Goal: Task Accomplishment & Management: Use online tool/utility

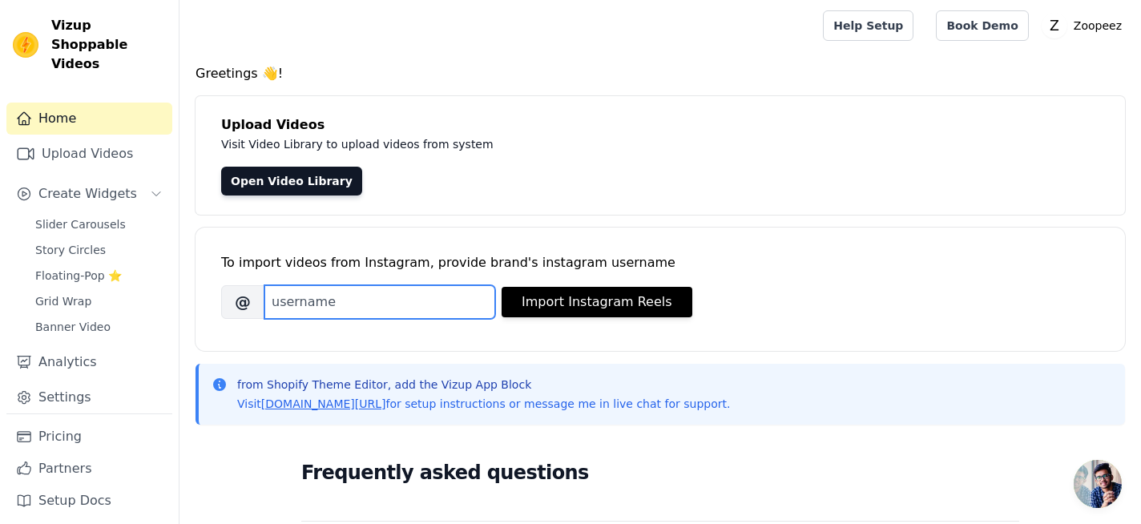
click at [449, 296] on input "Brand's Instagram Username" at bounding box center [379, 302] width 231 height 34
type input "zoopeez"
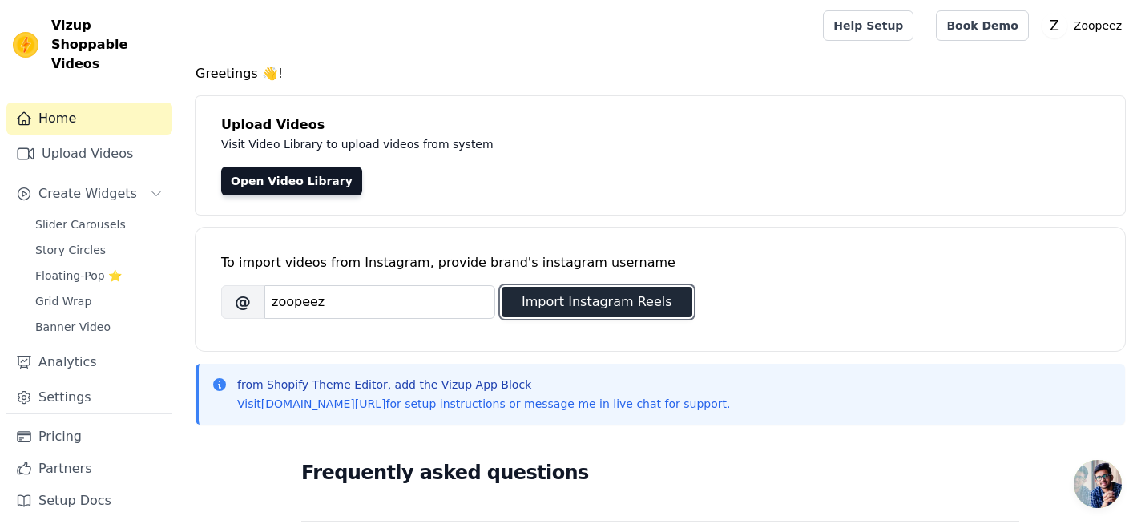
click at [615, 305] on button "Import Instagram Reels" at bounding box center [597, 302] width 191 height 30
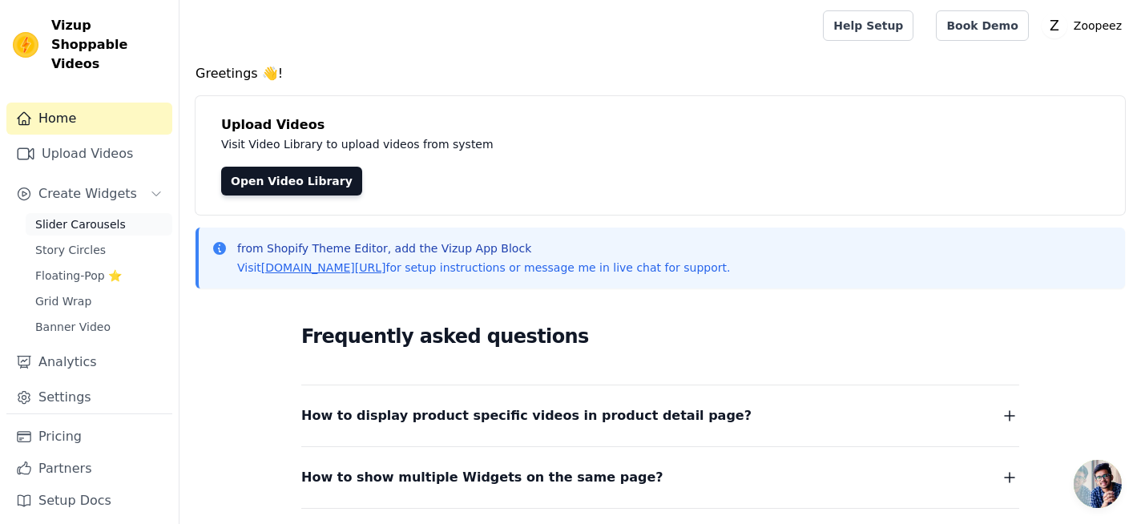
click at [132, 213] on link "Slider Carousels" at bounding box center [99, 224] width 147 height 22
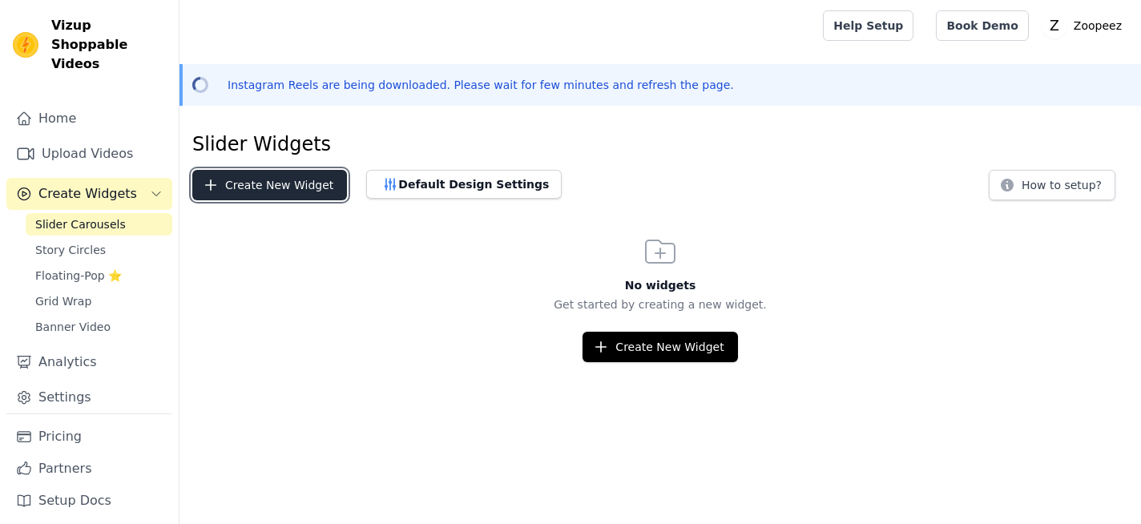
click at [258, 192] on button "Create New Widget" at bounding box center [269, 185] width 155 height 30
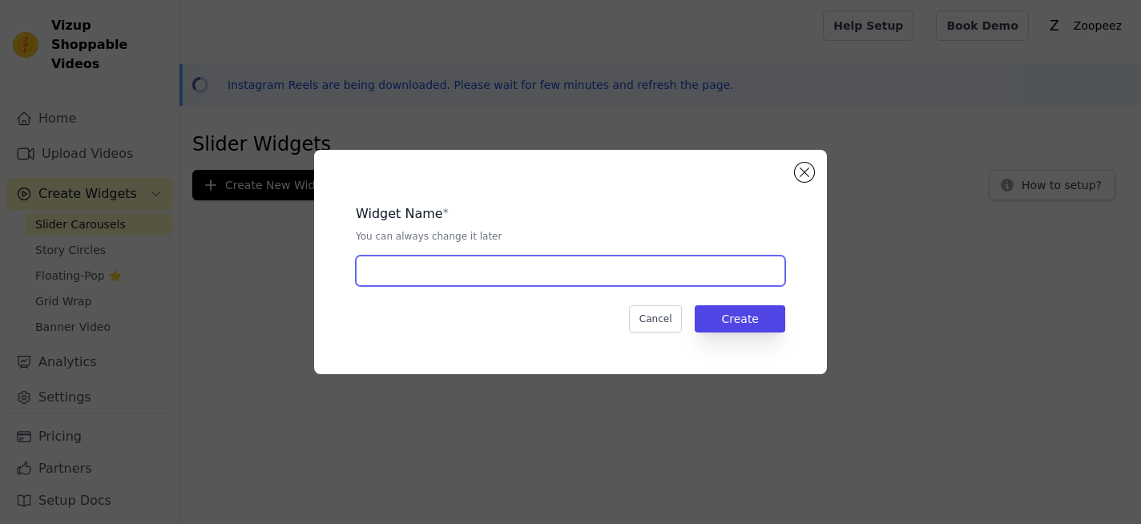
click at [399, 267] on input "text" at bounding box center [571, 271] width 430 height 30
type input "Homepage"
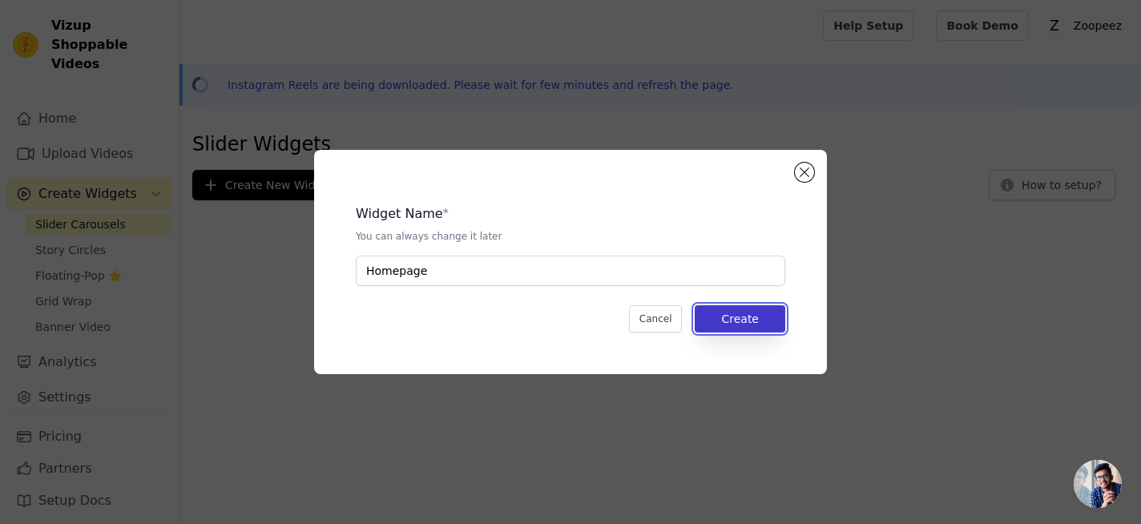
click at [716, 310] on button "Create" at bounding box center [740, 318] width 91 height 27
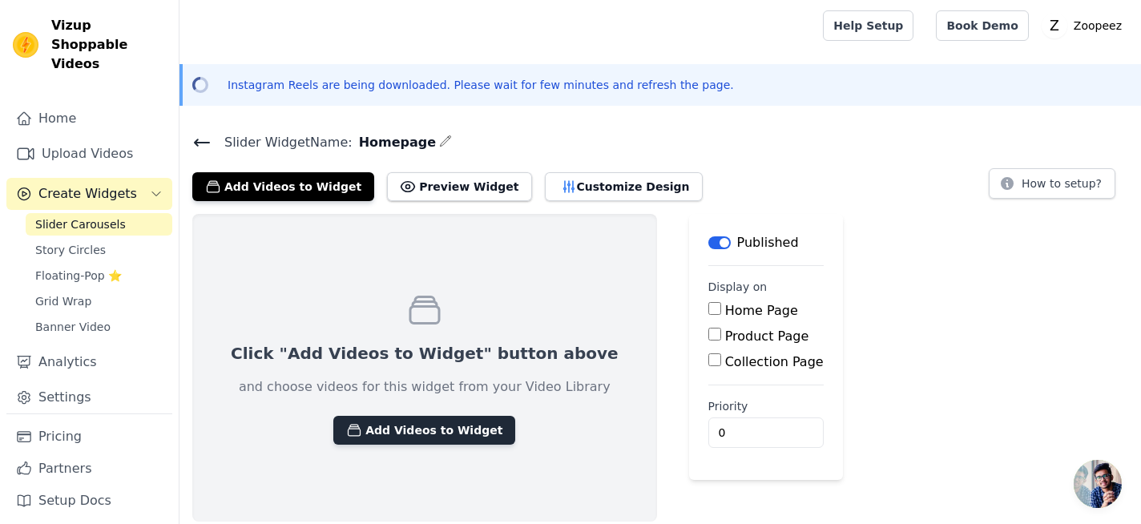
click at [433, 426] on button "Add Videos to Widget" at bounding box center [424, 430] width 182 height 29
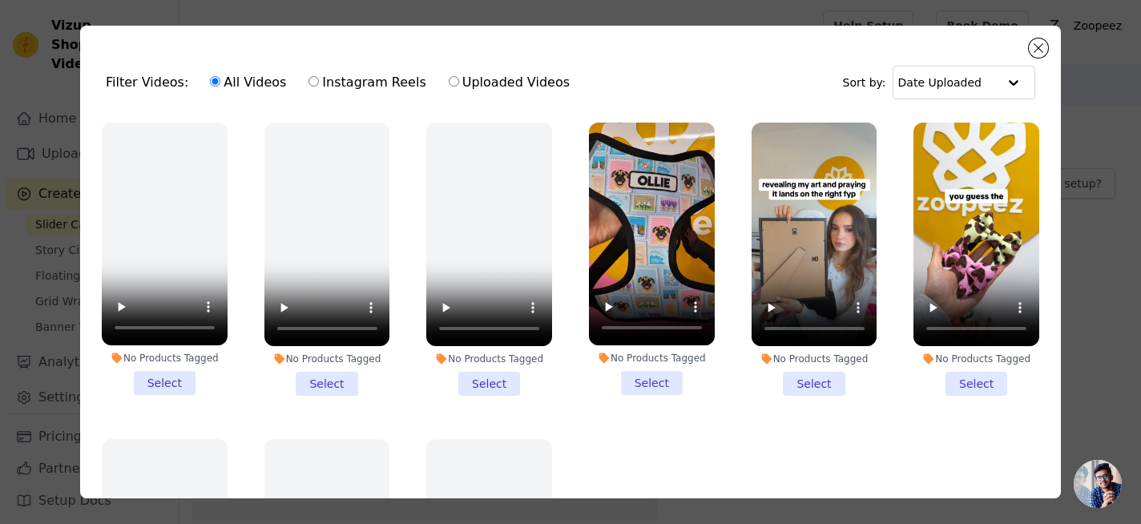
click at [982, 379] on li "No Products Tagged Select" at bounding box center [977, 259] width 126 height 273
click at [0, 0] on input "No Products Tagged Select" at bounding box center [0, 0] width 0 height 0
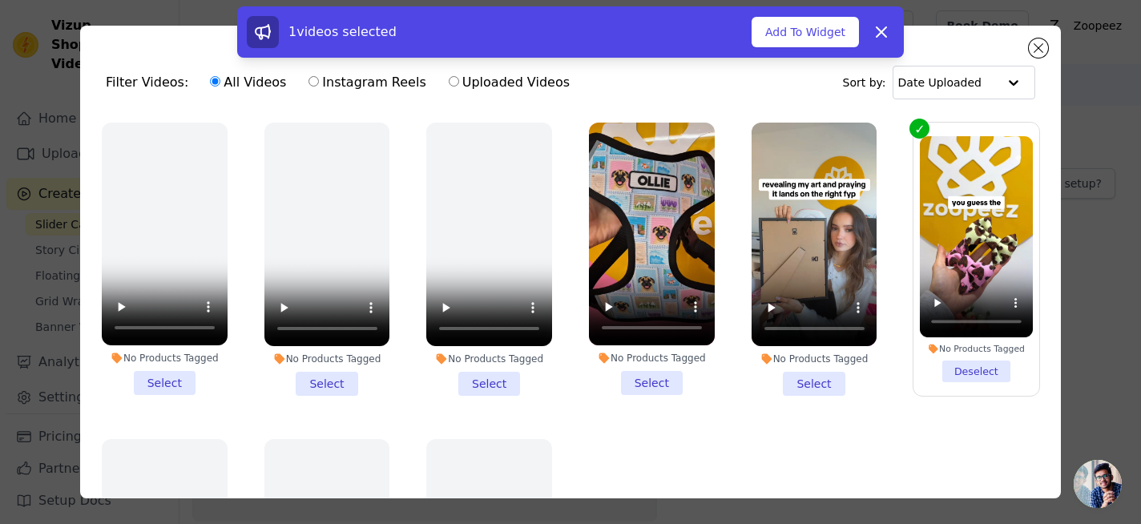
click at [826, 377] on li "No Products Tagged Select" at bounding box center [815, 259] width 126 height 273
click at [0, 0] on input "No Products Tagged Select" at bounding box center [0, 0] width 0 height 0
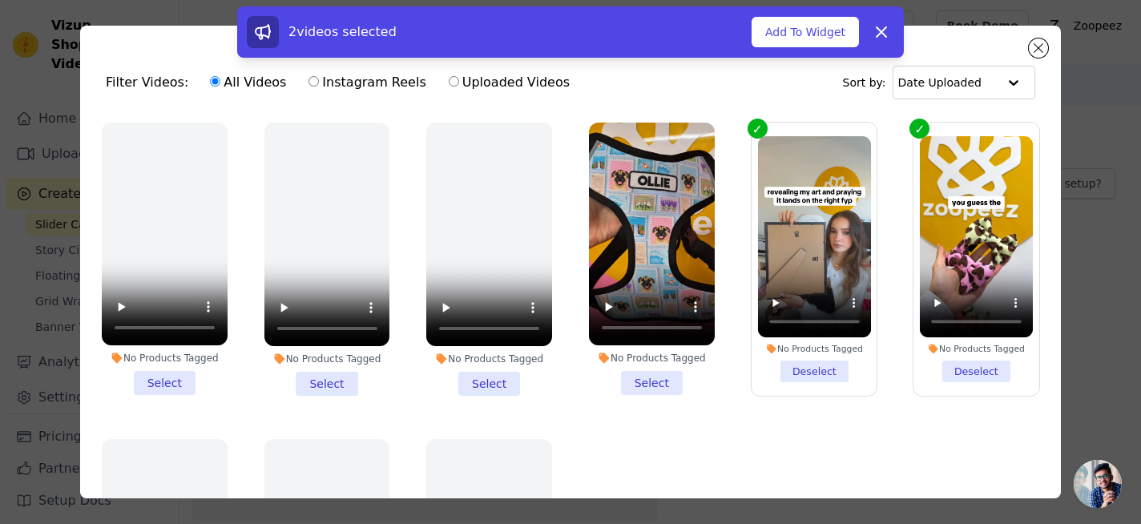
click at [666, 389] on li "No Products Tagged Select" at bounding box center [652, 259] width 126 height 272
click at [0, 0] on input "No Products Tagged Select" at bounding box center [0, 0] width 0 height 0
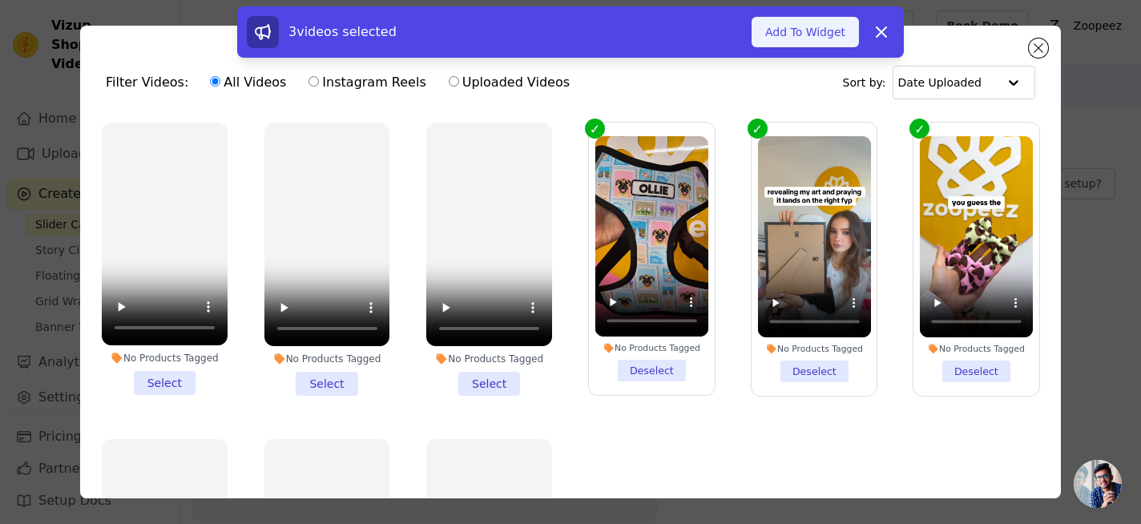
click at [827, 45] on button "Add To Widget" at bounding box center [805, 32] width 107 height 30
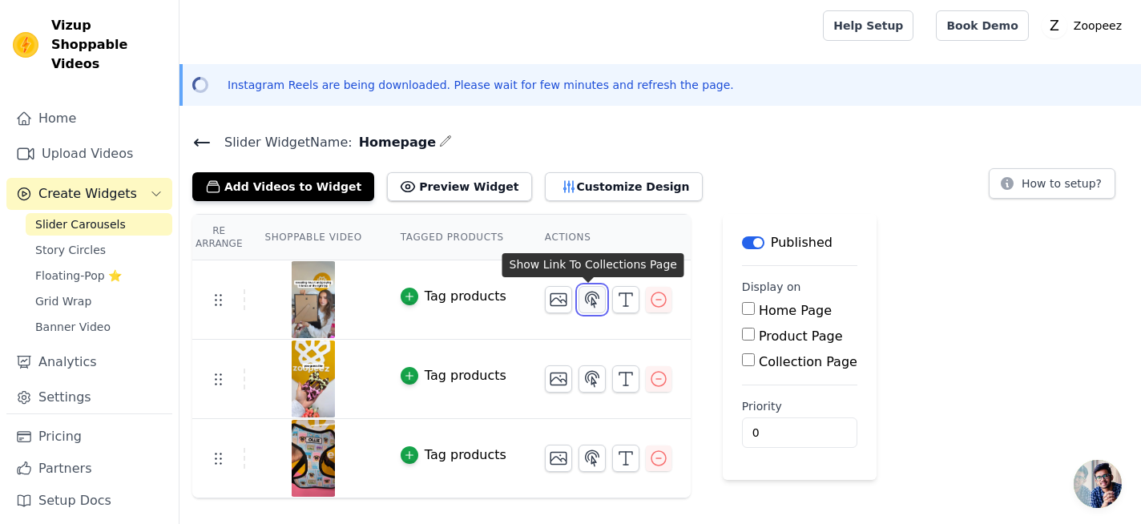
click at [598, 301] on button "button" at bounding box center [592, 299] width 27 height 27
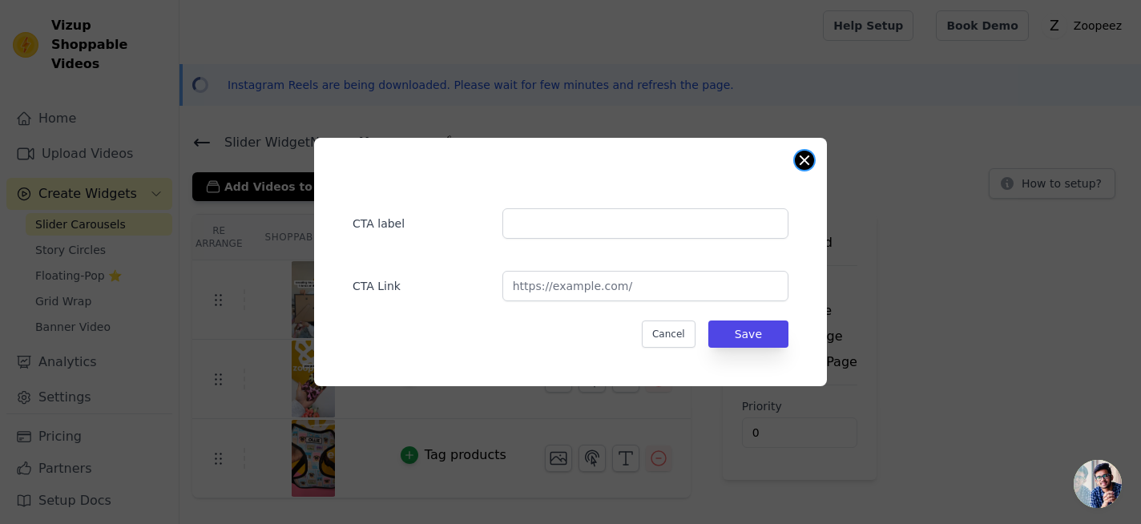
click at [802, 163] on button "Close modal" at bounding box center [804, 160] width 19 height 19
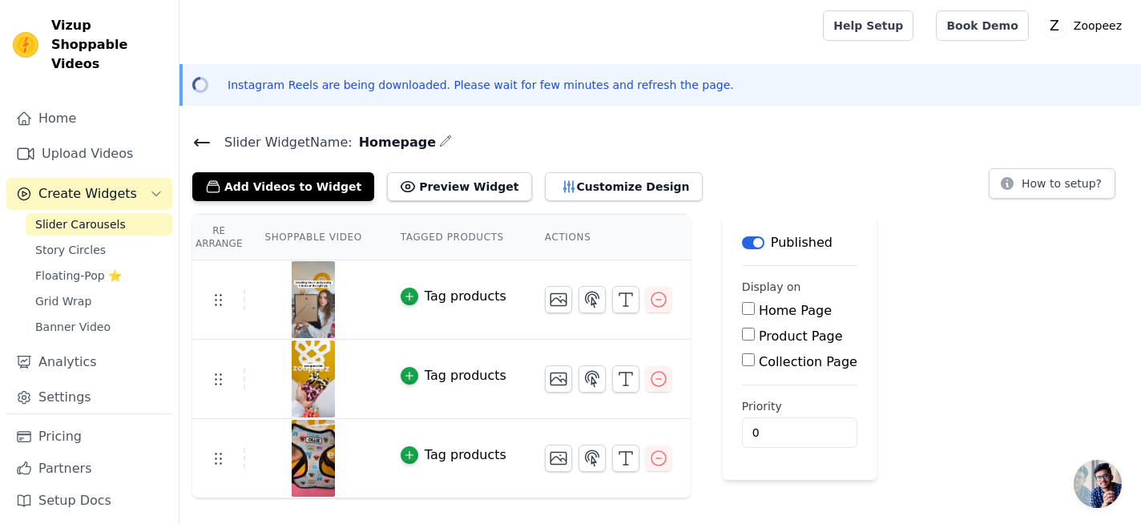
click at [460, 294] on div "Tag products" at bounding box center [466, 296] width 82 height 19
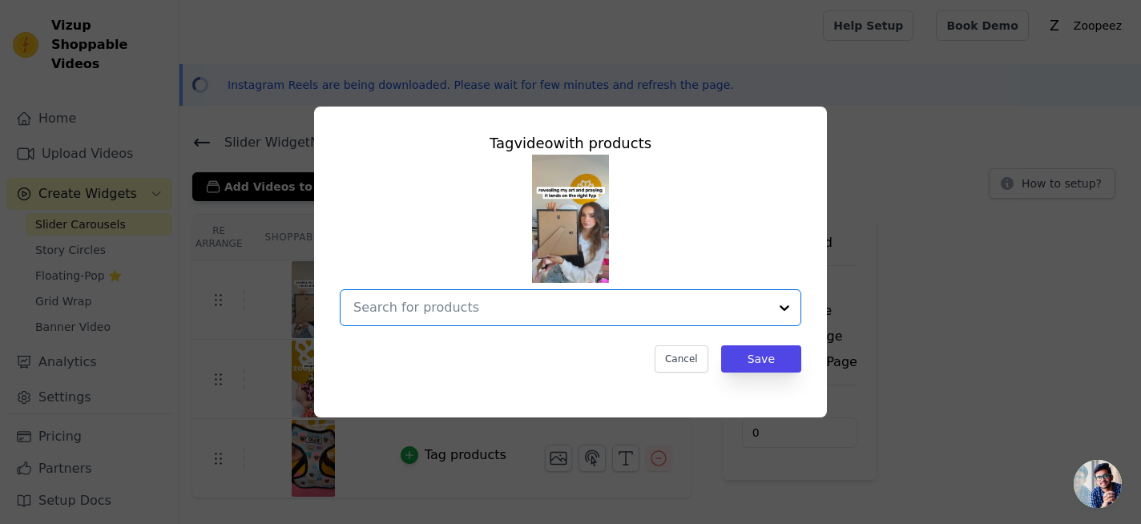
click at [472, 311] on input "text" at bounding box center [560, 307] width 415 height 19
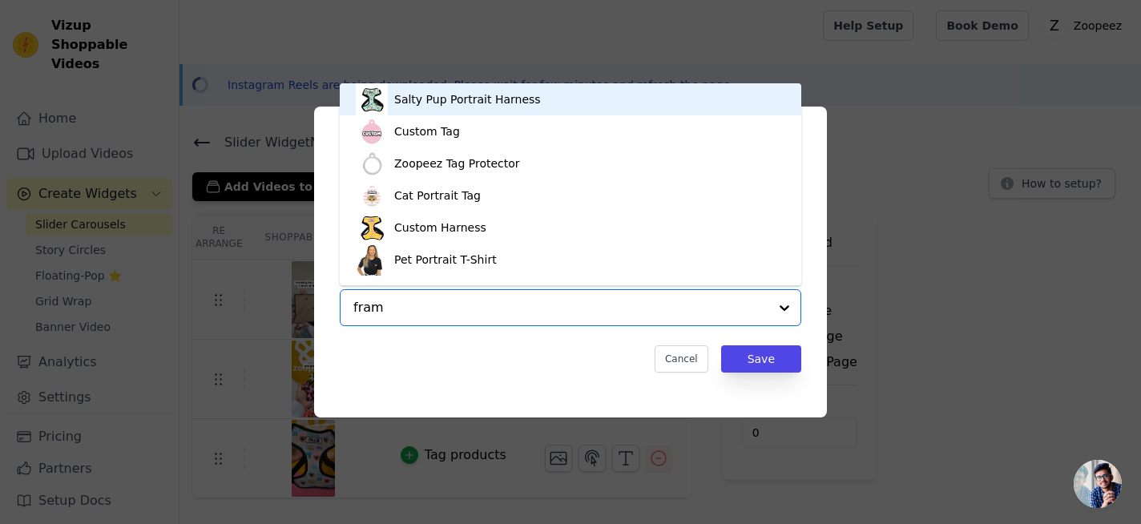
type input "frame"
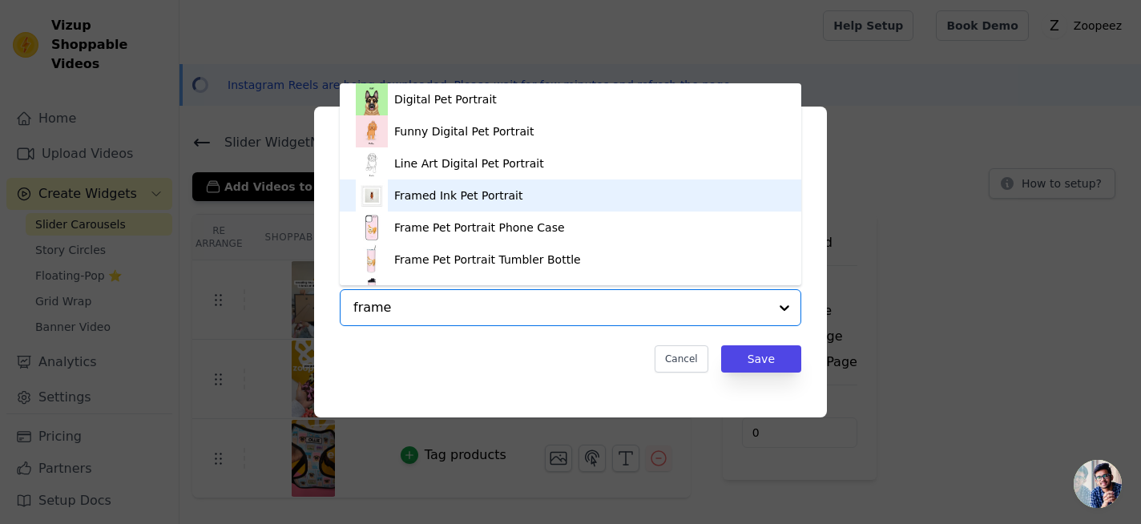
click at [486, 189] on div "Framed Ink Pet Portrait" at bounding box center [458, 196] width 128 height 16
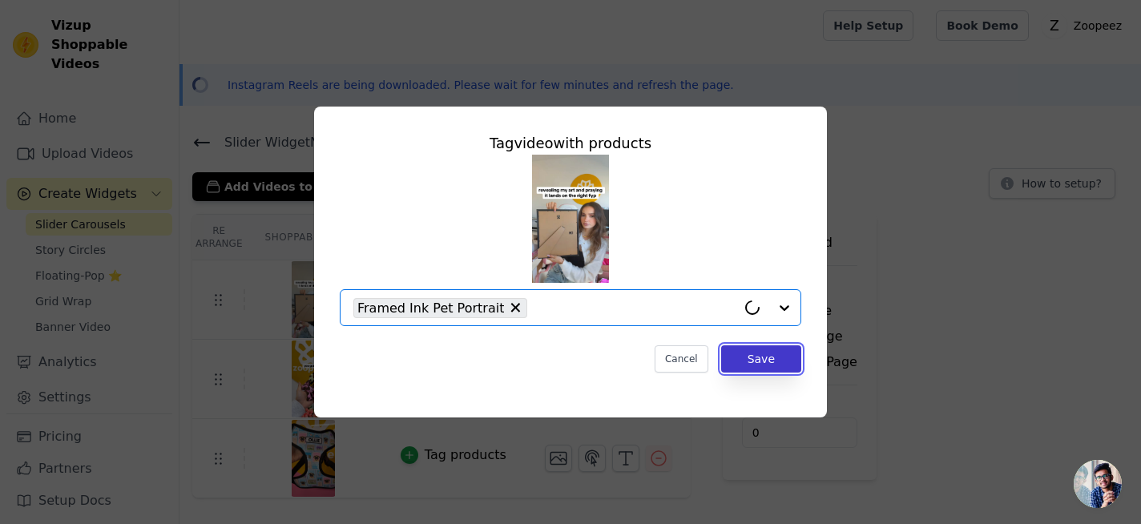
click at [768, 365] on button "Save" at bounding box center [761, 358] width 80 height 27
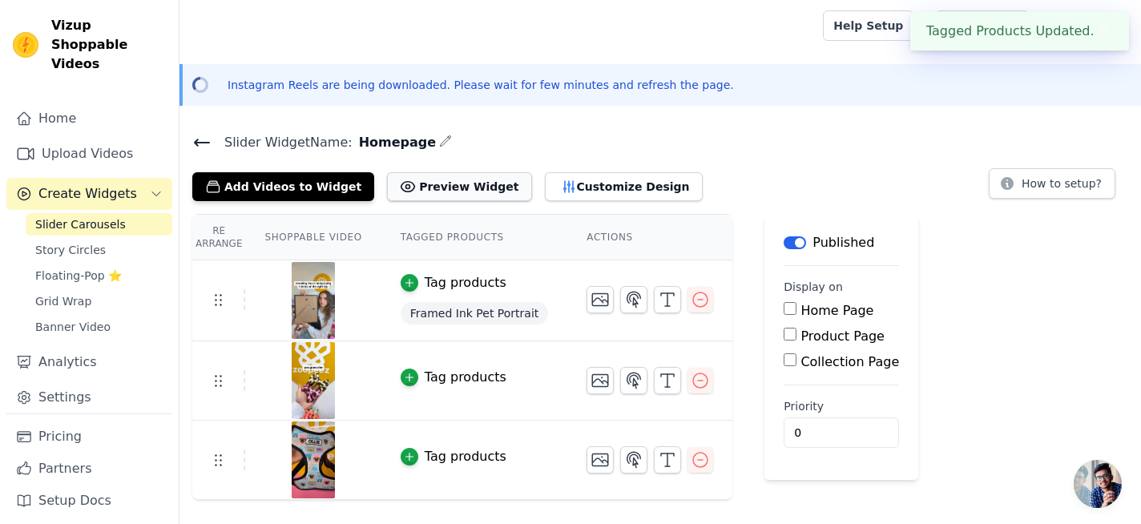
click at [443, 190] on button "Preview Widget" at bounding box center [459, 186] width 144 height 29
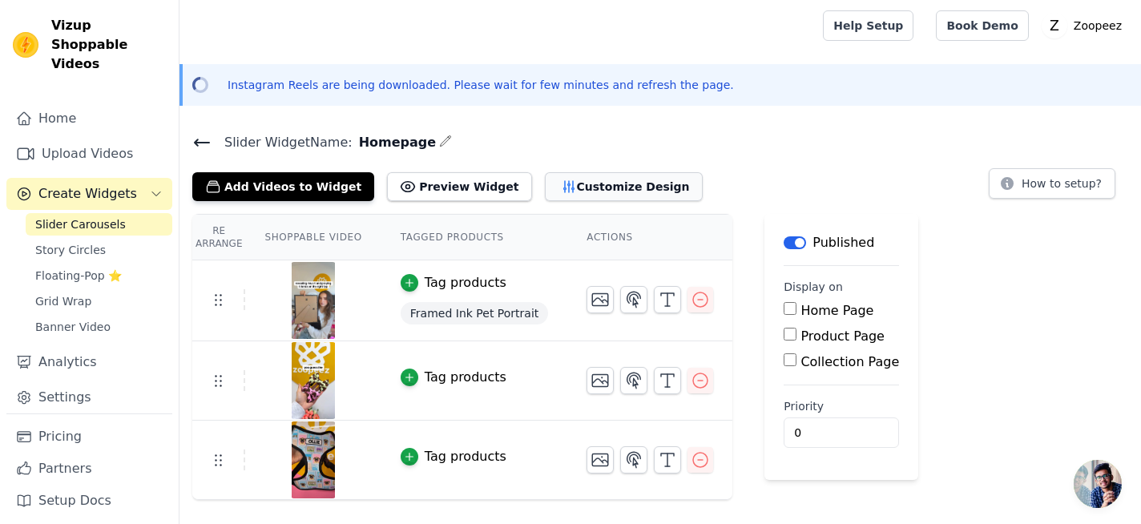
click at [545, 179] on button "Customize Design" at bounding box center [624, 186] width 158 height 29
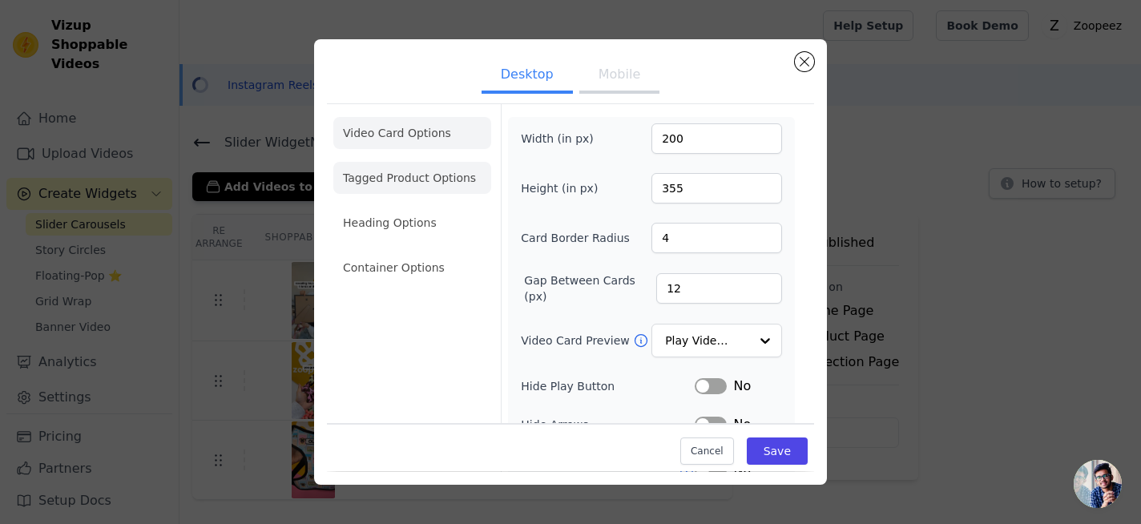
click at [419, 252] on li "Tagged Product Options" at bounding box center [412, 268] width 158 height 32
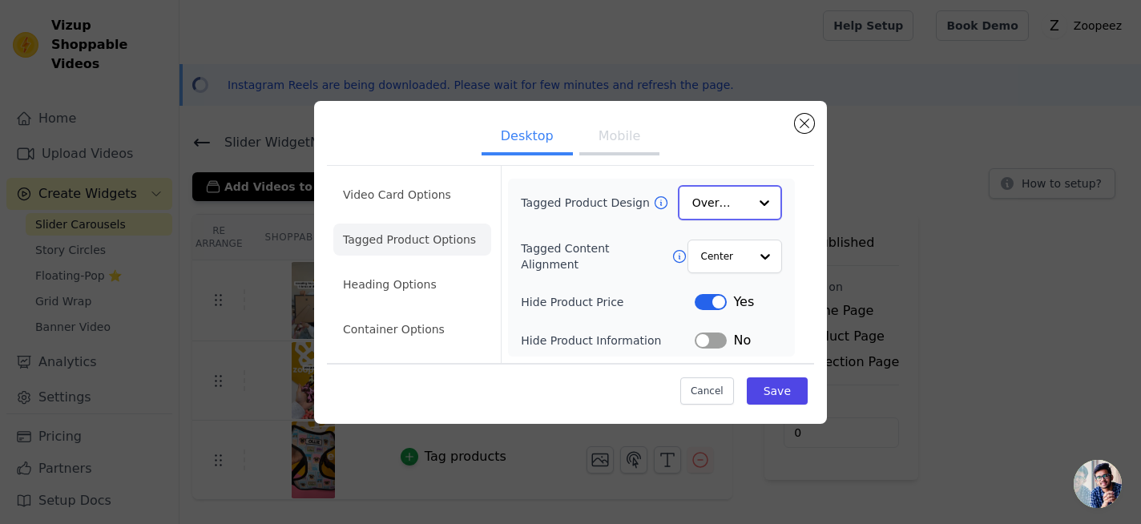
click at [732, 207] on input "Tagged Product Design" at bounding box center [720, 203] width 56 height 32
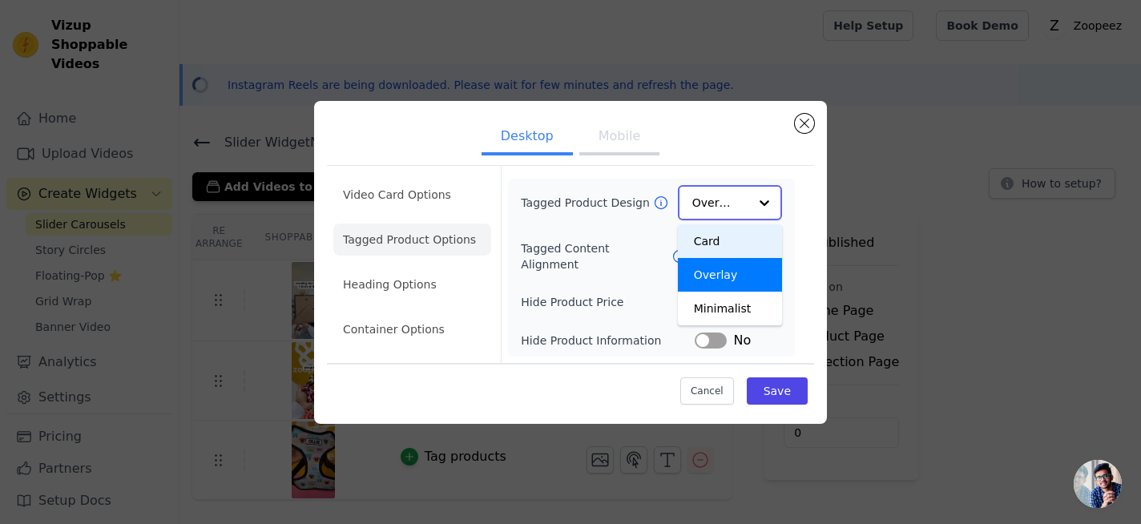
click at [729, 247] on div "Card" at bounding box center [730, 241] width 104 height 34
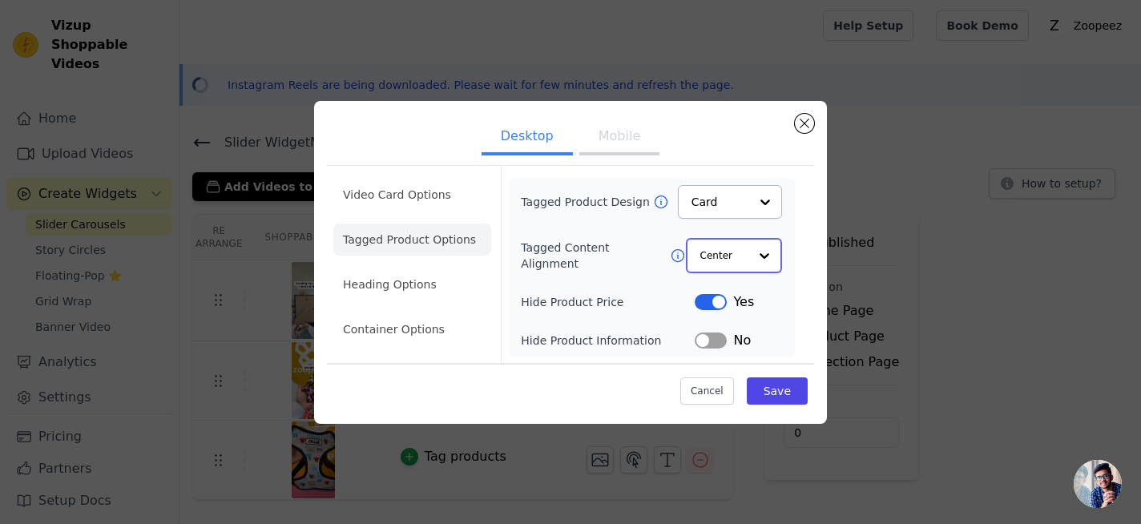
click at [742, 254] on input "Tagged Content Alignment" at bounding box center [724, 256] width 48 height 32
click at [749, 322] on div "Left" at bounding box center [733, 328] width 95 height 34
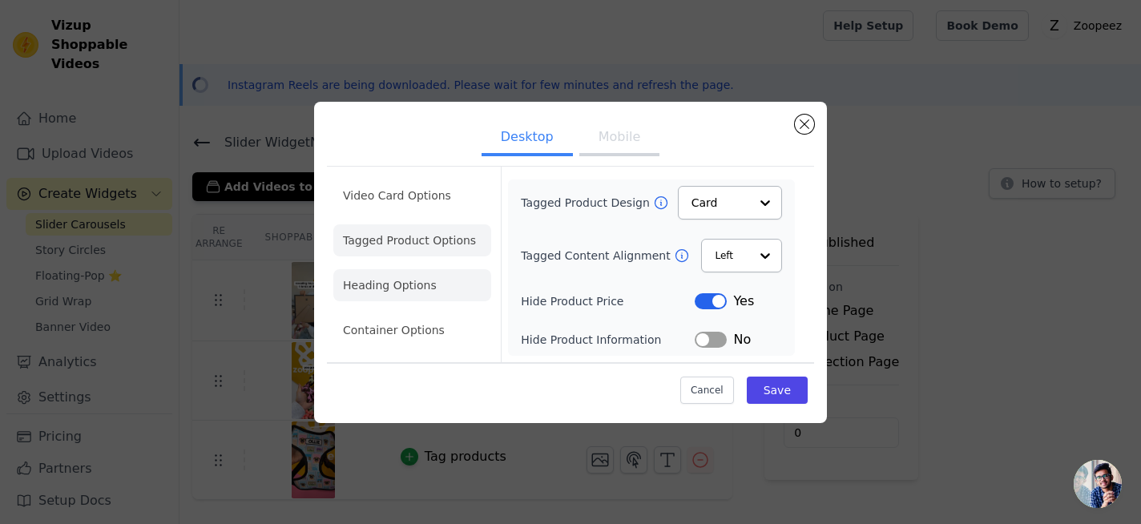
click at [414, 288] on li "Heading Options" at bounding box center [412, 285] width 158 height 32
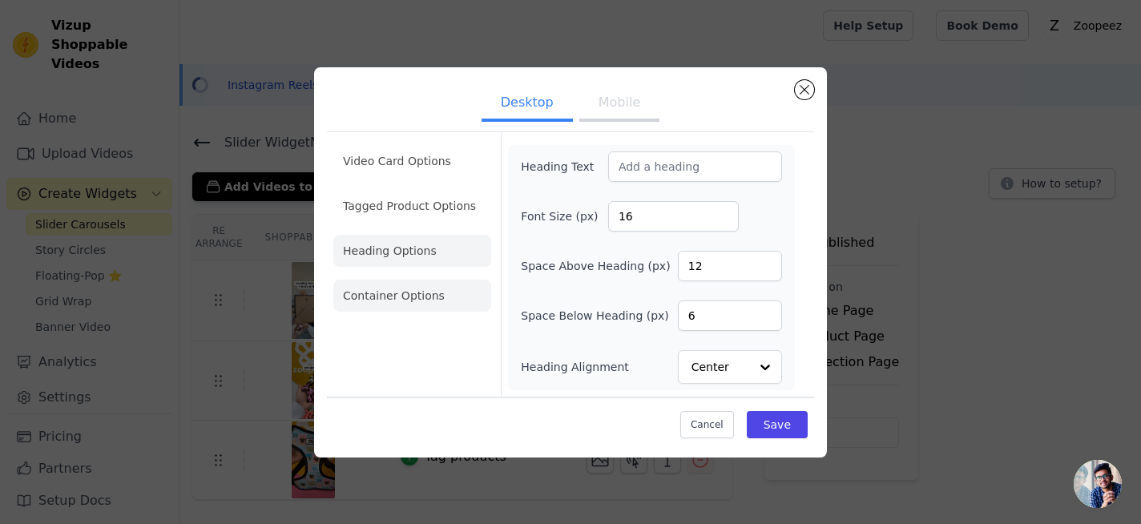
click at [416, 298] on li "Container Options" at bounding box center [412, 296] width 158 height 32
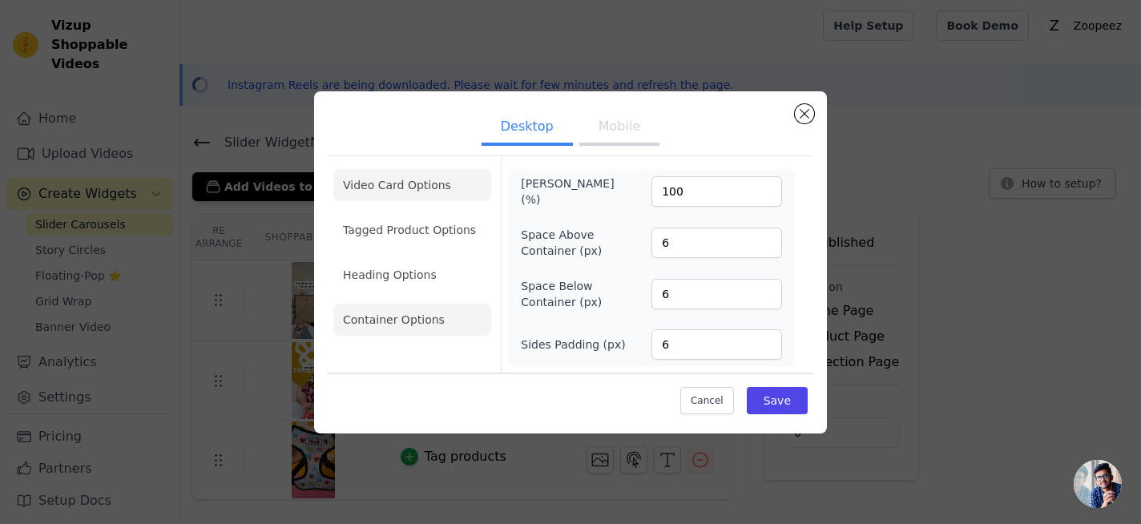
click at [401, 214] on li "Video Card Options" at bounding box center [412, 230] width 158 height 32
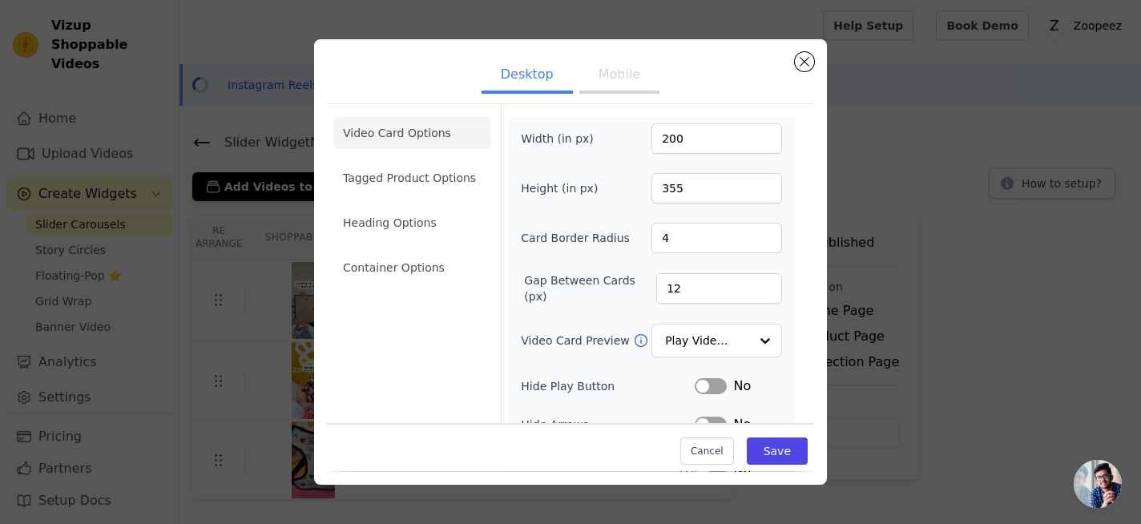
scroll to position [112, 0]
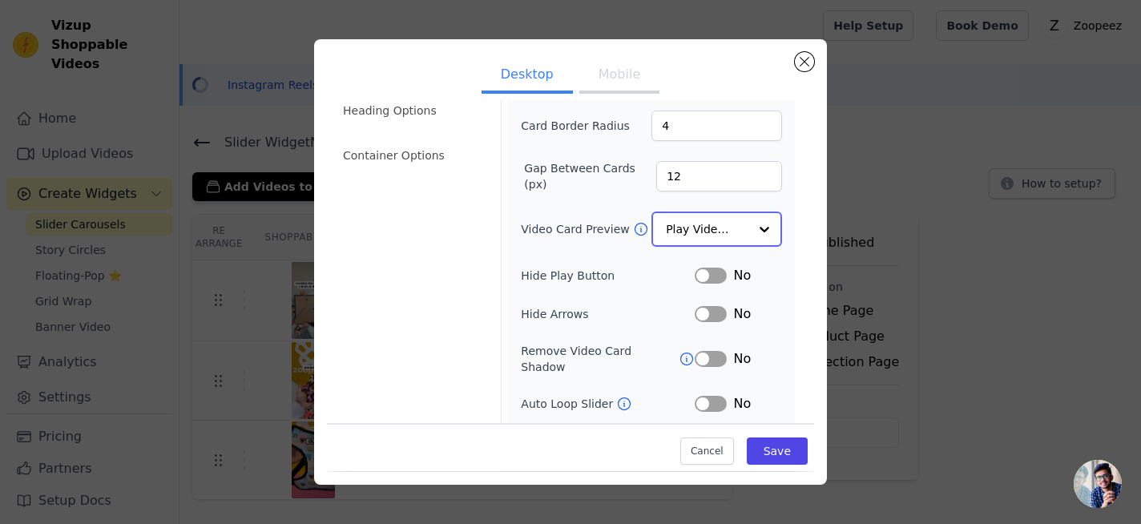
click at [723, 236] on input "Video Card Preview" at bounding box center [707, 229] width 83 height 32
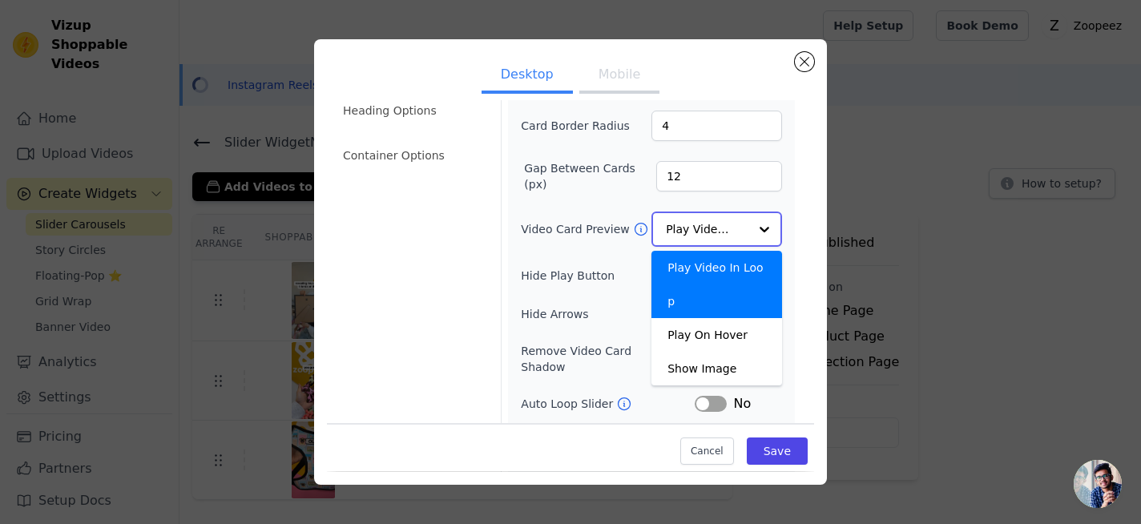
click at [739, 272] on div "Play Video In Loop" at bounding box center [716, 284] width 131 height 67
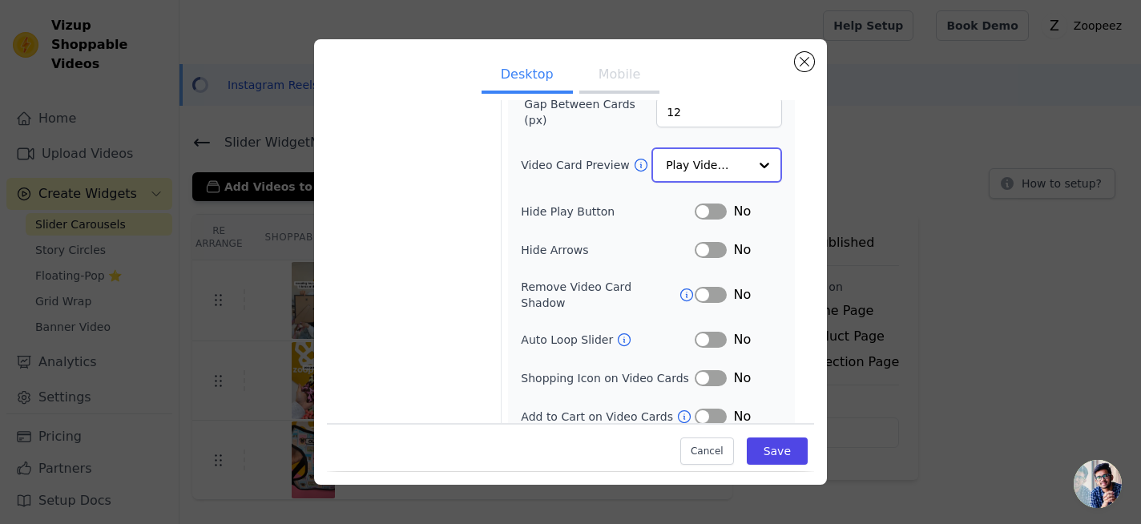
scroll to position [179, 0]
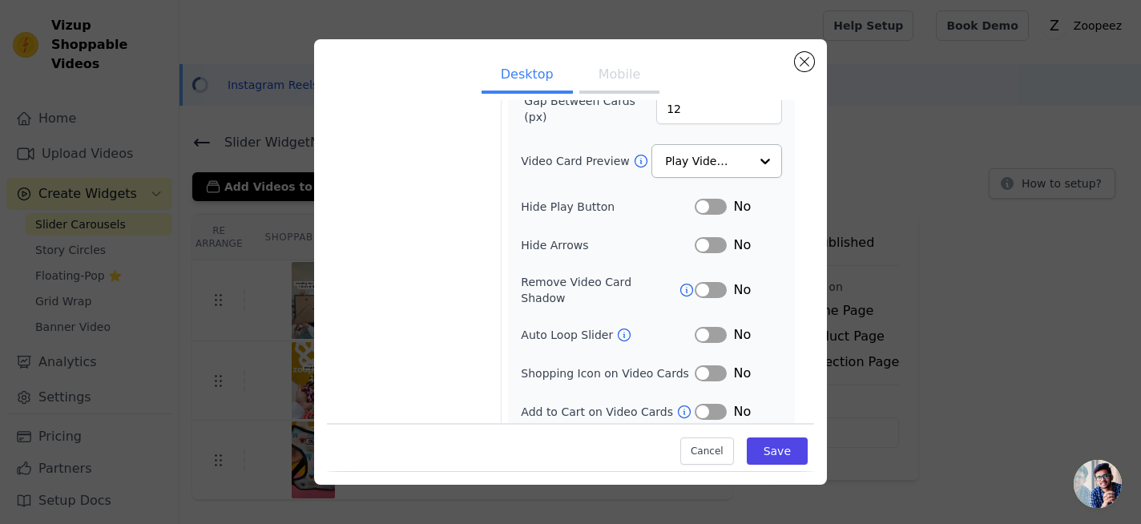
click at [796, 468] on div "Cancel Save" at bounding box center [570, 448] width 487 height 48
click at [781, 457] on button "Save" at bounding box center [777, 451] width 61 height 27
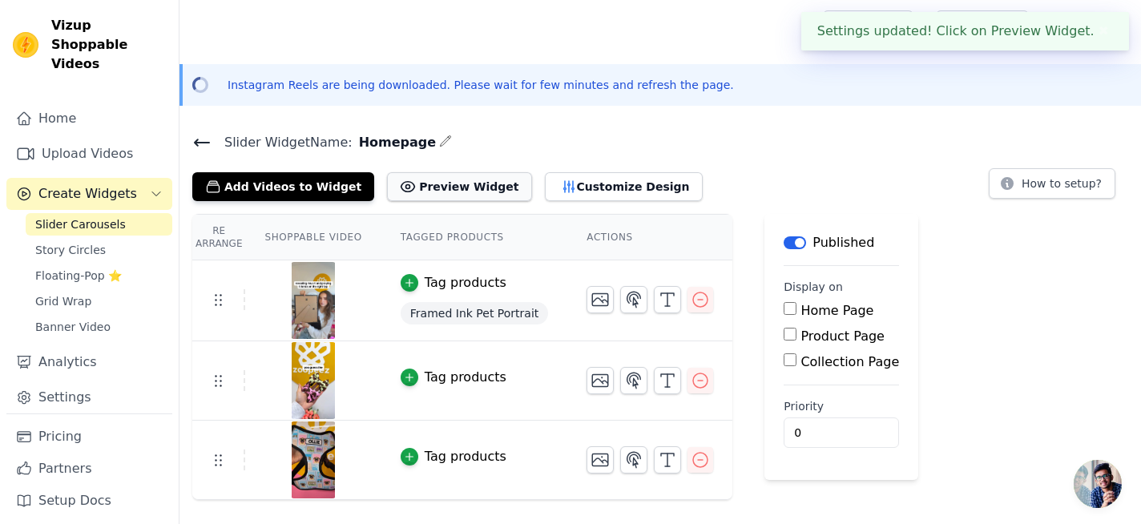
click at [461, 192] on button "Preview Widget" at bounding box center [459, 186] width 144 height 29
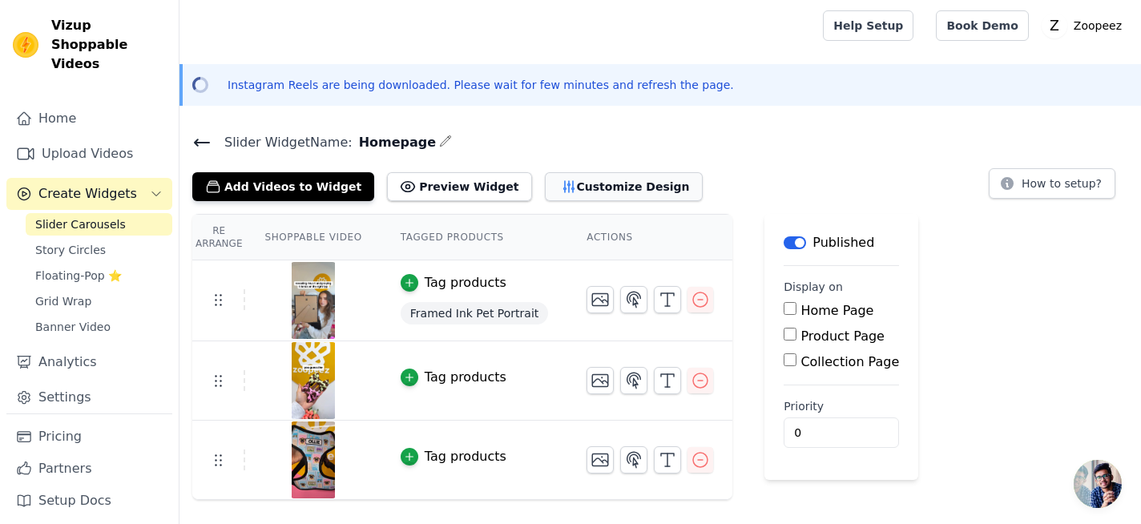
click at [565, 181] on button "Customize Design" at bounding box center [624, 186] width 158 height 29
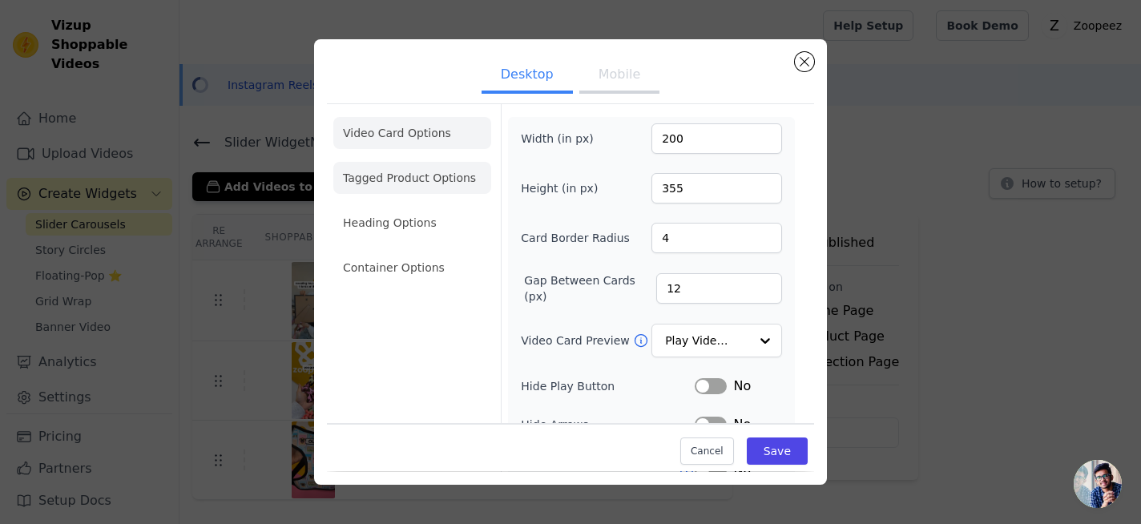
click at [435, 252] on li "Tagged Product Options" at bounding box center [412, 268] width 158 height 32
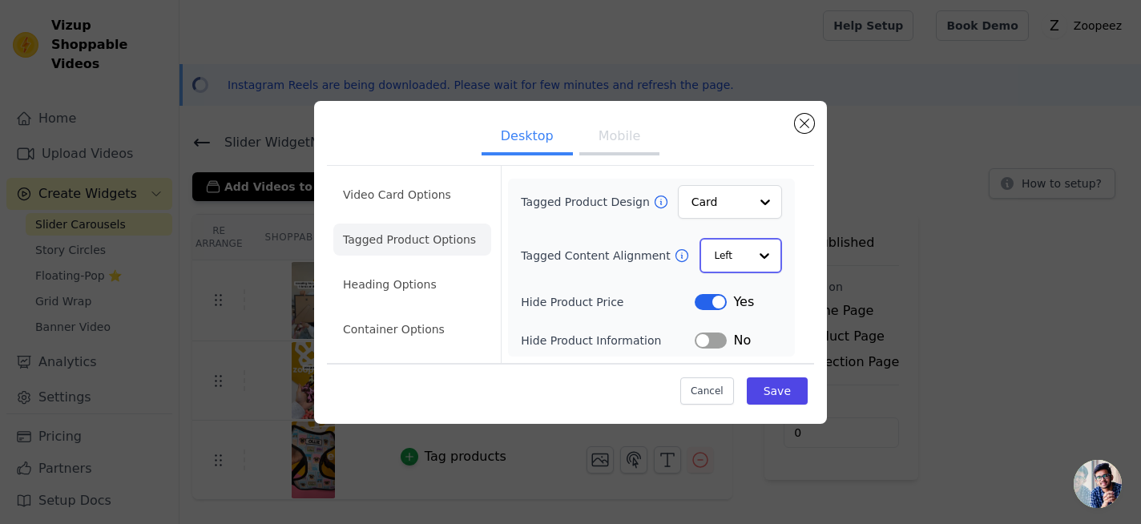
click at [730, 255] on input "Tagged Content Alignment" at bounding box center [731, 256] width 34 height 32
click at [742, 294] on div "Center" at bounding box center [741, 294] width 82 height 34
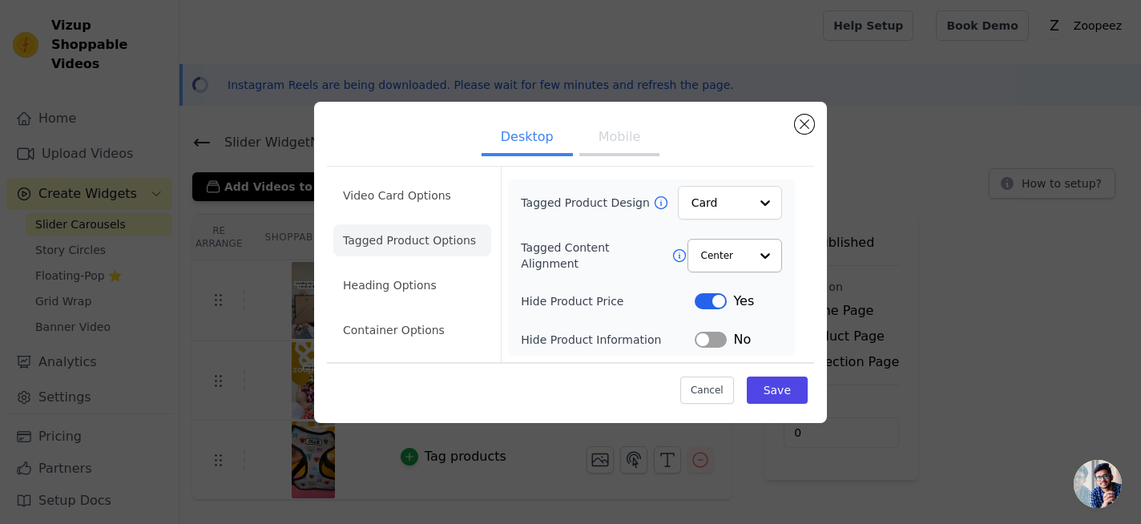
click at [715, 305] on button "Label" at bounding box center [711, 301] width 32 height 16
click at [775, 388] on button "Save" at bounding box center [777, 390] width 61 height 27
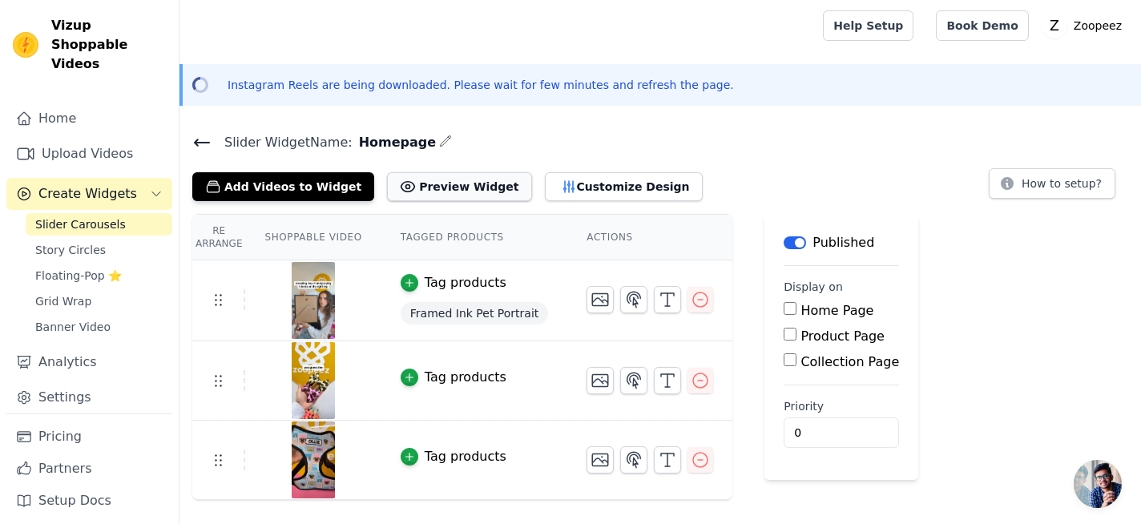
click at [478, 189] on button "Preview Widget" at bounding box center [459, 186] width 144 height 29
click at [586, 179] on button "Customize Design" at bounding box center [624, 186] width 158 height 29
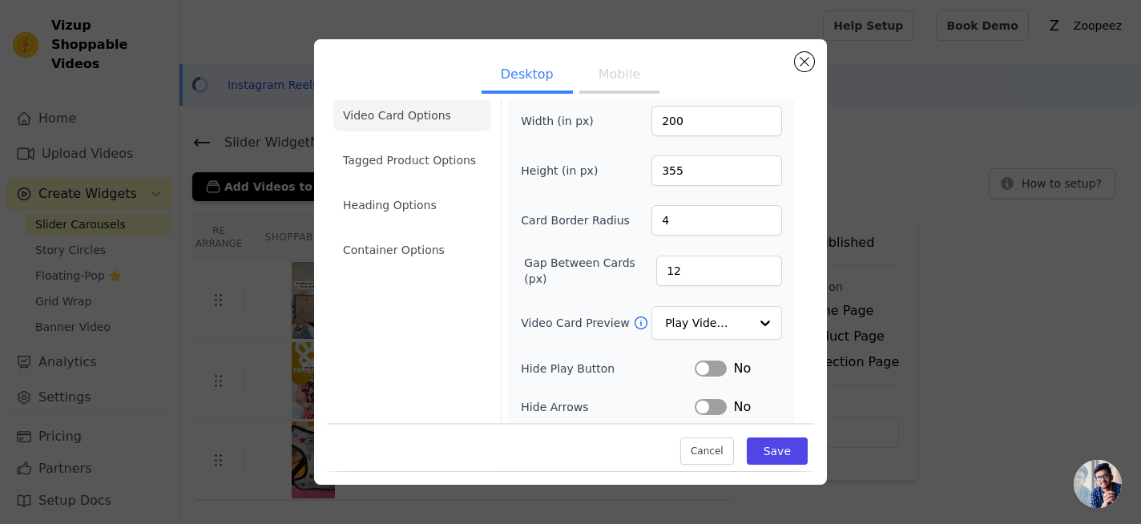
scroll to position [0, 0]
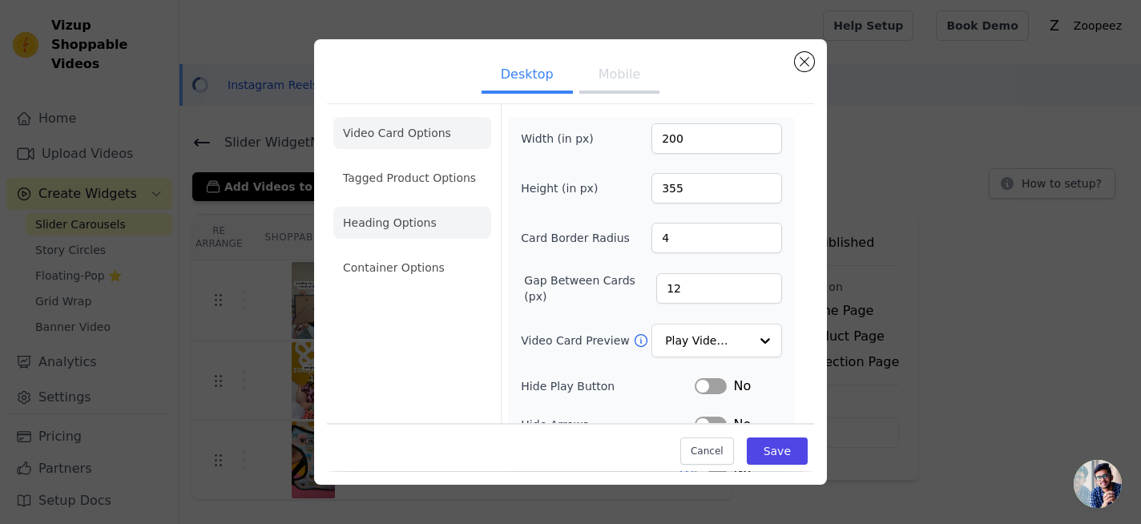
click at [412, 227] on li "Heading Options" at bounding box center [412, 223] width 158 height 32
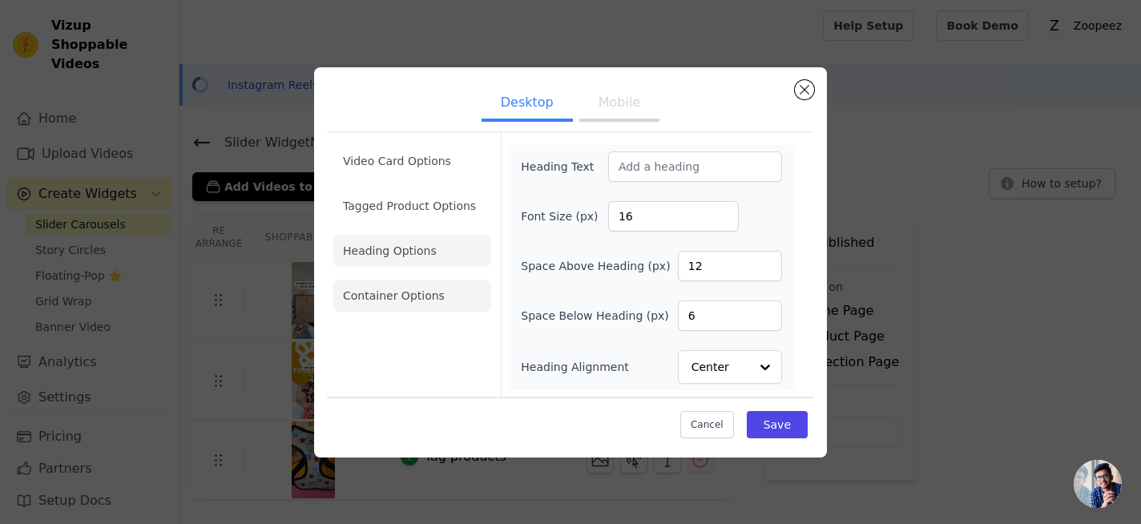
click at [417, 295] on li "Container Options" at bounding box center [412, 296] width 158 height 32
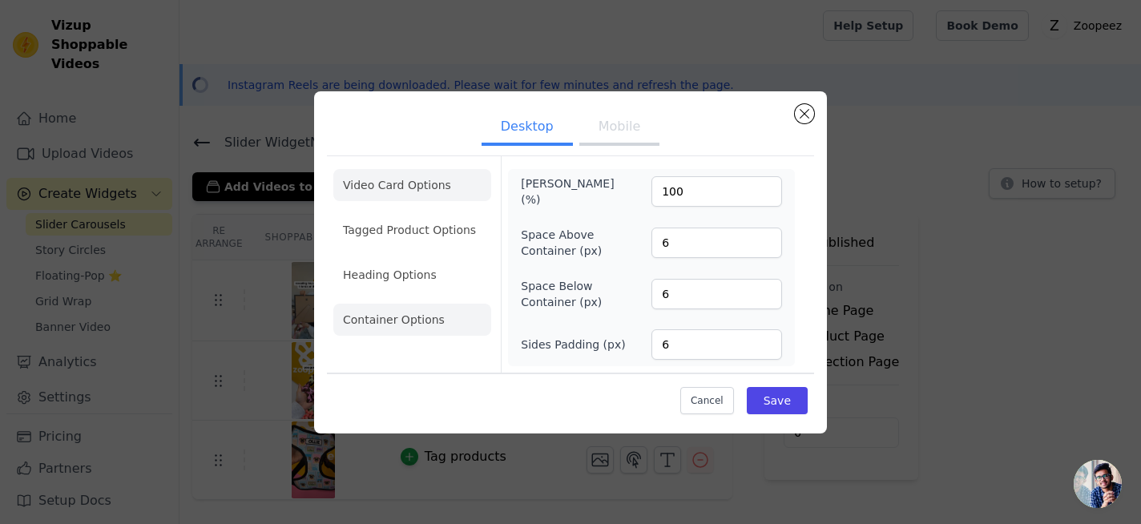
click at [420, 214] on li "Video Card Options" at bounding box center [412, 230] width 158 height 32
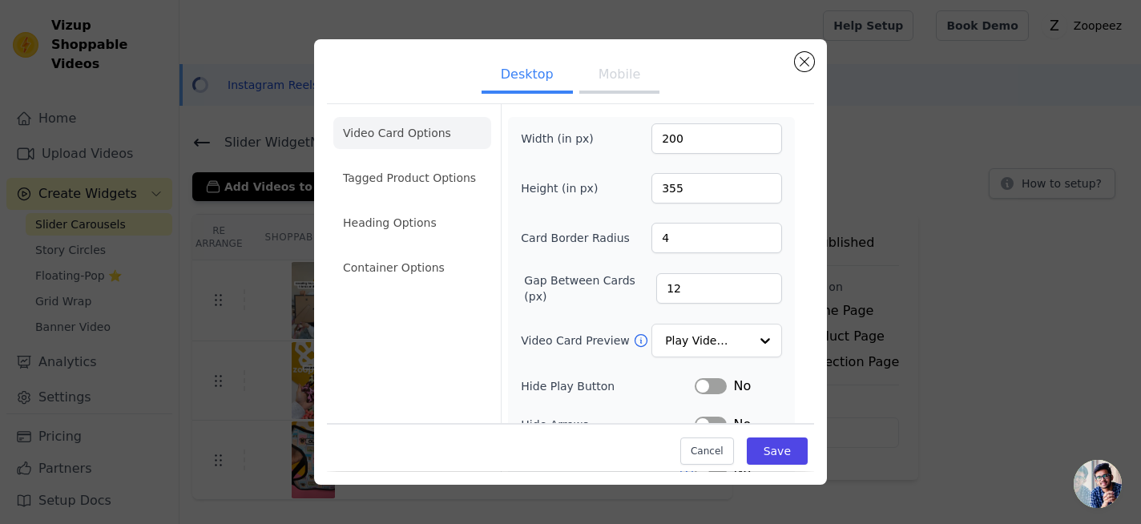
click at [600, 72] on button "Mobile" at bounding box center [619, 75] width 80 height 35
click at [512, 80] on button "Desktop" at bounding box center [527, 75] width 91 height 35
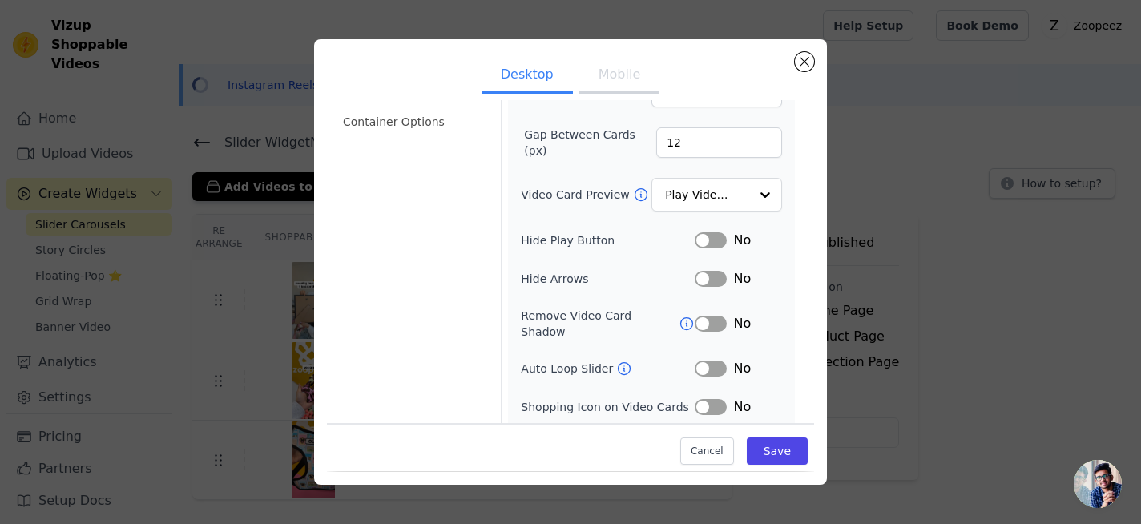
scroll to position [178, 0]
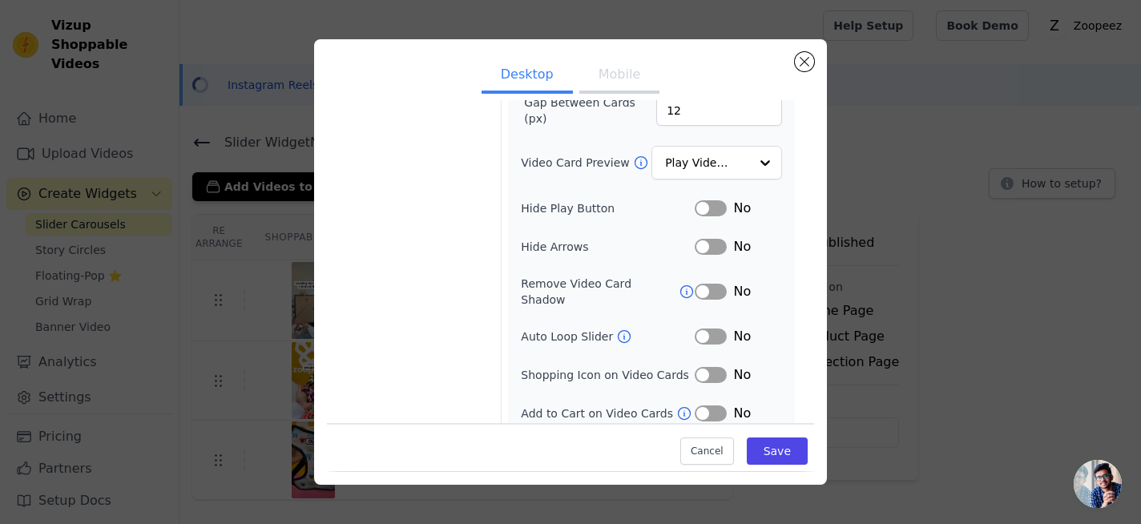
click at [619, 329] on icon at bounding box center [624, 337] width 16 height 16
click at [807, 67] on button "Close modal" at bounding box center [804, 61] width 19 height 19
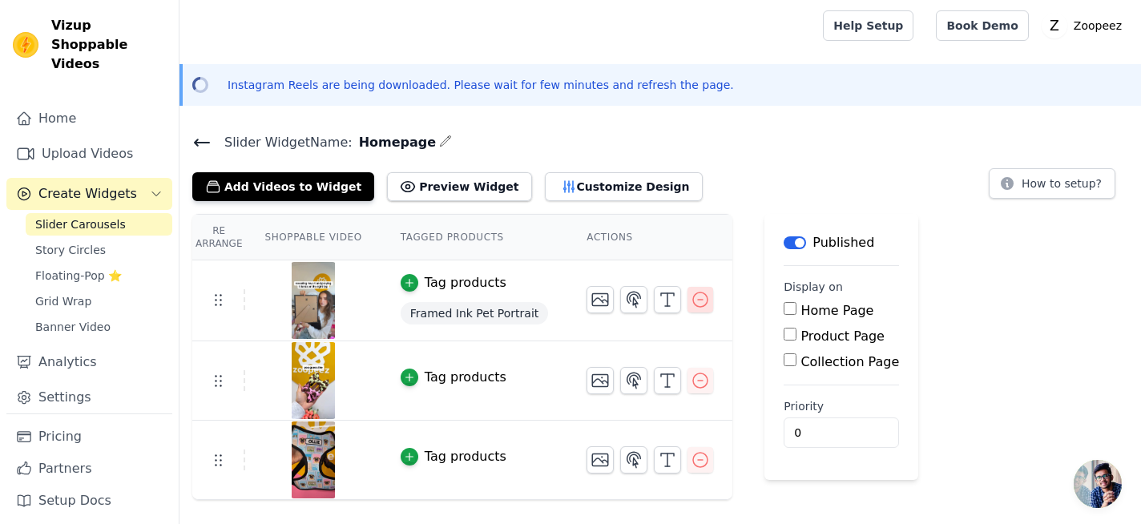
click at [691, 301] on icon "button" at bounding box center [700, 299] width 19 height 19
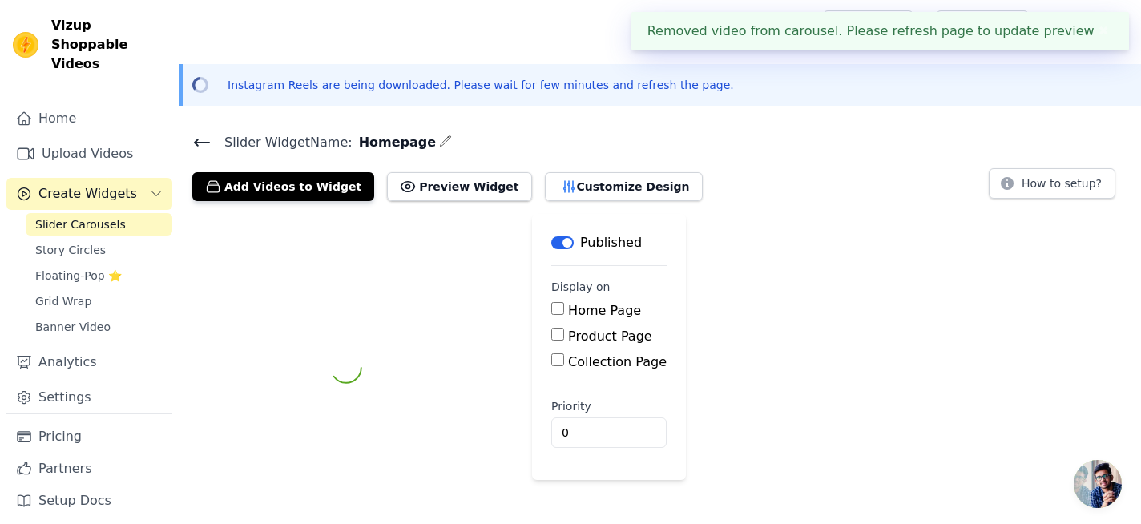
click at [697, 377] on div "Label Published Display on Home Page Product Page Collection Page Priority 0" at bounding box center [660, 368] width 962 height 308
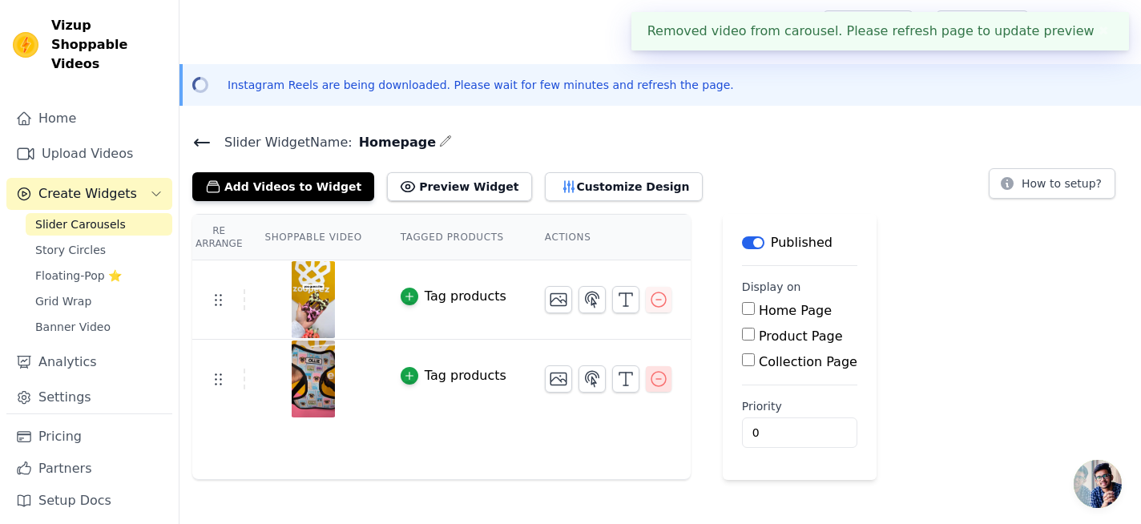
click at [664, 374] on button "button" at bounding box center [659, 379] width 26 height 26
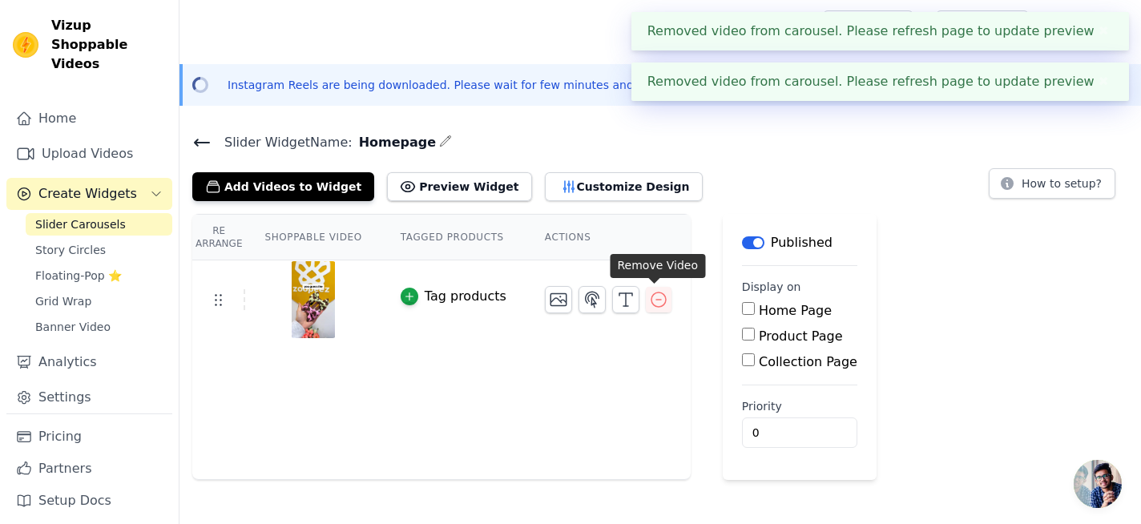
click at [662, 300] on div "Re Arrange Shoppable Video Tagged Products Actions Tag products Save Videos In …" at bounding box center [660, 347] width 962 height 266
click at [662, 300] on icon "button" at bounding box center [658, 299] width 14 height 14
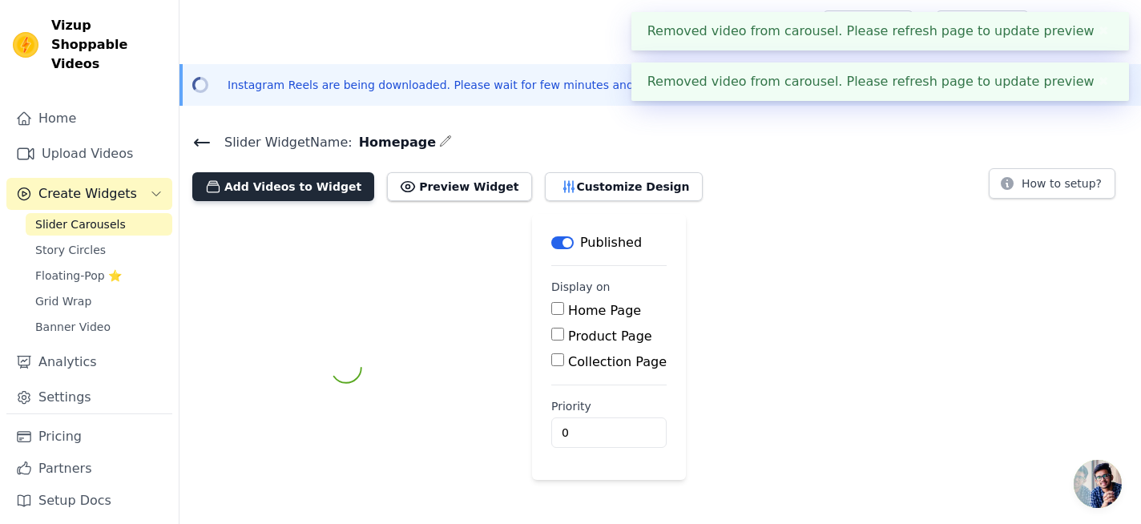
click at [325, 195] on button "Add Videos to Widget" at bounding box center [283, 186] width 182 height 29
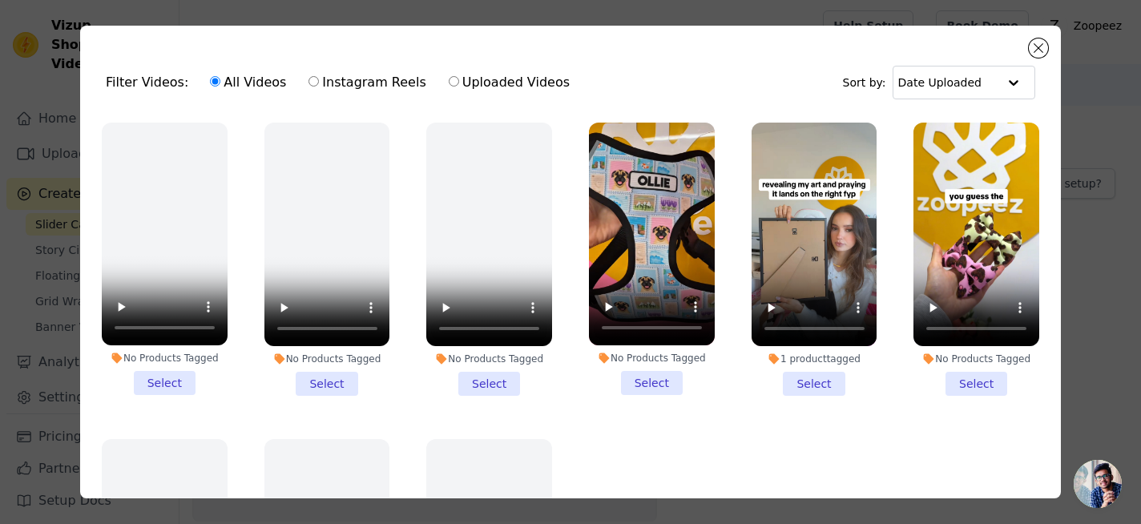
click at [171, 398] on div "No Products Tagged Select" at bounding box center [164, 259] width 143 height 291
click at [178, 385] on li "No Products Tagged Select" at bounding box center [165, 259] width 126 height 272
click at [0, 0] on input "No Products Tagged Select" at bounding box center [0, 0] width 0 height 0
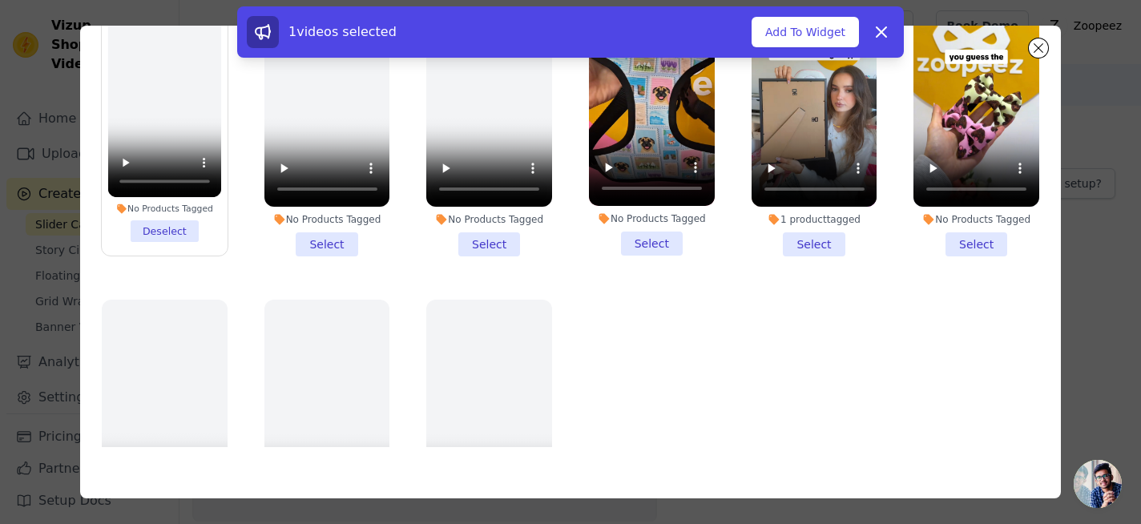
scroll to position [0, 0]
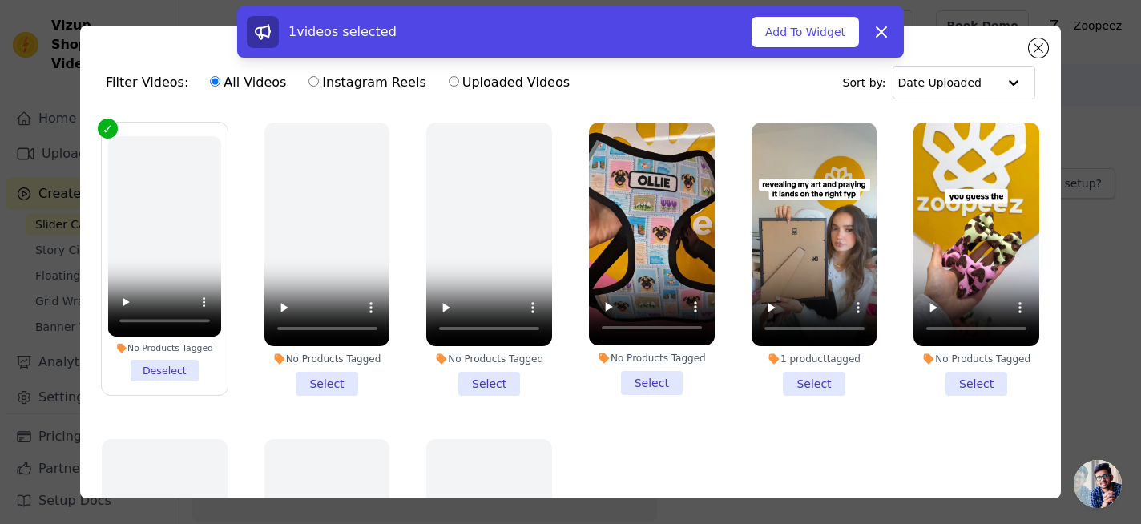
click at [360, 85] on label "Instagram Reels" at bounding box center [367, 82] width 119 height 21
click at [319, 85] on input "Instagram Reels" at bounding box center [314, 81] width 10 height 10
radio input "true"
click at [496, 81] on label "Uploaded Videos" at bounding box center [509, 82] width 123 height 21
click at [459, 81] on input "Uploaded Videos" at bounding box center [454, 81] width 10 height 10
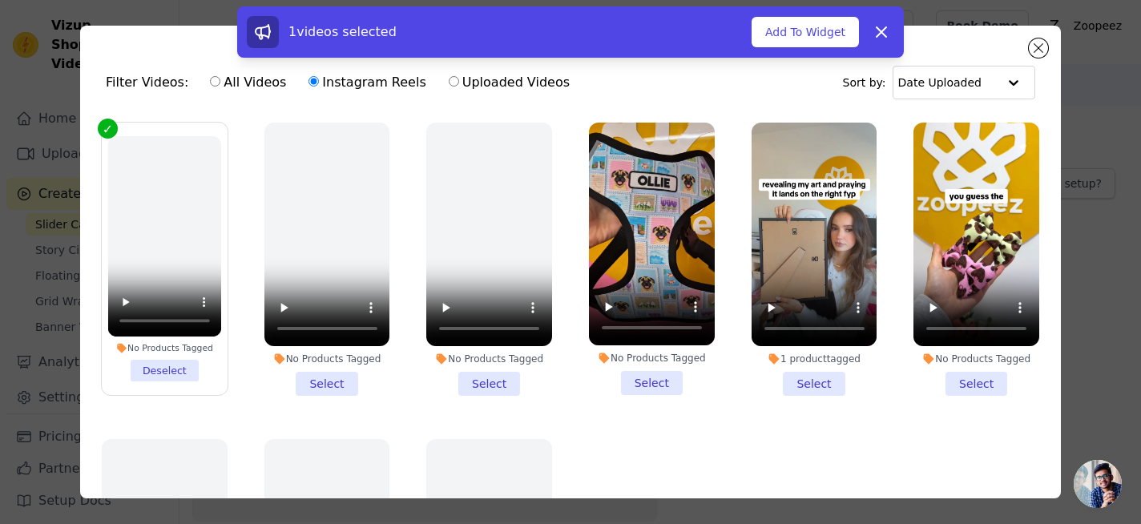
radio input "true"
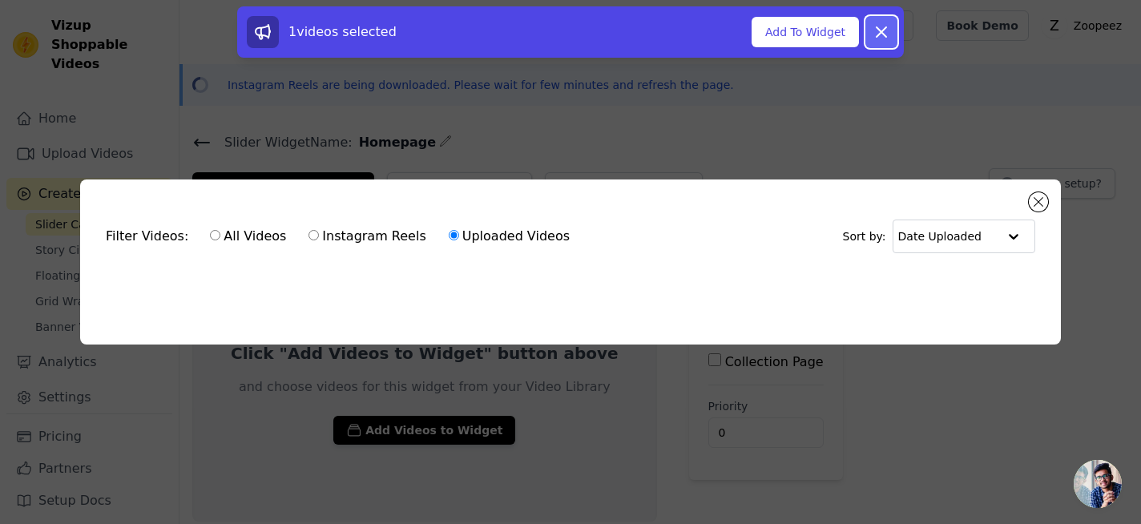
click at [879, 29] on icon at bounding box center [882, 32] width 10 height 10
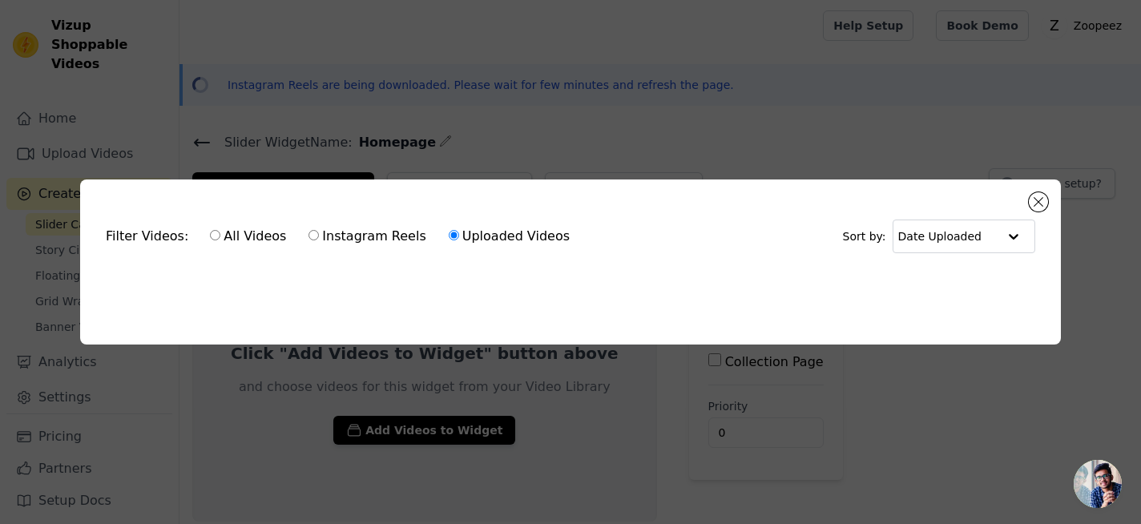
click at [489, 381] on div "Filter Videos: All Videos Instagram Reels Uploaded Videos Sort by: Date Uploade…" at bounding box center [570, 262] width 1141 height 524
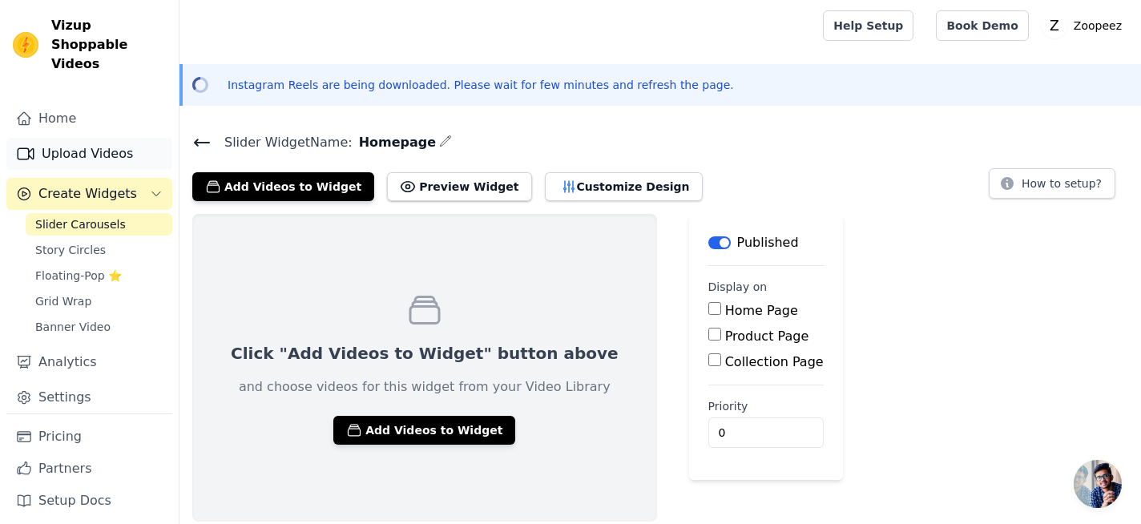
click at [97, 138] on link "Upload Videos" at bounding box center [89, 154] width 166 height 32
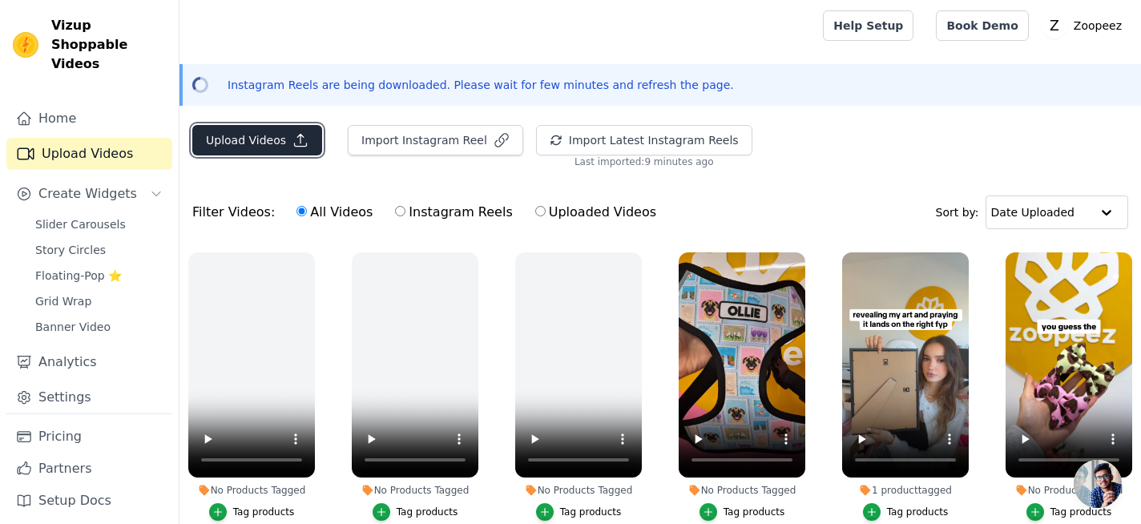
click at [299, 139] on icon "button" at bounding box center [300, 140] width 16 height 16
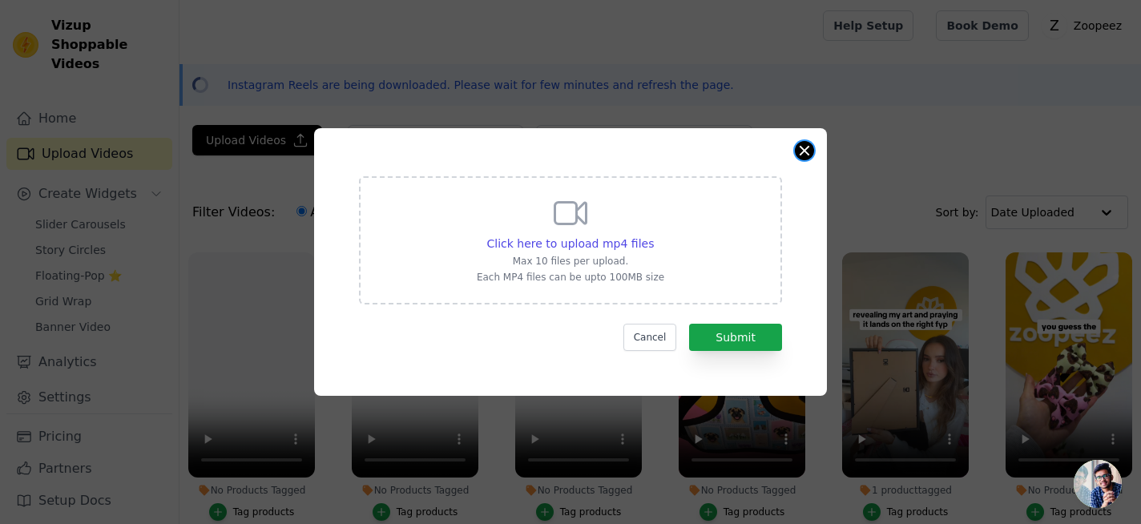
click at [802, 155] on button "Close modal" at bounding box center [804, 150] width 19 height 19
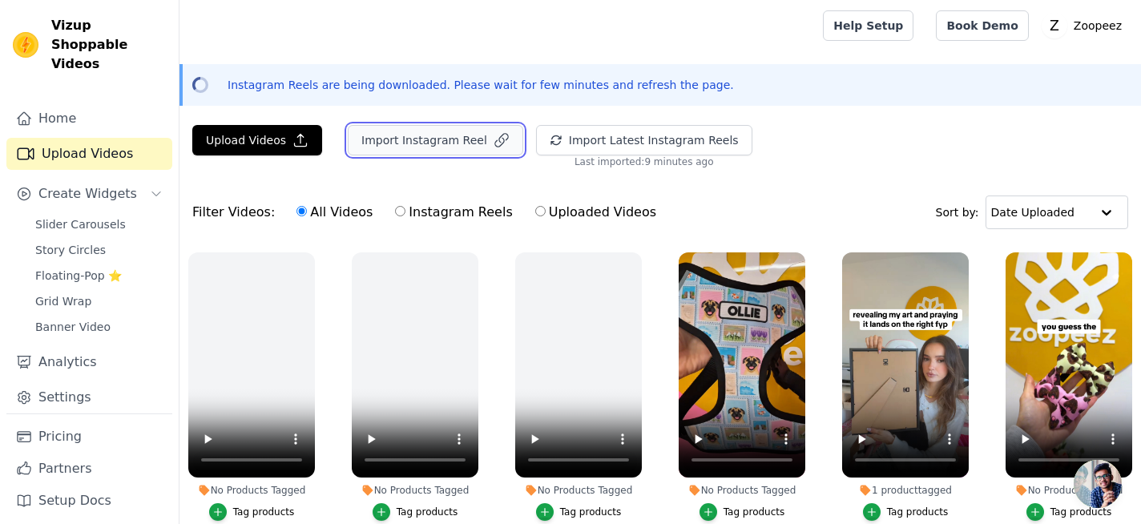
click at [428, 136] on button "Import Instagram Reel" at bounding box center [435, 140] width 175 height 30
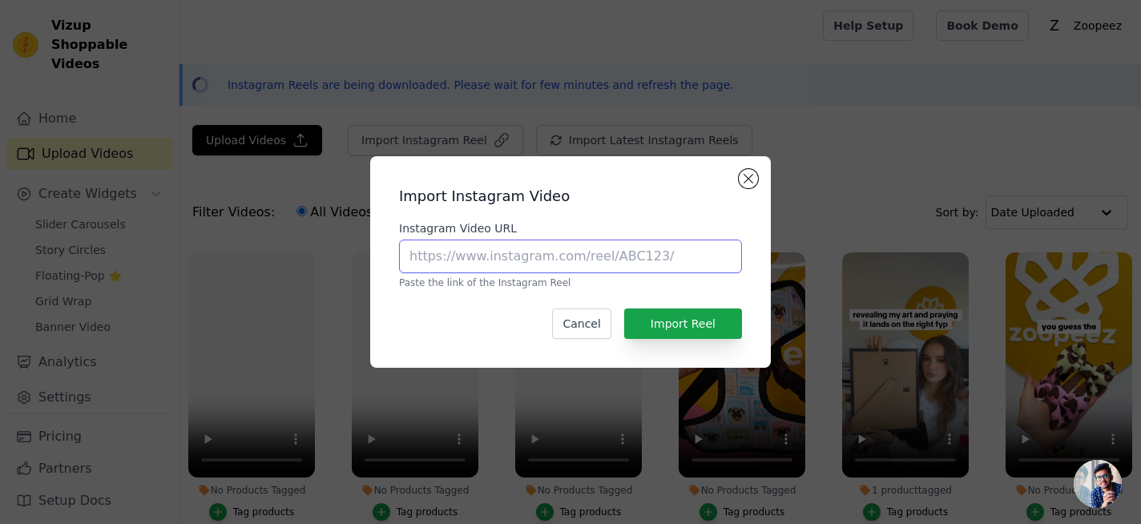
click at [445, 261] on input "Instagram Video URL" at bounding box center [570, 257] width 343 height 34
paste input "https://www.instagram.com/thechihuahua_squad/reel/DIOf8hqojvF/"
type input "https://www.instagram.com/thechihuahua_squad/reel/DIOf8hqojvF/"
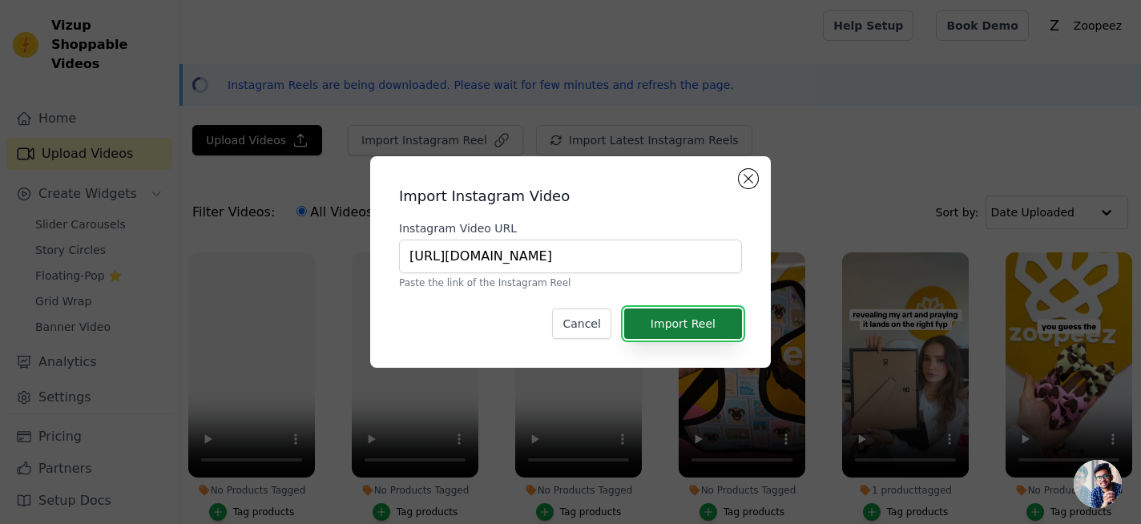
scroll to position [0, 0]
click at [685, 326] on button "Import Reel" at bounding box center [683, 324] width 118 height 30
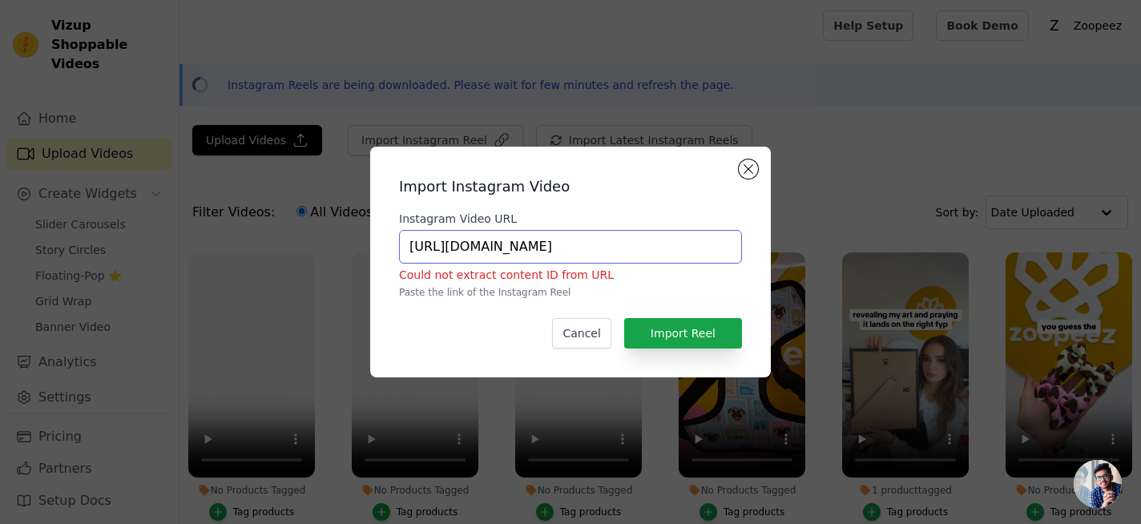
click at [575, 240] on input "https://www.instagram.com/thechihuahua_squad/reel/DIOf8hqojvF/" at bounding box center [570, 247] width 343 height 34
paste input "https://www.instagram.com/thechihuahua_squad/reel/DIOf8hqojvF/"
type input "https://www.instagram.com/thechihuahua_squad/reel/DIOf8hqojvF/"
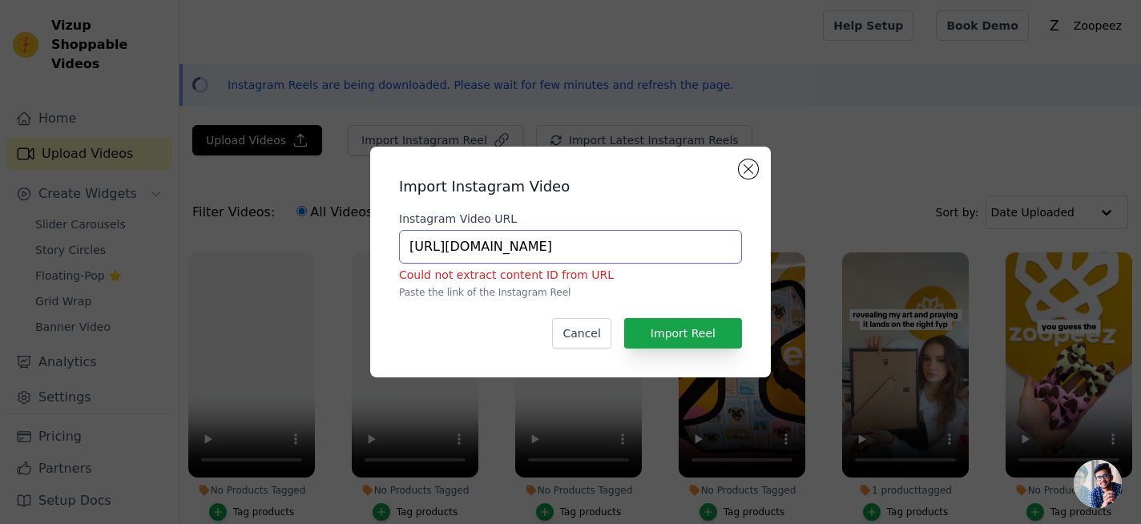
scroll to position [0, 67]
drag, startPoint x: 598, startPoint y: 248, endPoint x: 759, endPoint y: 243, distance: 161.2
click at [758, 243] on div "Import Instagram Video Instagram Video URL https://www.instagram.com/thechihuah…" at bounding box center [570, 262] width 401 height 231
click at [703, 325] on button "Import Reel" at bounding box center [683, 333] width 118 height 30
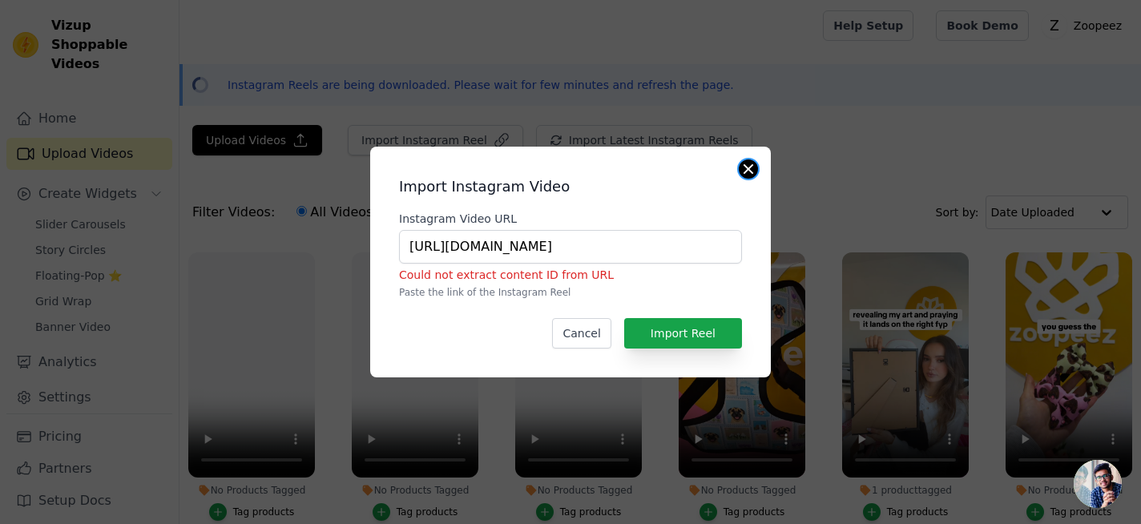
click at [747, 167] on button "Close modal" at bounding box center [748, 168] width 19 height 19
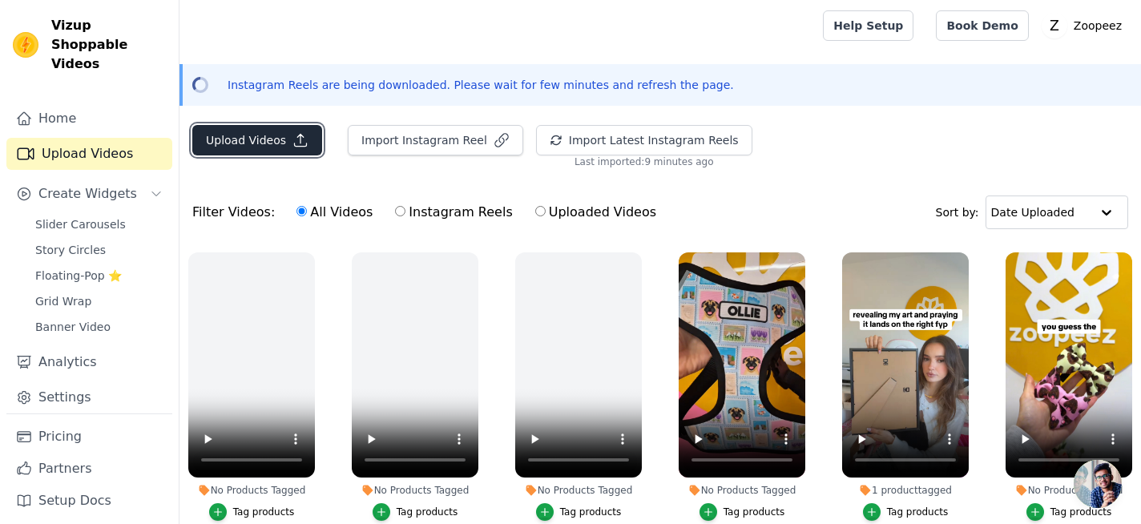
click at [287, 135] on button "Upload Videos" at bounding box center [257, 140] width 130 height 30
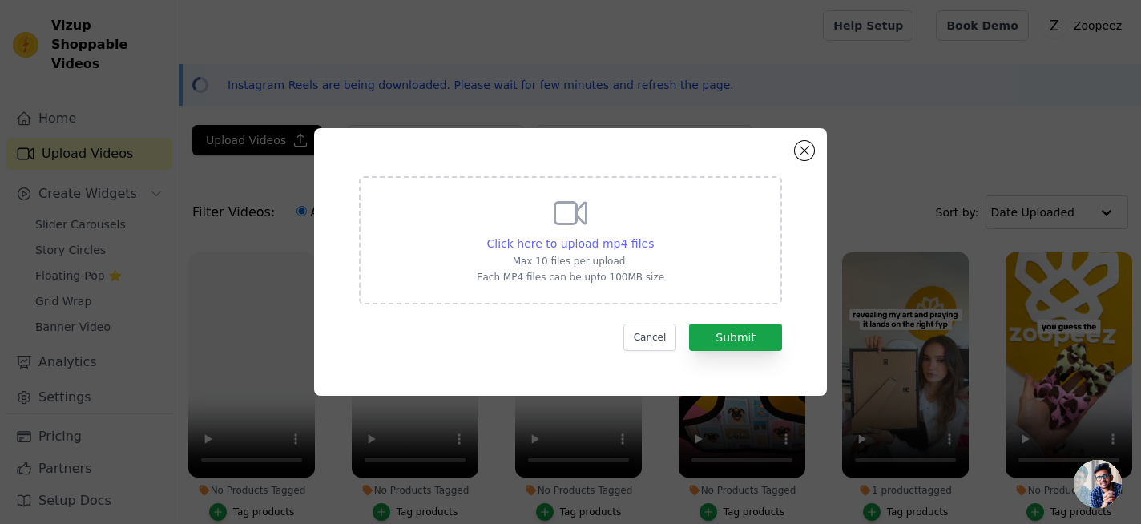
click at [526, 238] on span "Click here to upload mp4 files" at bounding box center [570, 243] width 167 height 13
click at [653, 236] on input "Click here to upload mp4 files Max 10 files per upload. Each MP4 files can be u…" at bounding box center [653, 235] width 1 height 1
type input "C:\fakepath\SnapInsta.to_AQM3XvU2tElG388sZllMs60aEaXumNHGOTLWyNDo2QuI3dOjdUP3qS…"
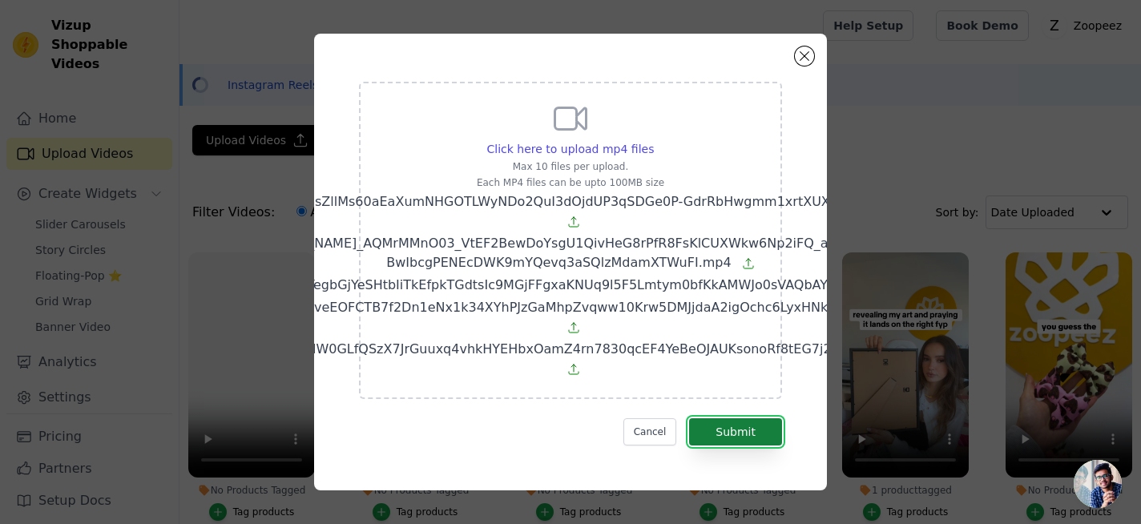
click at [732, 436] on button "Submit" at bounding box center [735, 431] width 93 height 27
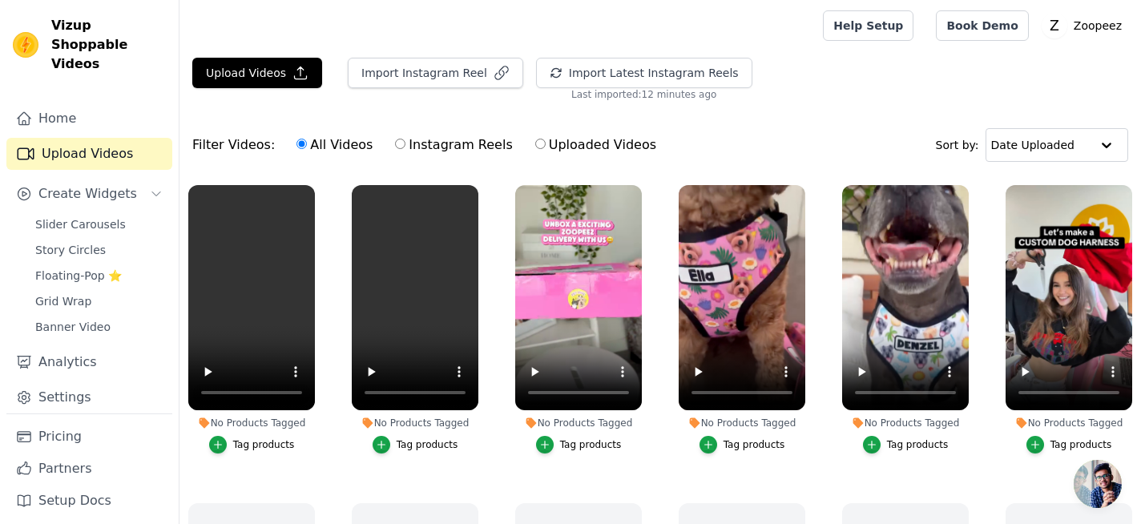
click at [734, 444] on div "Tag products" at bounding box center [755, 444] width 62 height 13
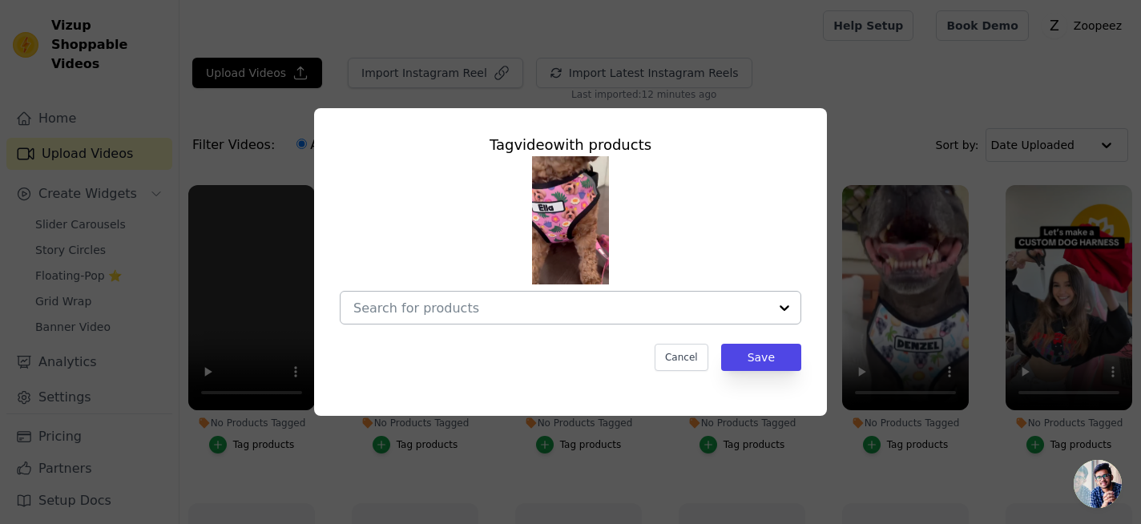
click at [634, 301] on input "No Products Tagged Tag video with products Cancel Save Tag products" at bounding box center [560, 308] width 415 height 15
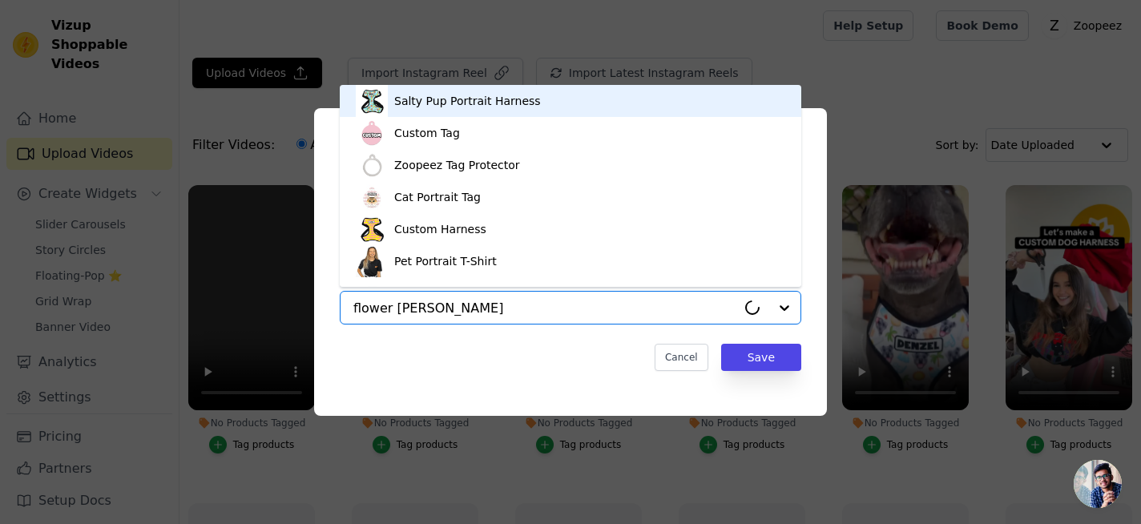
type input "flower power"
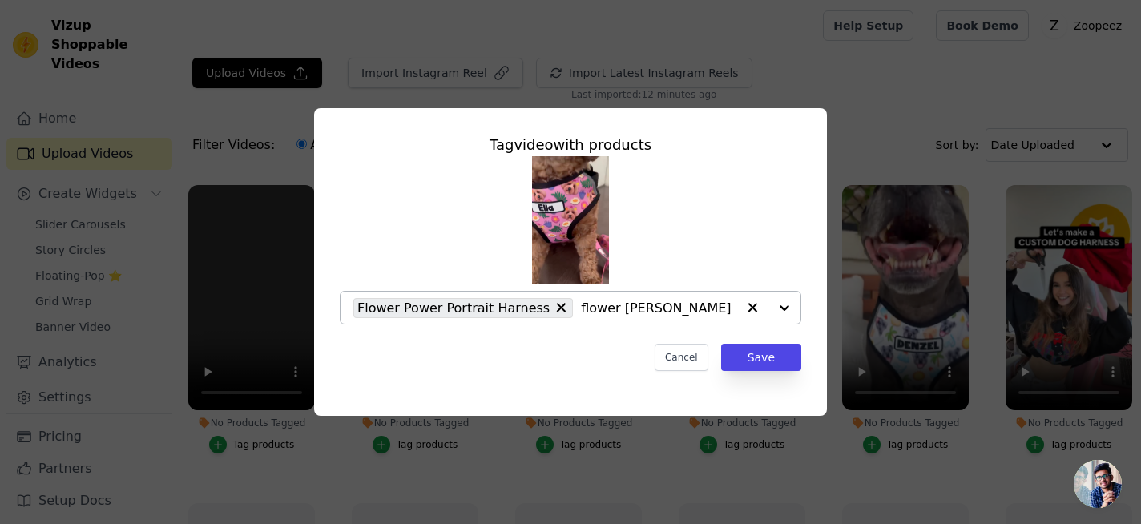
type input "flower power"
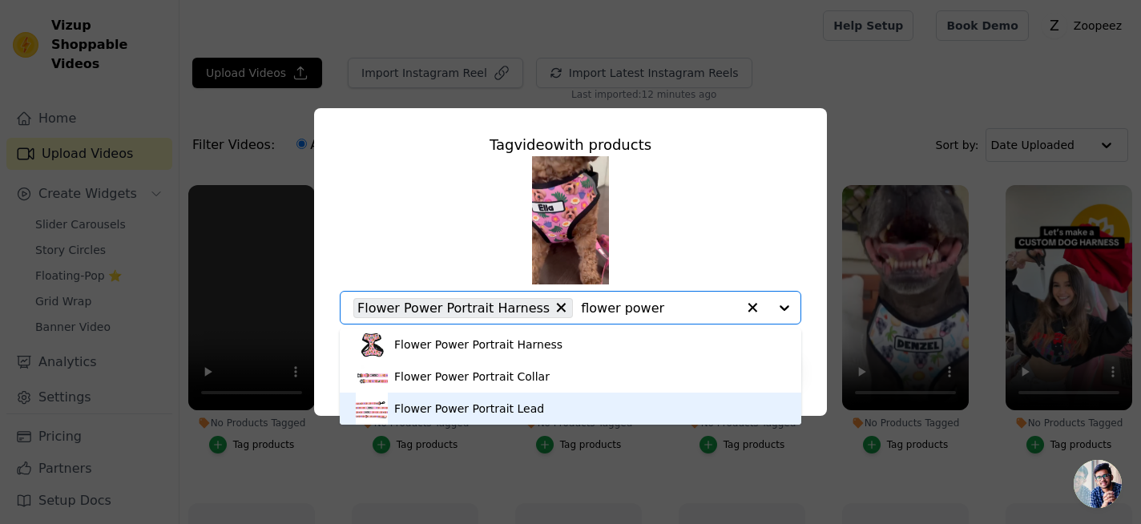
click at [526, 407] on div "Flower Power Portrait Lead" at bounding box center [469, 409] width 150 height 16
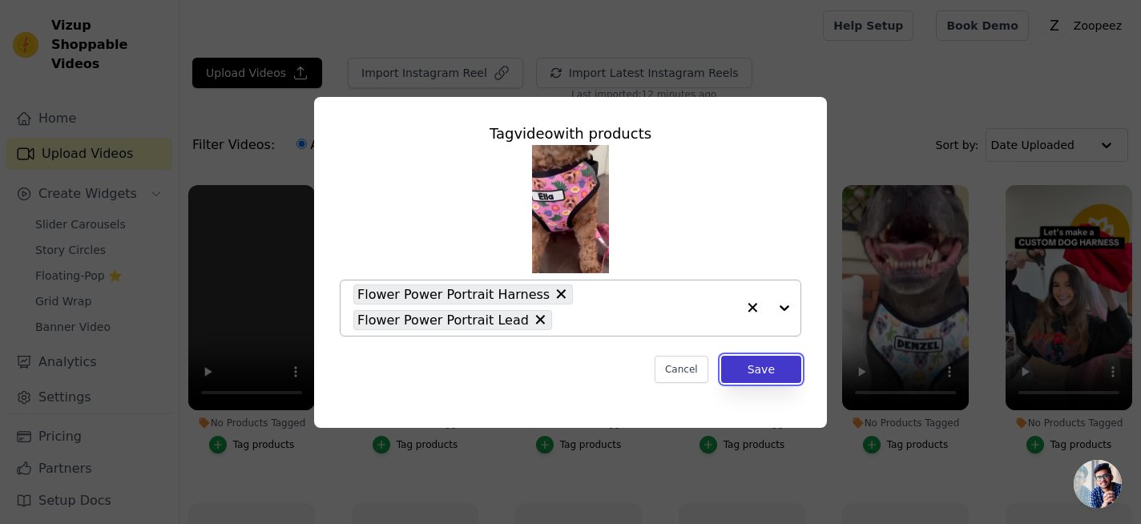
click at [750, 369] on button "Save" at bounding box center [761, 369] width 80 height 27
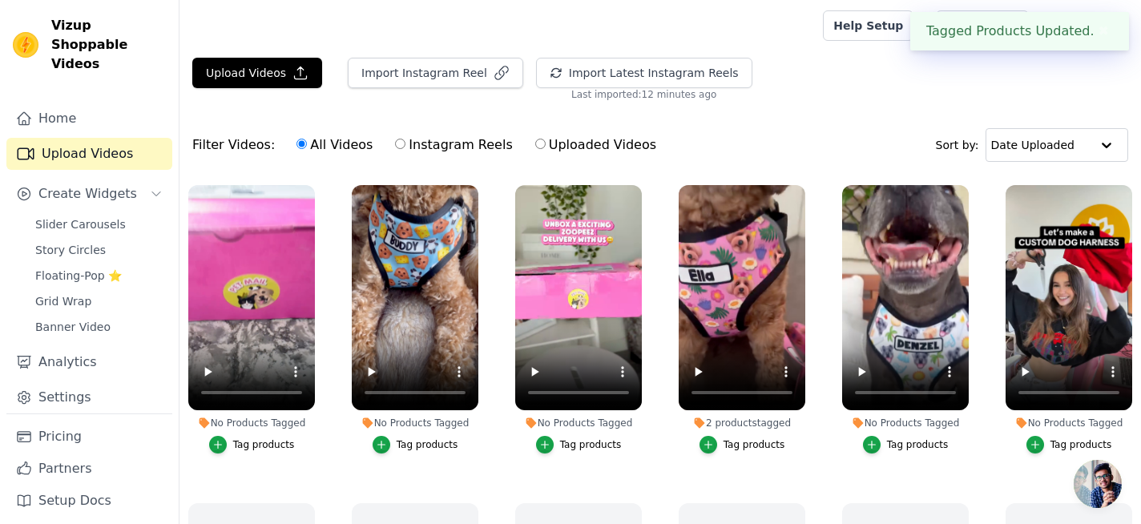
click at [899, 444] on div "Tag products" at bounding box center [918, 444] width 62 height 13
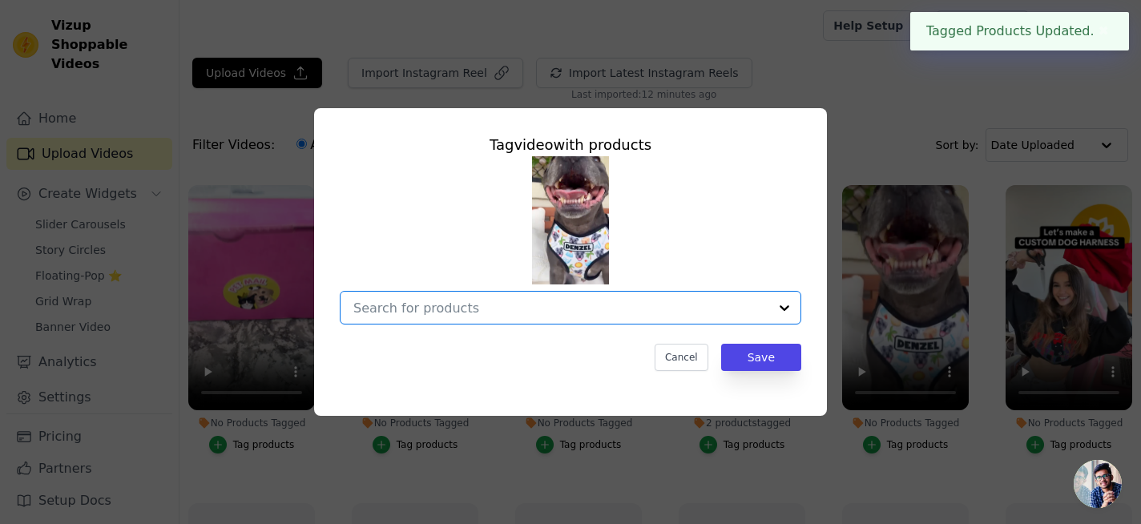
click at [686, 308] on input "No Products Tagged Tag video with products Option undefined, selected. Select i…" at bounding box center [560, 308] width 415 height 15
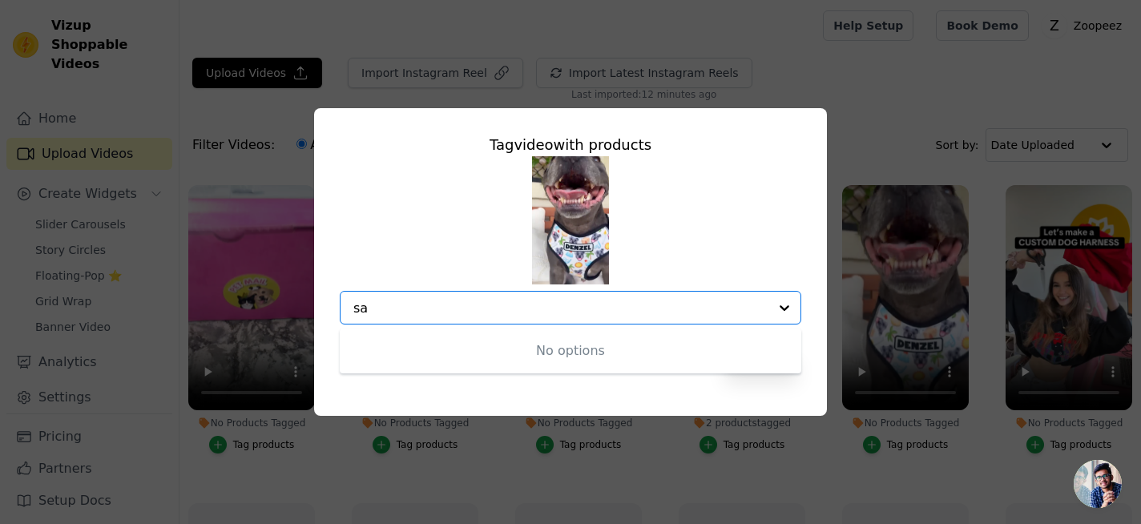
type input "s"
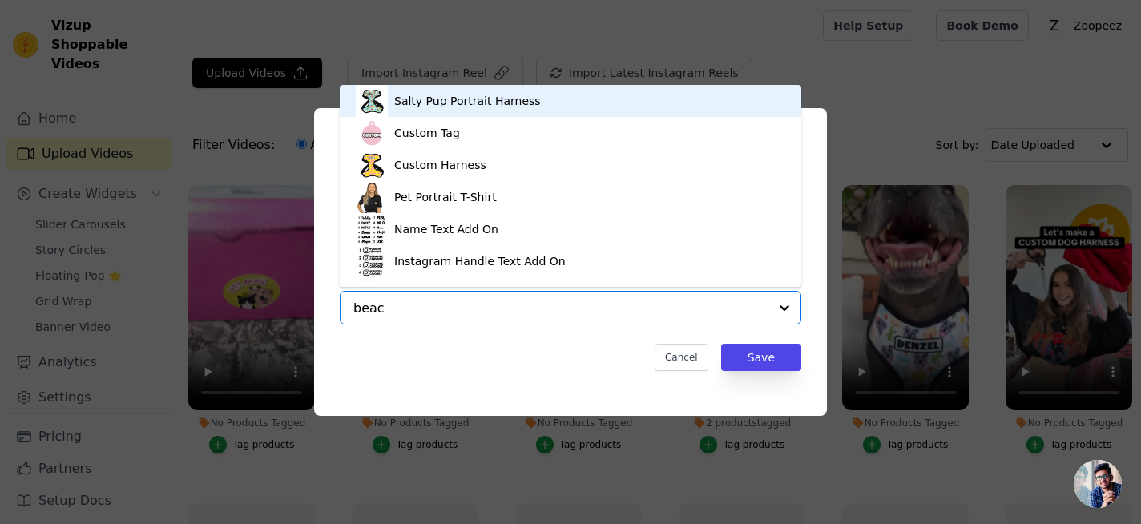
type input "beach"
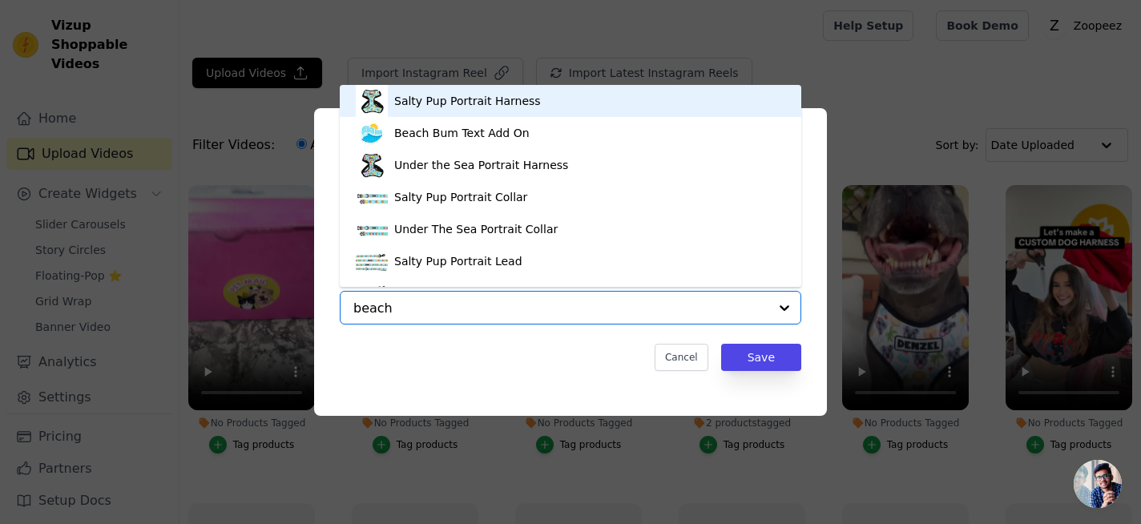
click at [460, 103] on div "Salty Pup Portrait Harness" at bounding box center [467, 101] width 147 height 16
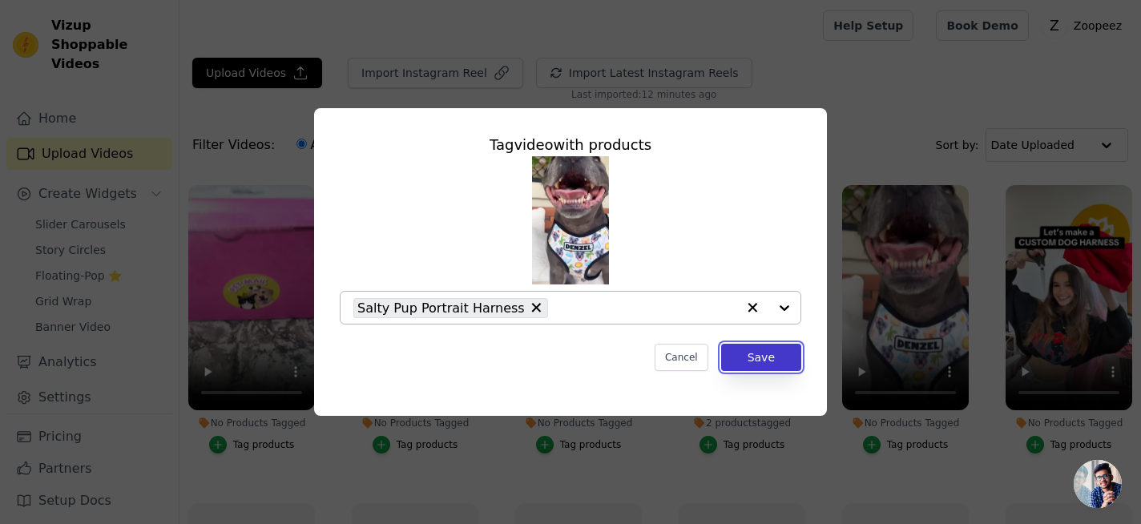
click at [755, 350] on button "Save" at bounding box center [761, 357] width 80 height 27
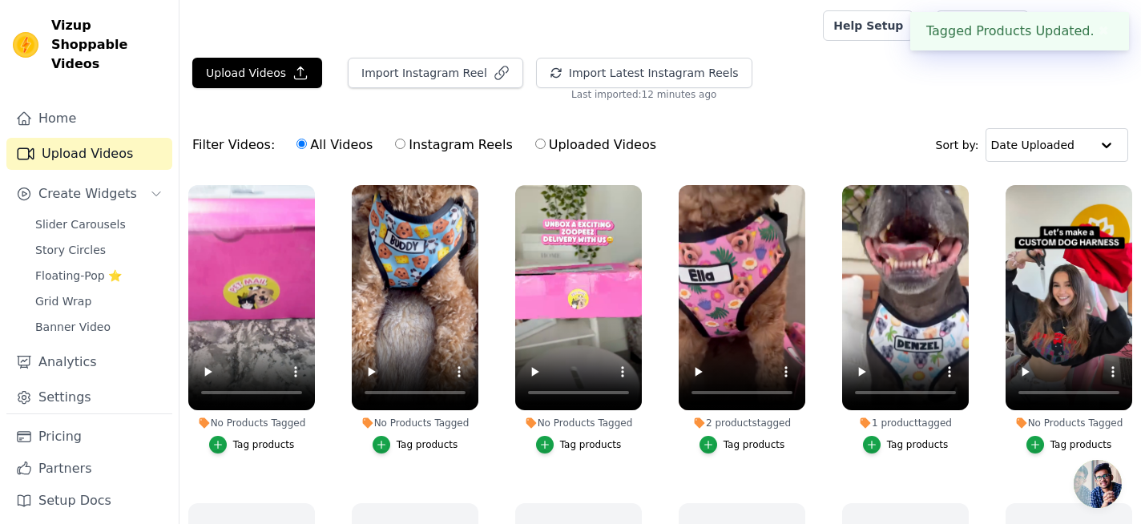
click at [429, 442] on div "Tag products" at bounding box center [428, 444] width 62 height 13
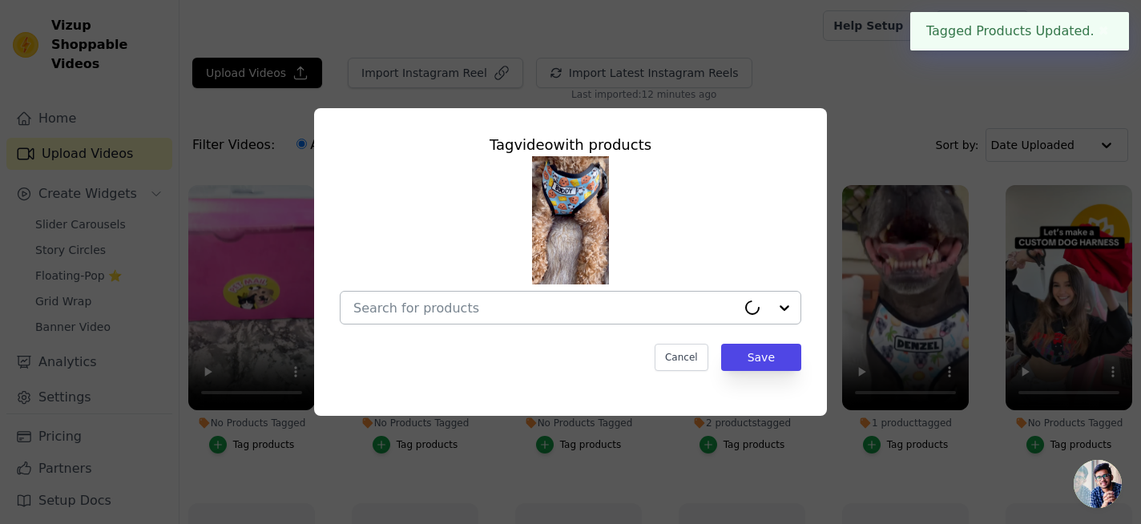
click at [506, 323] on div at bounding box center [544, 308] width 383 height 32
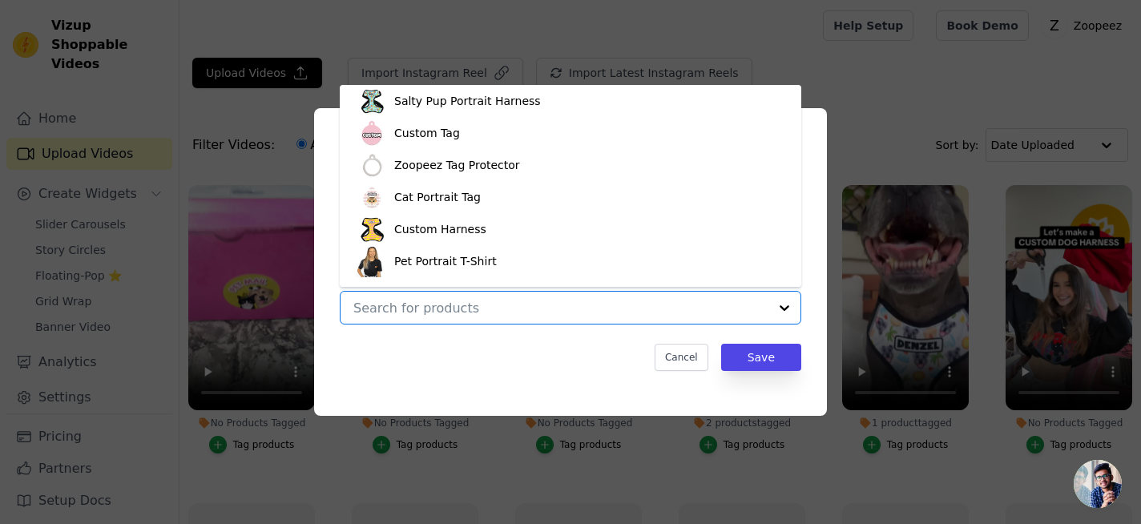
scroll to position [54, 0]
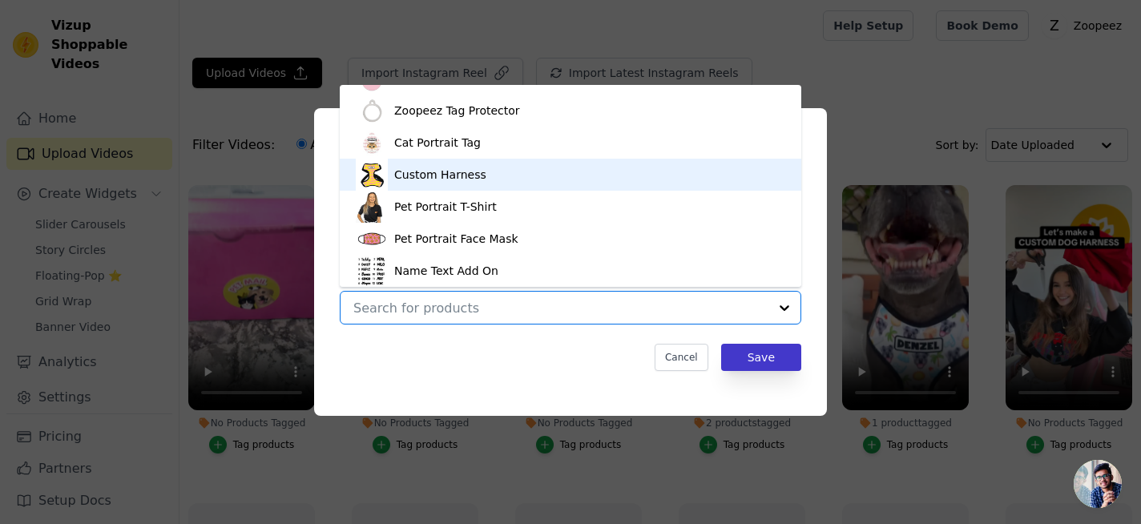
click at [502, 175] on div "Custom Harness" at bounding box center [571, 175] width 430 height 32
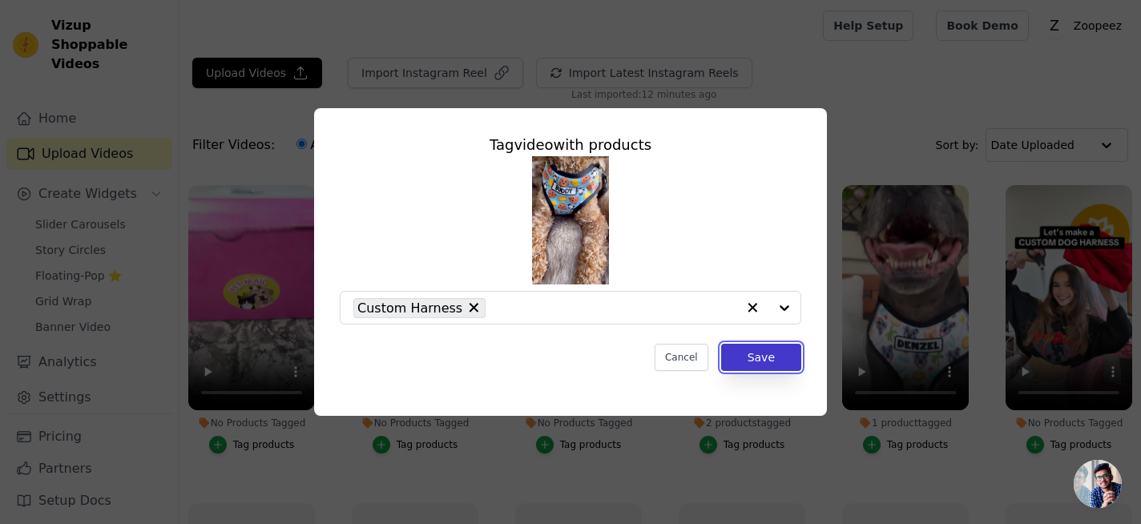
click at [749, 360] on button "Save" at bounding box center [761, 357] width 80 height 27
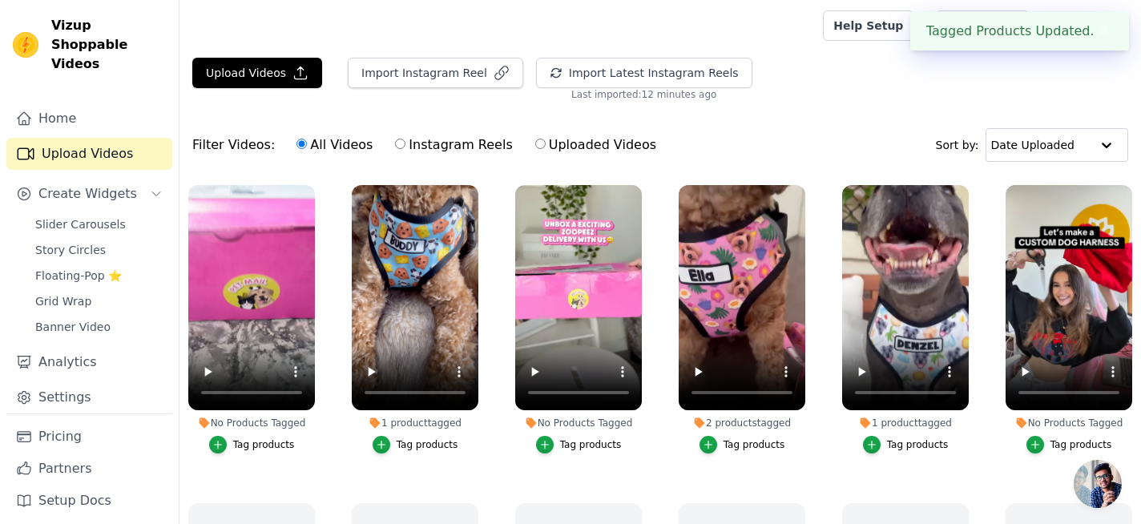
click at [575, 450] on div "Tag products" at bounding box center [591, 444] width 62 height 13
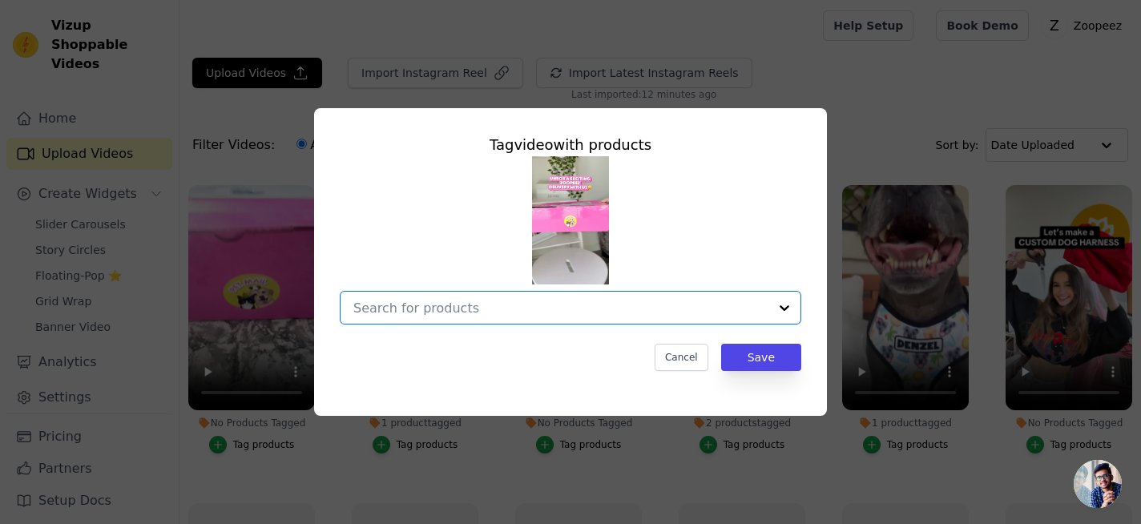
click at [544, 304] on input "No Products Tagged Tag video with products Option undefined, selected. Select i…" at bounding box center [560, 308] width 415 height 15
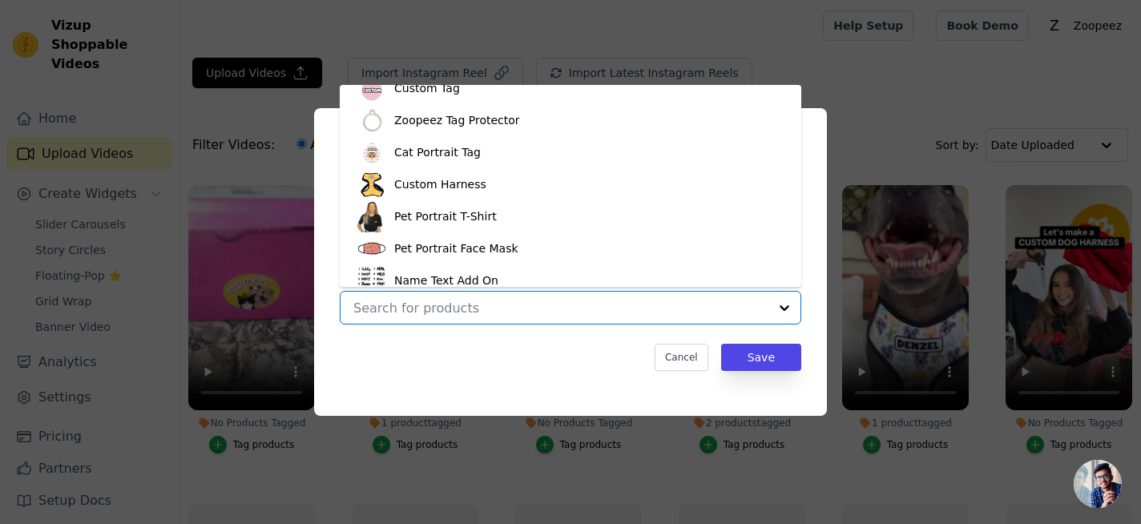
scroll to position [0, 0]
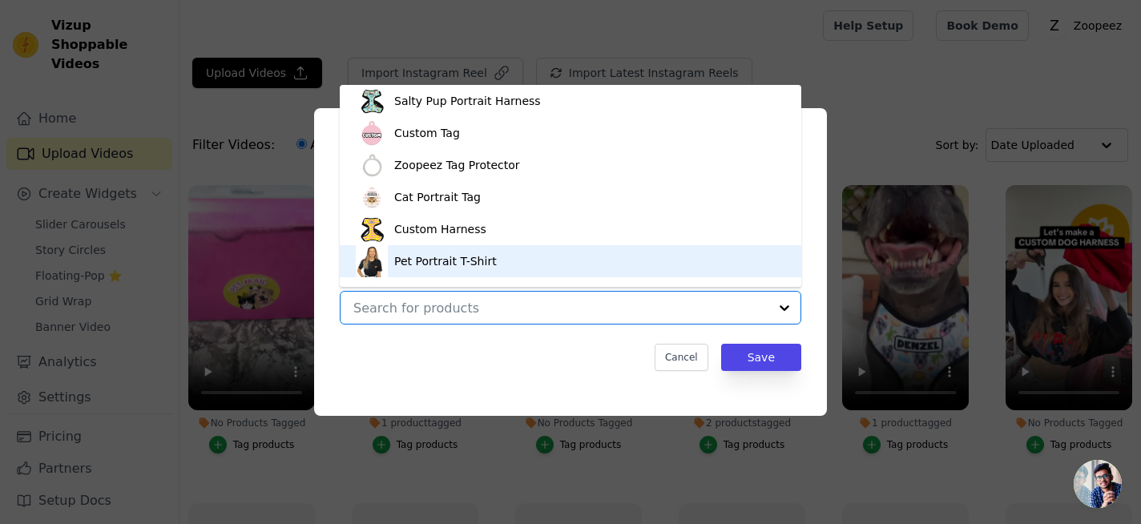
click at [448, 312] on input "No Products Tagged Tag video with products Salty Pup Portrait Harness Custom Ta…" at bounding box center [560, 308] width 415 height 15
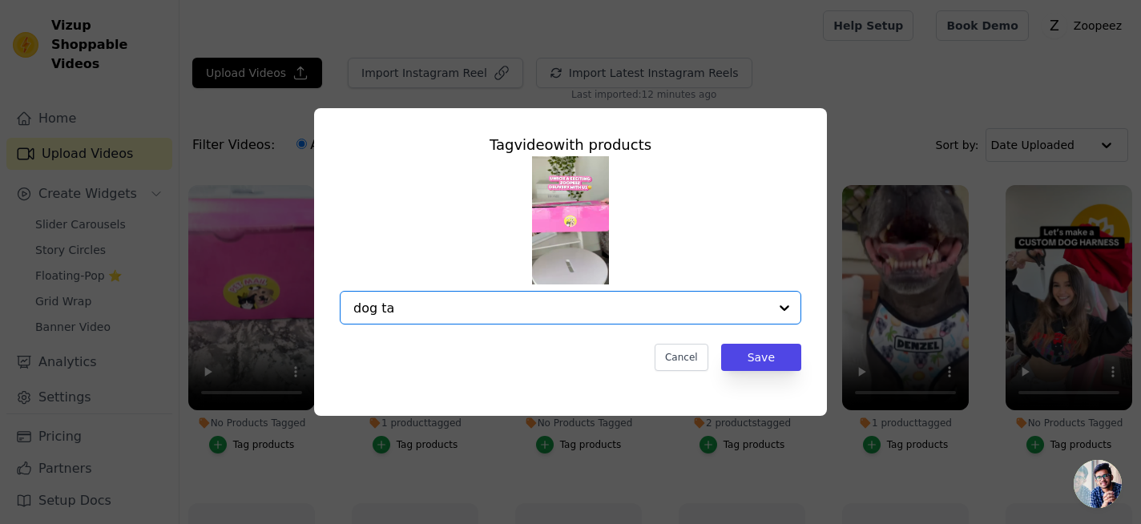
type input "dog tag"
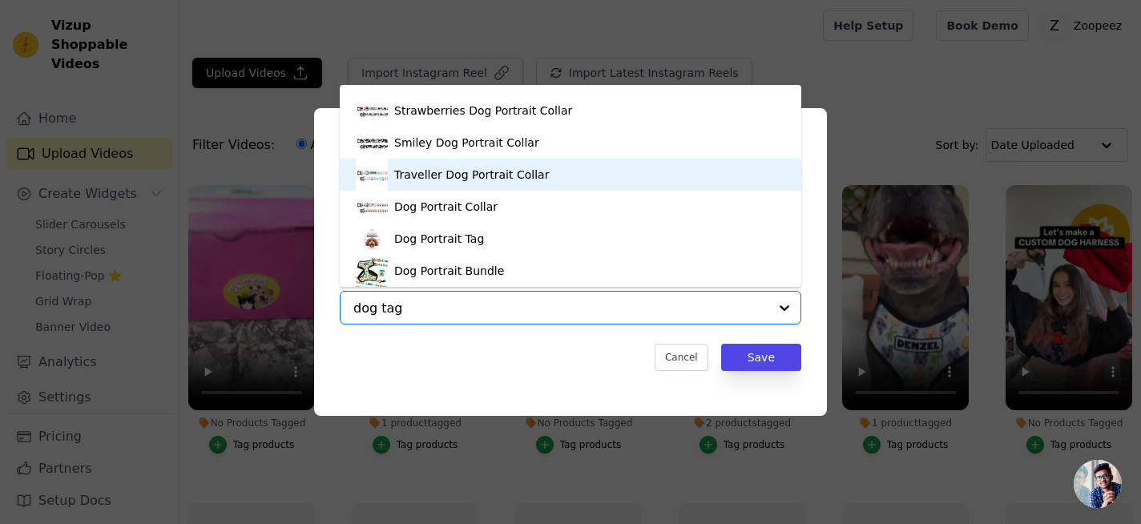
scroll to position [395, 0]
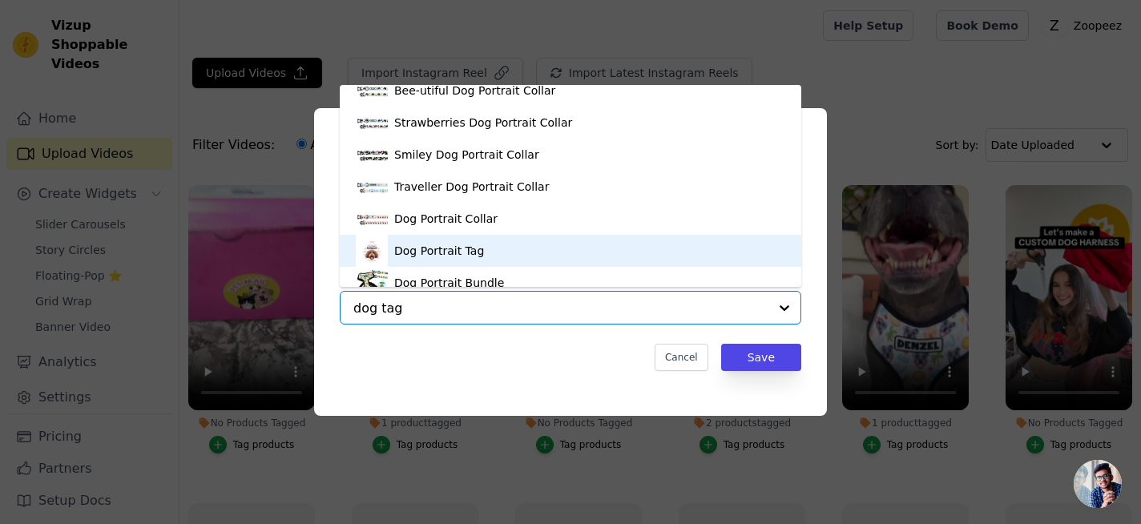
click at [454, 250] on div "Dog Portrait Tag" at bounding box center [439, 251] width 90 height 16
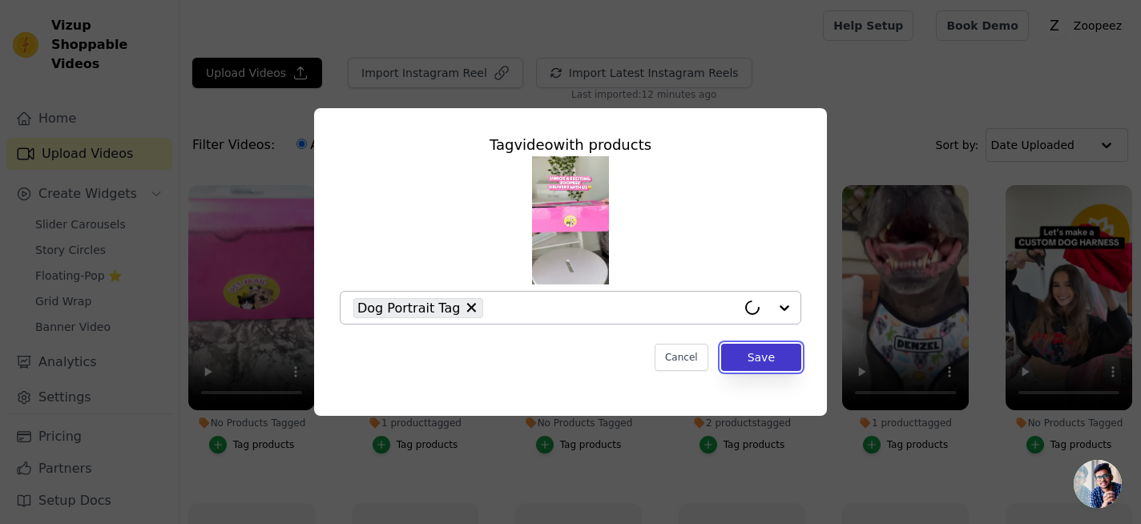
click at [793, 359] on button "Save" at bounding box center [761, 357] width 80 height 27
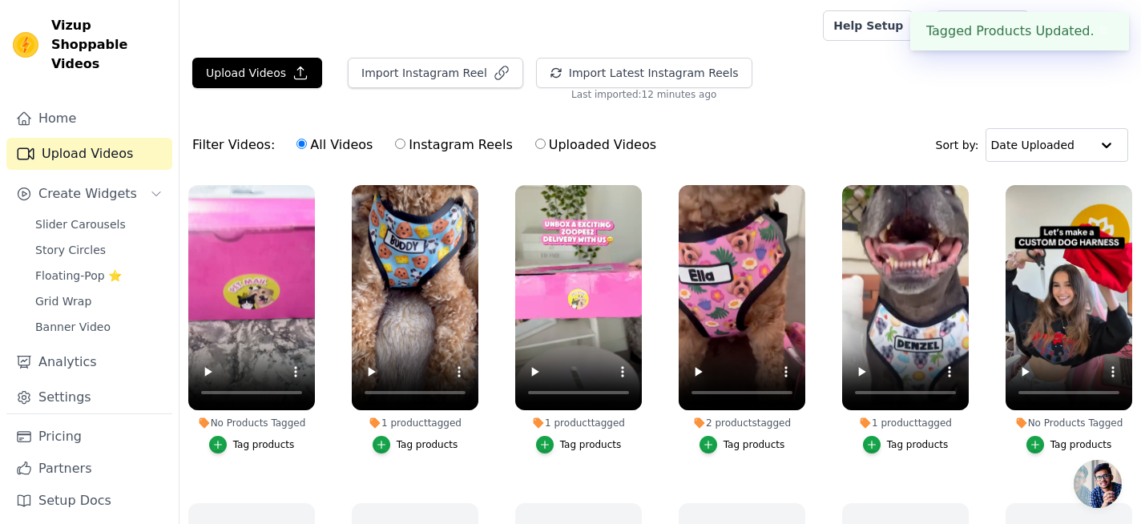
click at [1048, 439] on button "Tag products" at bounding box center [1070, 445] width 86 height 18
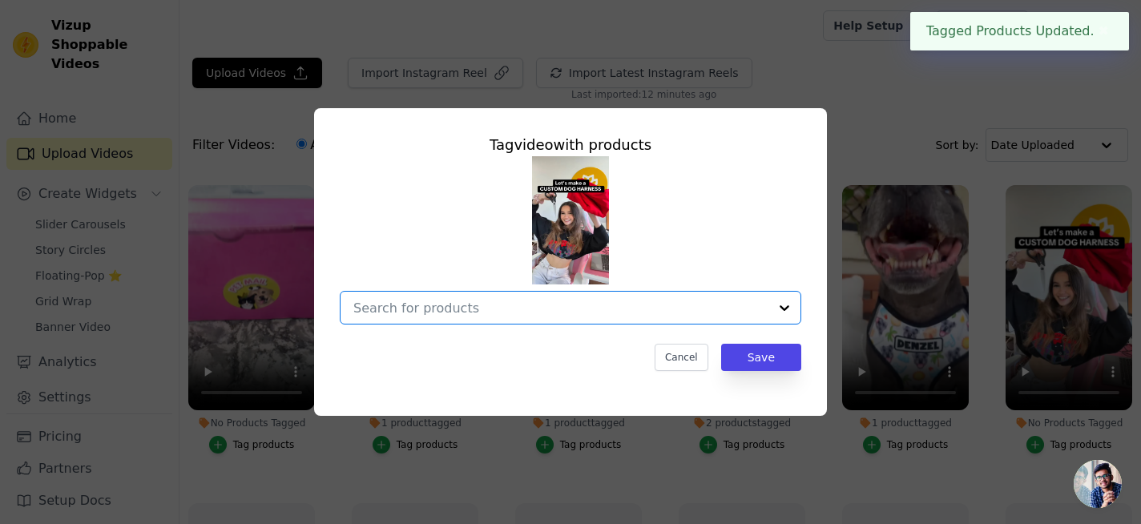
click at [557, 306] on input "No Products Tagged Tag video with products Option undefined, selected. Select i…" at bounding box center [560, 308] width 415 height 15
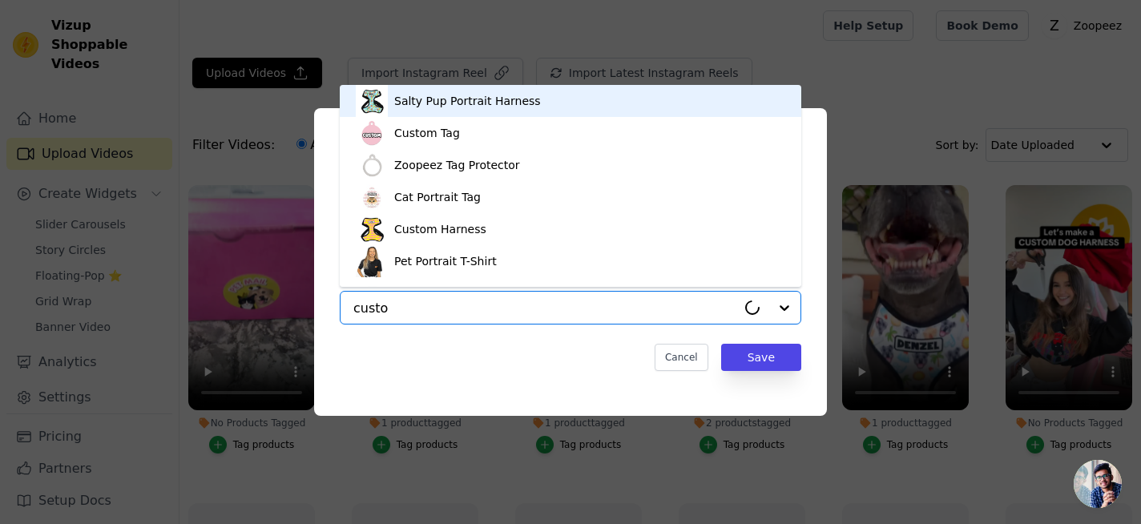
type input "custom"
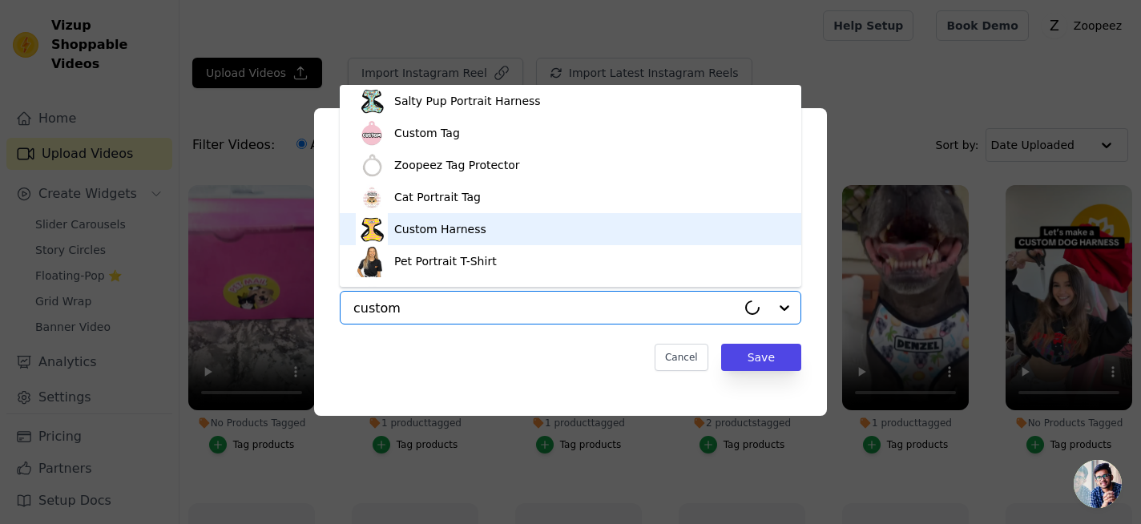
click at [515, 236] on div "Custom Harness" at bounding box center [571, 229] width 430 height 32
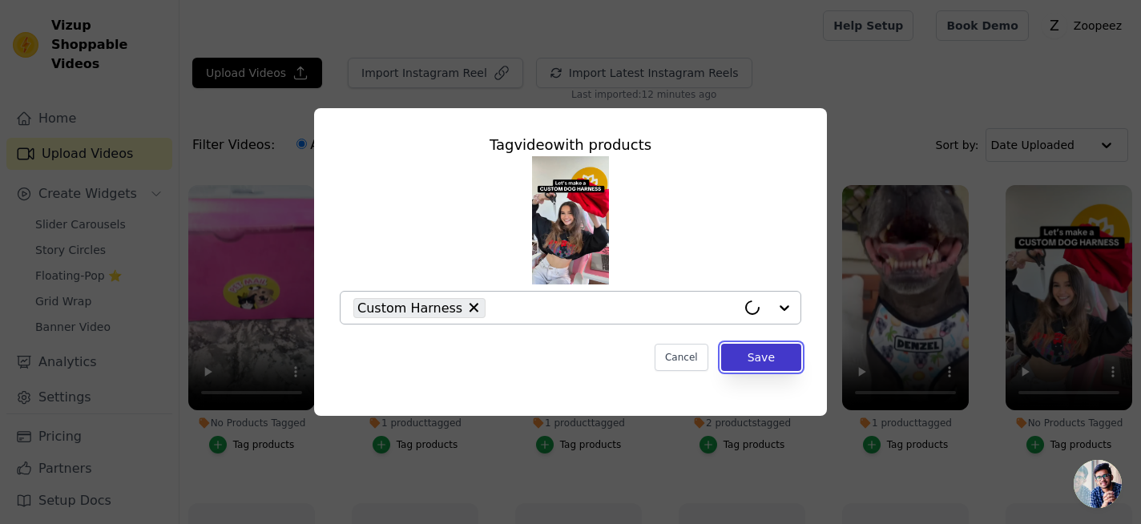
click at [793, 356] on button "Save" at bounding box center [761, 357] width 80 height 27
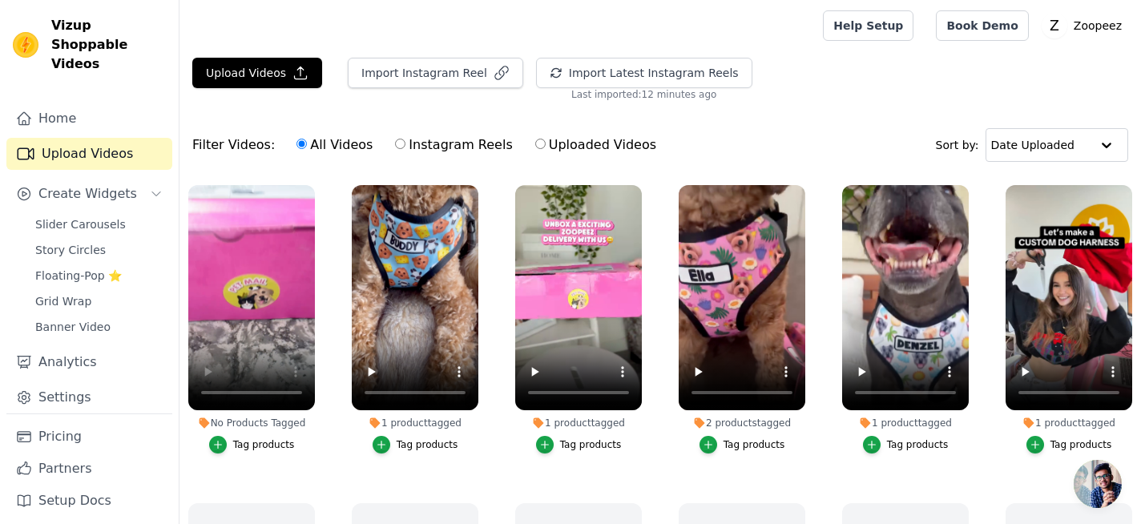
click at [242, 445] on div "Tag products" at bounding box center [264, 444] width 62 height 13
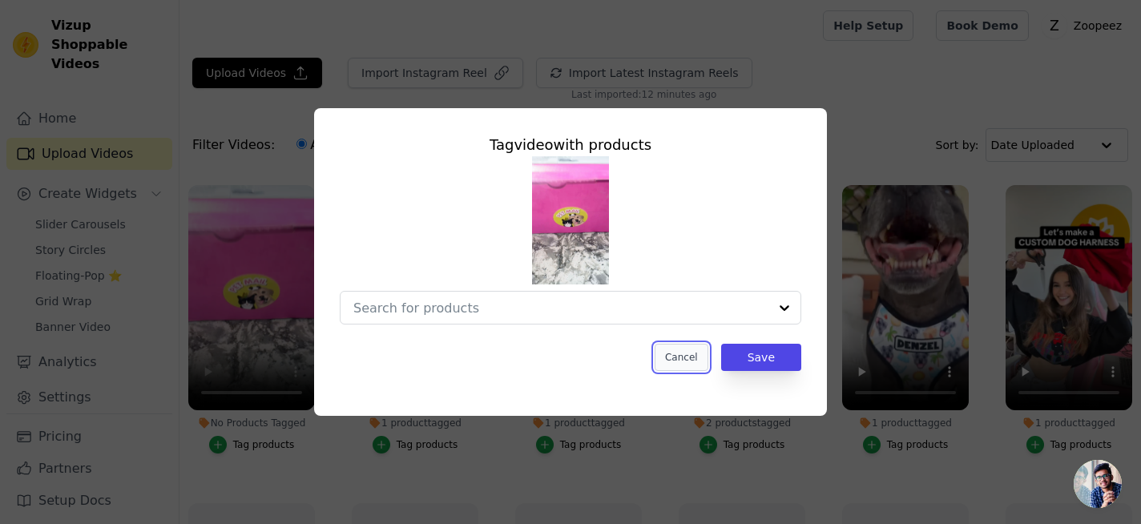
click at [699, 351] on button "Cancel" at bounding box center [682, 357] width 54 height 27
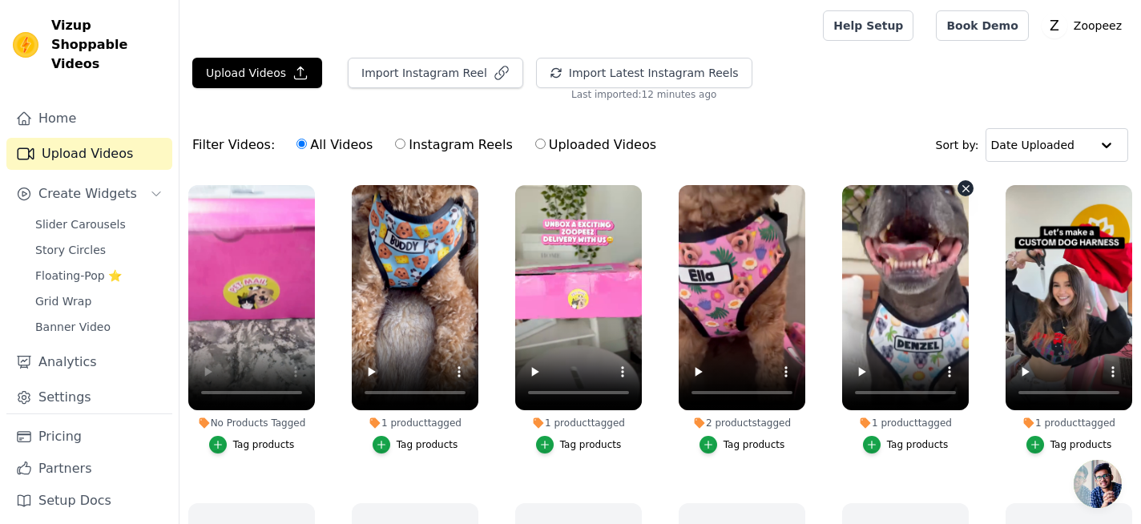
click at [443, 112] on div "Upload Videos Import Instagram Reel Import Latest Instagram Reels Import Latest…" at bounding box center [660, 353] width 962 height 591
click at [85, 216] on span "Slider Carousels" at bounding box center [80, 224] width 91 height 16
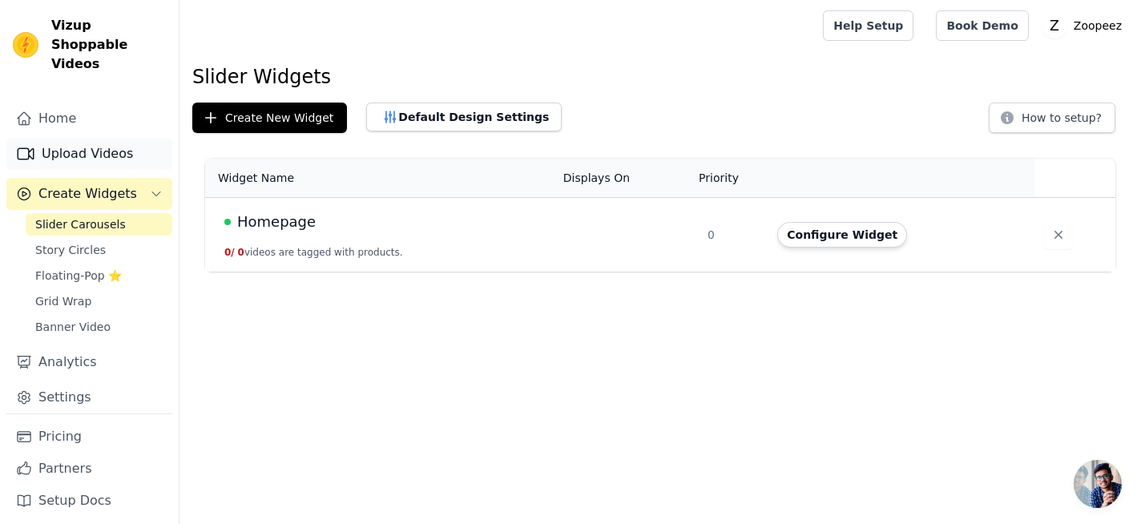
click at [99, 138] on link "Upload Videos" at bounding box center [89, 154] width 166 height 32
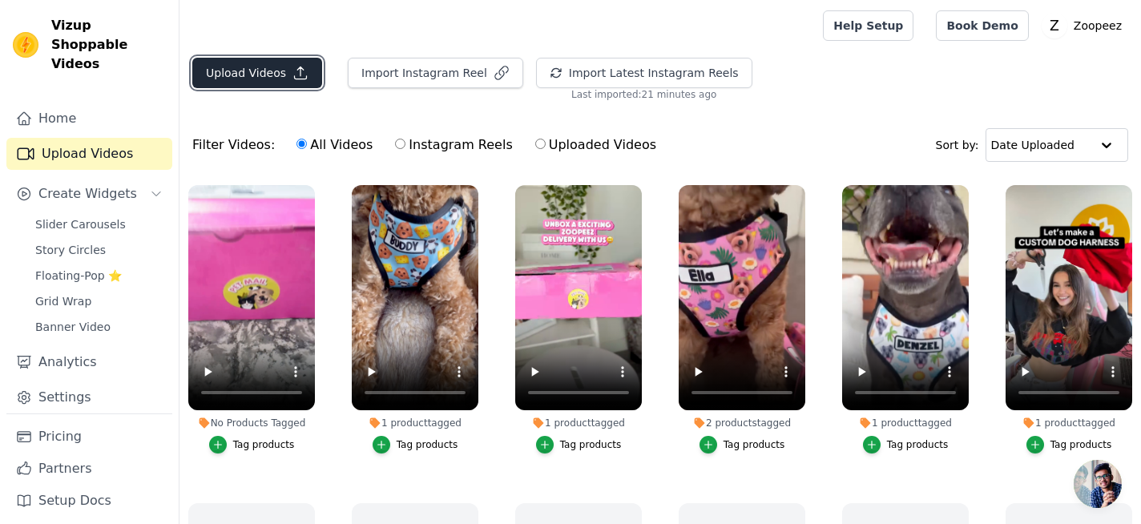
click at [294, 74] on icon "button" at bounding box center [300, 73] width 16 height 16
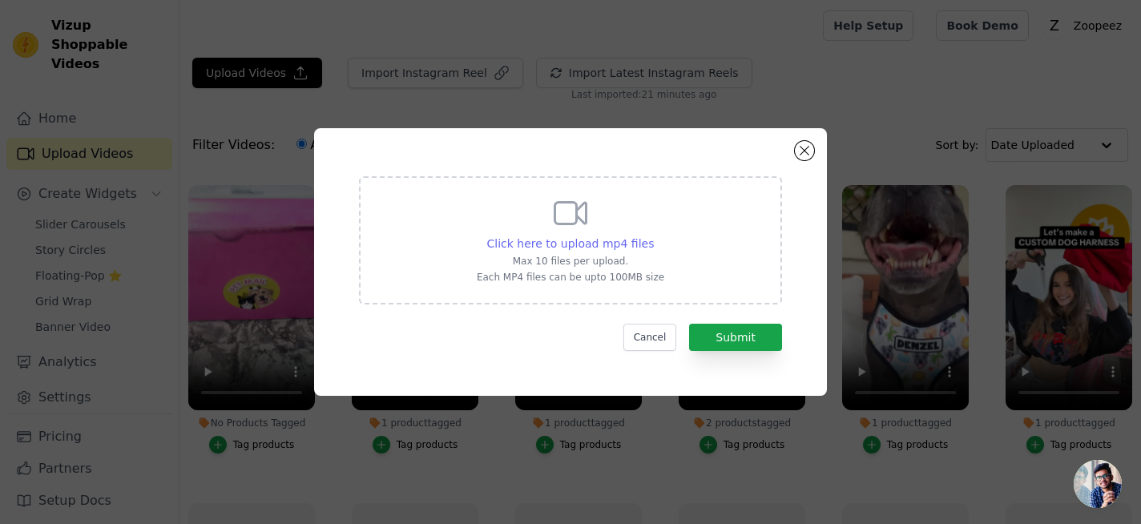
click at [598, 240] on span "Click here to upload mp4 files" at bounding box center [570, 243] width 167 height 13
click at [653, 236] on input "Click here to upload mp4 files Max 10 files per upload. Each MP4 files can be u…" at bounding box center [653, 235] width 1 height 1
type input "C:\fakepath\SnapInsta.to_AQN3TDvEgqf2yfykSzwGOyxIlKmqgvqM84aC_vnjSV64hwgAcbjZxh…"
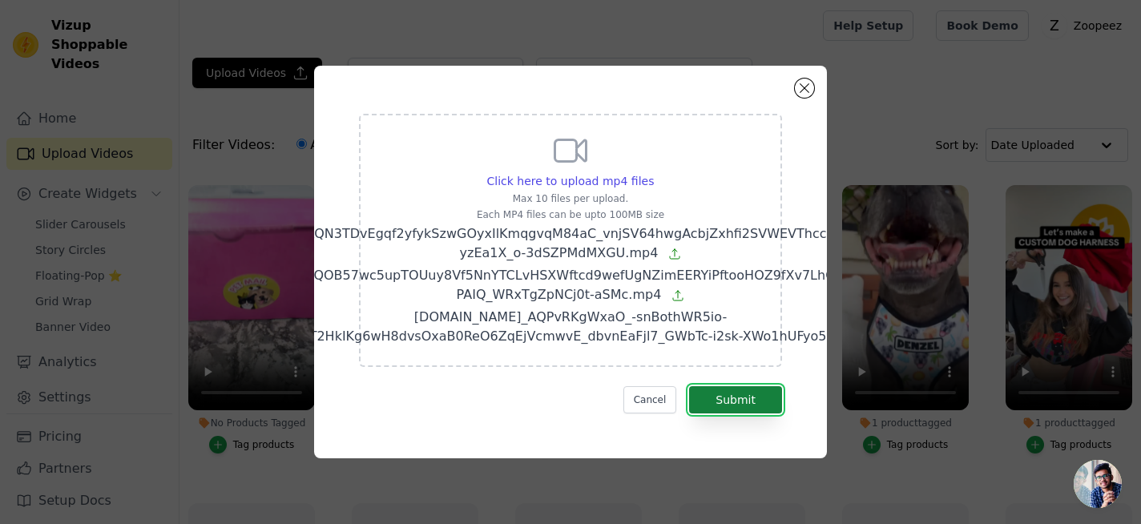
click at [727, 401] on button "Submit" at bounding box center [735, 399] width 93 height 27
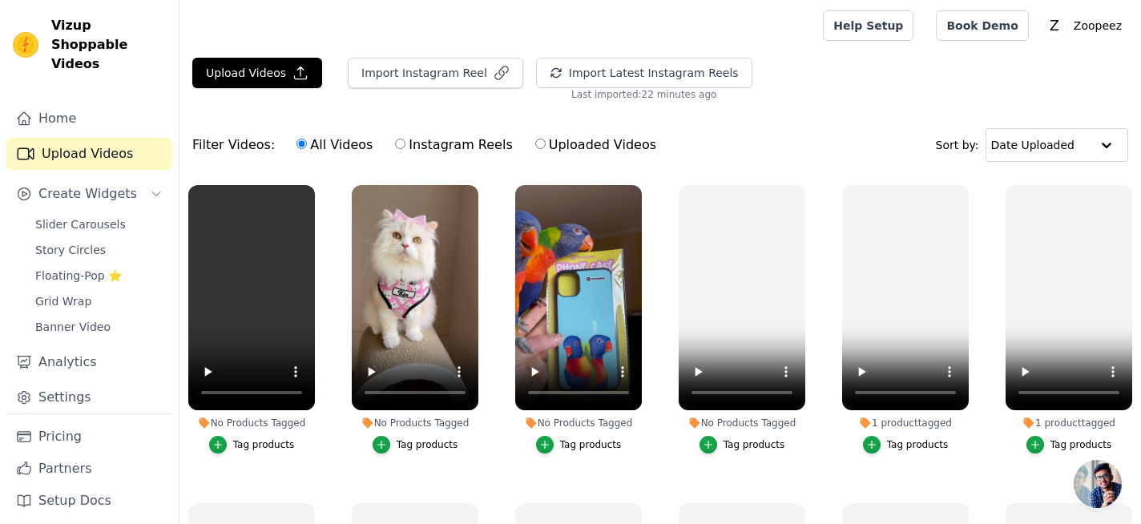
click at [418, 450] on div "Tag products" at bounding box center [428, 444] width 62 height 13
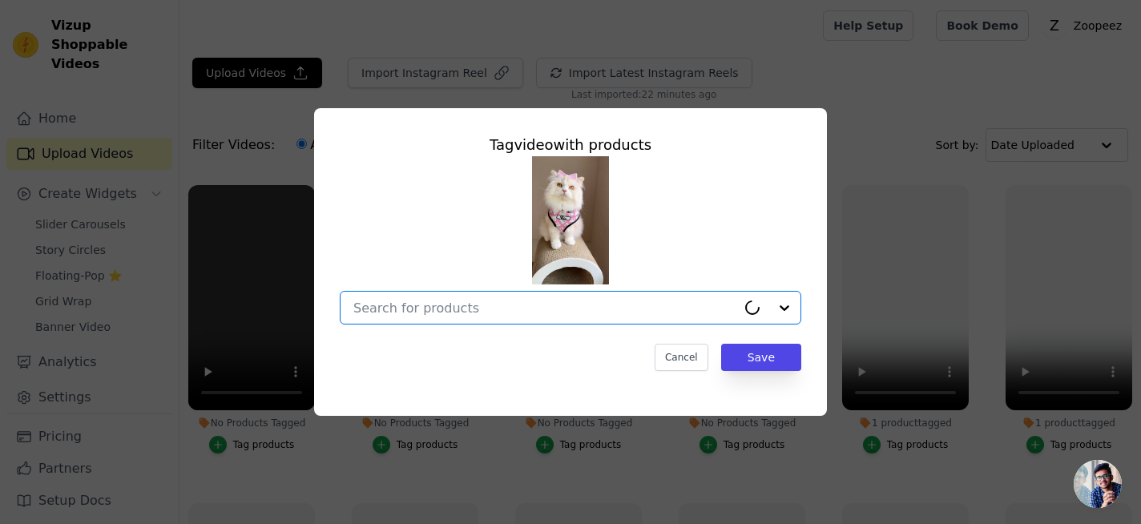
click at [439, 308] on input "No Products Tagged Tag video with products Option undefined, selected. Select i…" at bounding box center [544, 308] width 383 height 15
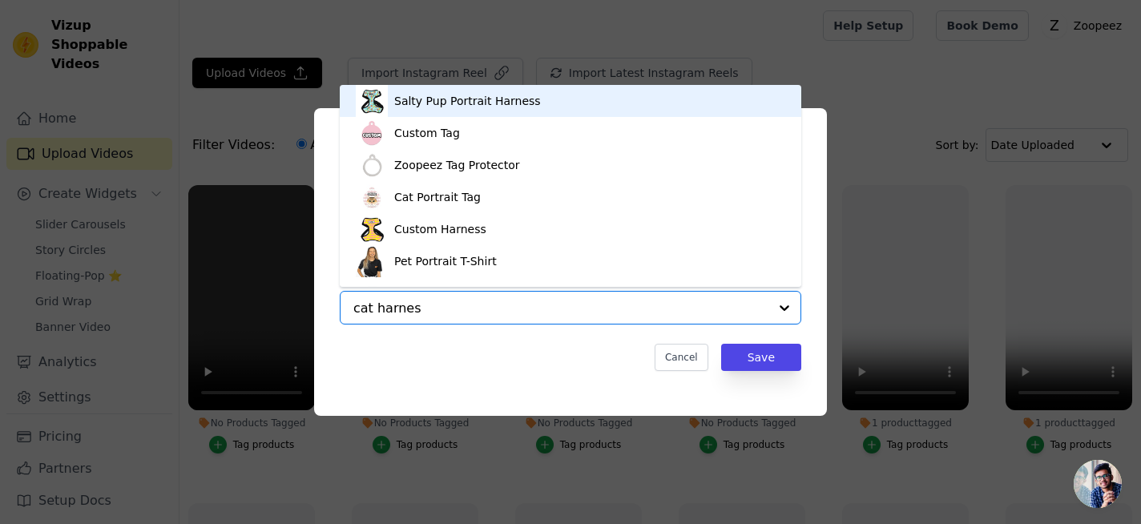
type input "cat harness"
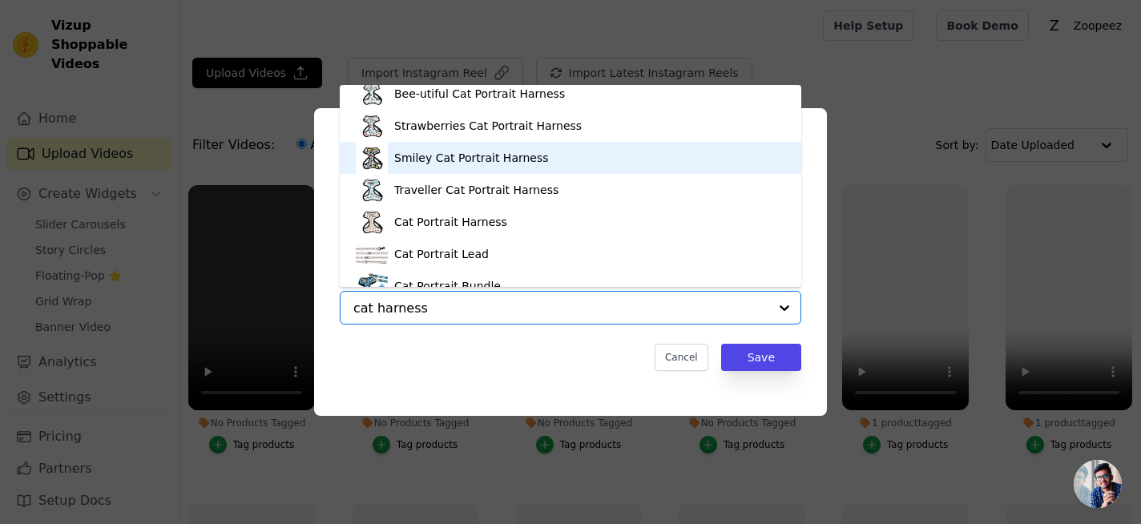
scroll to position [171, 0]
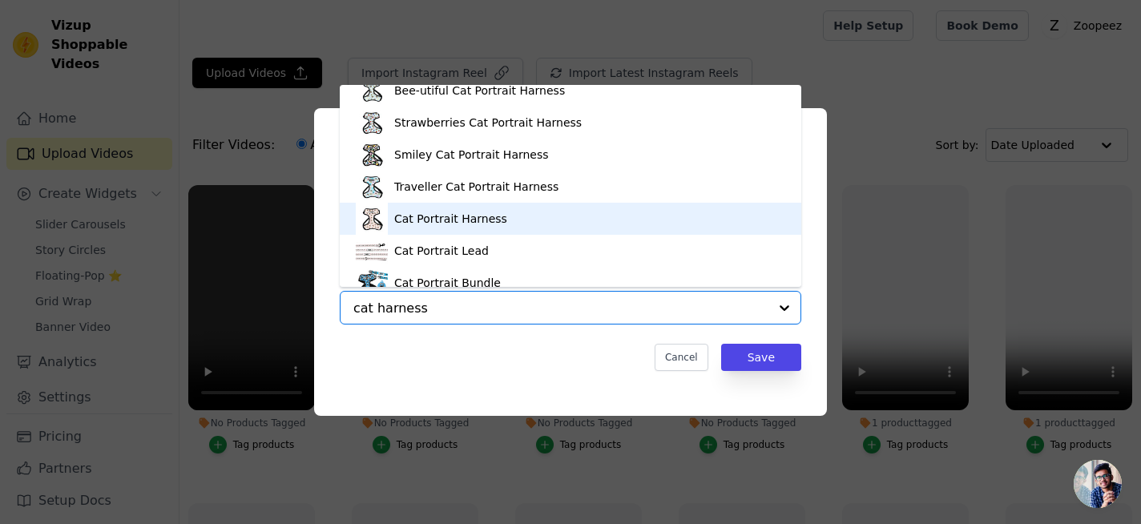
click at [491, 216] on div "Cat Portrait Harness" at bounding box center [450, 219] width 113 height 16
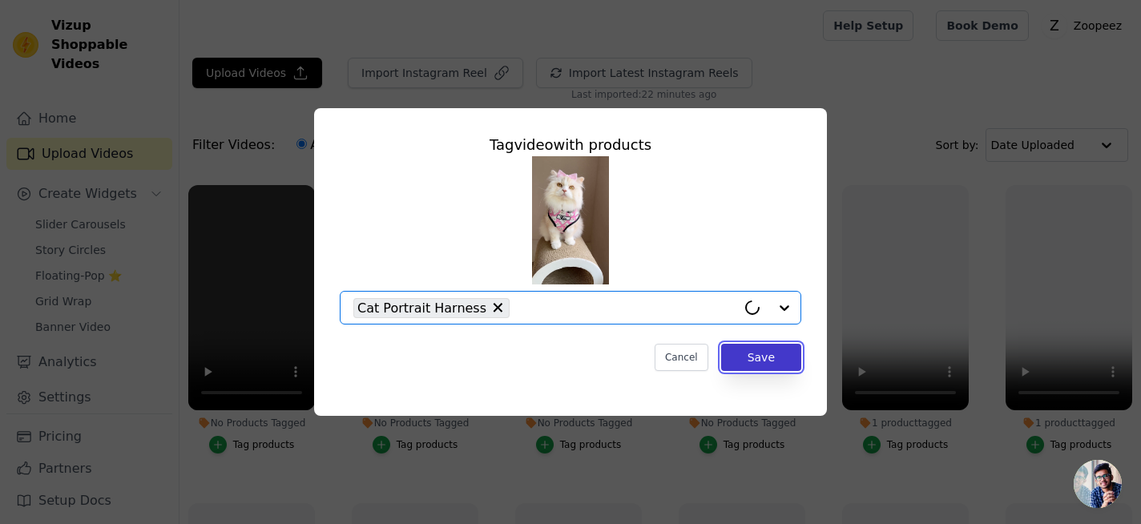
click at [762, 360] on button "Save" at bounding box center [761, 357] width 80 height 27
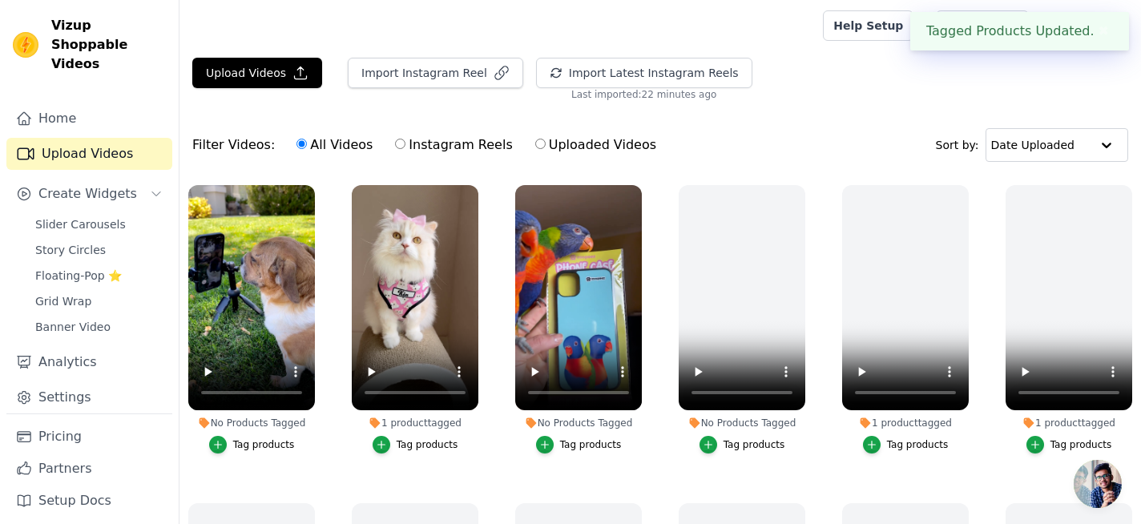
click at [602, 446] on div "Tag products" at bounding box center [591, 444] width 62 height 13
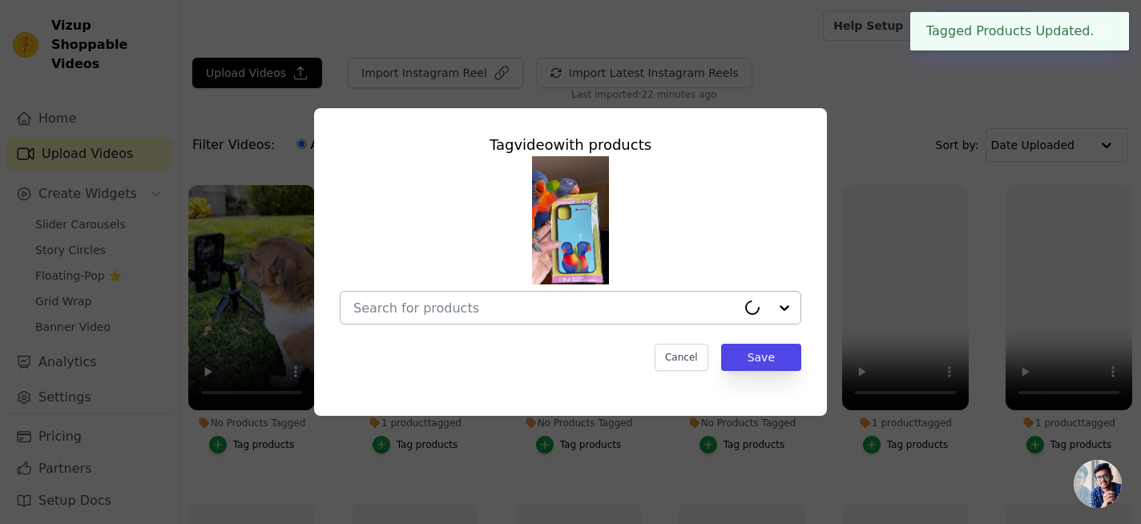
click at [575, 301] on input "No Products Tagged Tag video with products Cancel Save Tag products" at bounding box center [544, 308] width 383 height 15
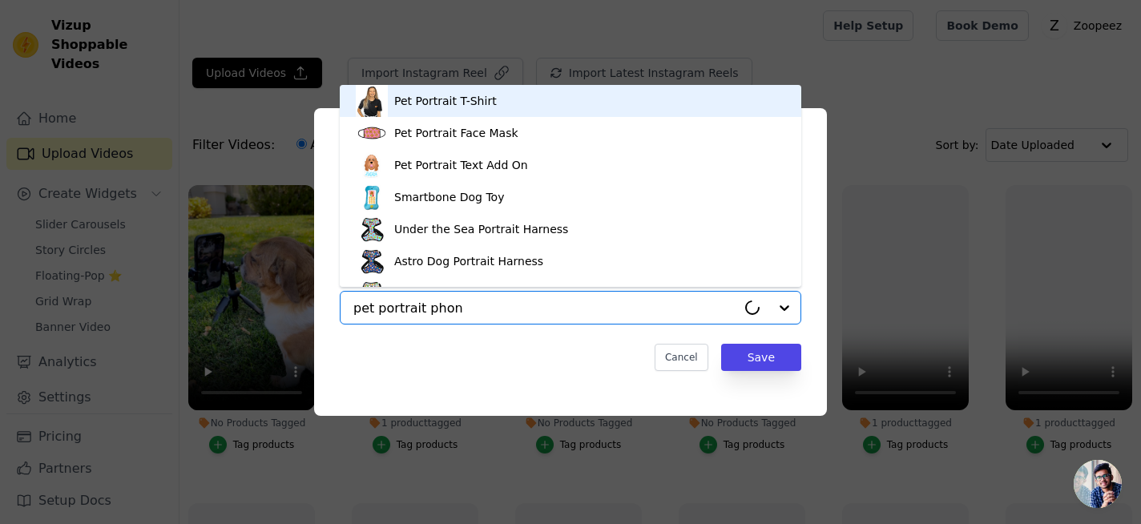
type input "pet portrait phone"
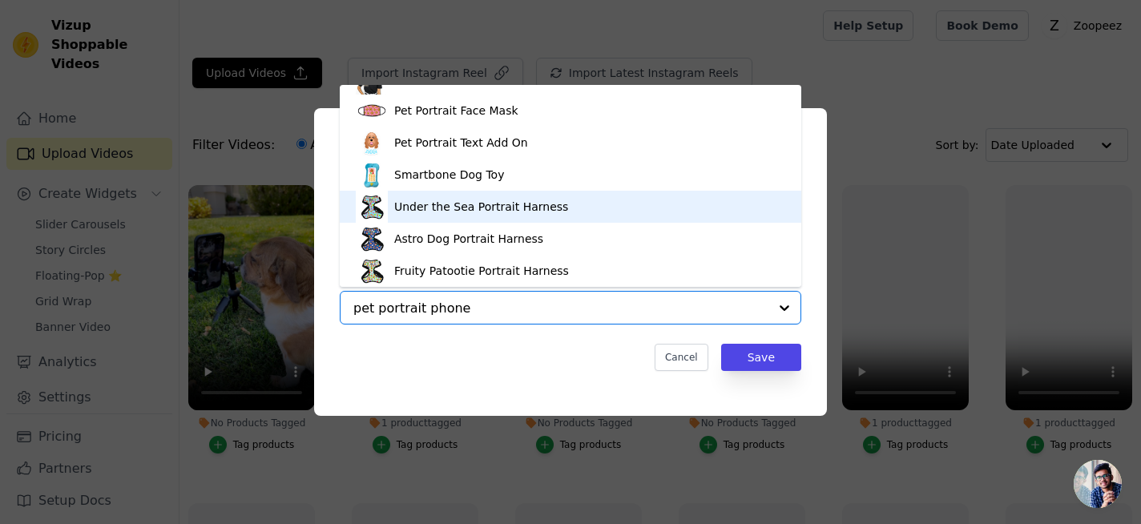
scroll to position [0, 0]
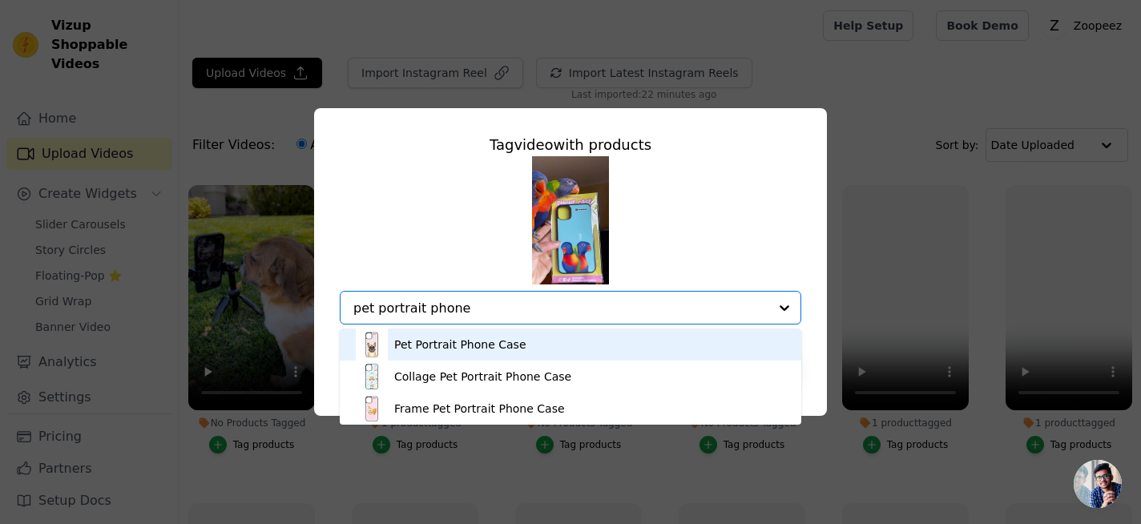
click at [494, 345] on div "Pet Portrait Phone Case" at bounding box center [460, 345] width 132 height 16
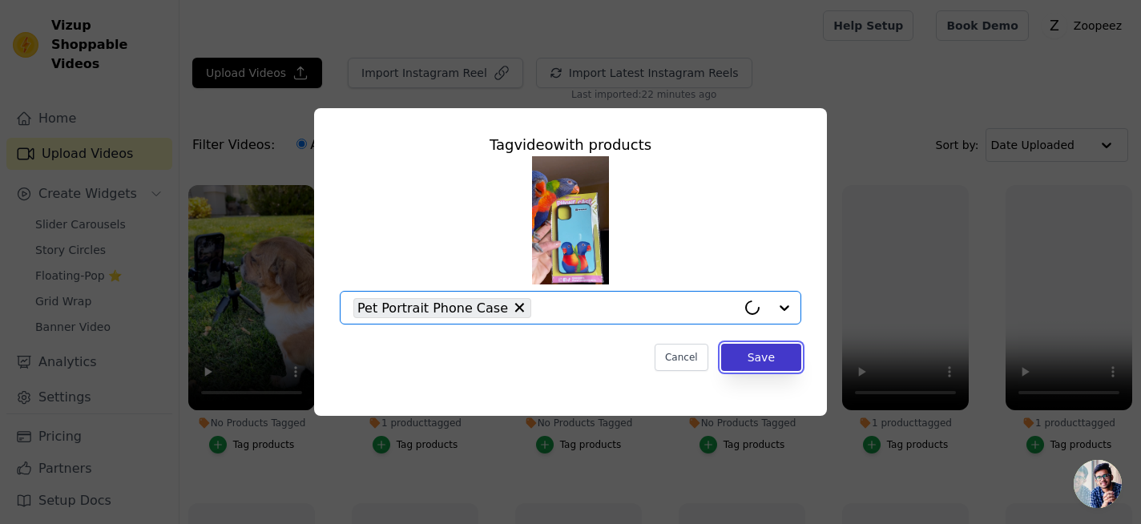
click at [752, 364] on button "Save" at bounding box center [761, 357] width 80 height 27
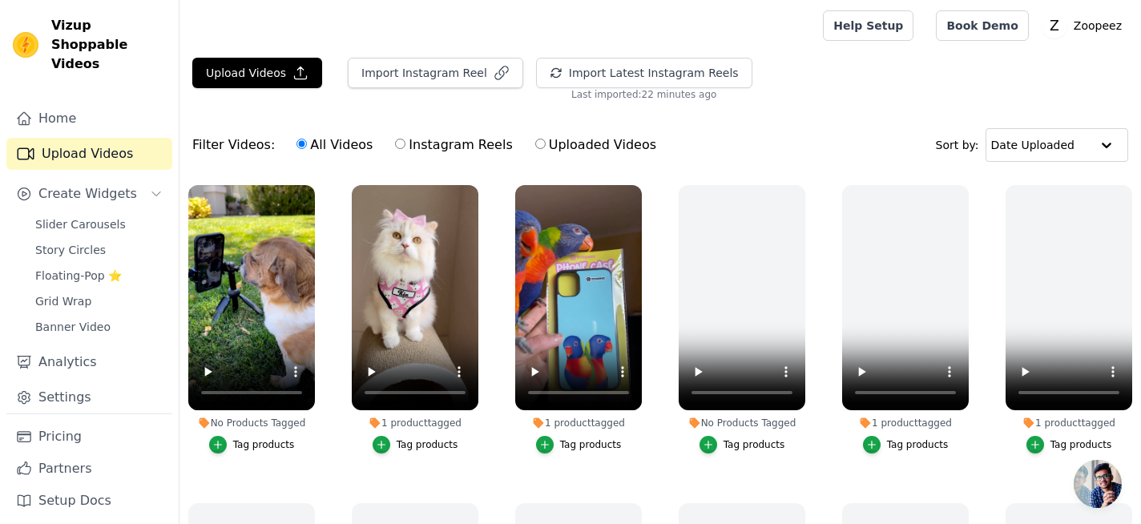
click at [285, 443] on div "Tag products" at bounding box center [264, 444] width 62 height 13
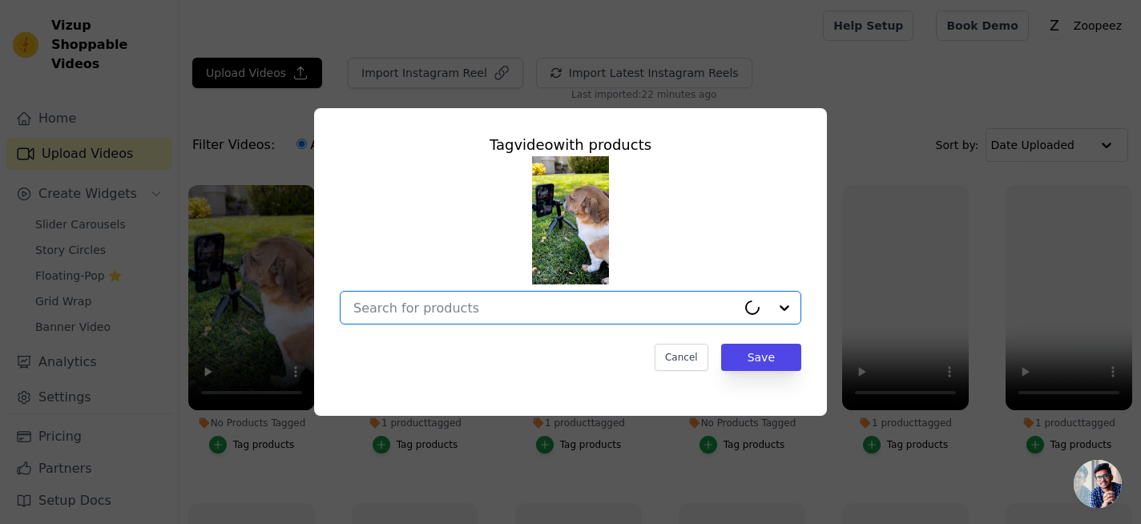
click at [488, 309] on input "No Products Tagged Tag video with products Option undefined, selected. Select i…" at bounding box center [544, 308] width 383 height 15
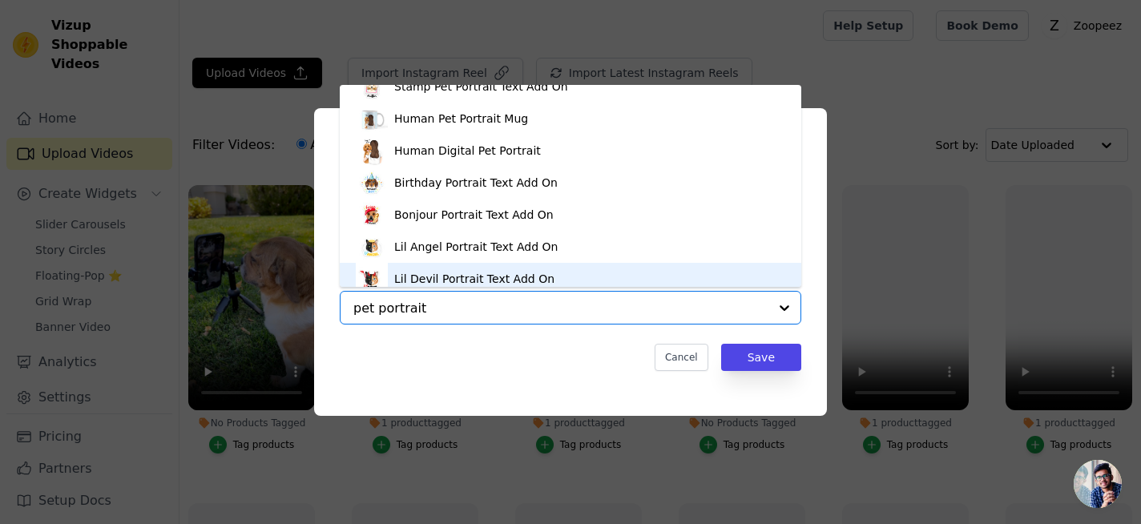
scroll to position [1529, 0]
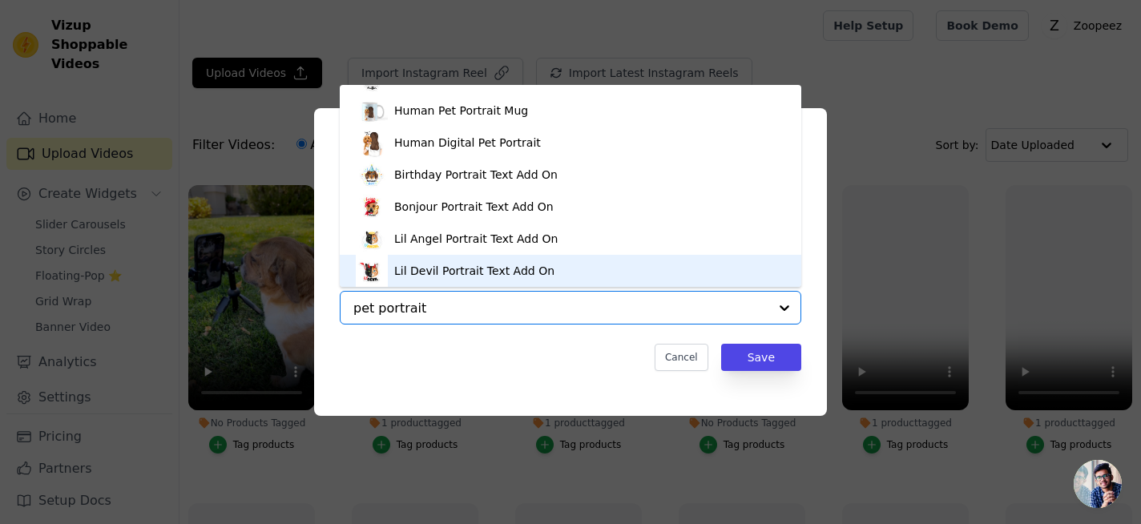
click at [397, 306] on input "pet portrait" at bounding box center [560, 308] width 415 height 15
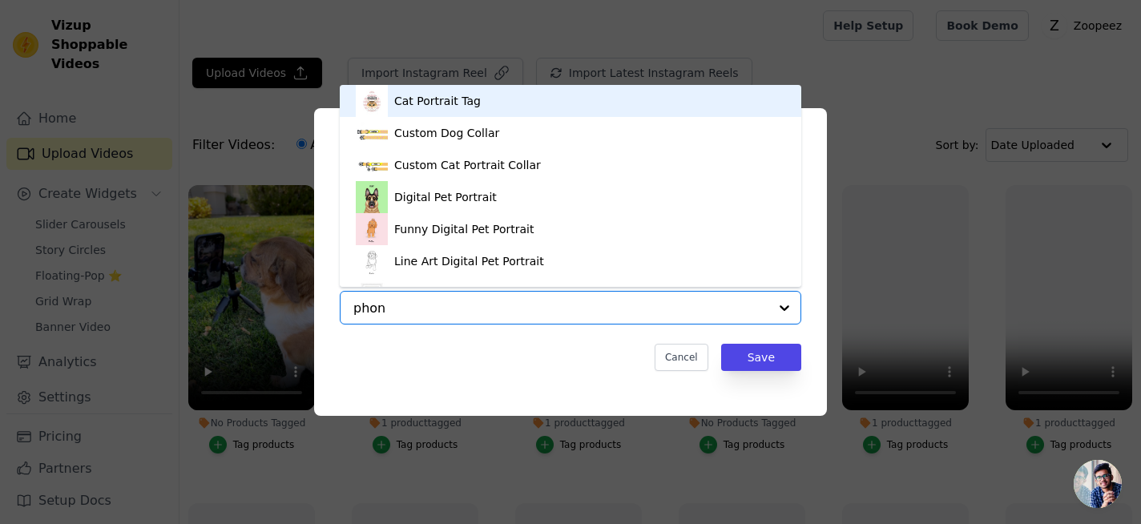
type input "phone"
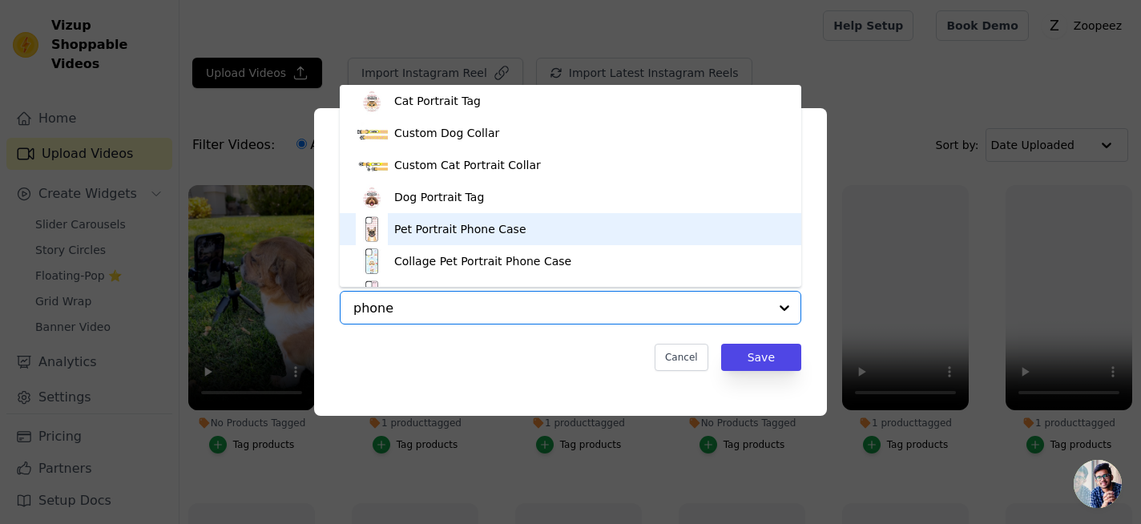
click at [484, 227] on div "Pet Portrait Phone Case" at bounding box center [460, 229] width 132 height 16
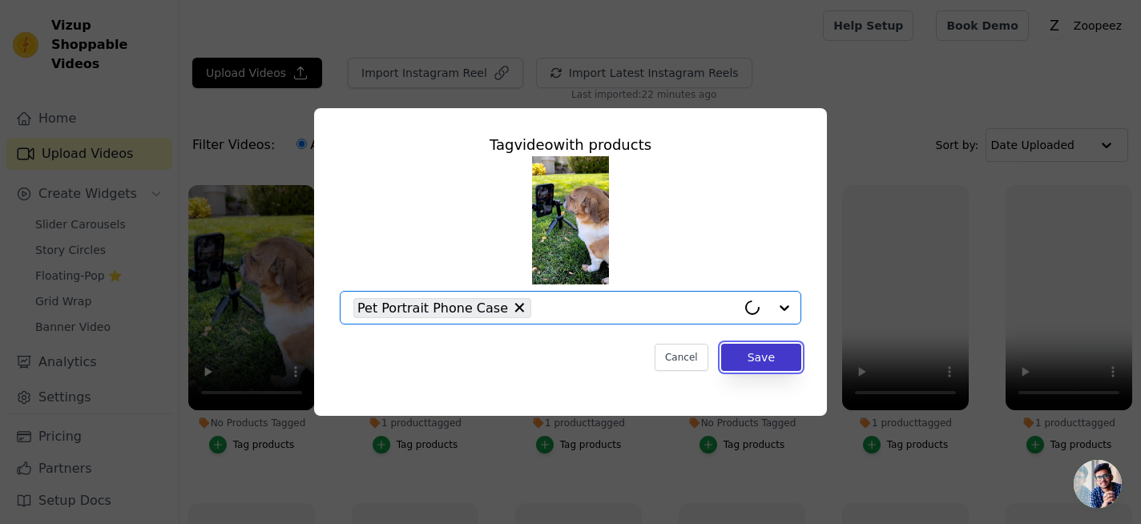
click at [733, 361] on button "Save" at bounding box center [761, 357] width 80 height 27
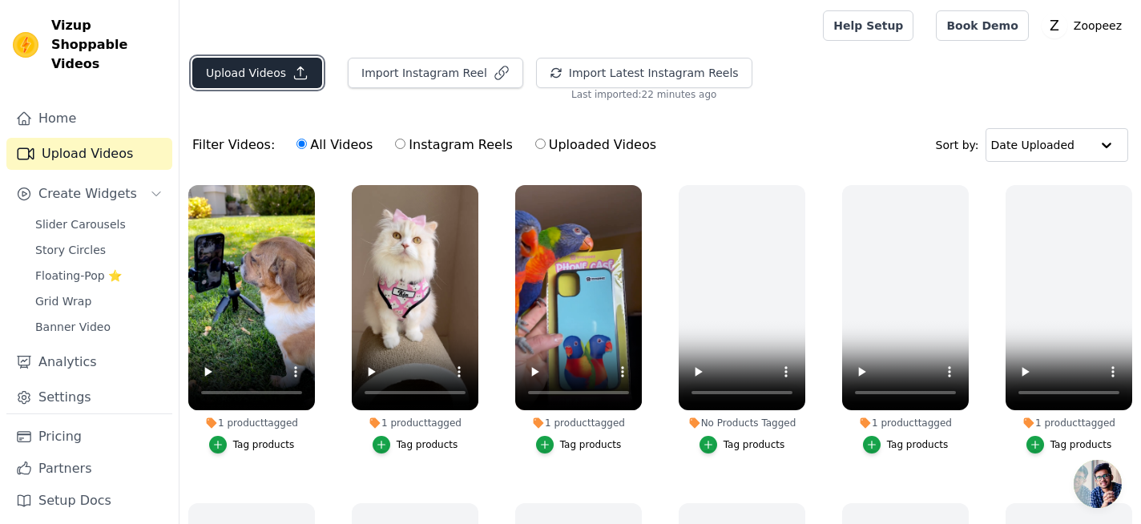
click at [293, 71] on icon "button" at bounding box center [300, 73] width 16 height 16
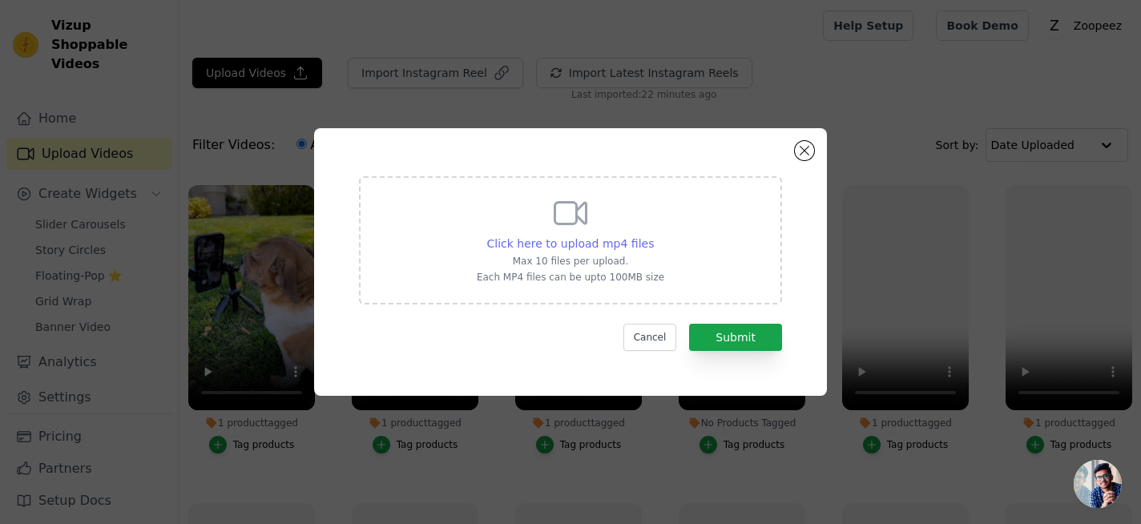
click at [583, 248] on span "Click here to upload mp4 files" at bounding box center [570, 243] width 167 height 13
click at [653, 236] on input "Click here to upload mp4 files Max 10 files per upload. Each MP4 files can be u…" at bounding box center [653, 235] width 1 height 1
click at [610, 242] on span "Click here to upload mp4 files" at bounding box center [570, 243] width 167 height 13
click at [653, 236] on input "Click here to upload mp4 files Max 10 files per upload. Each MP4 files can be u…" at bounding box center [653, 235] width 1 height 1
type input "C:\fakepath\SnapInsta.to_AQOhGnDJzd5EEcElBYXGEvOBCq79Y-Z9ZfGOxljVFzWi2A3btXRdtT…"
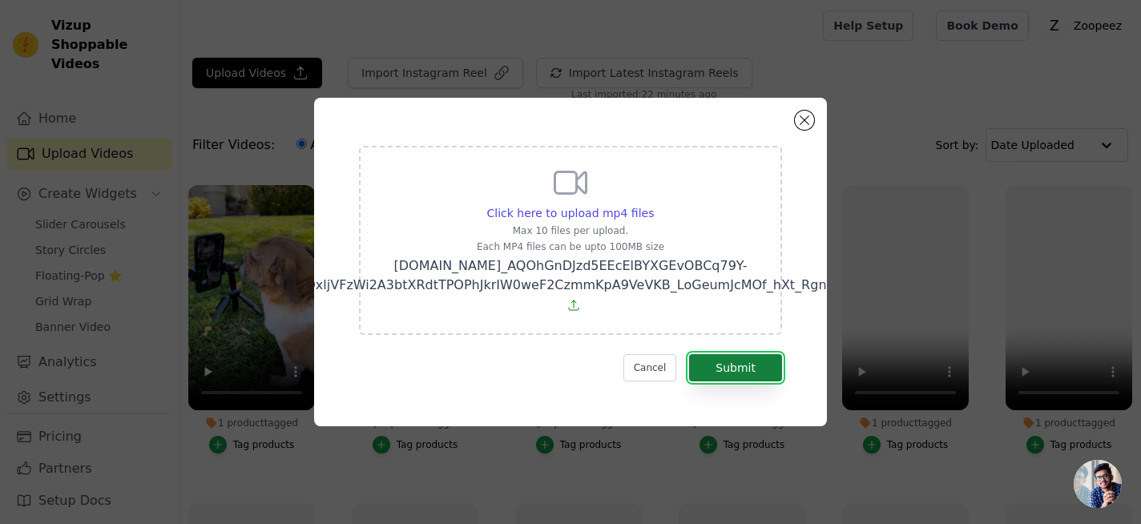
click at [731, 363] on button "Submit" at bounding box center [735, 367] width 93 height 27
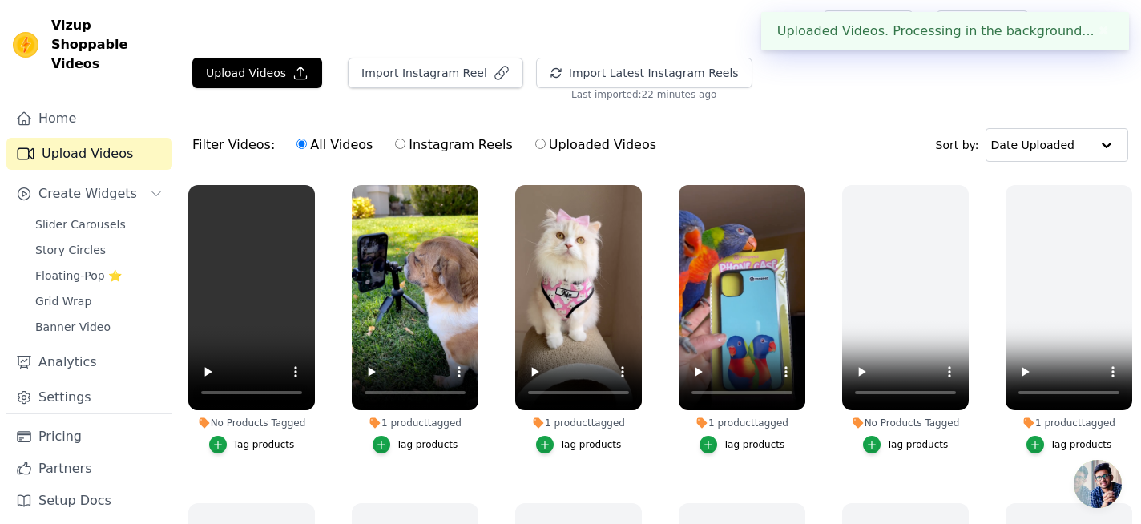
click at [287, 443] on div "Tag products" at bounding box center [264, 444] width 62 height 13
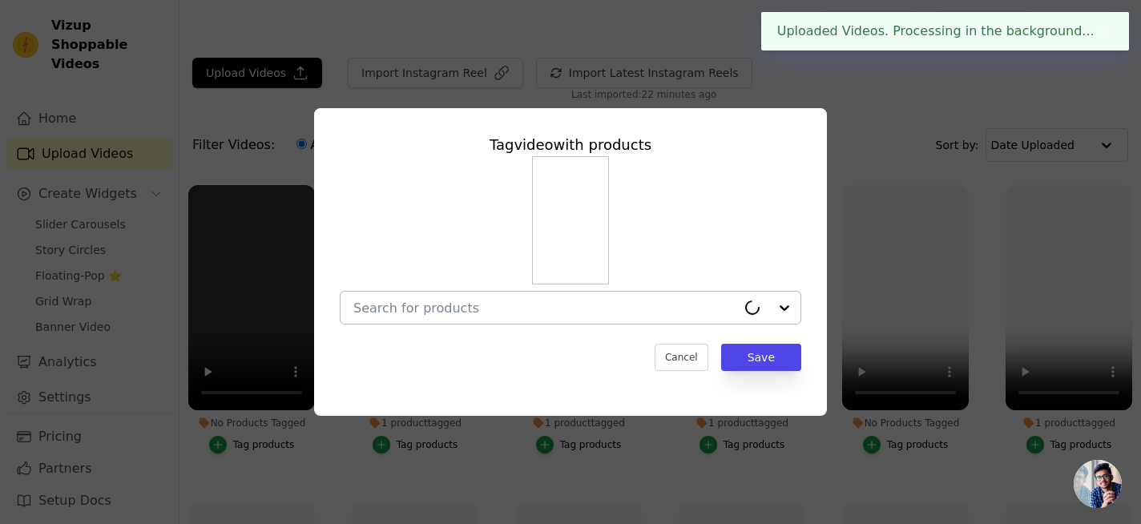
click at [430, 321] on div at bounding box center [544, 308] width 383 height 32
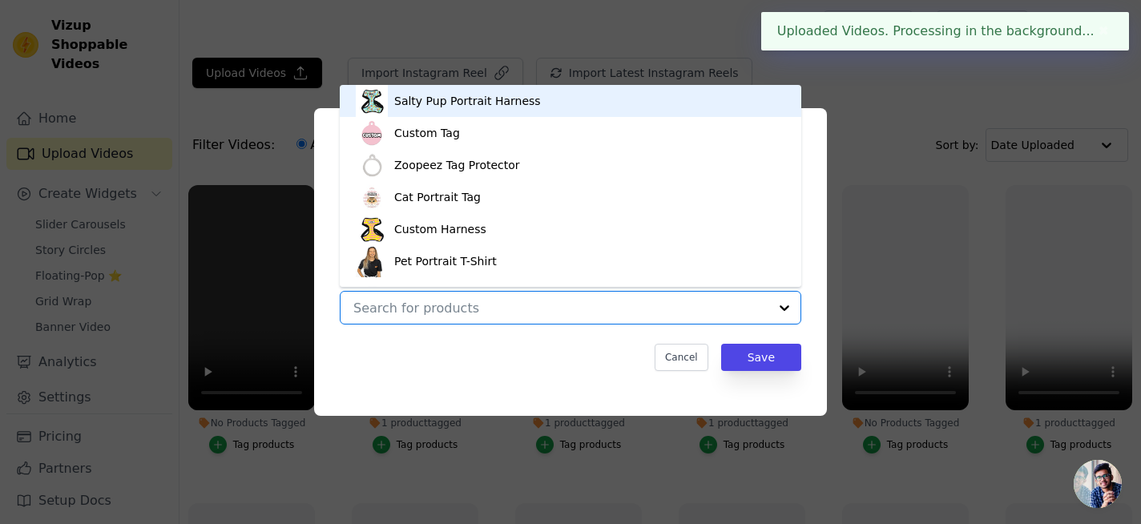
click at [414, 308] on input "No Products Tagged Tag video with products Salty Pup Portrait Harness Custom Ta…" at bounding box center [560, 308] width 415 height 15
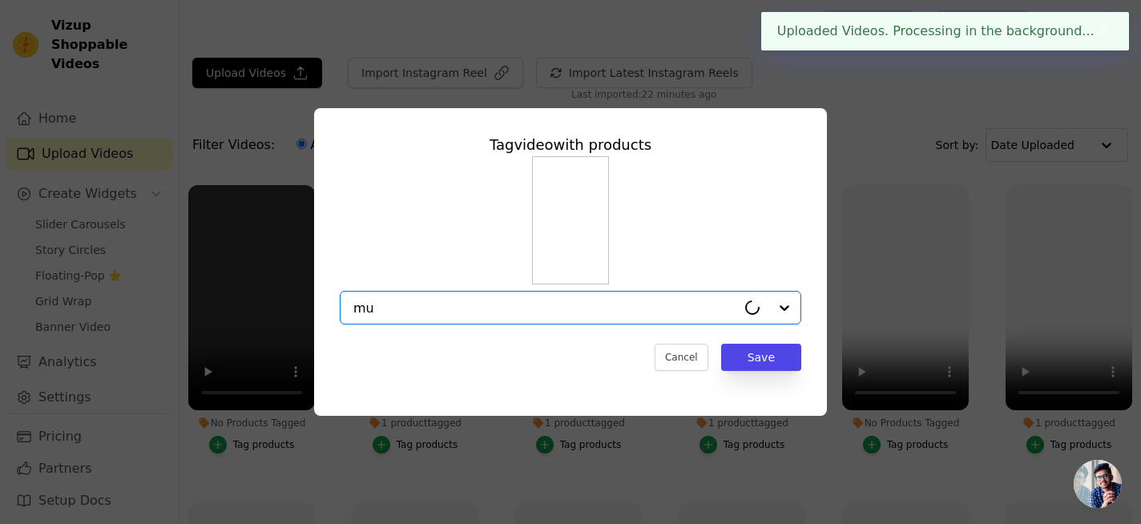
type input "mug"
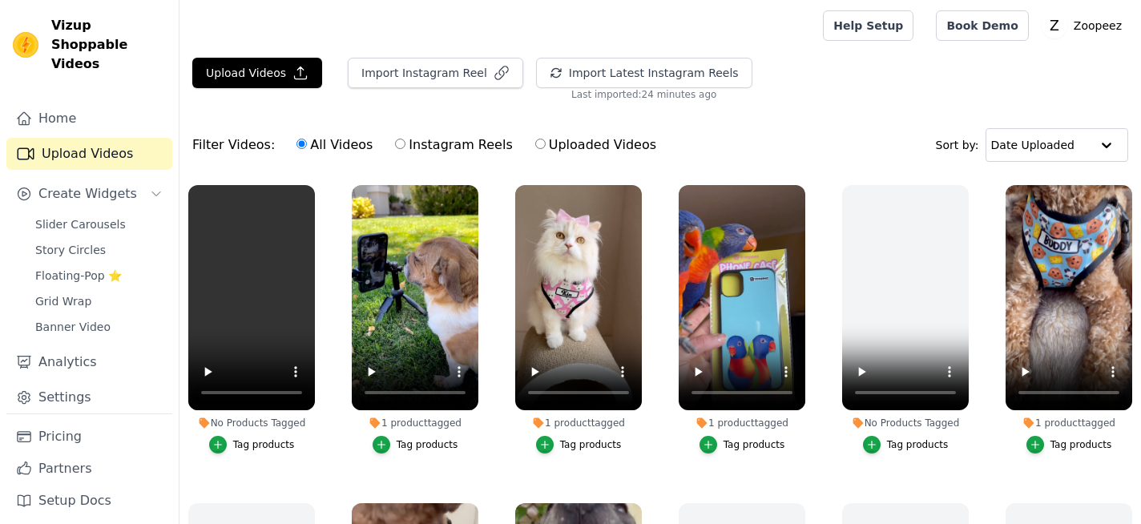
click at [277, 443] on div "Tag products" at bounding box center [264, 444] width 62 height 13
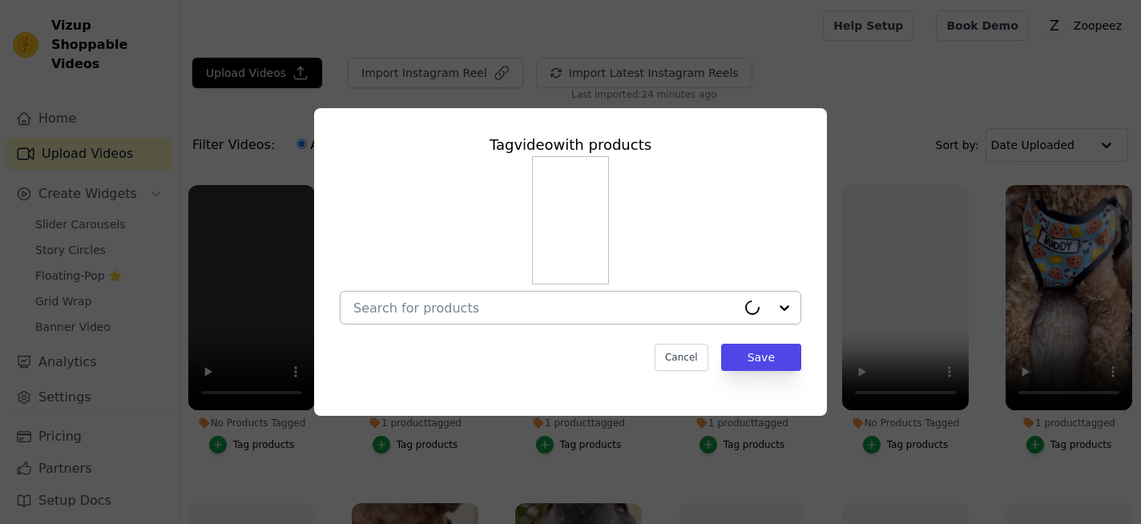
click at [395, 298] on div at bounding box center [544, 308] width 383 height 32
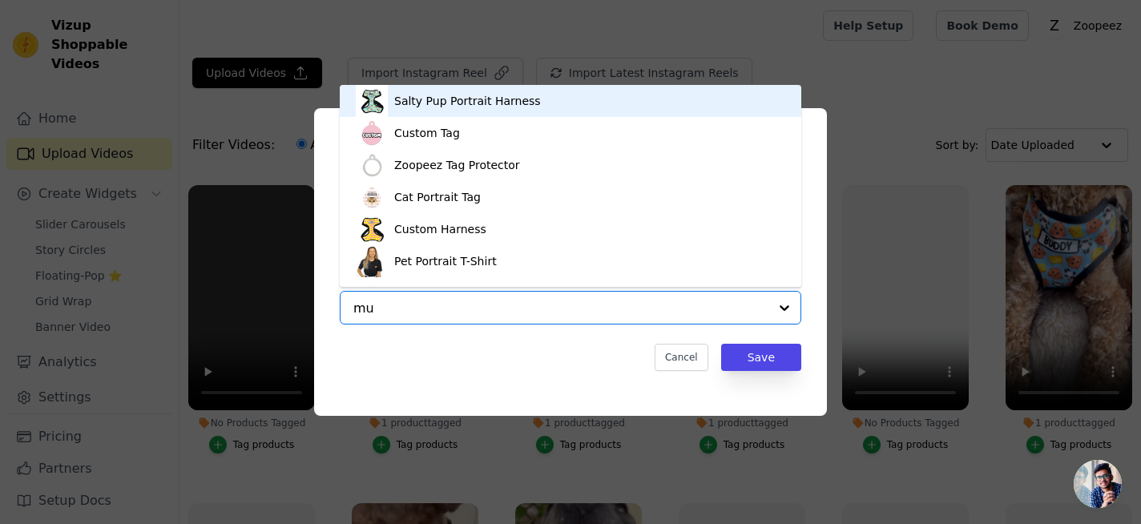
type input "mug"
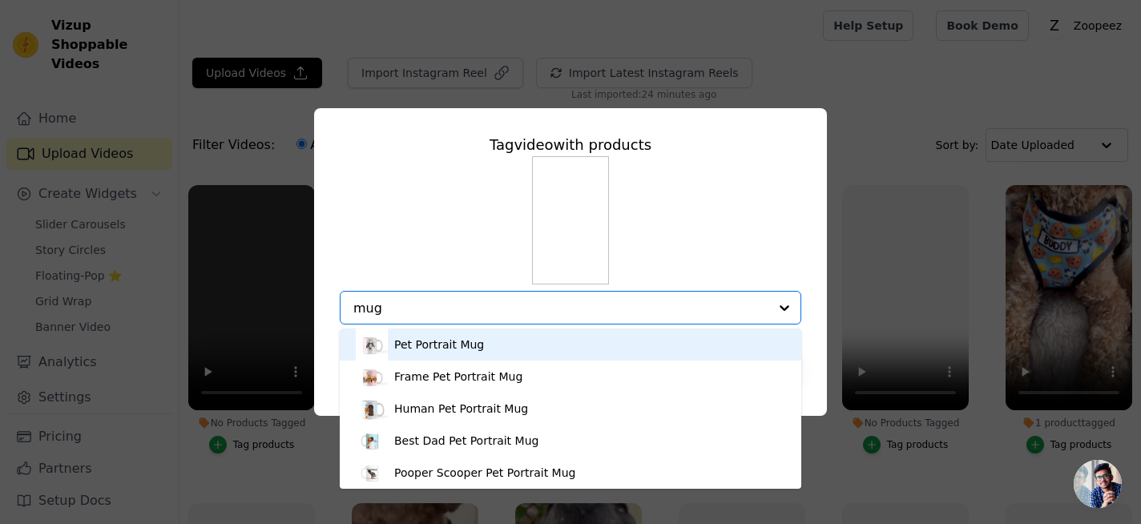
click at [455, 343] on div "Pet Portrait Mug" at bounding box center [439, 345] width 90 height 16
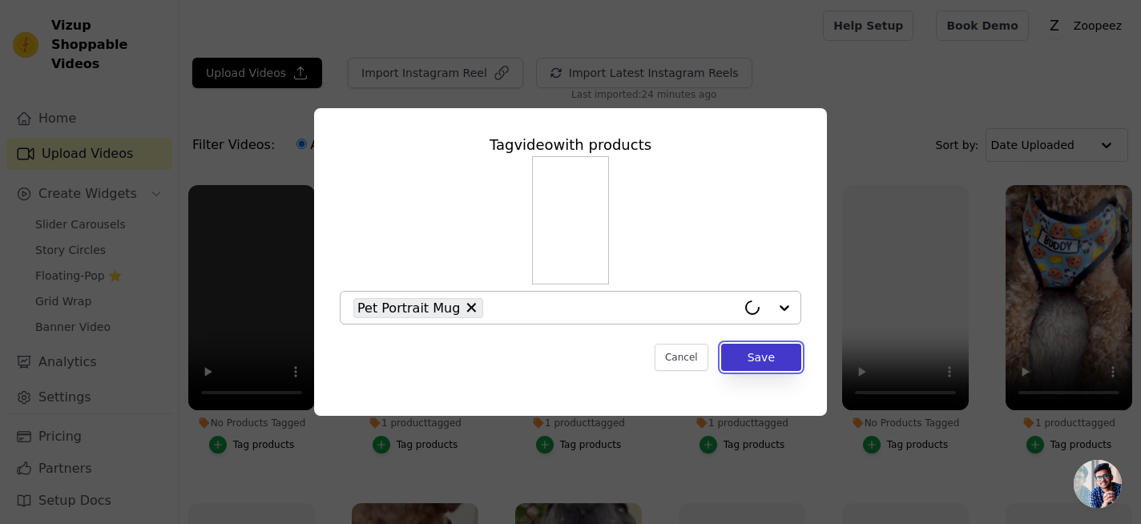
click at [749, 358] on button "Save" at bounding box center [761, 357] width 80 height 27
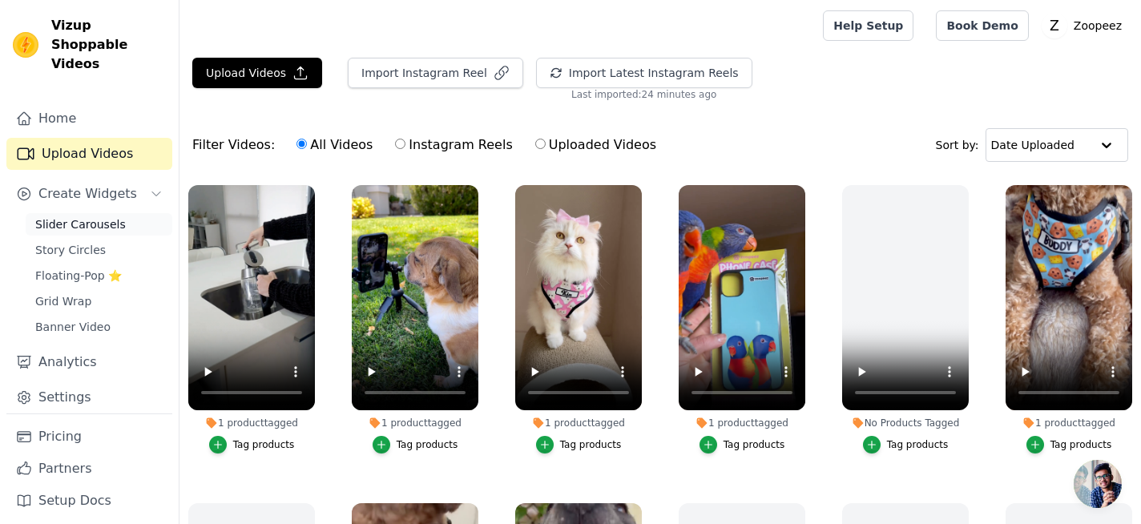
click at [102, 216] on span "Slider Carousels" at bounding box center [80, 224] width 91 height 16
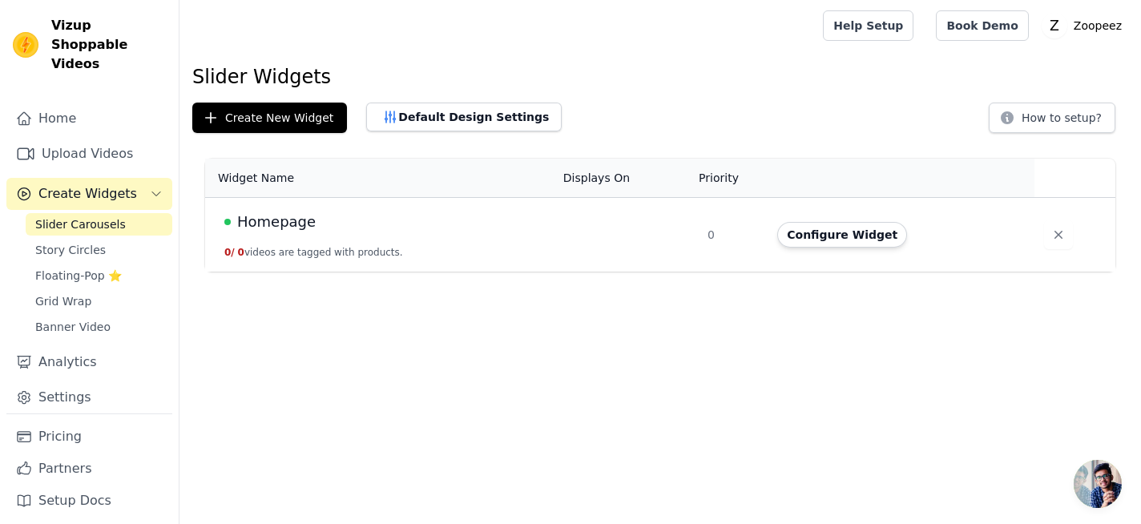
click at [280, 227] on span "Homepage" at bounding box center [276, 222] width 79 height 22
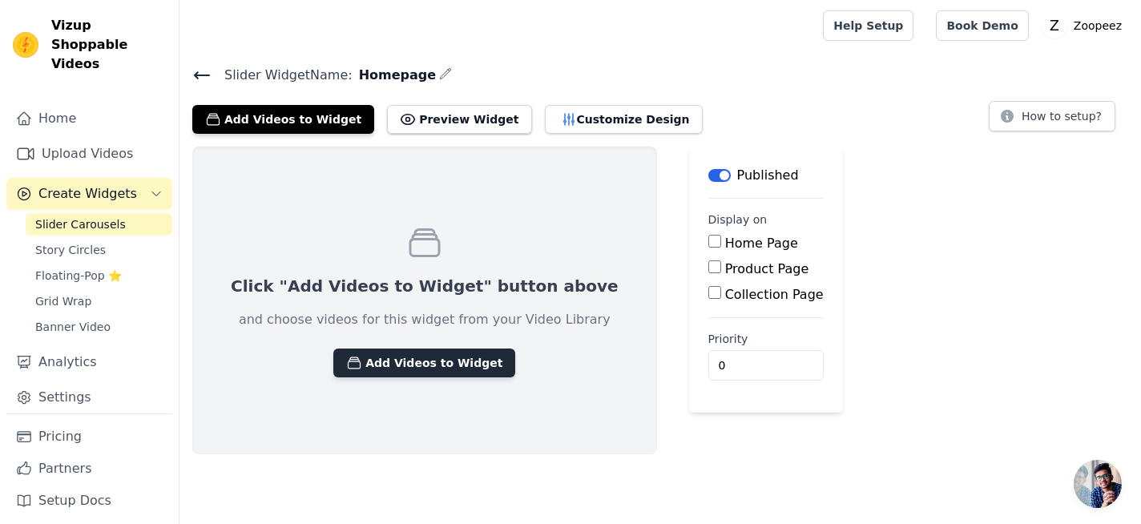
click at [367, 365] on button "Add Videos to Widget" at bounding box center [424, 363] width 182 height 29
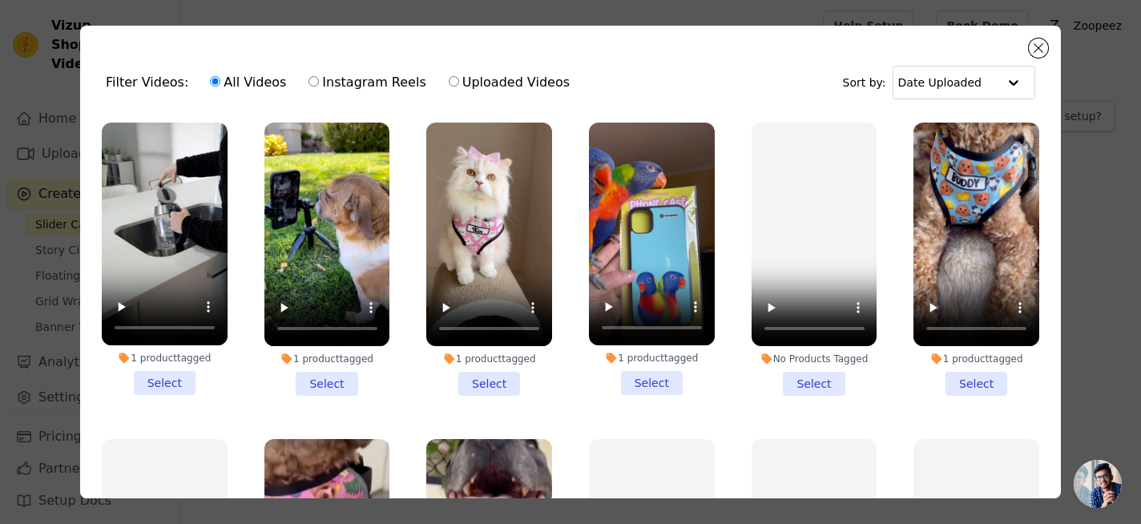
click at [174, 377] on li "1 product tagged Select" at bounding box center [165, 259] width 126 height 272
click at [0, 0] on input "1 product tagged Select" at bounding box center [0, 0] width 0 height 0
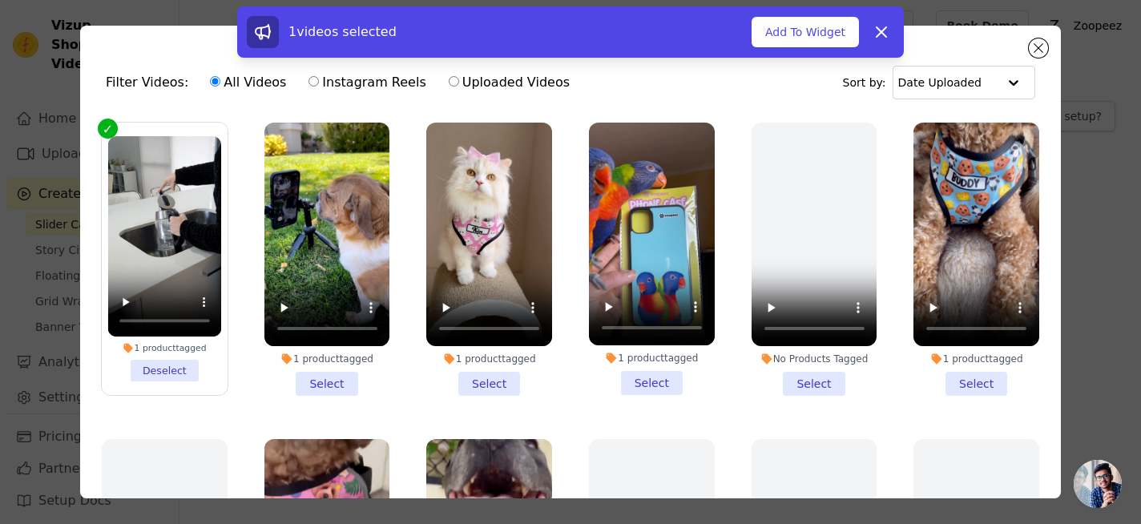
click at [344, 391] on li "1 product tagged Select" at bounding box center [327, 259] width 126 height 273
click at [0, 0] on input "1 product tagged Select" at bounding box center [0, 0] width 0 height 0
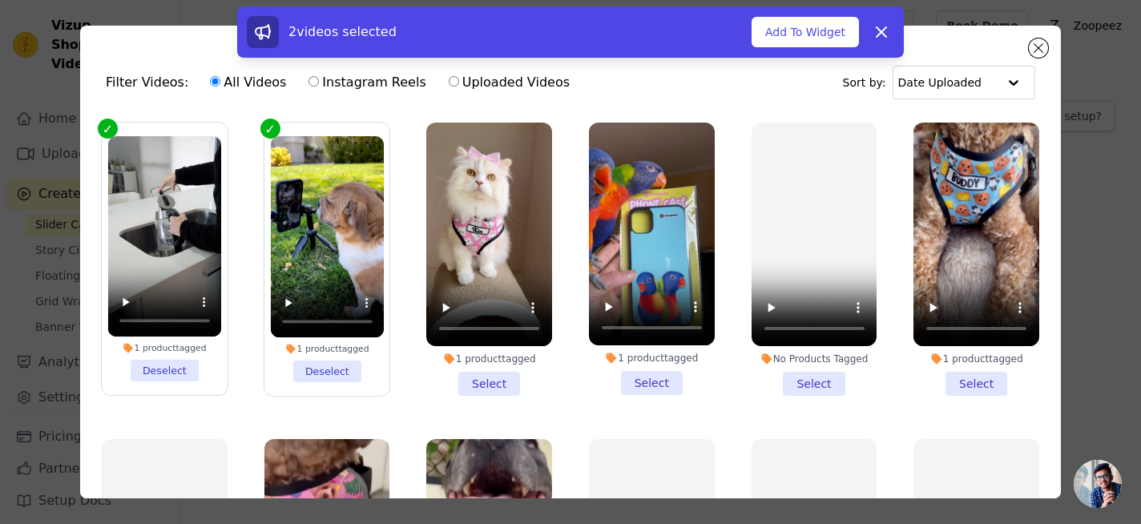
click at [484, 381] on li "1 product tagged Select" at bounding box center [489, 259] width 126 height 273
click at [0, 0] on input "1 product tagged Select" at bounding box center [0, 0] width 0 height 0
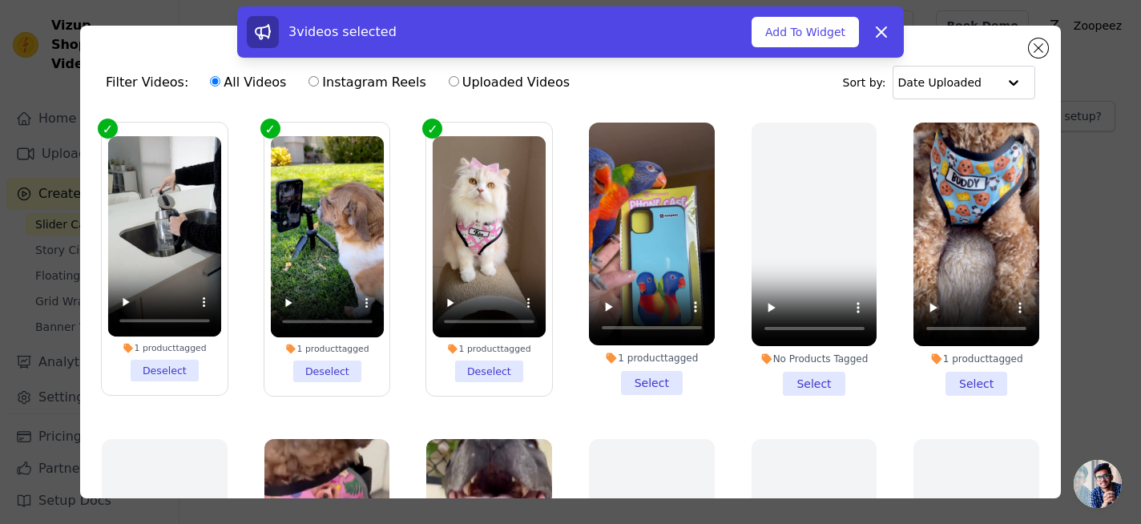
click at [653, 375] on li "1 product tagged Select" at bounding box center [652, 259] width 126 height 272
click at [0, 0] on input "1 product tagged Select" at bounding box center [0, 0] width 0 height 0
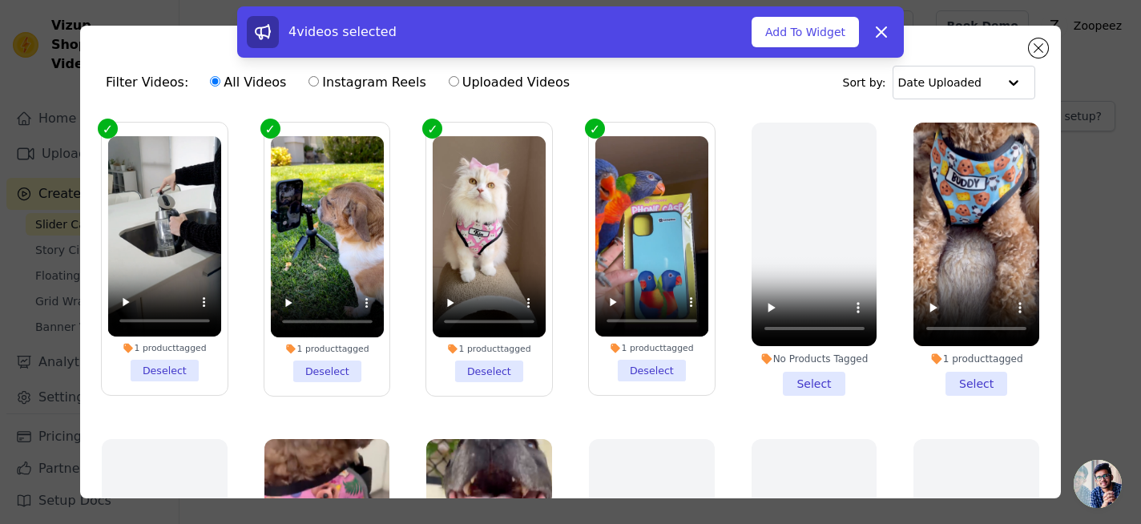
click at [987, 379] on li "1 product tagged Select" at bounding box center [977, 259] width 126 height 273
click at [0, 0] on input "1 product tagged Select" at bounding box center [0, 0] width 0 height 0
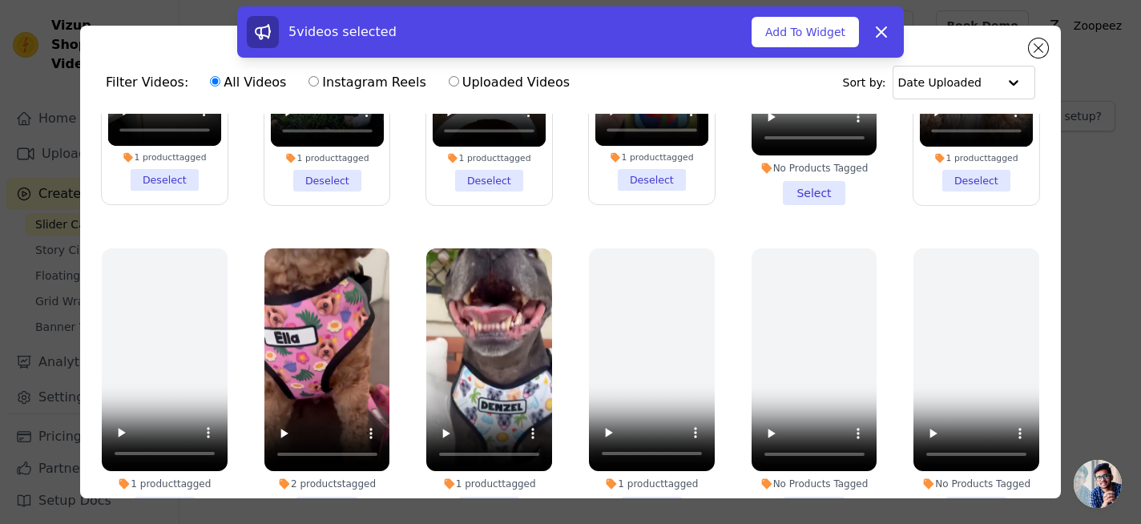
scroll to position [228, 0]
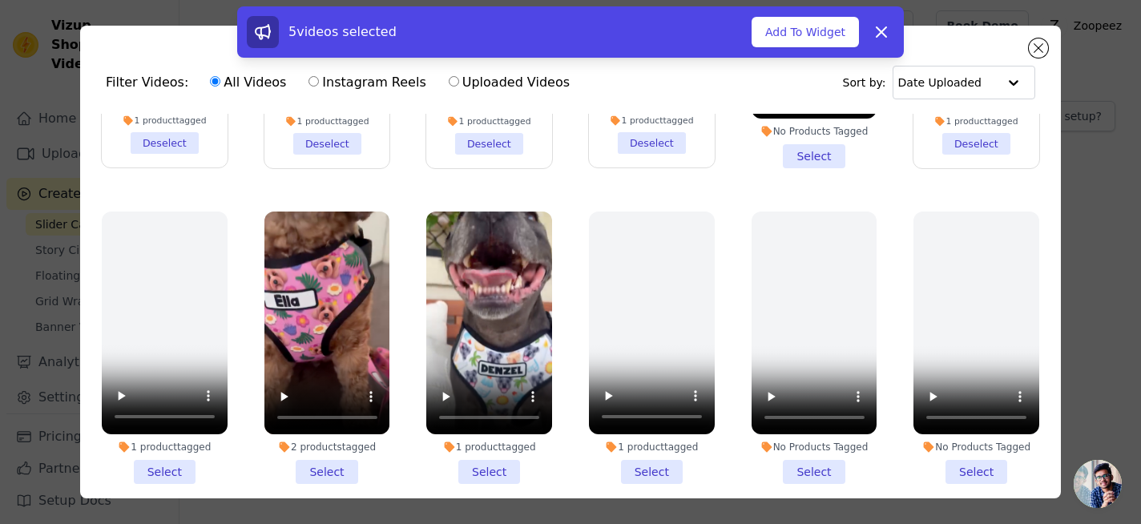
click at [488, 470] on li "1 product tagged Select" at bounding box center [489, 348] width 126 height 273
click at [0, 0] on input "1 product tagged Select" at bounding box center [0, 0] width 0 height 0
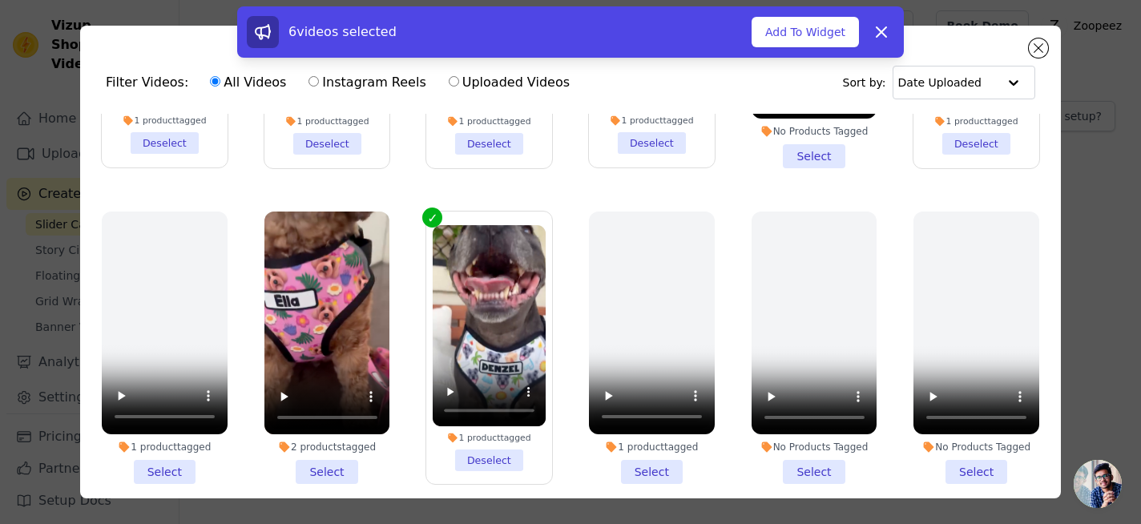
click at [333, 465] on li "2 products tagged Select" at bounding box center [327, 348] width 126 height 273
click at [0, 0] on input "2 products tagged Select" at bounding box center [0, 0] width 0 height 0
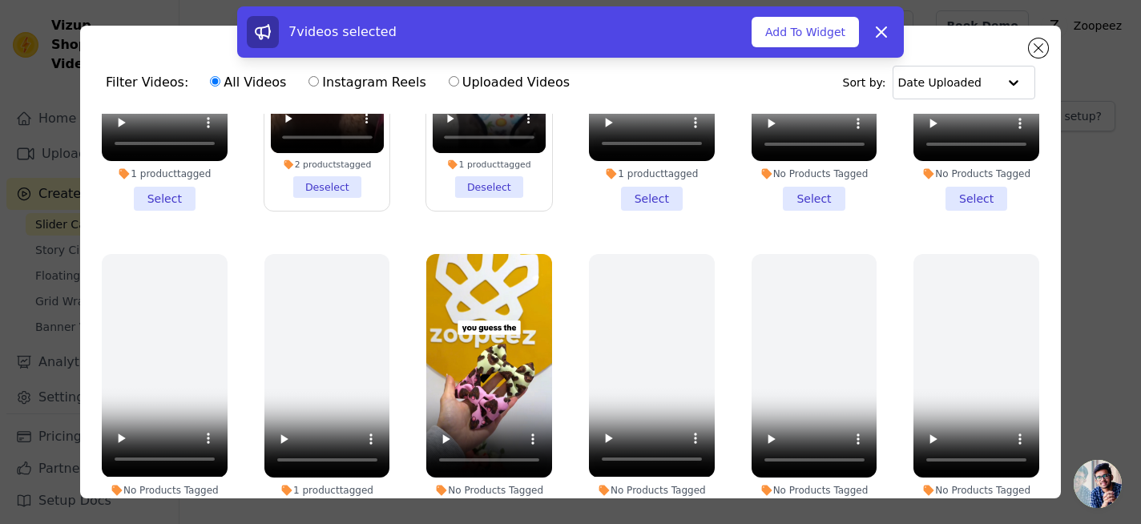
scroll to position [25, 0]
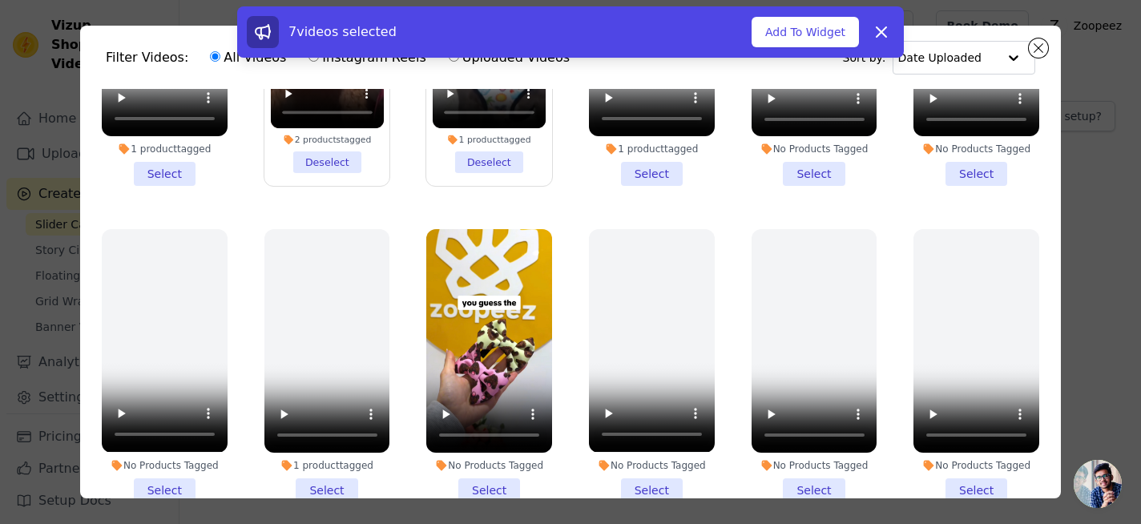
click at [498, 486] on li "No Products Tagged Select" at bounding box center [489, 365] width 126 height 273
click at [0, 0] on input "No Products Tagged Select" at bounding box center [0, 0] width 0 height 0
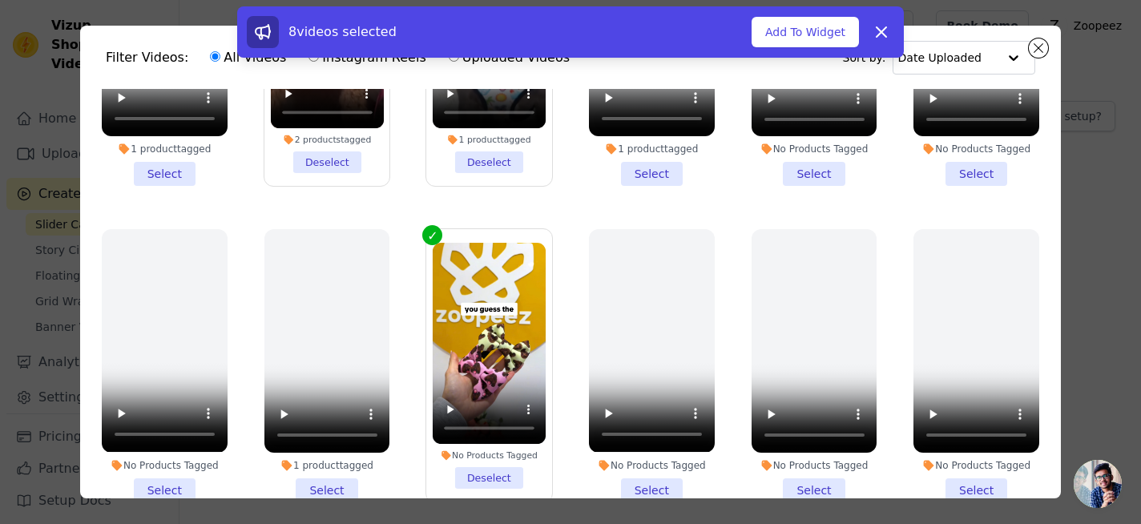
click at [748, 208] on ul "1 product tagged Deselect 1 product tagged Deselect 1 product tagged Deselect 1…" at bounding box center [570, 325] width 955 height 473
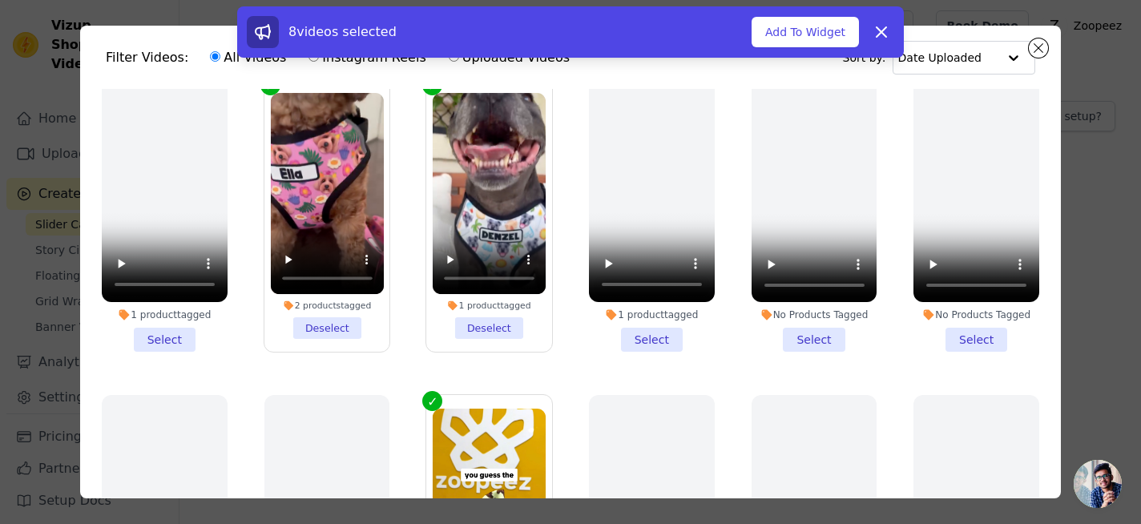
scroll to position [0, 0]
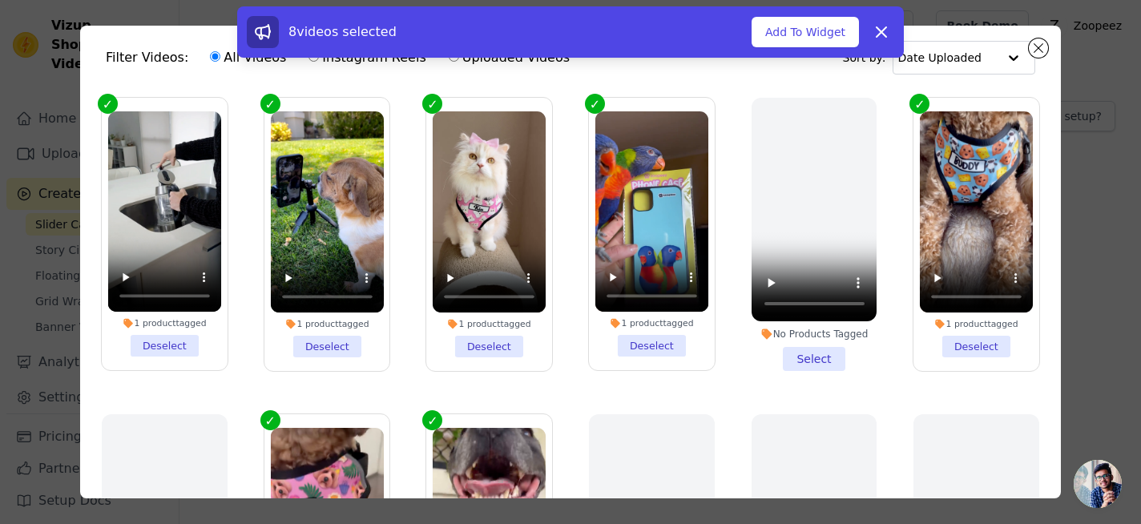
click at [797, 55] on div "8 videos selected Add To Widget Dismiss" at bounding box center [570, 31] width 667 height 51
click at [789, 38] on button "Add To Widget" at bounding box center [805, 32] width 107 height 30
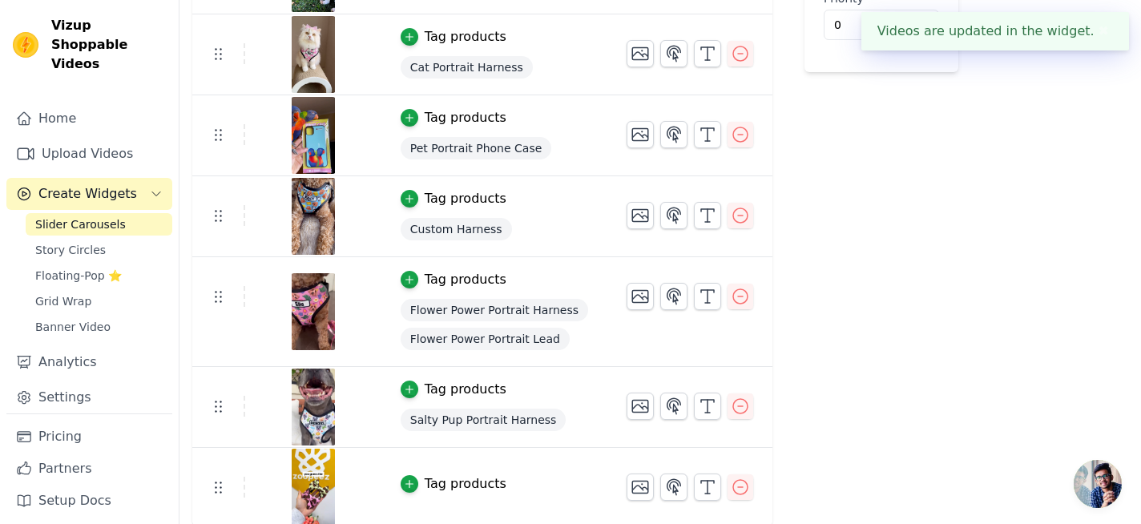
scroll to position [343, 0]
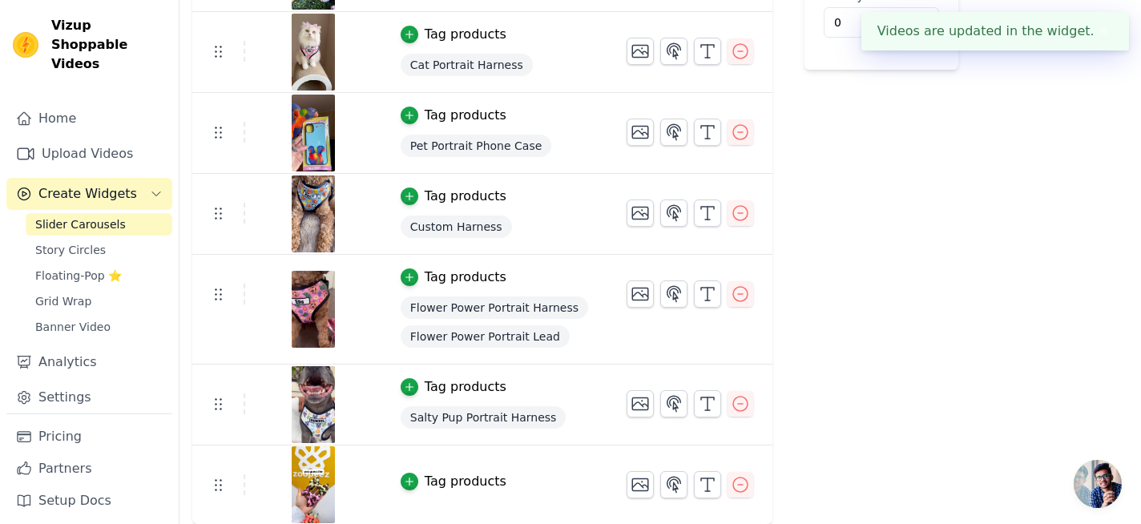
click at [457, 477] on div "Tag products" at bounding box center [466, 481] width 82 height 19
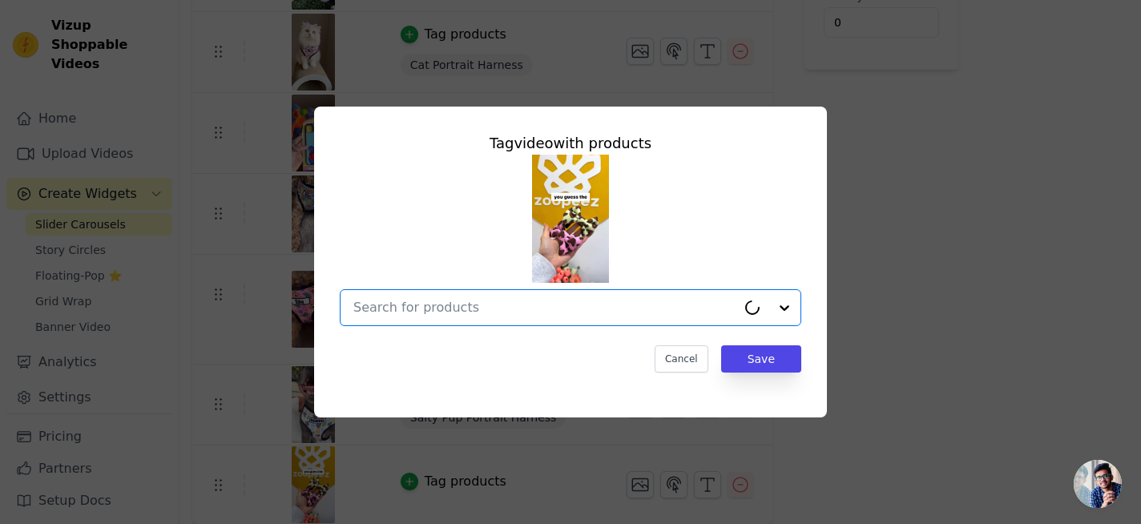
click at [471, 315] on input "text" at bounding box center [544, 307] width 383 height 19
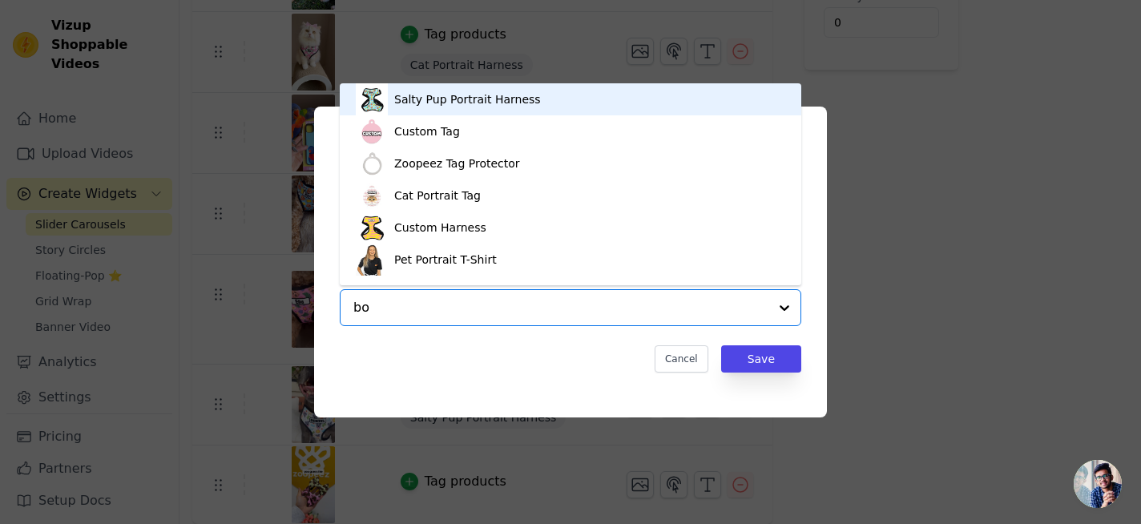
type input "bow"
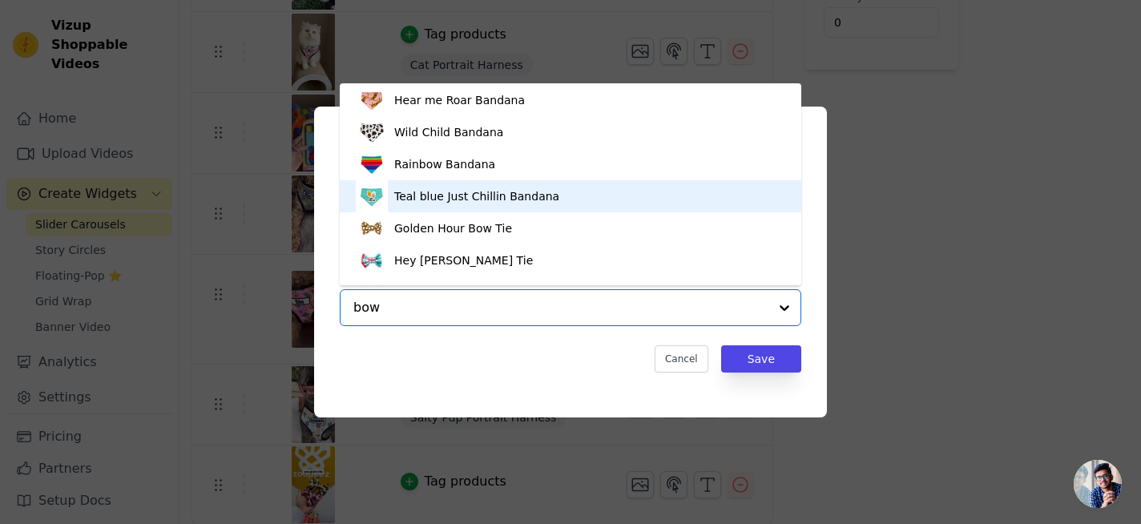
scroll to position [893, 0]
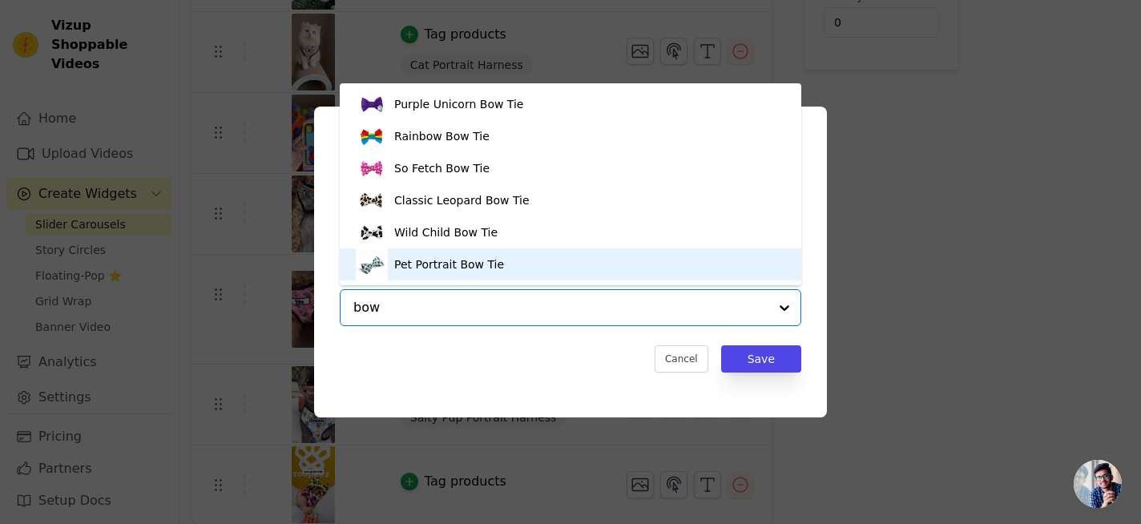
click at [486, 268] on div "Pet Portrait Bow Tie" at bounding box center [449, 264] width 110 height 16
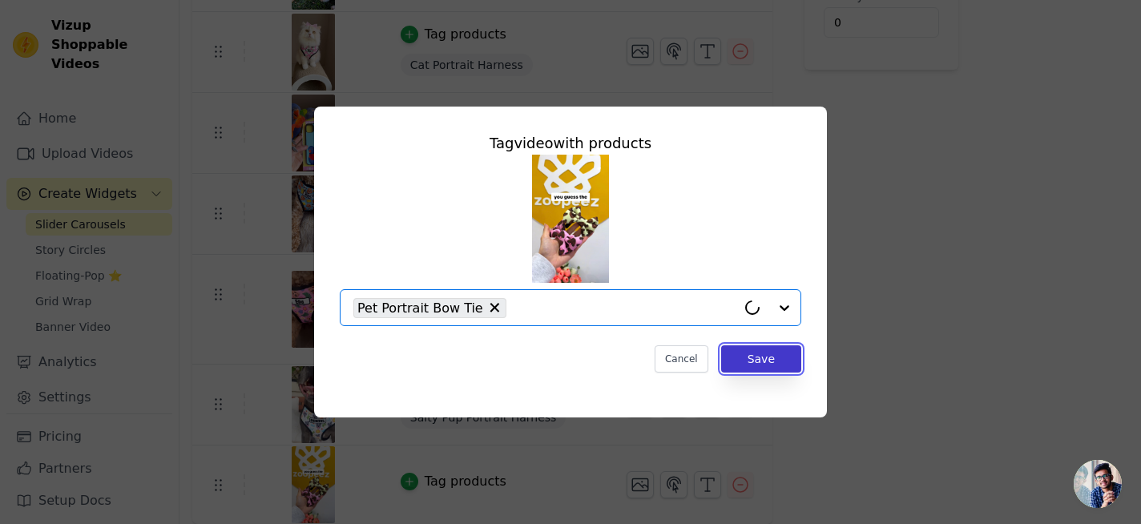
click at [744, 361] on button "Save" at bounding box center [761, 358] width 80 height 27
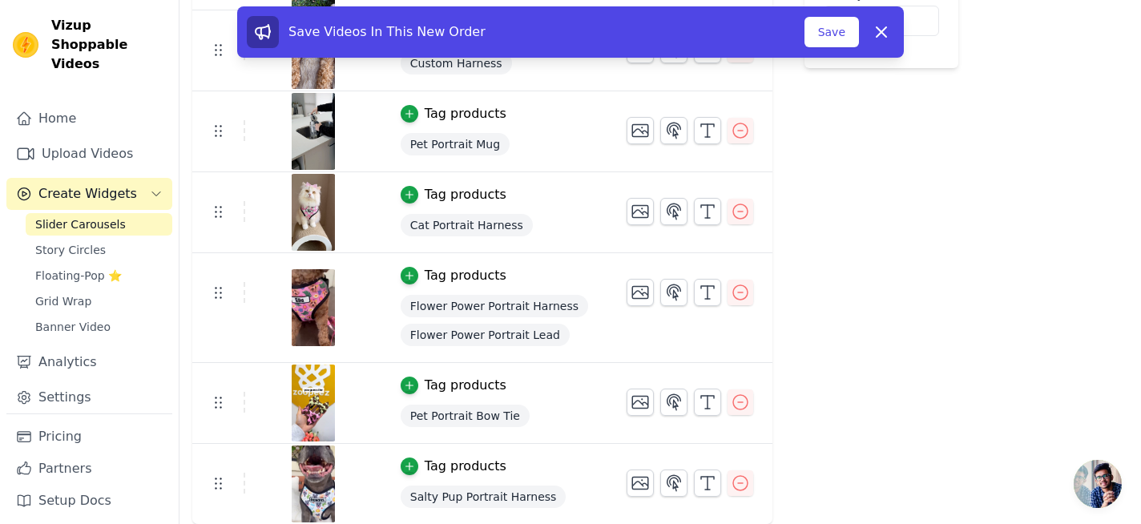
scroll to position [0, 0]
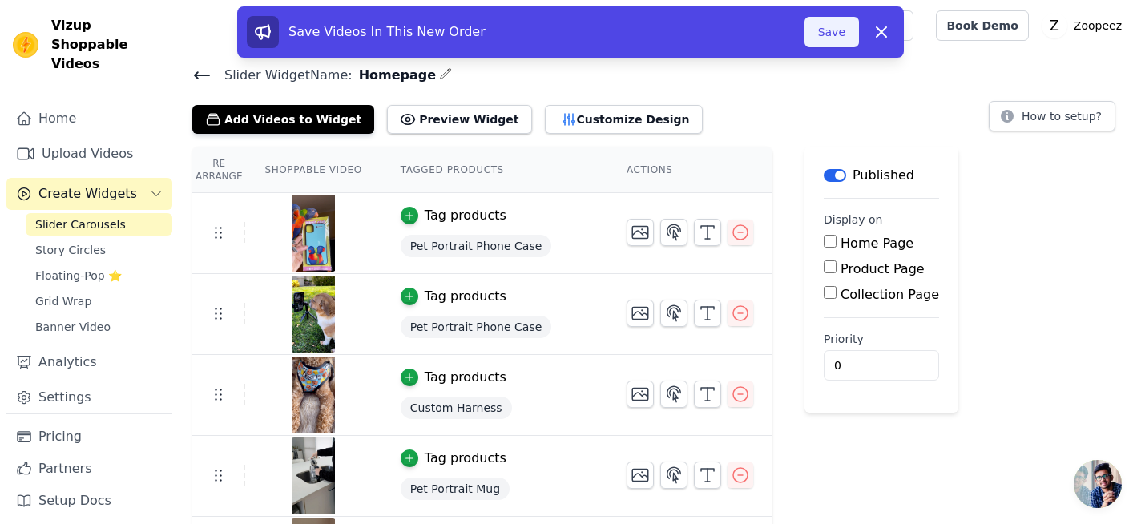
click at [828, 43] on button "Save" at bounding box center [832, 32] width 54 height 30
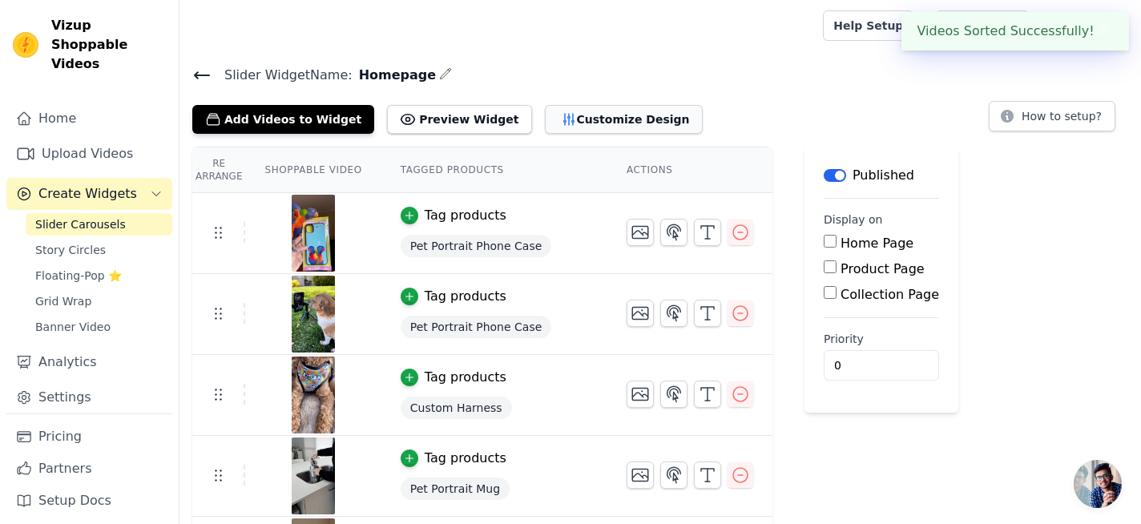
click at [561, 119] on icon "button" at bounding box center [569, 119] width 16 height 16
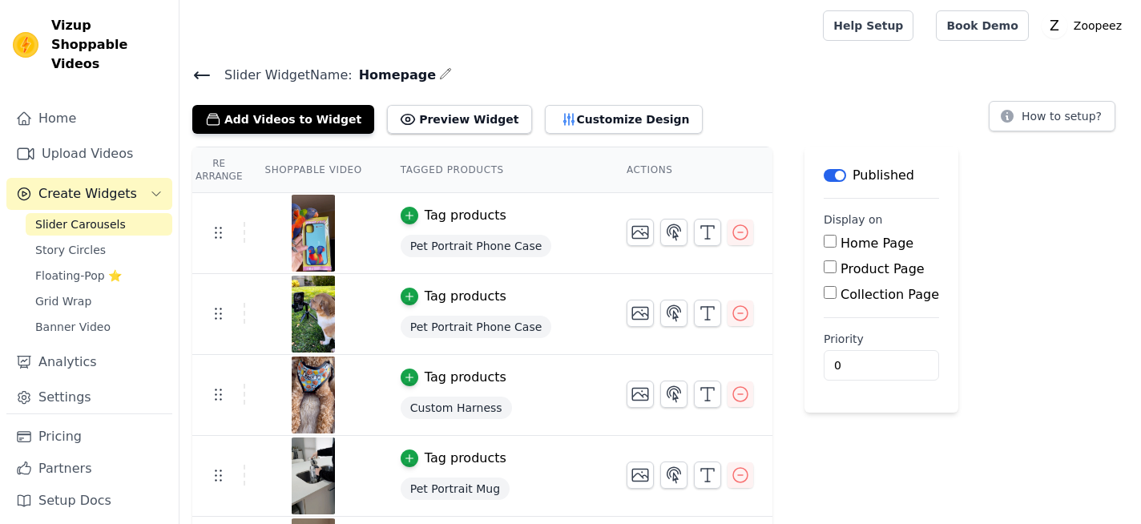
click at [561, 119] on icon "button" at bounding box center [569, 119] width 16 height 16
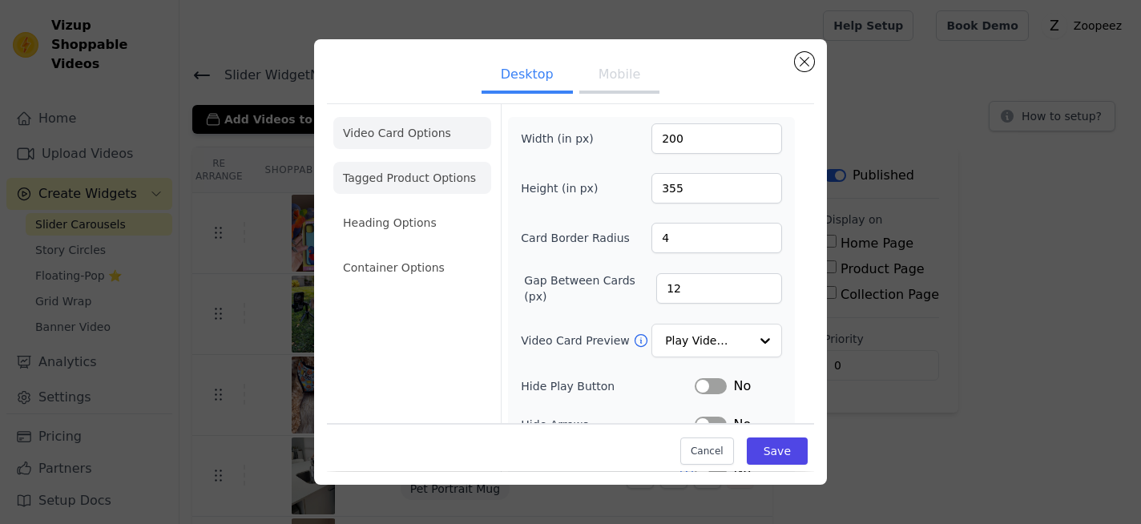
click at [460, 252] on li "Tagged Product Options" at bounding box center [412, 268] width 158 height 32
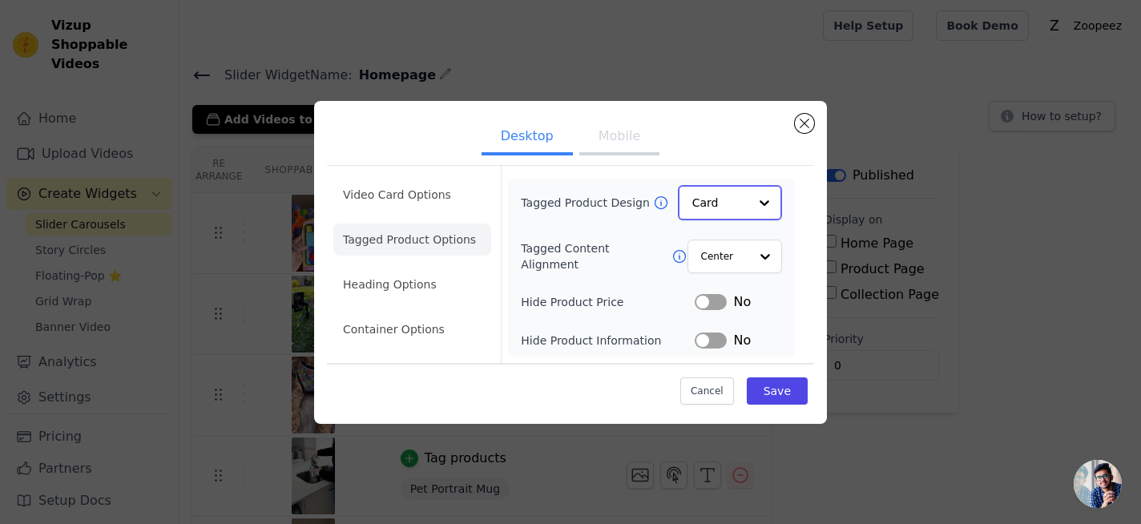
click at [730, 204] on input "Tagged Product Design" at bounding box center [720, 203] width 56 height 32
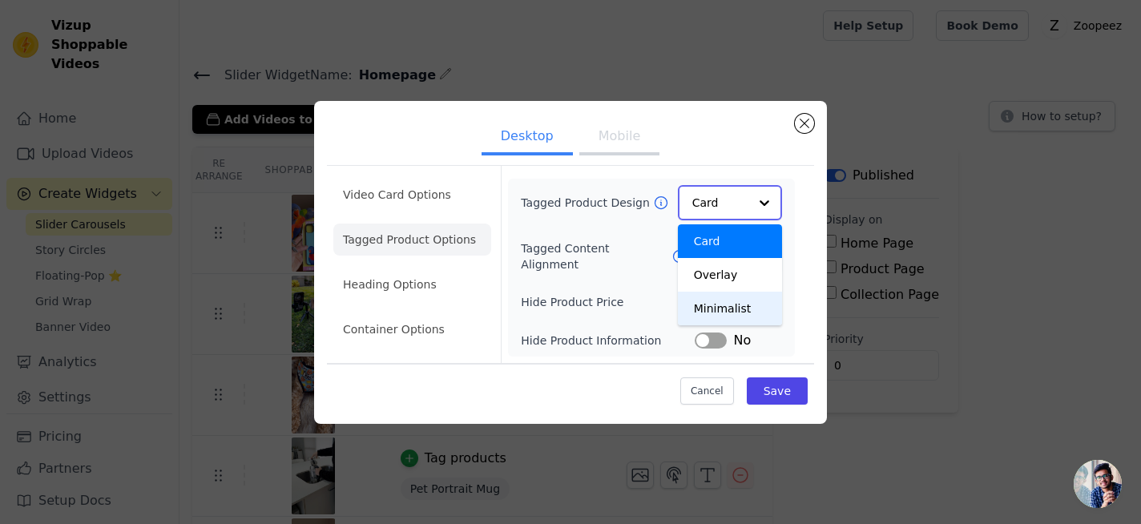
click at [729, 316] on div "Minimalist" at bounding box center [730, 309] width 104 height 34
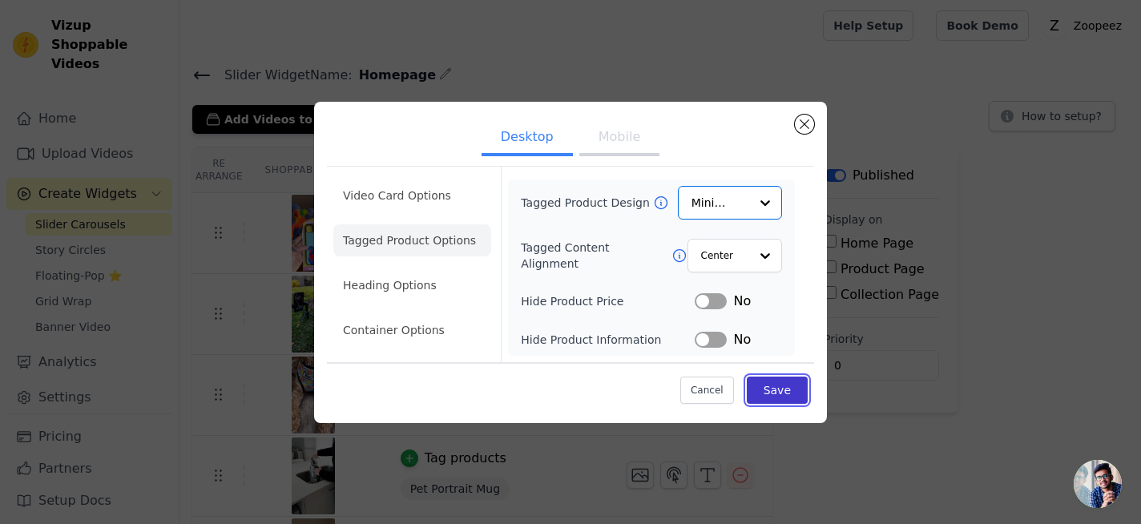
click at [777, 385] on button "Save" at bounding box center [777, 390] width 61 height 27
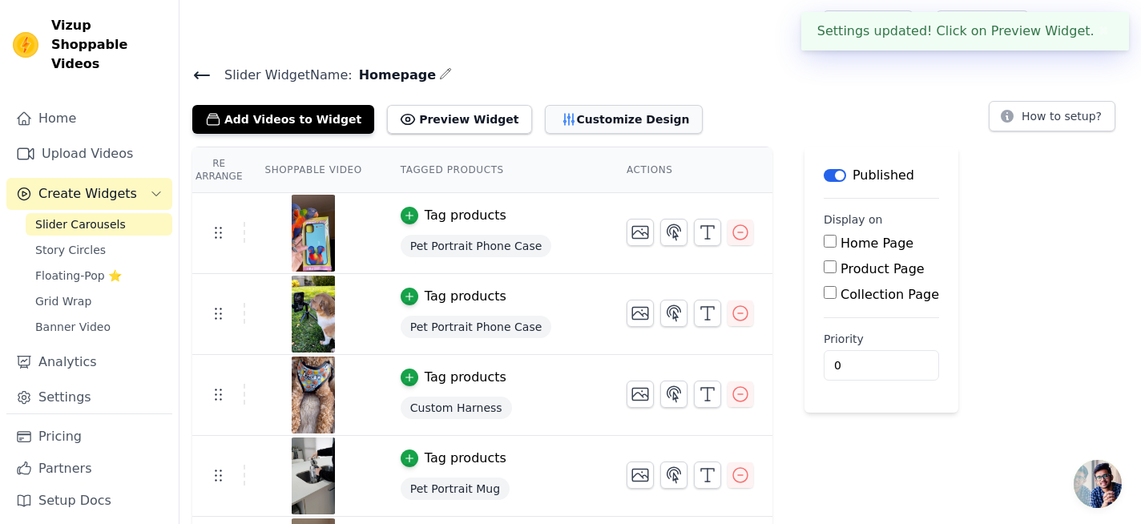
click at [619, 123] on button "Customize Design" at bounding box center [624, 119] width 158 height 29
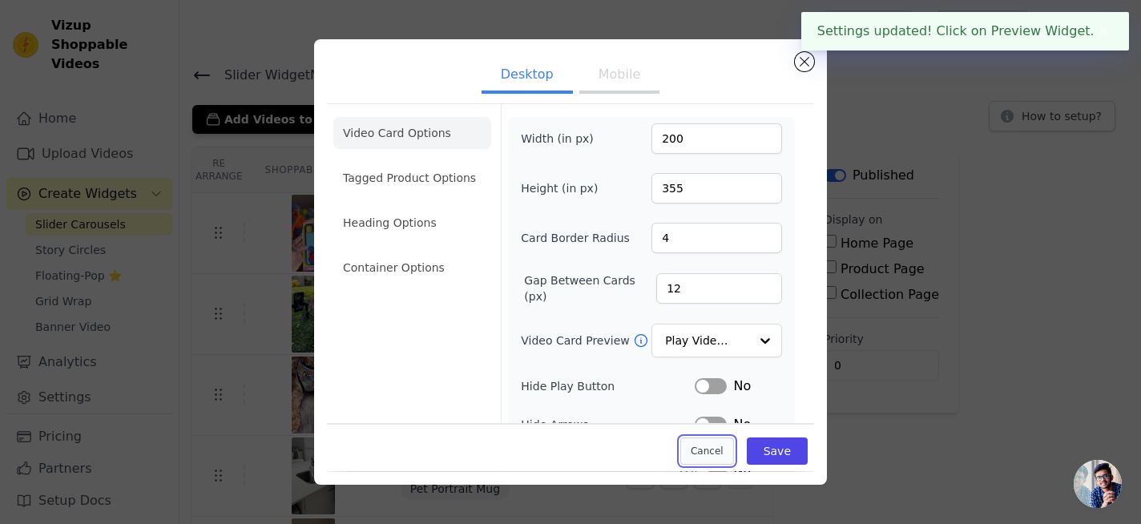
click at [712, 438] on button "Cancel" at bounding box center [707, 451] width 54 height 27
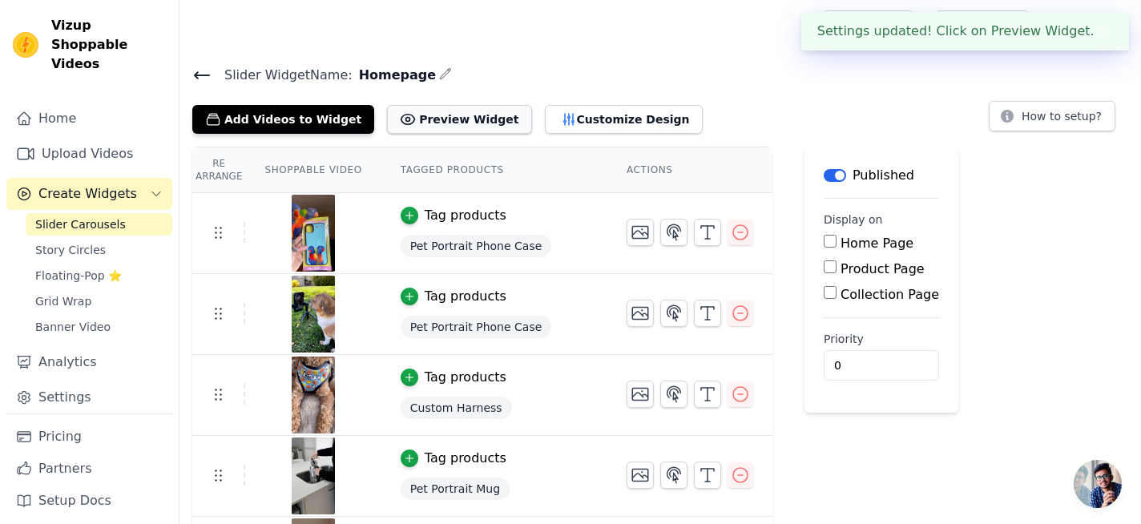
click at [479, 120] on button "Preview Widget" at bounding box center [459, 119] width 144 height 29
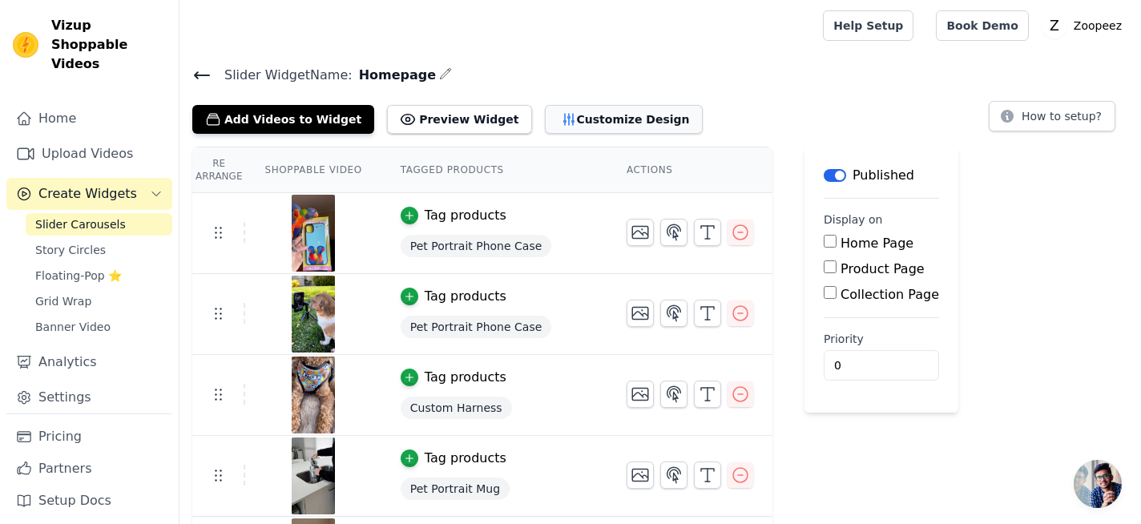
click at [555, 118] on button "Customize Design" at bounding box center [624, 119] width 158 height 29
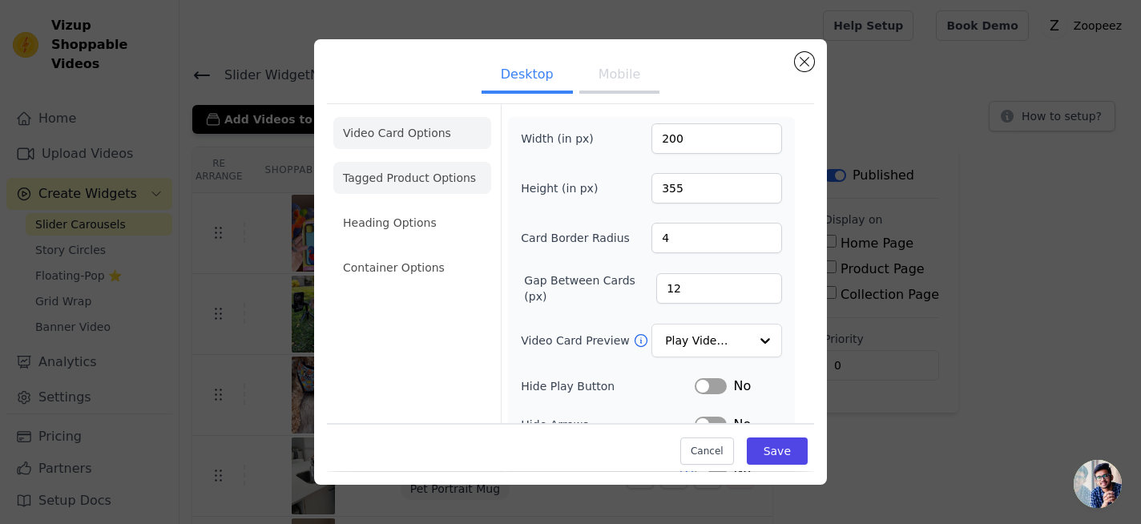
click at [421, 252] on li "Tagged Product Options" at bounding box center [412, 268] width 158 height 32
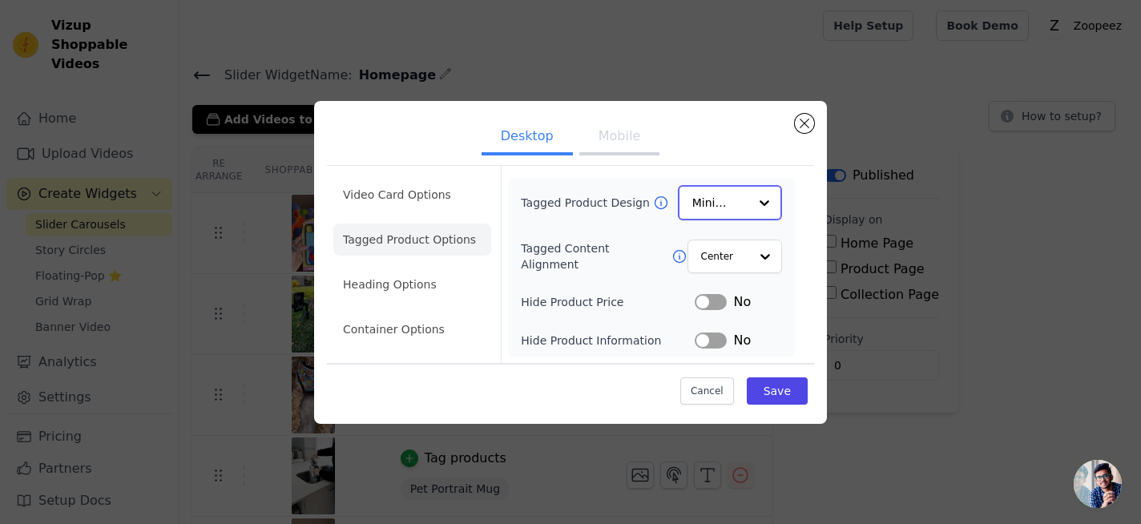
click at [722, 187] on input "Tagged Product Design" at bounding box center [720, 203] width 56 height 32
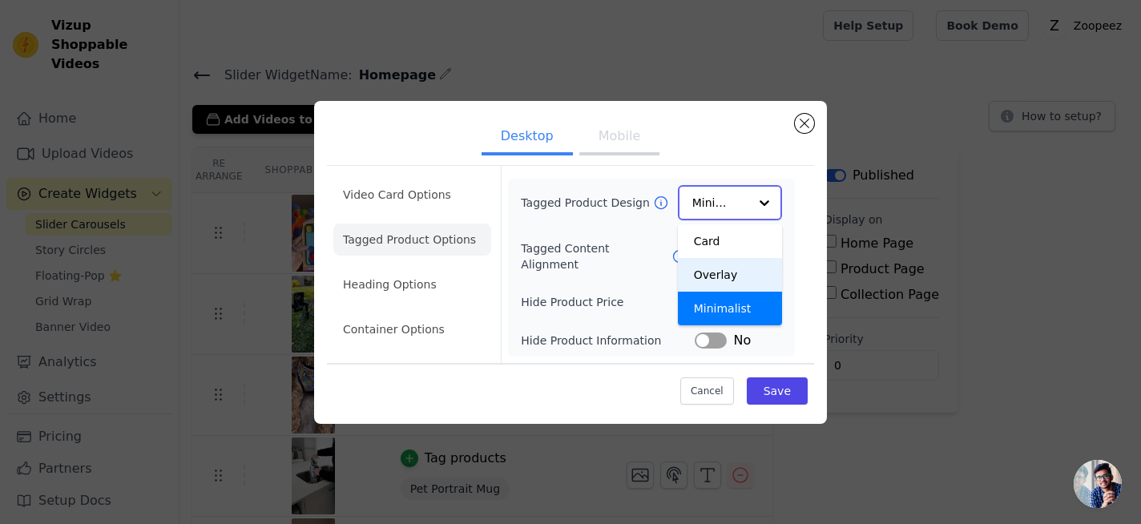
click at [741, 273] on div "Overlay" at bounding box center [730, 275] width 104 height 34
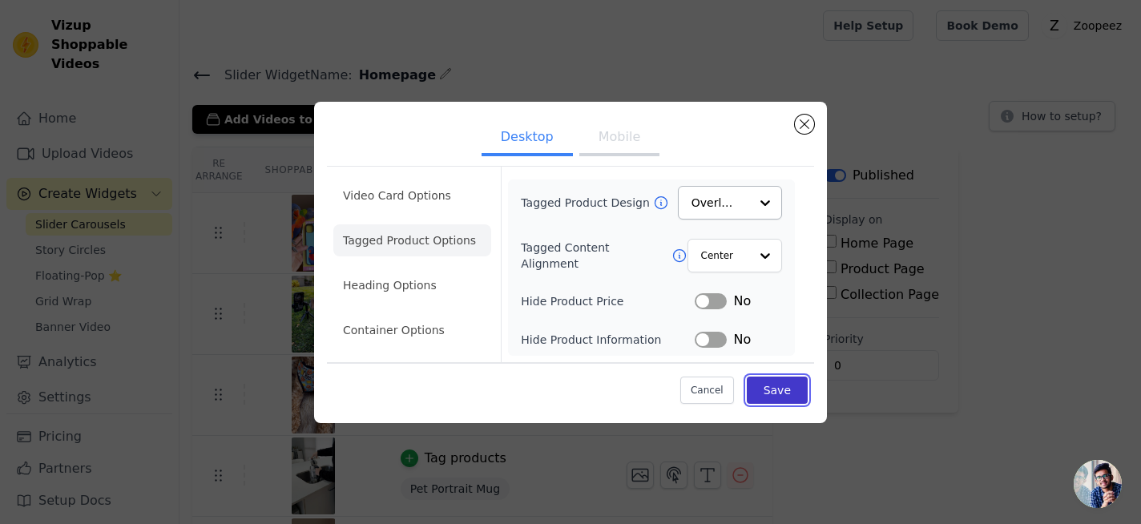
click at [789, 385] on button "Save" at bounding box center [777, 390] width 61 height 27
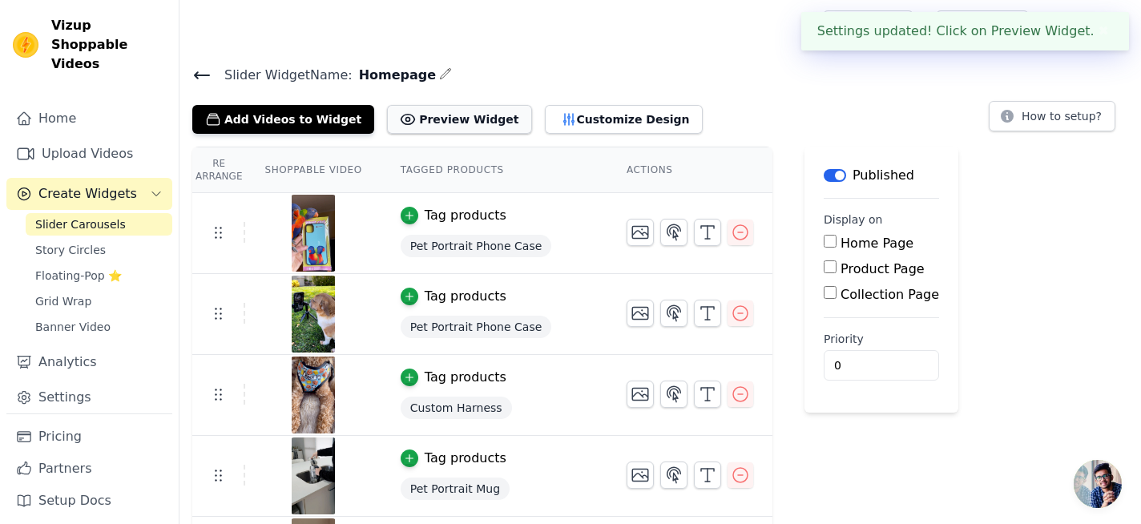
click at [446, 121] on button "Preview Widget" at bounding box center [459, 119] width 144 height 29
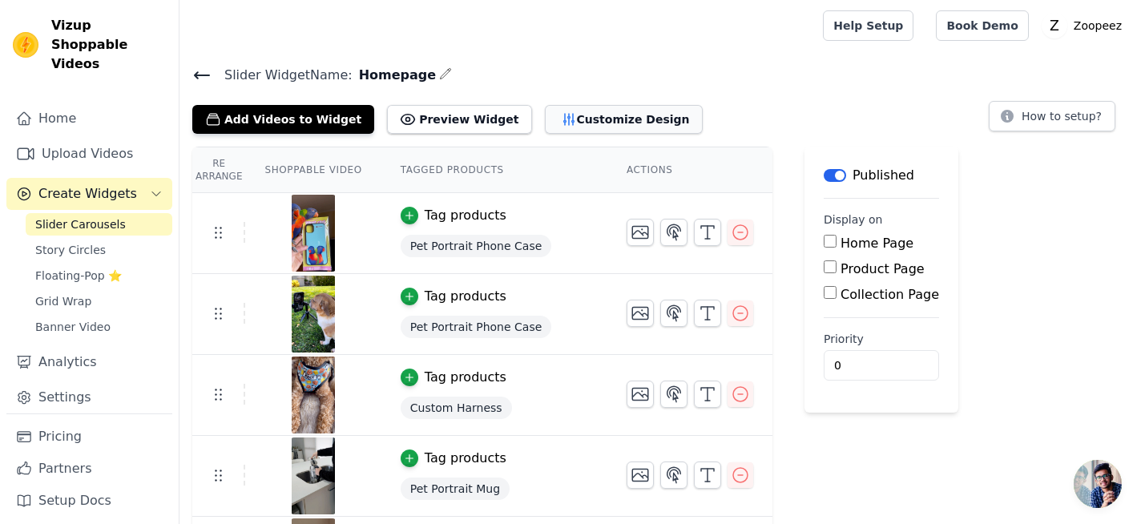
click at [561, 120] on button "Customize Design" at bounding box center [624, 119] width 158 height 29
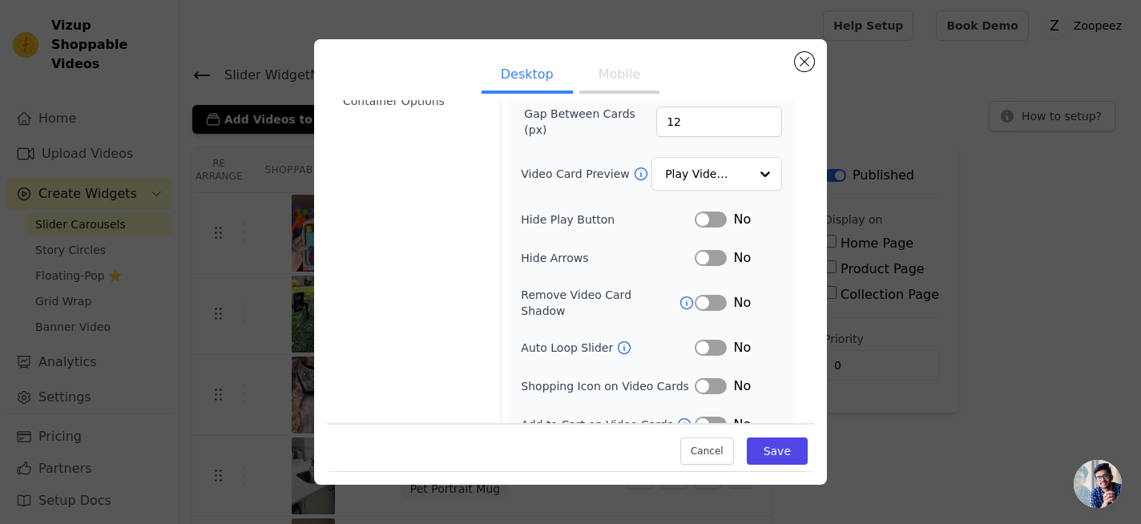
scroll to position [178, 0]
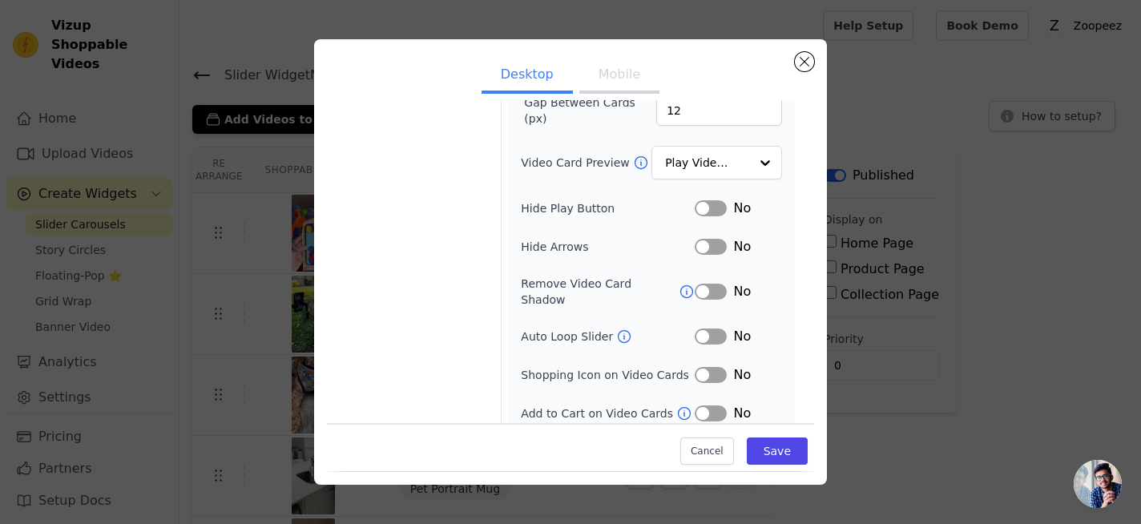
click at [708, 367] on button "Label" at bounding box center [711, 375] width 32 height 16
click at [620, 329] on icon at bounding box center [624, 337] width 16 height 16
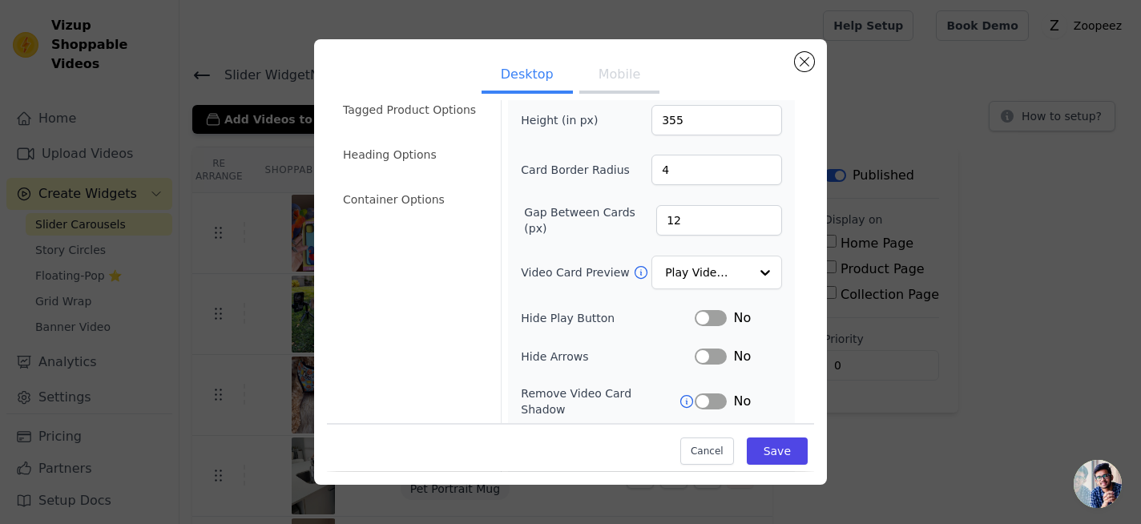
scroll to position [0, 0]
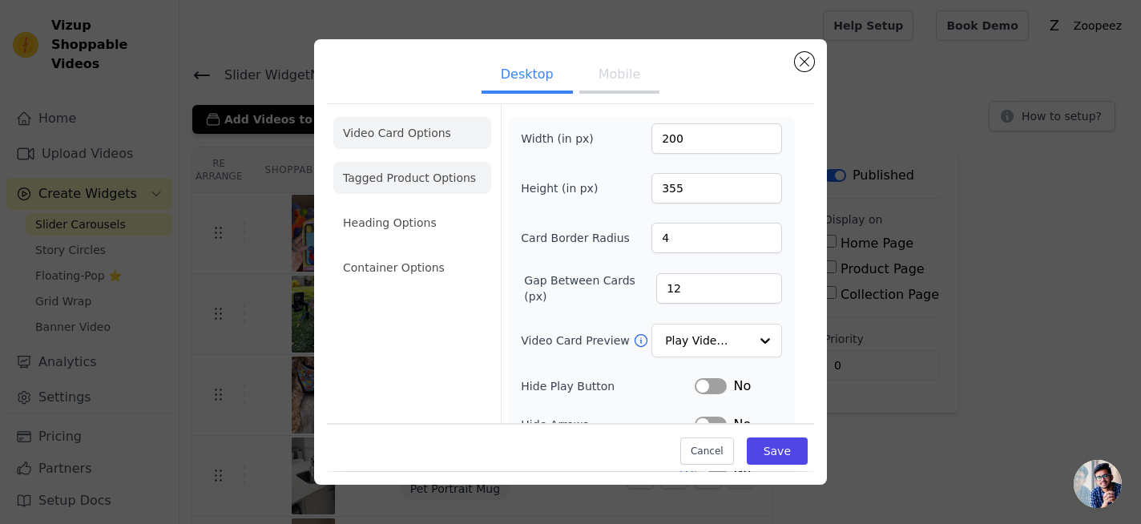
click at [446, 252] on li "Tagged Product Options" at bounding box center [412, 268] width 158 height 32
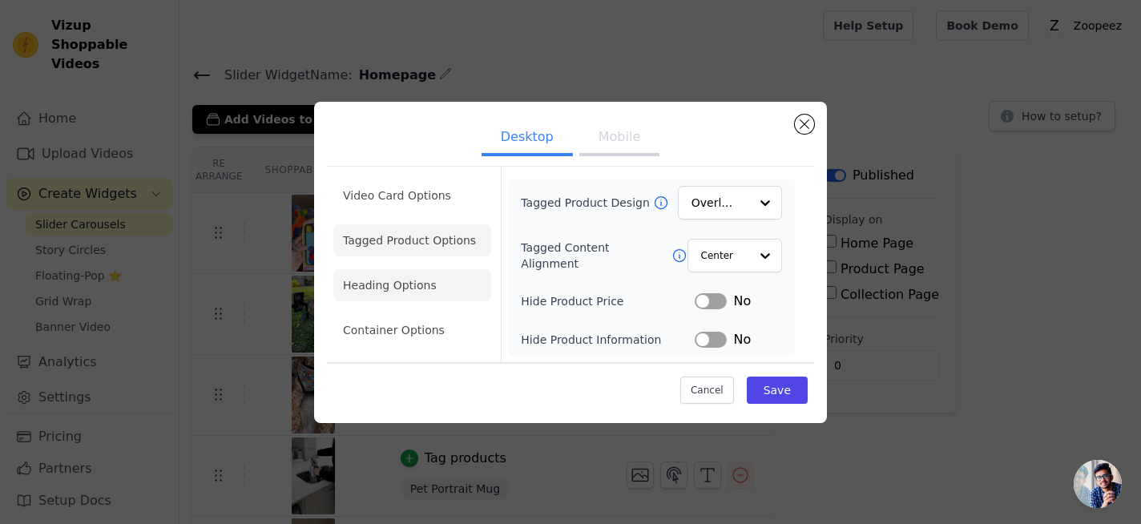
click at [436, 275] on li "Heading Options" at bounding box center [412, 285] width 158 height 32
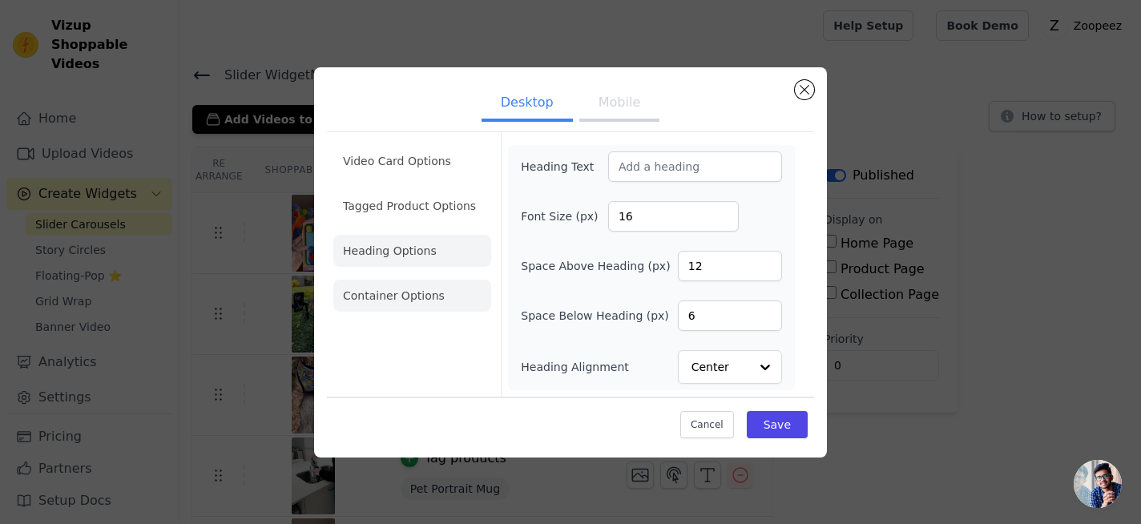
click at [438, 296] on li "Container Options" at bounding box center [412, 296] width 158 height 32
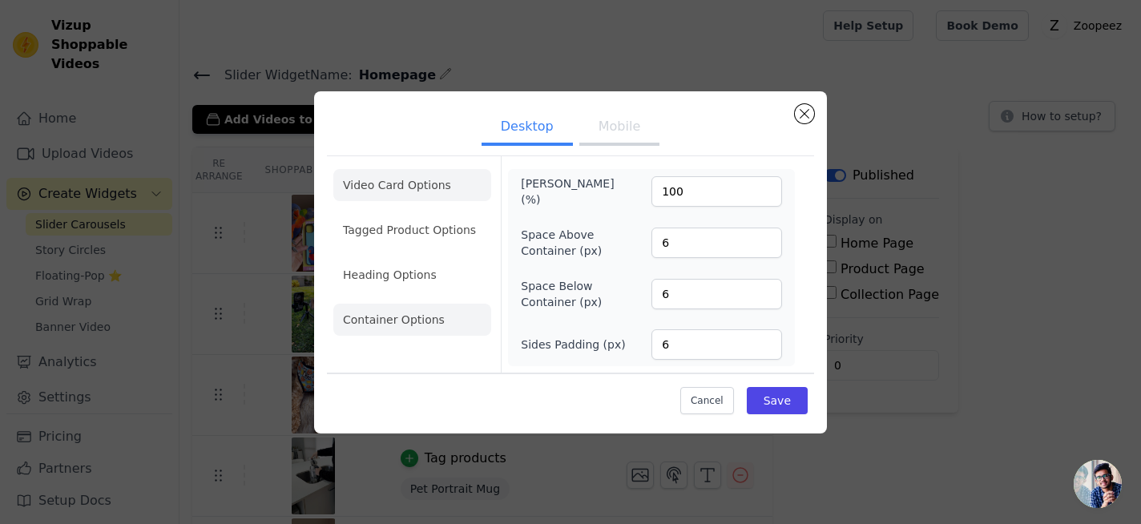
click at [444, 214] on li "Video Card Options" at bounding box center [412, 230] width 158 height 32
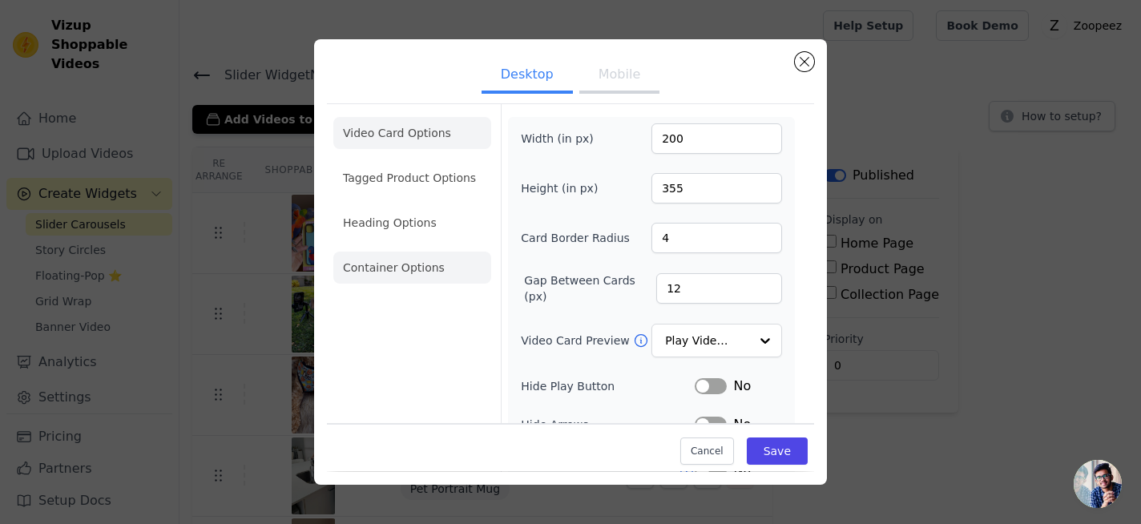
click at [434, 264] on li "Container Options" at bounding box center [412, 268] width 158 height 32
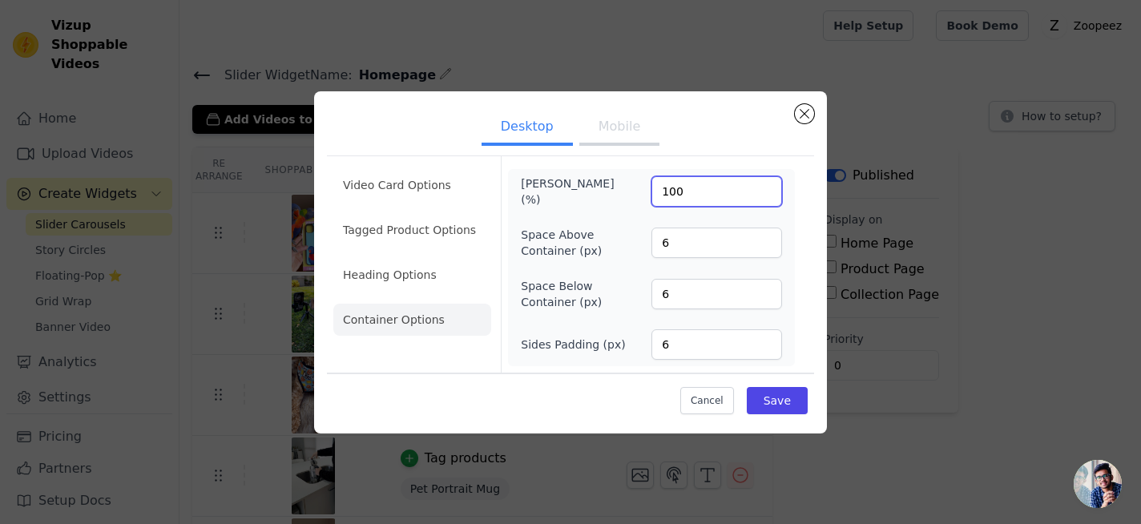
drag, startPoint x: 700, startPoint y: 200, endPoint x: 643, endPoint y: 194, distance: 56.4
click at [643, 194] on div "[PERSON_NAME] (%) 100" at bounding box center [651, 191] width 261 height 32
type input "60"
click at [760, 400] on button "Save" at bounding box center [777, 400] width 61 height 27
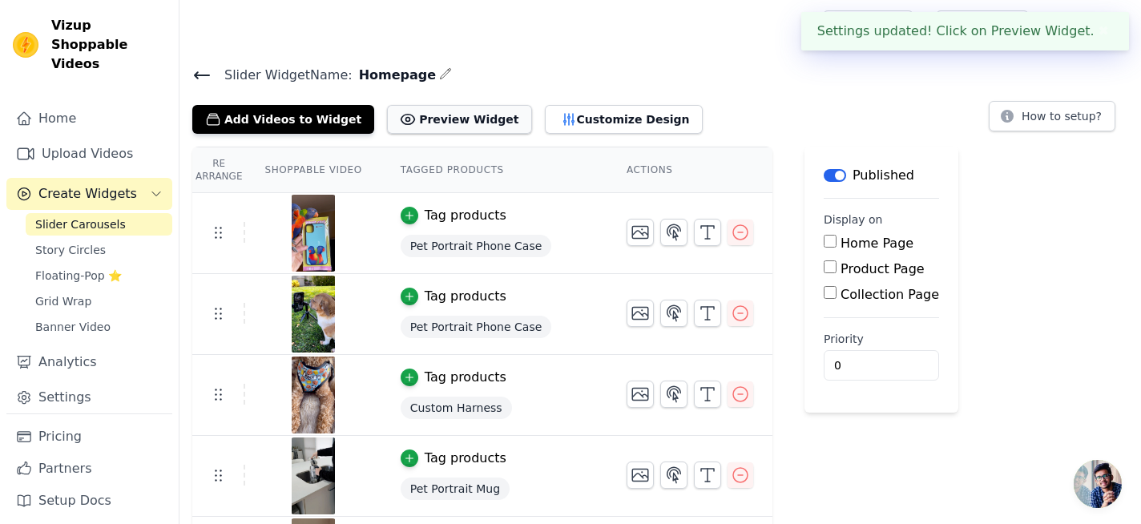
click at [468, 118] on button "Preview Widget" at bounding box center [459, 119] width 144 height 29
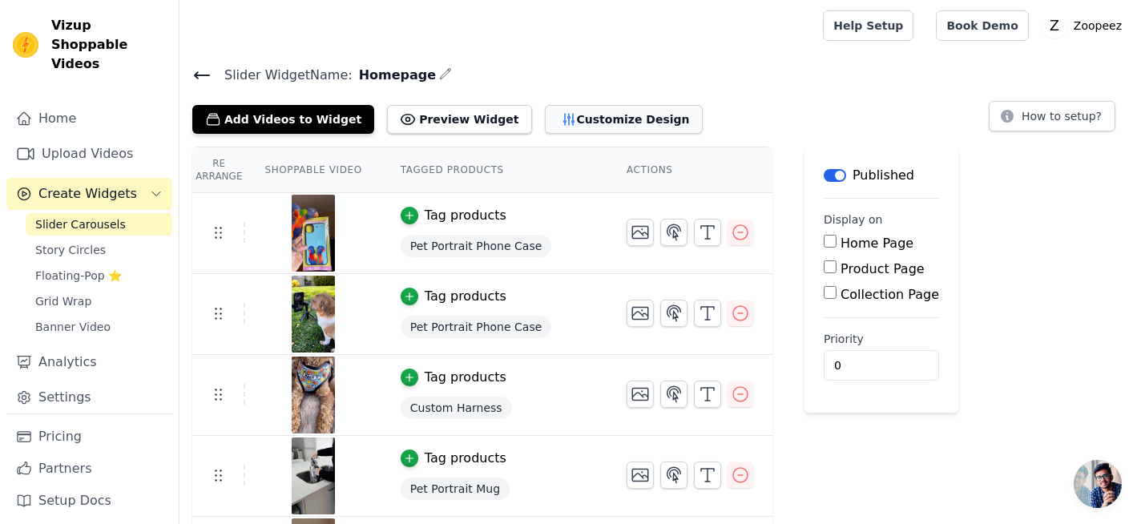
click at [551, 127] on button "Customize Design" at bounding box center [624, 119] width 158 height 29
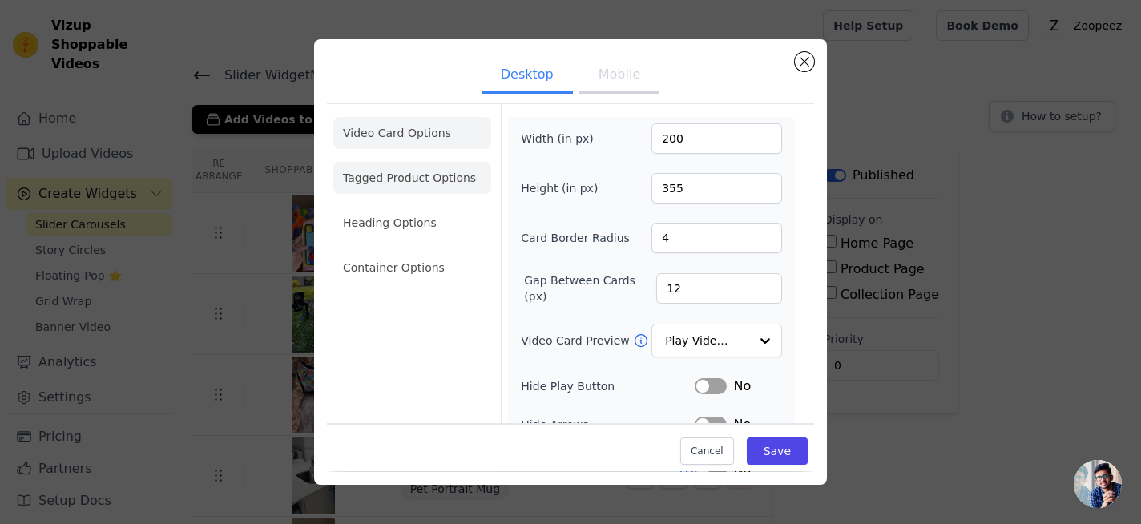
click at [421, 252] on li "Tagged Product Options" at bounding box center [412, 268] width 158 height 32
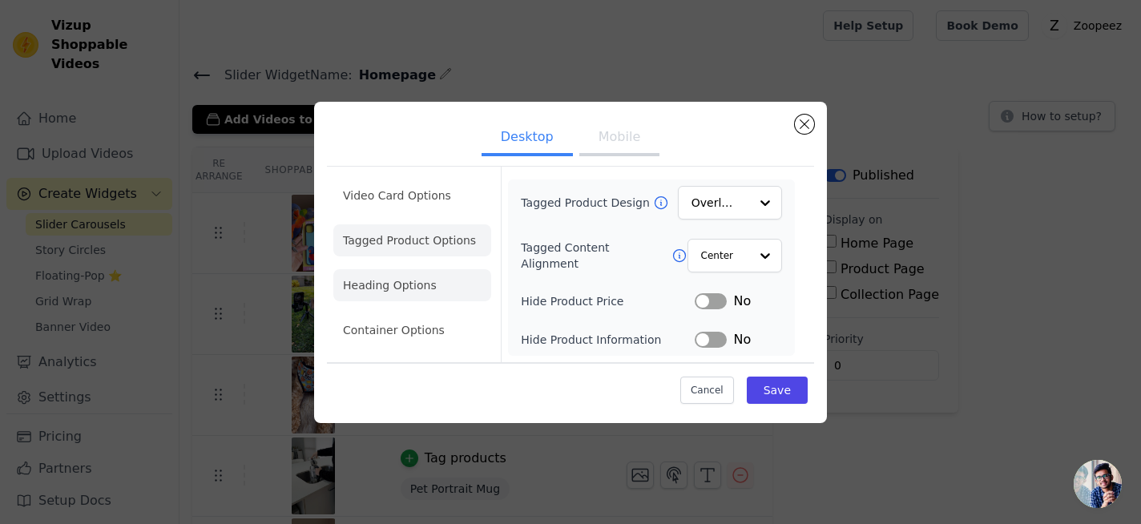
click at [453, 293] on li "Heading Options" at bounding box center [412, 285] width 158 height 32
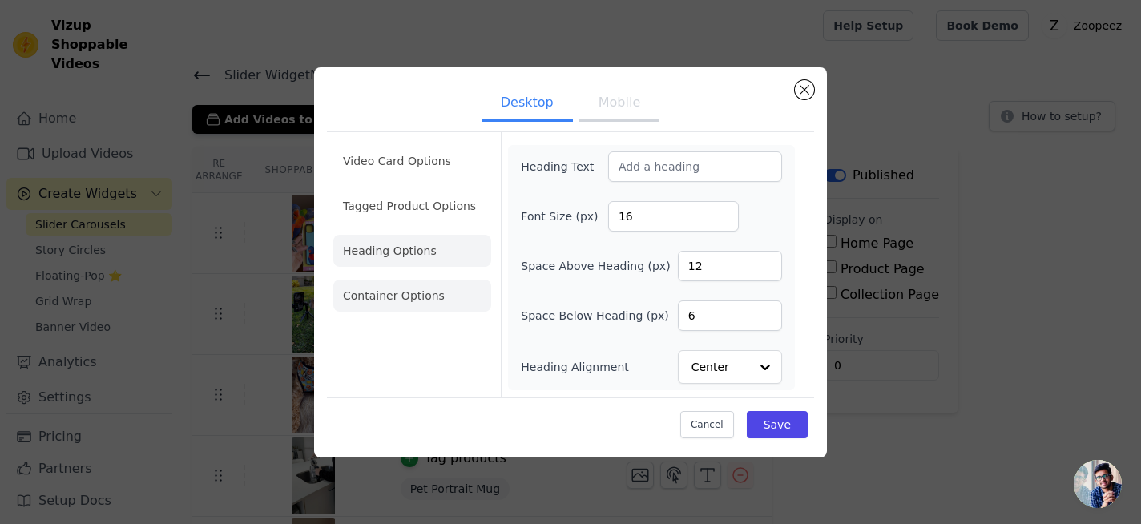
click at [421, 289] on li "Container Options" at bounding box center [412, 296] width 158 height 32
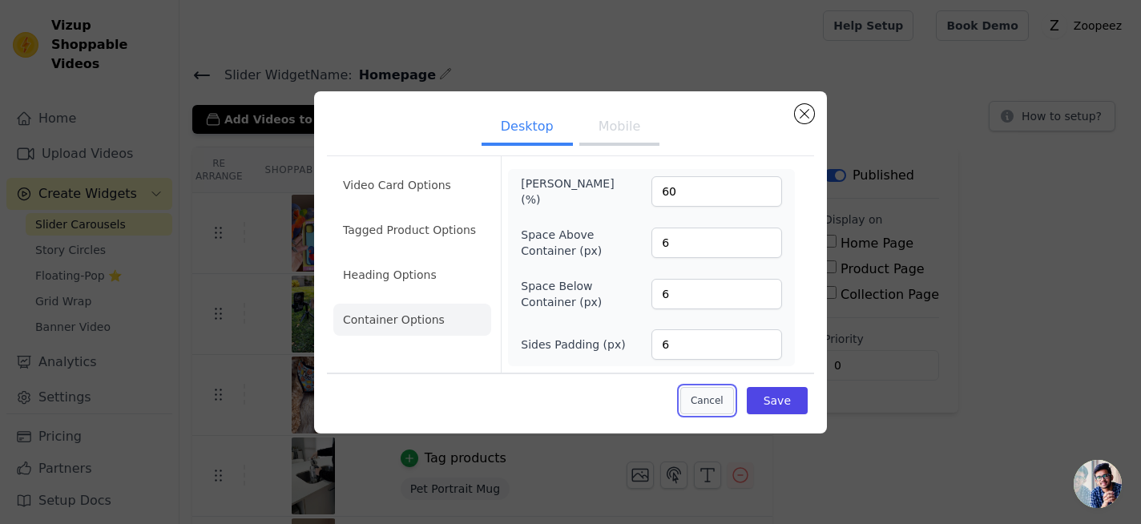
click at [712, 400] on button "Cancel" at bounding box center [707, 400] width 54 height 27
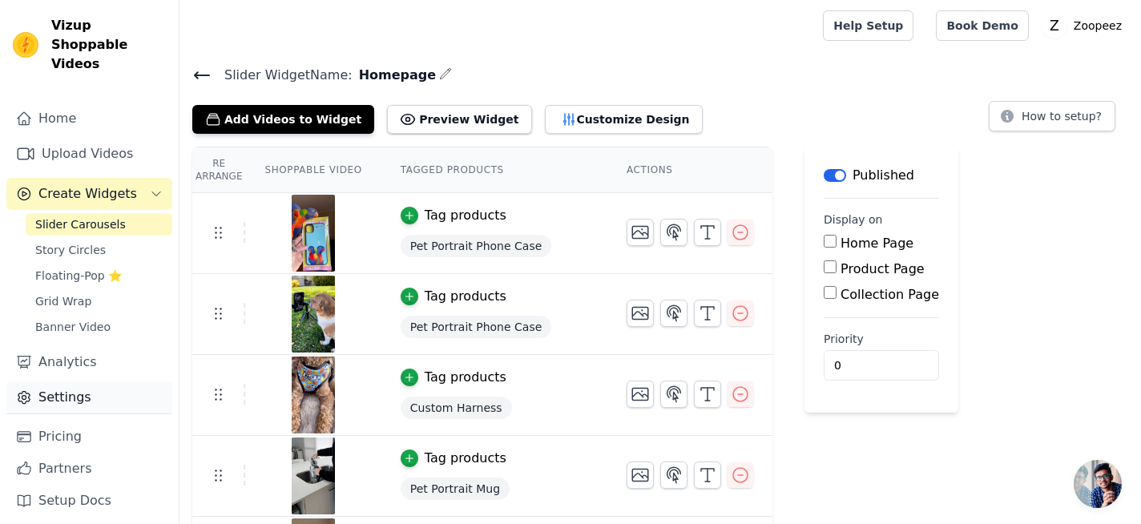
click at [100, 381] on link "Settings" at bounding box center [89, 397] width 166 height 32
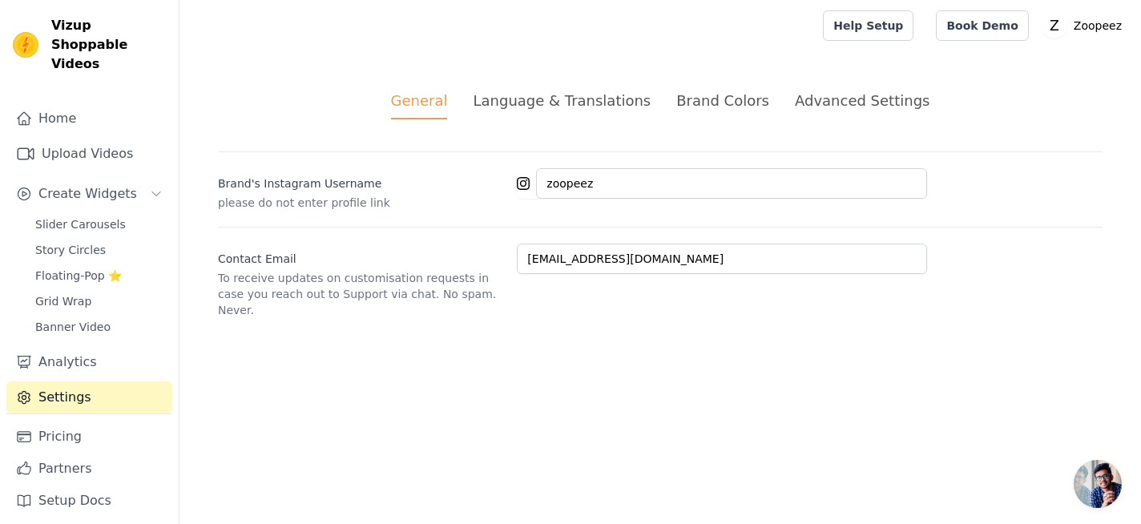
click at [713, 108] on div "Brand Colors" at bounding box center [722, 101] width 93 height 22
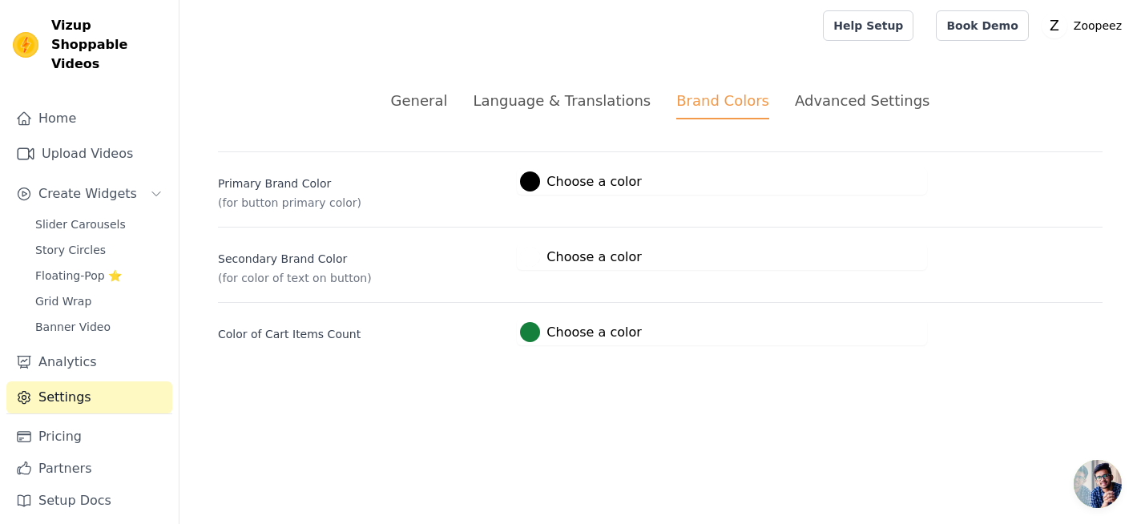
click at [528, 331] on div at bounding box center [530, 332] width 20 height 20
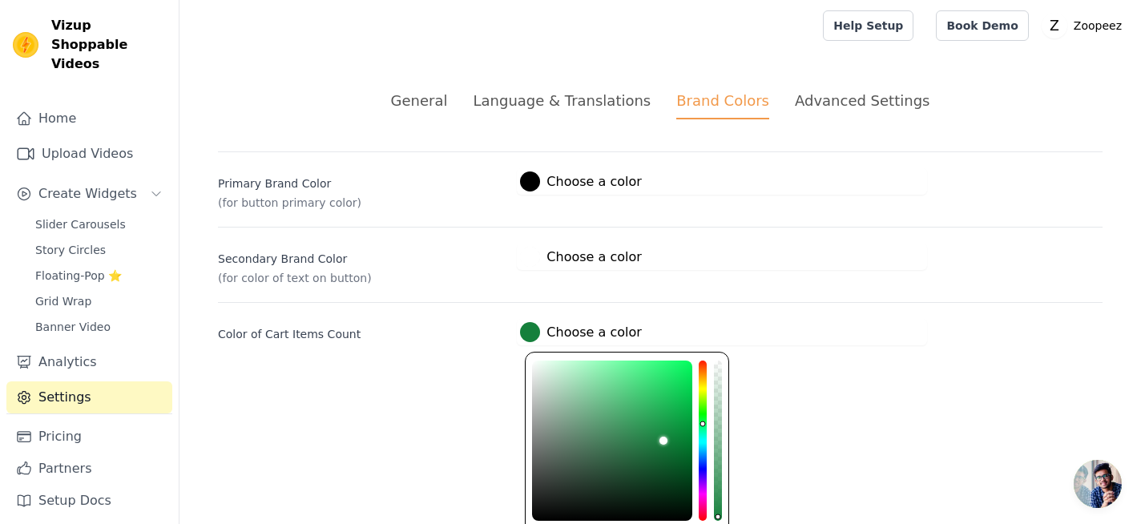
type input "#80147c"
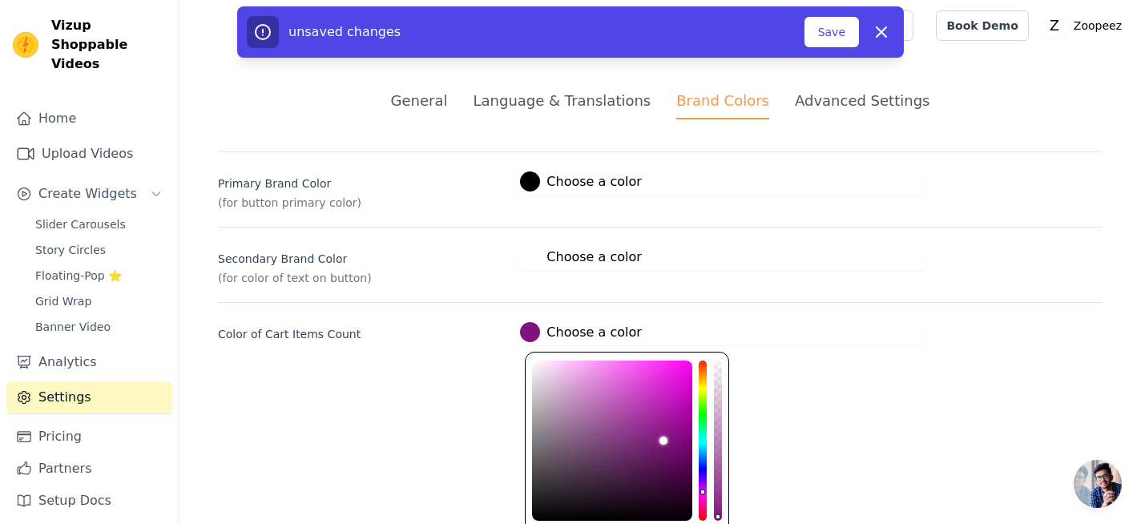
type input "#801478"
type input "#801471"
type input "#80146e"
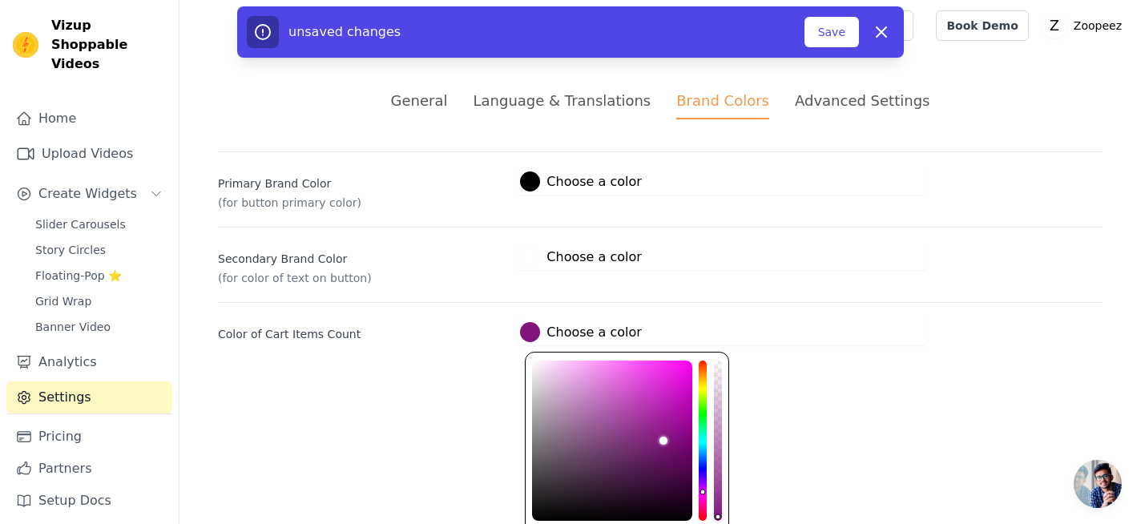
type input "#80146e"
type input "#80146c"
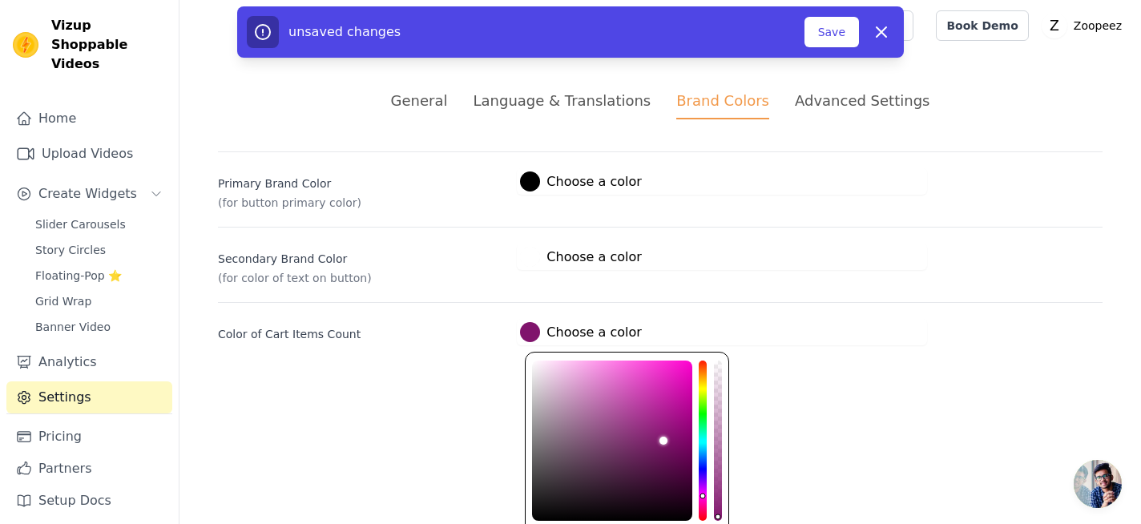
type input "#801468"
type input "#801465"
type input "#801461"
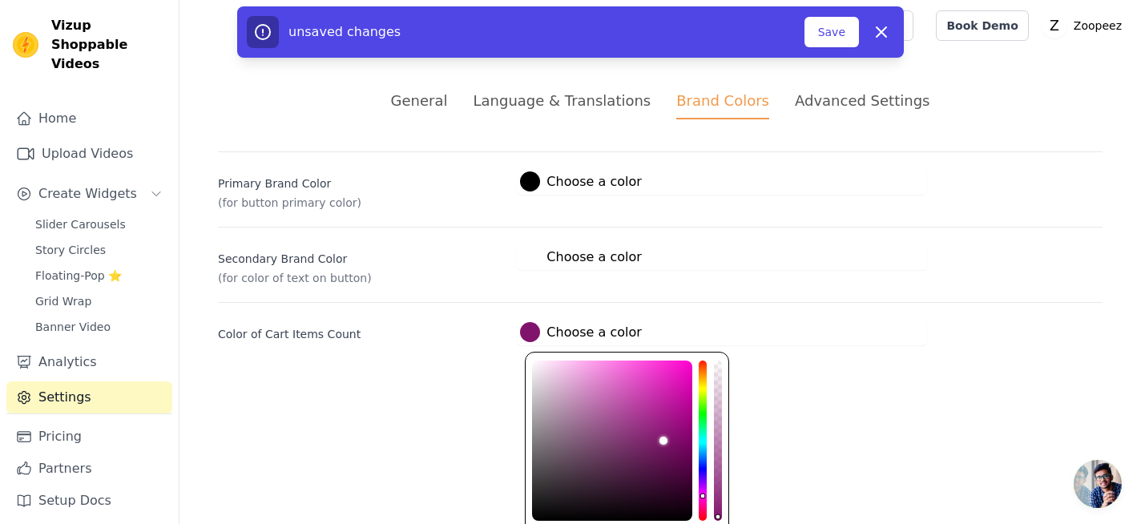
type input "#801461"
type input "#80145e"
type input "#80145c"
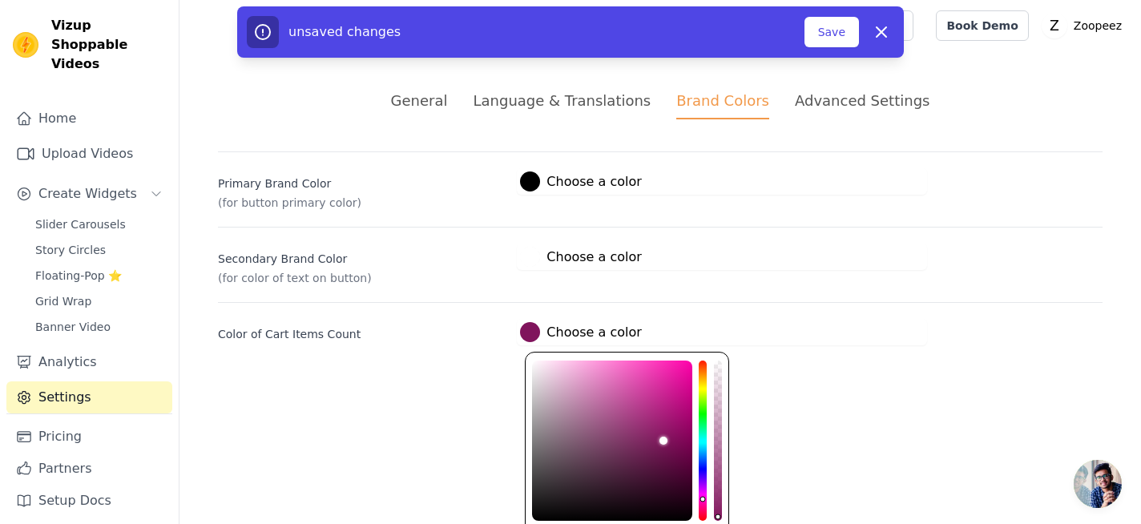
type input "#801458"
type input "#801455"
type input "#801451"
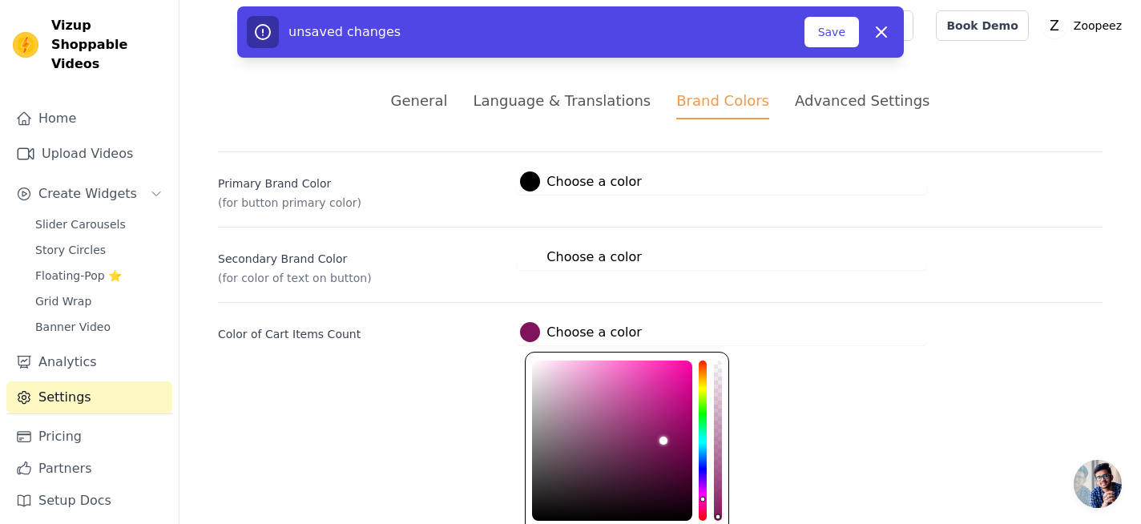
type input "#801451"
type input "#80144e"
type input "#80144c"
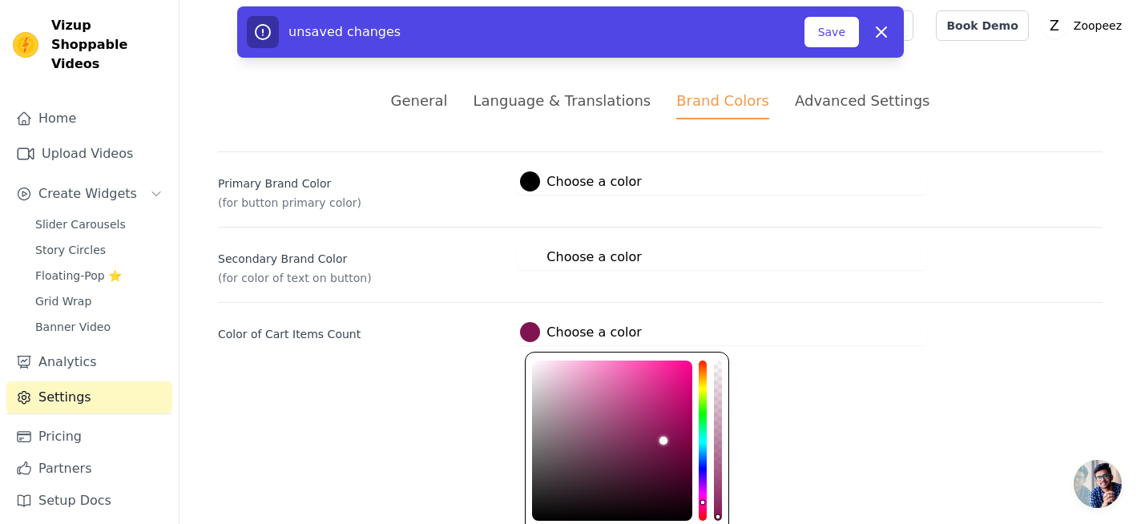
type input "#801448"
type input "#801445"
type input "#801441"
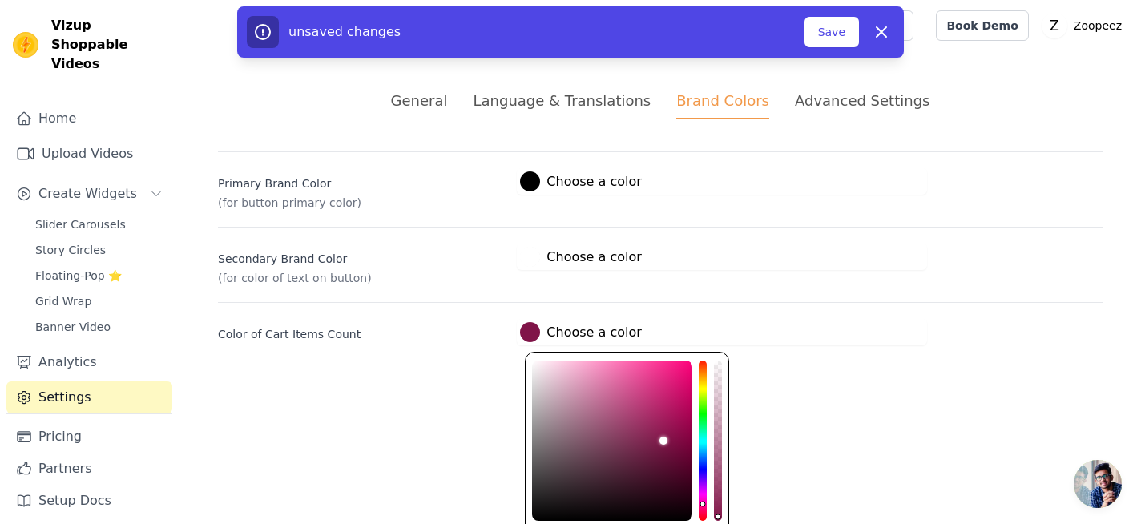
type input "#801441"
type input "#80143d"
type input "#80143c"
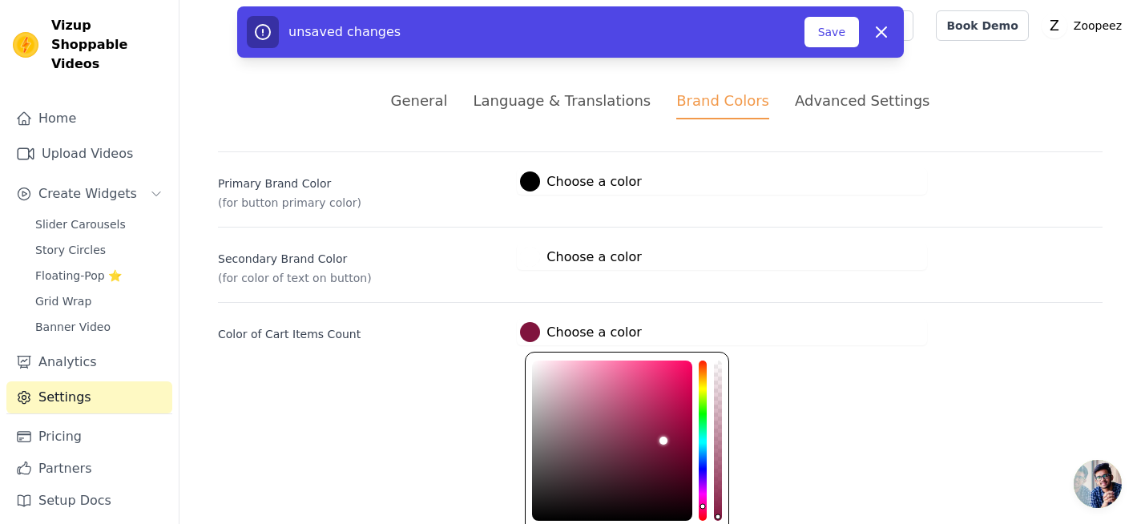
drag, startPoint x: 699, startPoint y: 494, endPoint x: 700, endPoint y: 510, distance: 16.1
click at [700, 510] on div "hue channel" at bounding box center [703, 441] width 8 height 160
type input "#80143d"
type input "#801441"
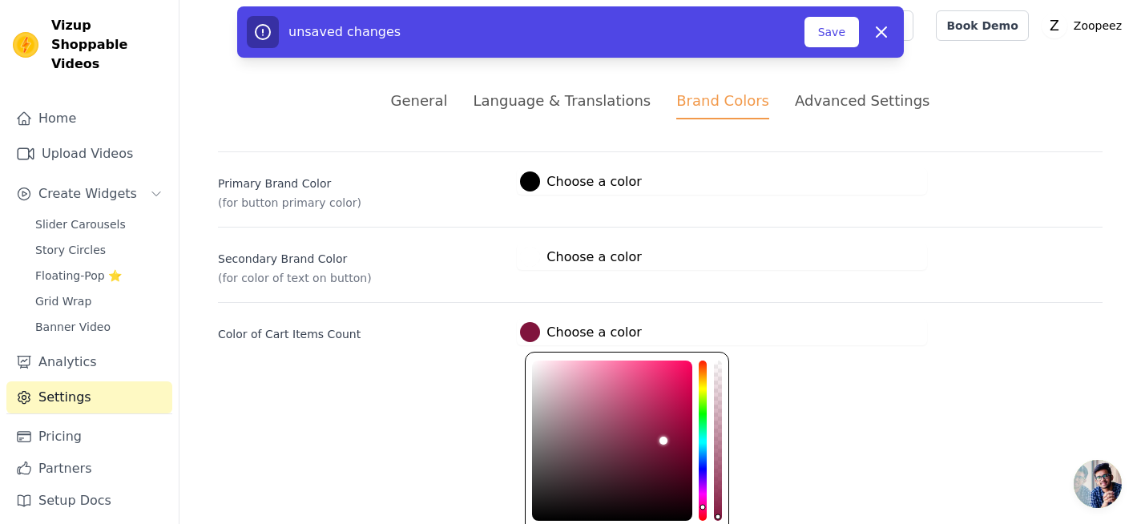
type input "#801441"
type input "#801445"
type input "#801448"
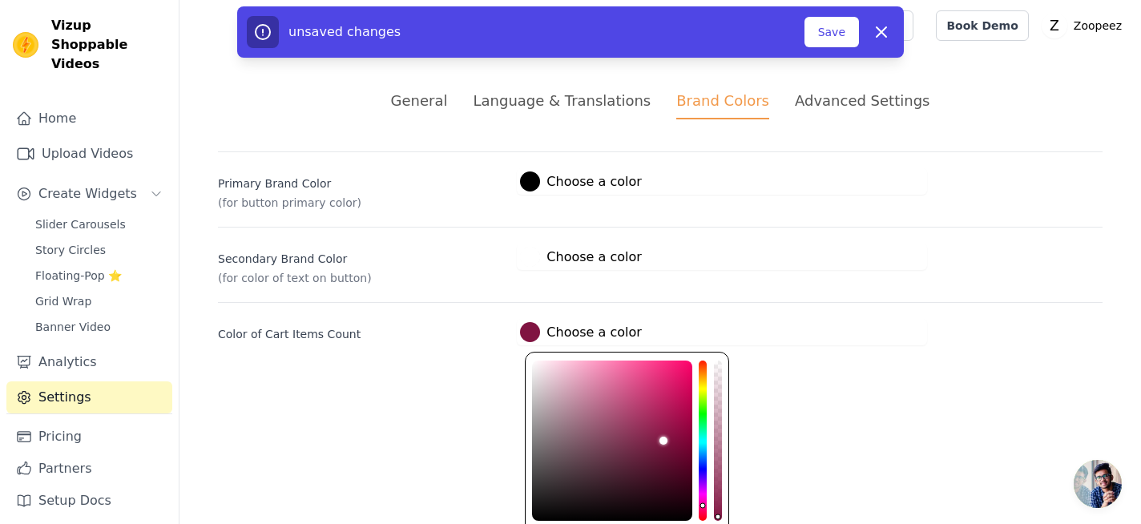
type input "#80144c"
type input "#801455"
type input "#801458"
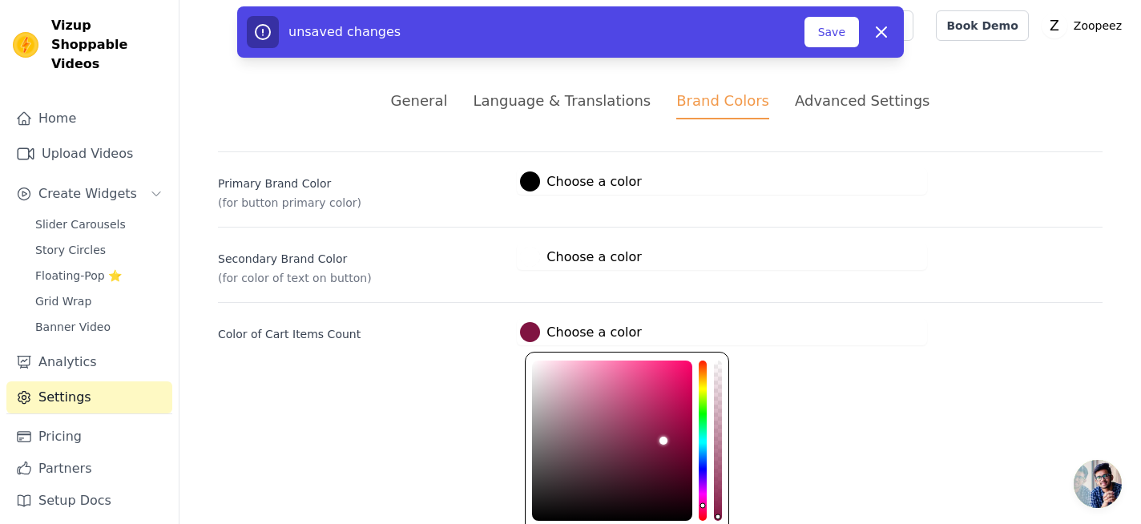
type input "#801458"
type input "#80145c"
type input "#80145e"
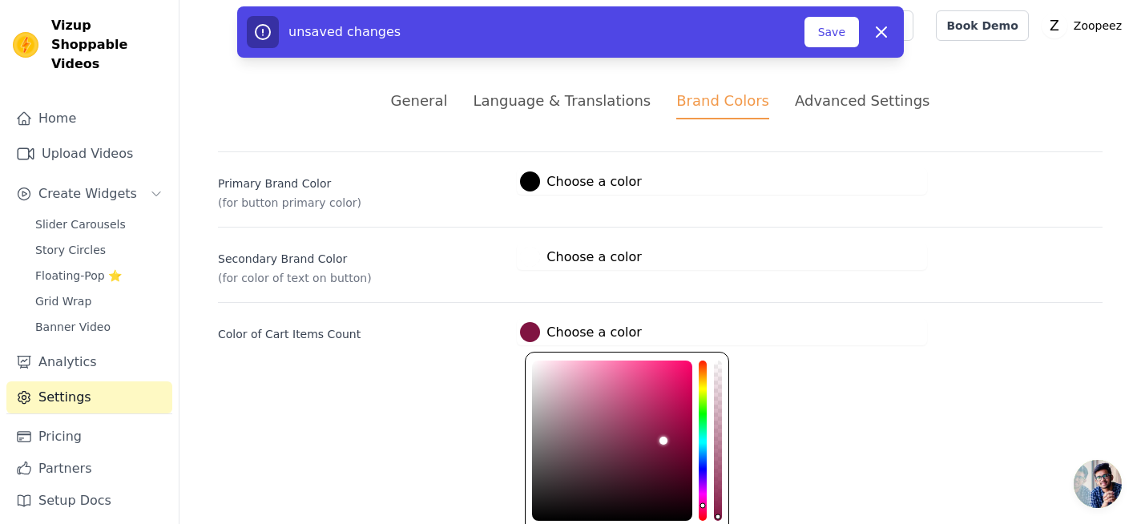
type input "#801461"
type input "#801465"
type input "#801468"
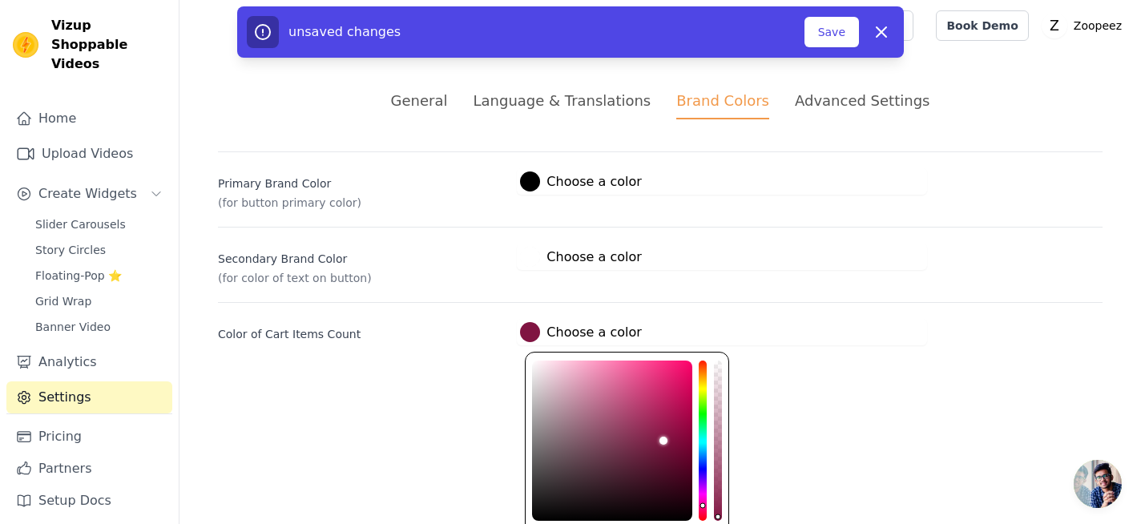
type input "#801468"
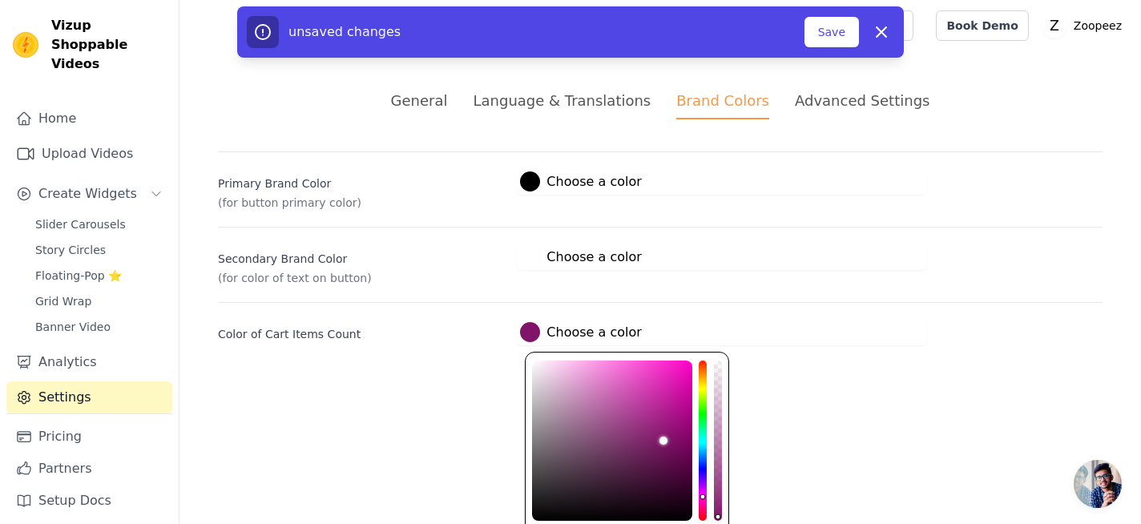
type input "#80146c"
type input "#80146e"
type input "#801471"
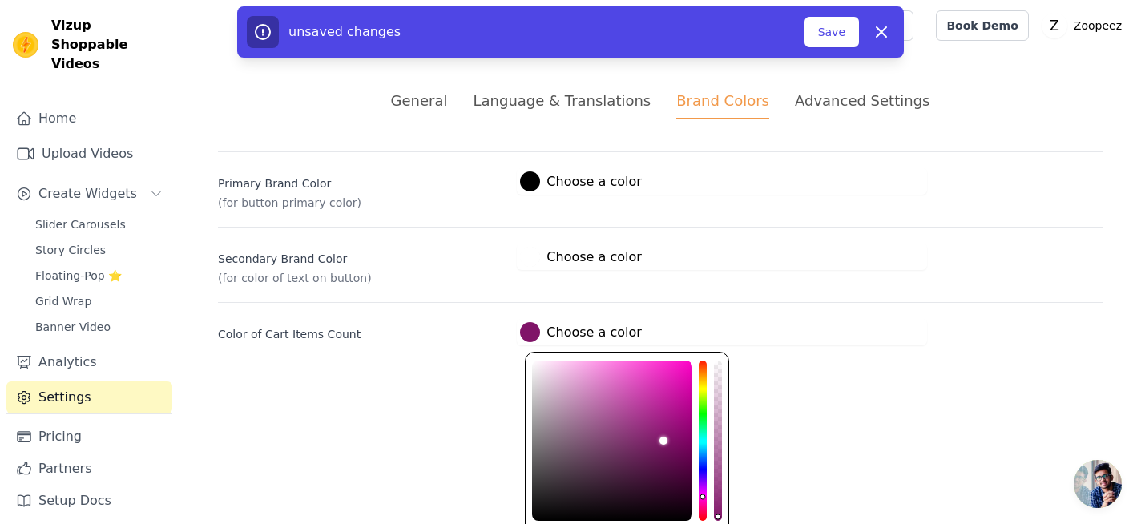
type input "#801471"
type input "#801475"
type input "#801478"
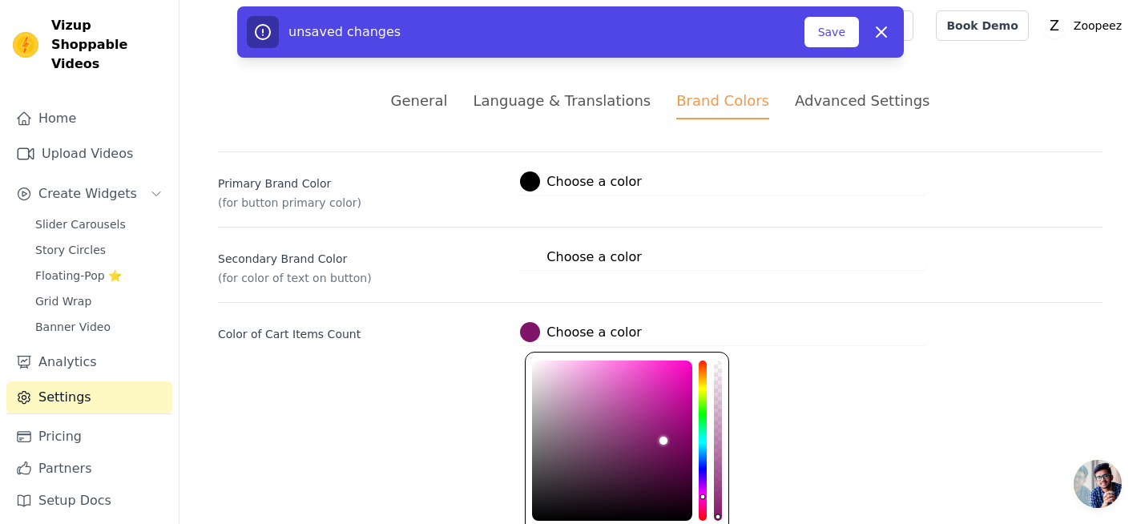
type input "#80147c"
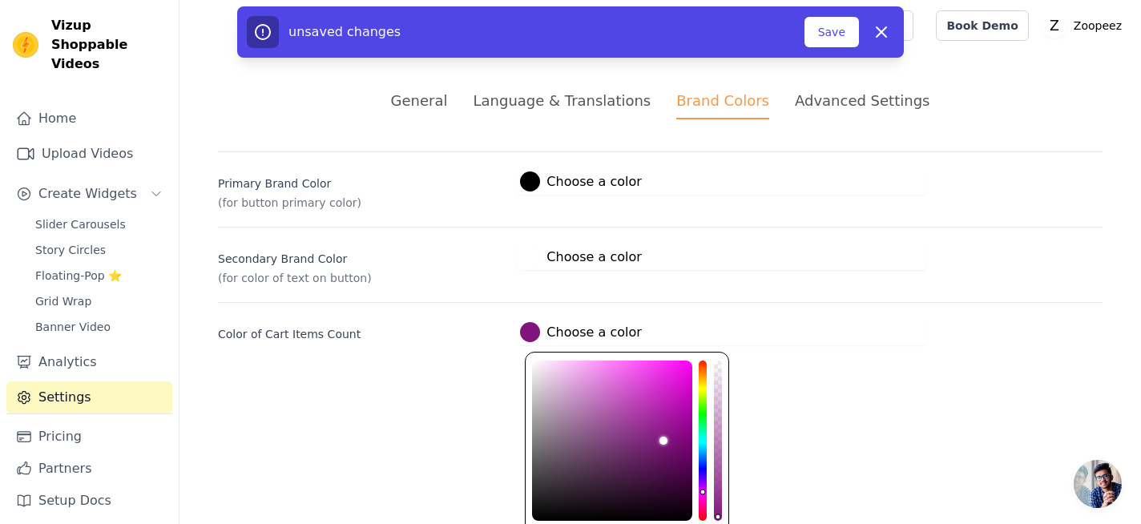
type input "#80147e"
type input "#7e1480"
type input "#80147e"
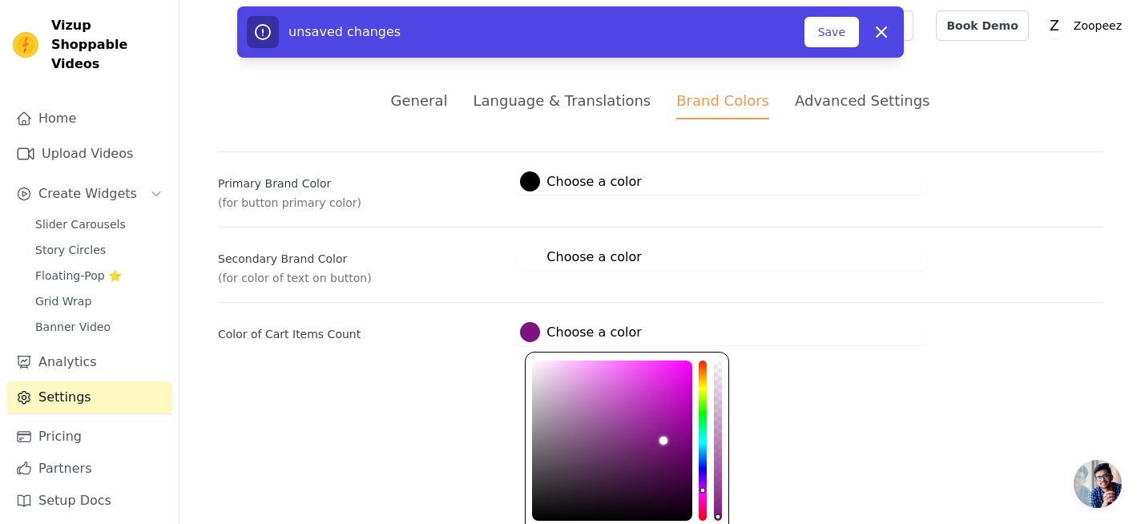
type input "#80147e"
type input "#80147c"
type input "#801478"
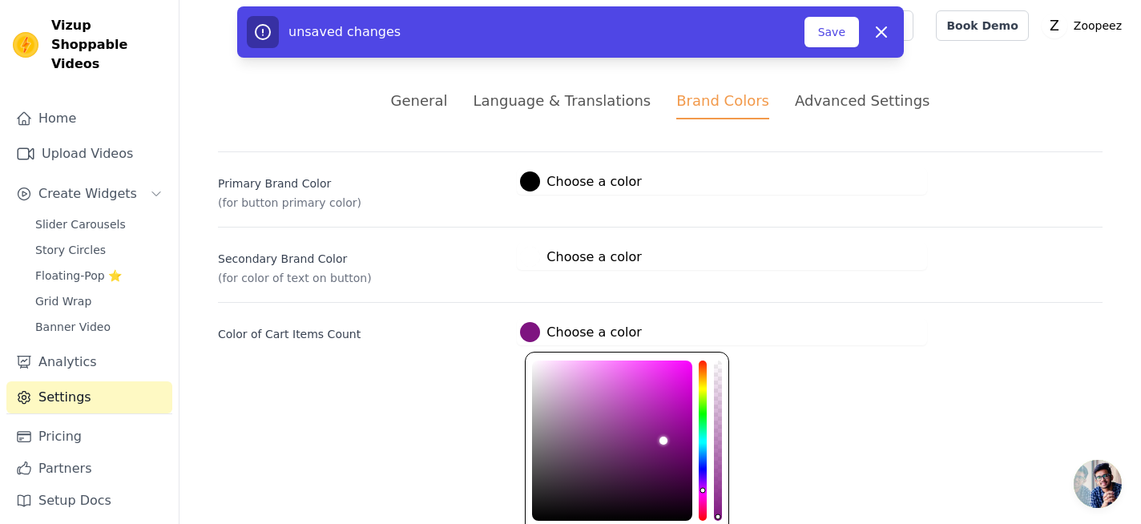
type input "#801475"
type input "#801471"
type input "#80146e"
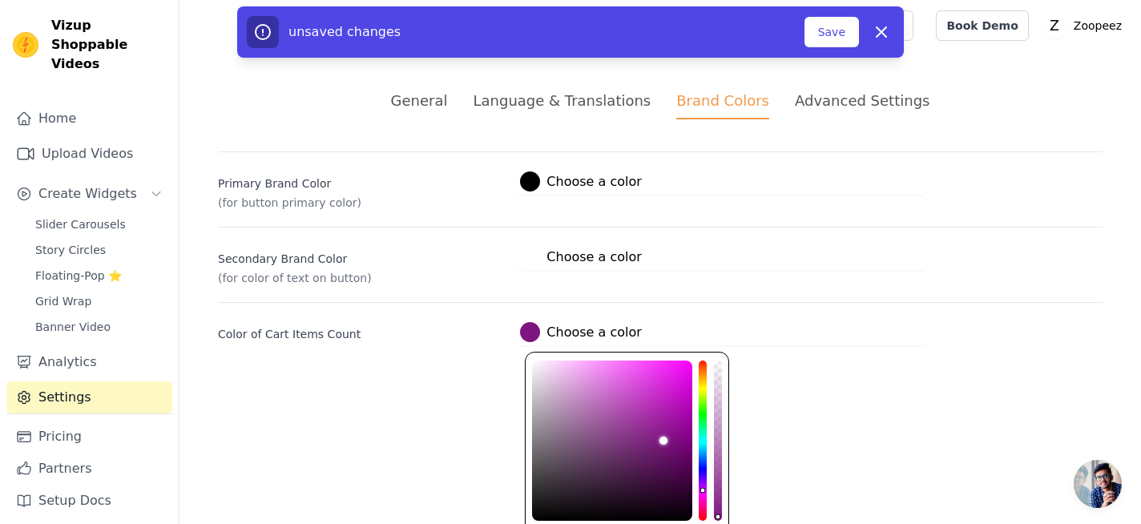
type input "#80146e"
type input "#80146c"
type input "#801468"
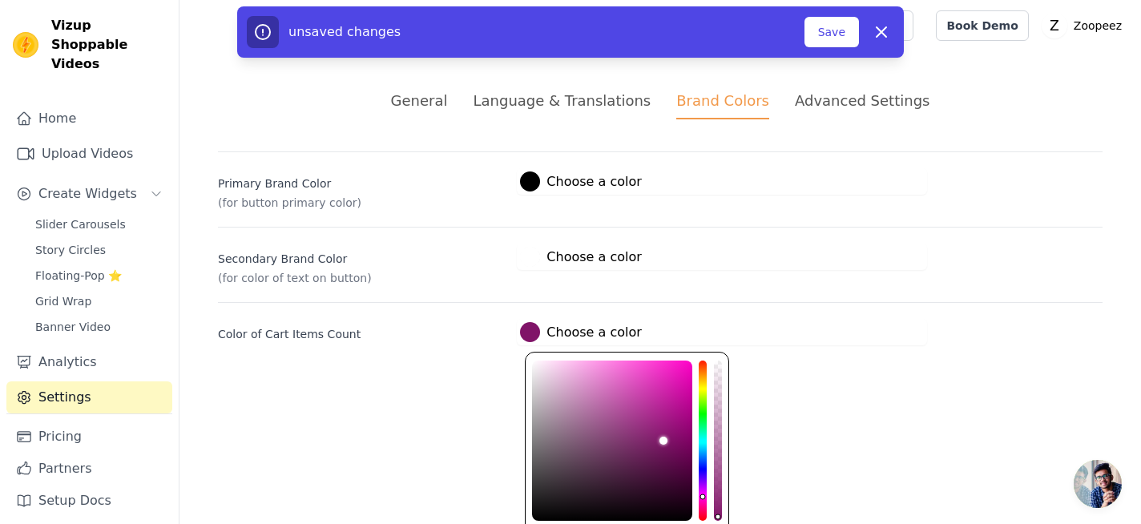
type input "#80145c"
type input "#801458"
type input "#801455"
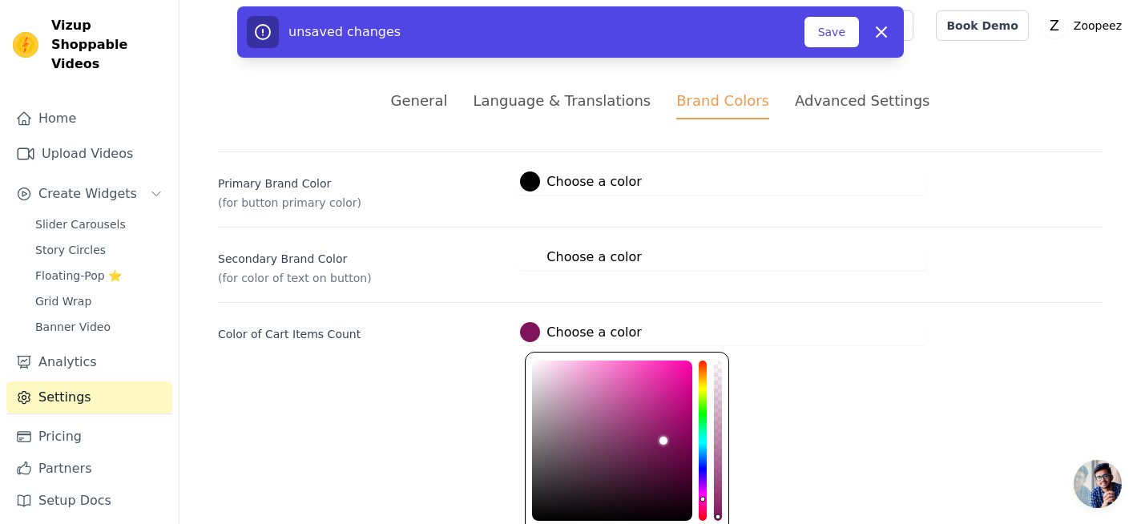
type input "#801455"
type input "#801451"
click at [705, 505] on div "hue channel" at bounding box center [703, 441] width 8 height 160
type input "#b34b86"
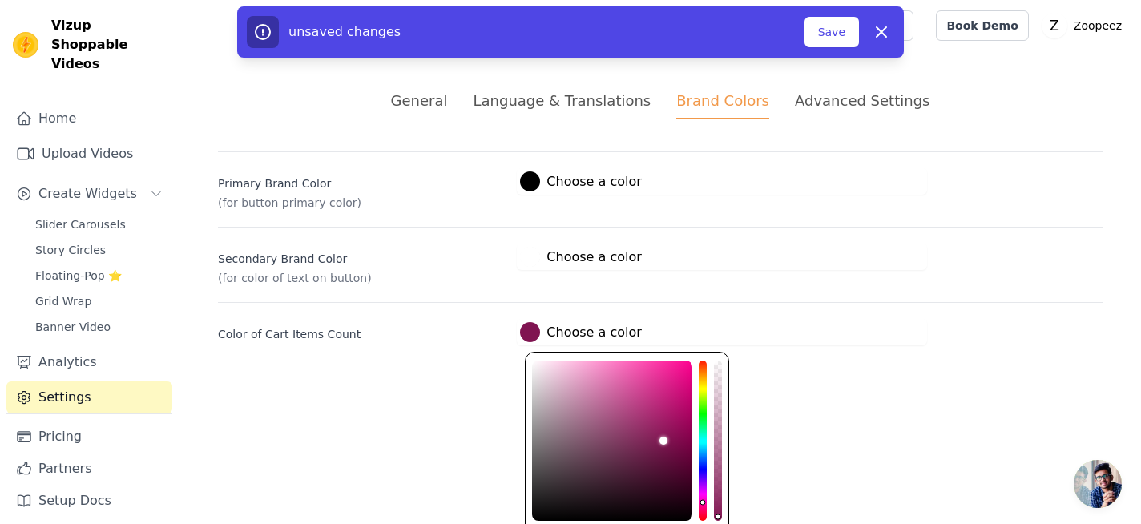
type input "#b34b86"
type input "#b54d88"
type input "#bd518e"
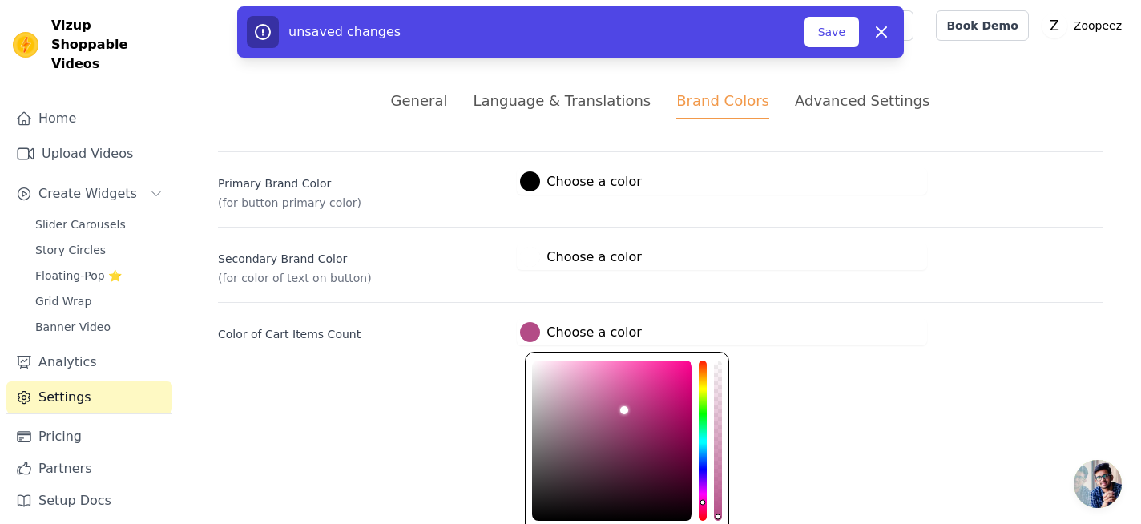
type input "#cb5d9b"
type input "#db6aaa"
type input "#ec79ba"
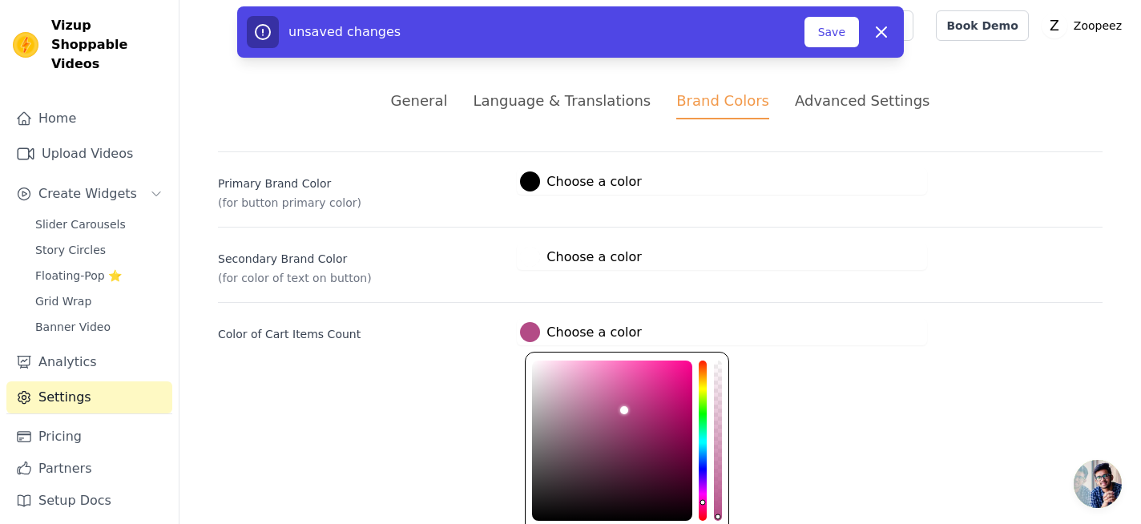
type input "#ec79ba"
type input "#fc89ca"
type input "#ff92d0"
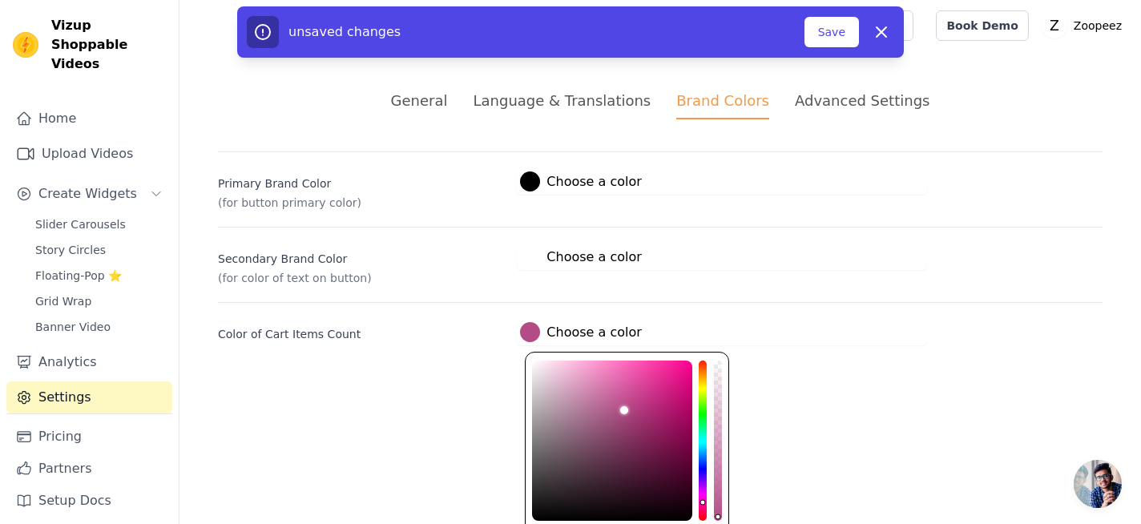
type input "#ff97d2"
type input "#ff9cd4"
type input "#ff9dd5"
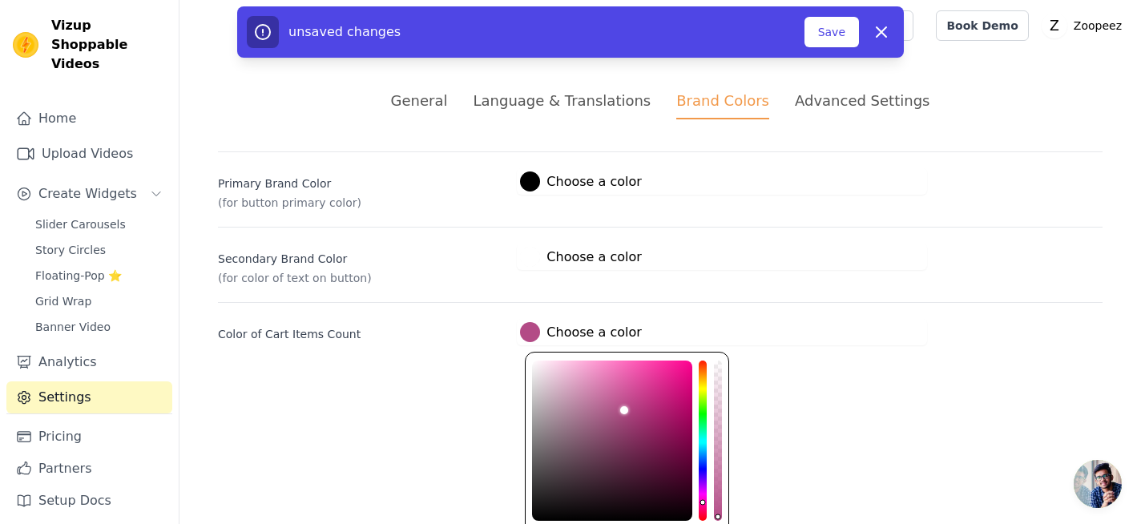
type input "#ff9dd5"
type input "#ff9fd5"
type input "#ffa0d6"
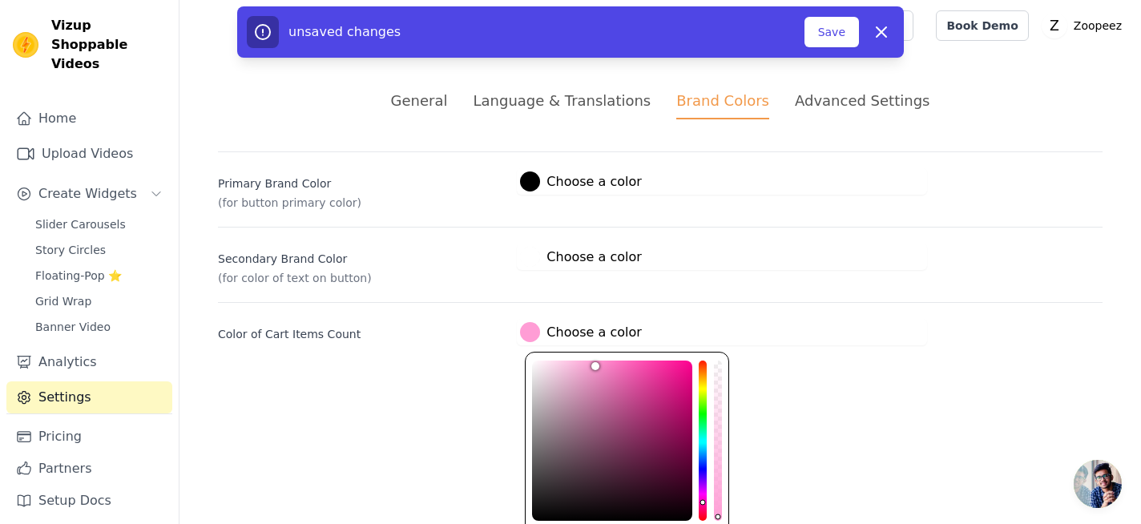
type input "#ffa1d6"
type input "#ffa4d7"
type input "#ffa5d8"
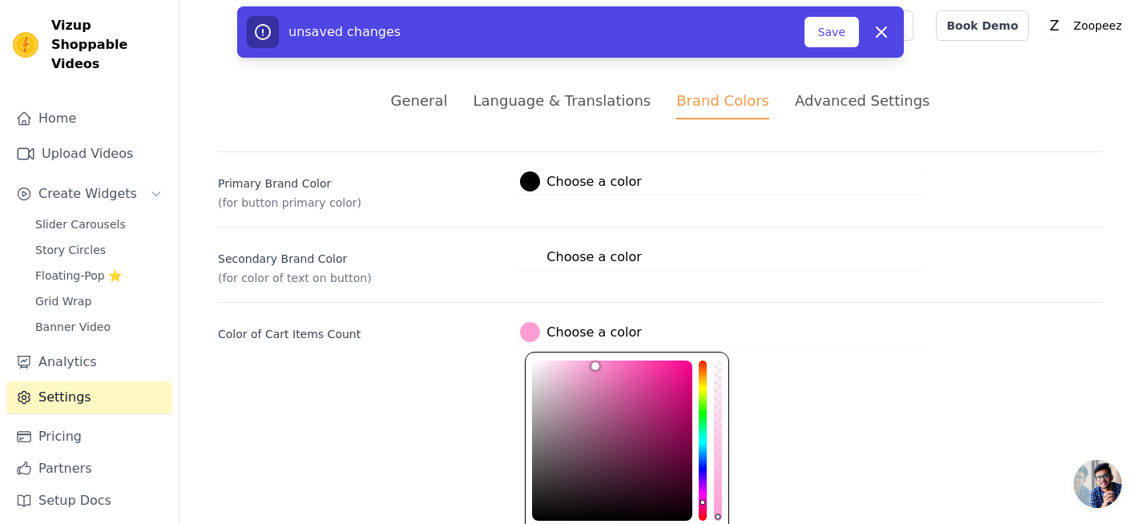
type input "#ffa5d8"
type input "#ffa6d9"
type input "#ffa7d9"
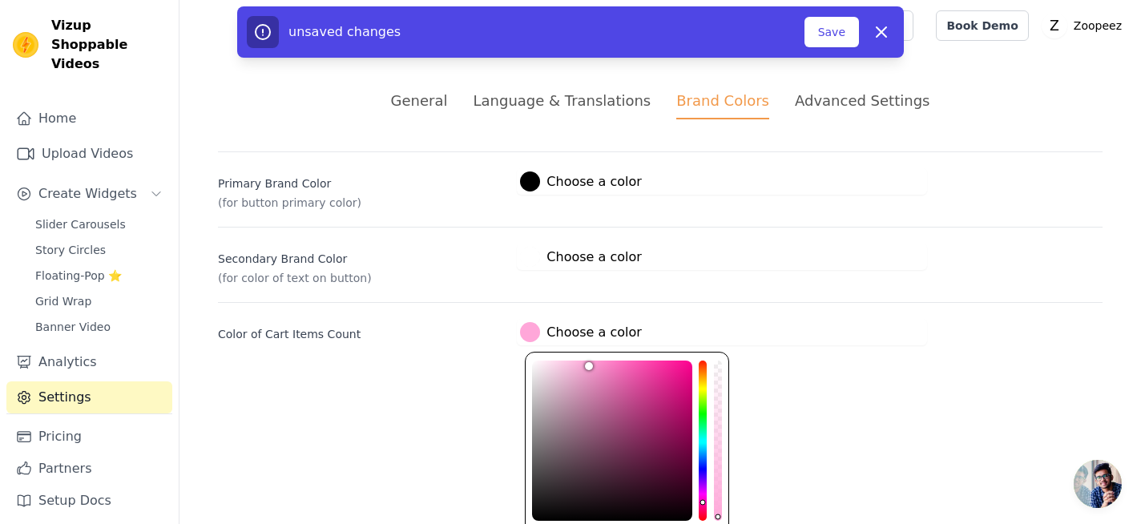
type input "#ffa9da"
drag, startPoint x: 625, startPoint y: 408, endPoint x: 587, endPoint y: 343, distance: 75.4
click at [587, 343] on button "#ffa9da Choose a color #ffa9da 1 hex change to rgb" at bounding box center [580, 332] width 127 height 26
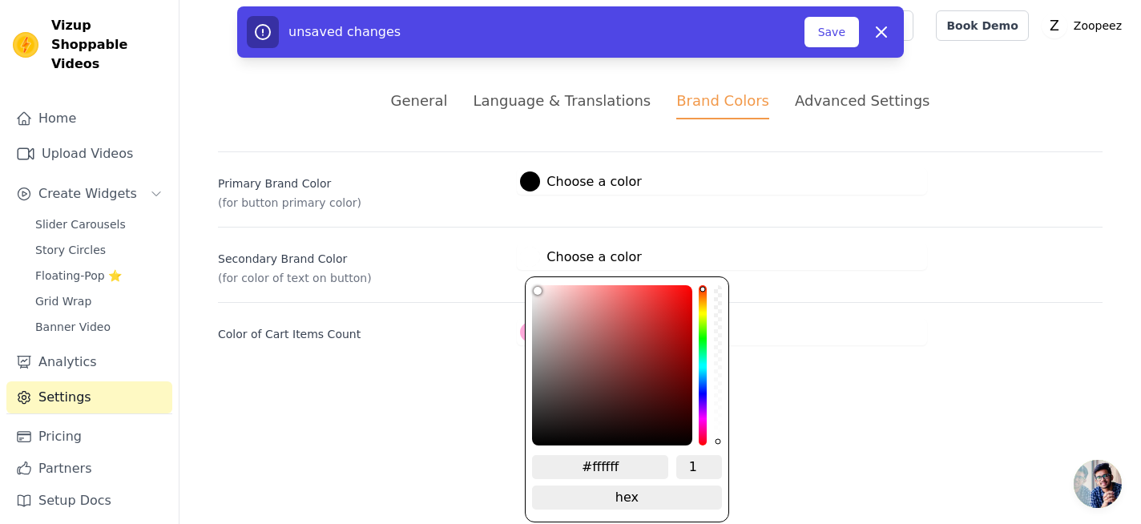
click at [525, 248] on div at bounding box center [530, 257] width 20 height 20
drag, startPoint x: 624, startPoint y: 466, endPoint x: 591, endPoint y: 468, distance: 32.9
click at [591, 468] on input "#ffffff" at bounding box center [600, 467] width 136 height 24
paste input "FF97CA"
type input "#ff97ca"
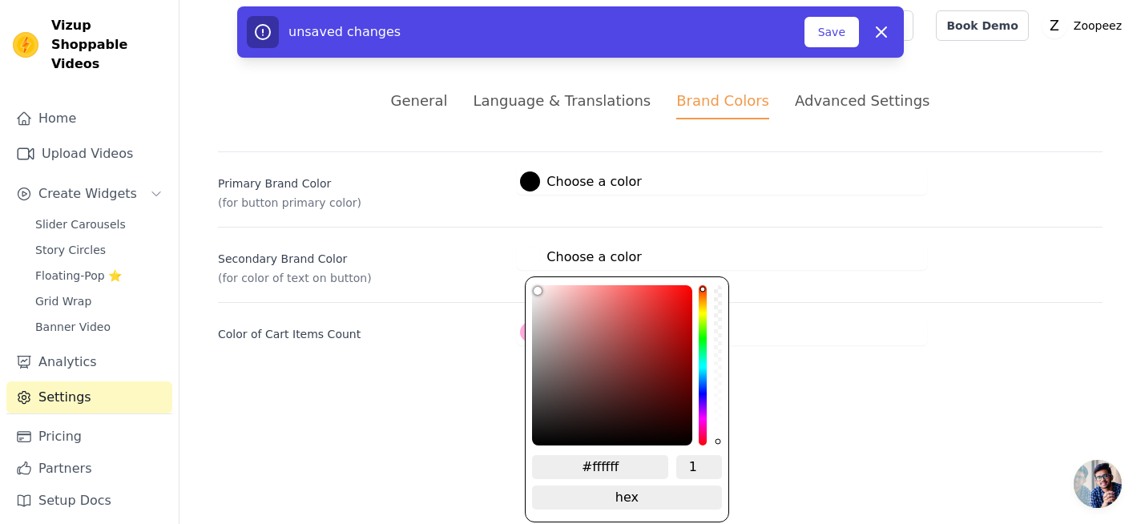
type input "#FF97CA"
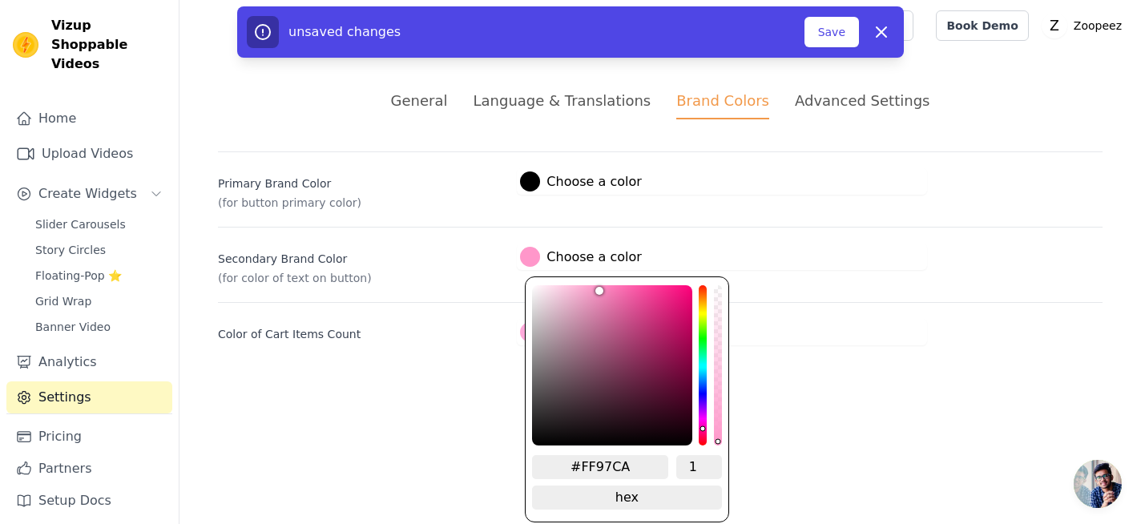
click at [832, 384] on html "Vizup Shoppable Videos Home Upload Videos Create Widgets Slider Carousels Story…" at bounding box center [570, 192] width 1141 height 384
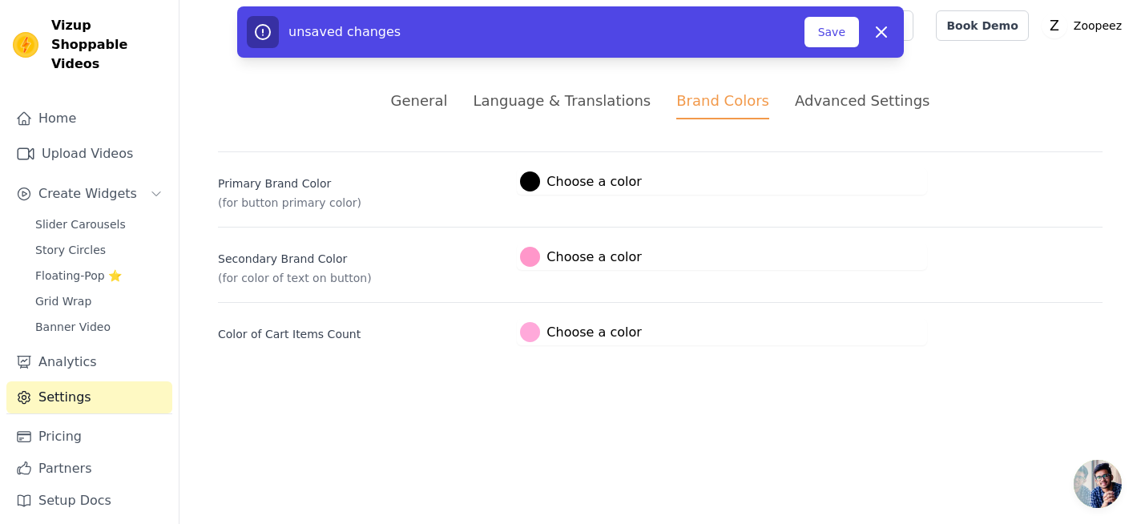
click at [587, 337] on label "#ffa9da Choose a color" at bounding box center [580, 332] width 121 height 20
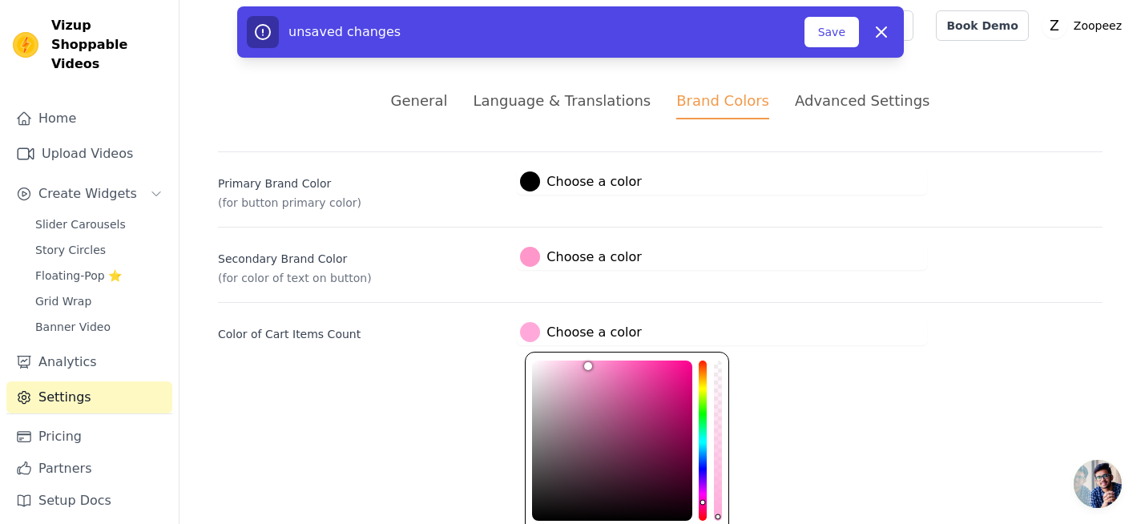
scroll to position [71, 0]
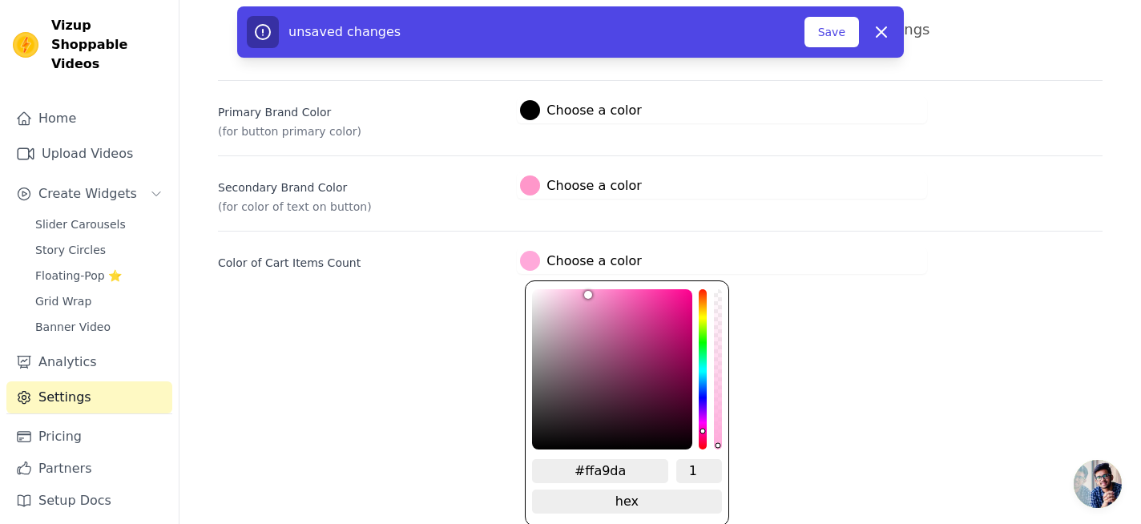
drag, startPoint x: 624, startPoint y: 470, endPoint x: 584, endPoint y: 470, distance: 40.1
click at [584, 470] on input "#ffa9da" at bounding box center [600, 471] width 136 height 24
paste input "FF97CA"
type input "#ff97ca"
type input "#FF97CA"
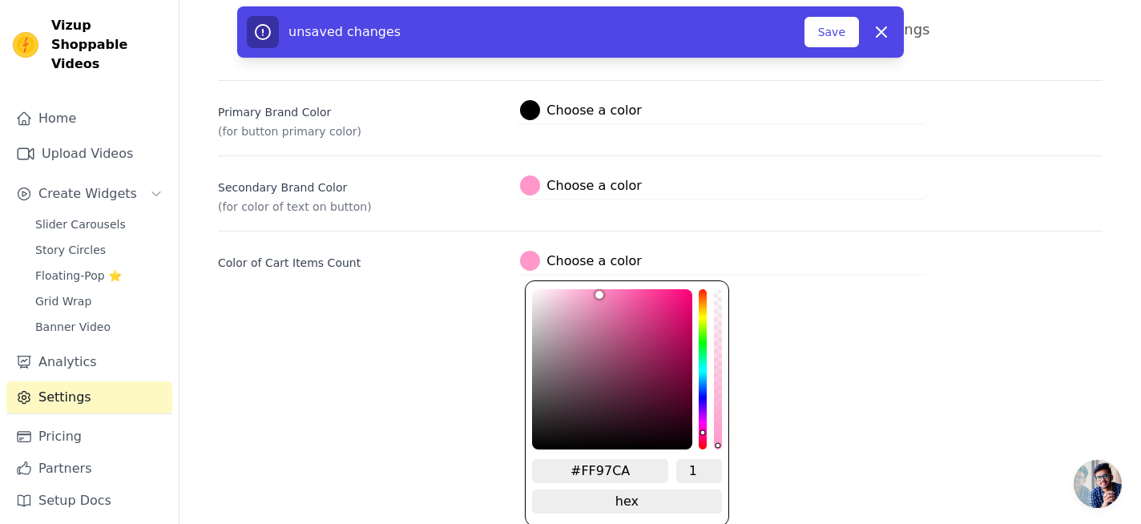
scroll to position [0, 0]
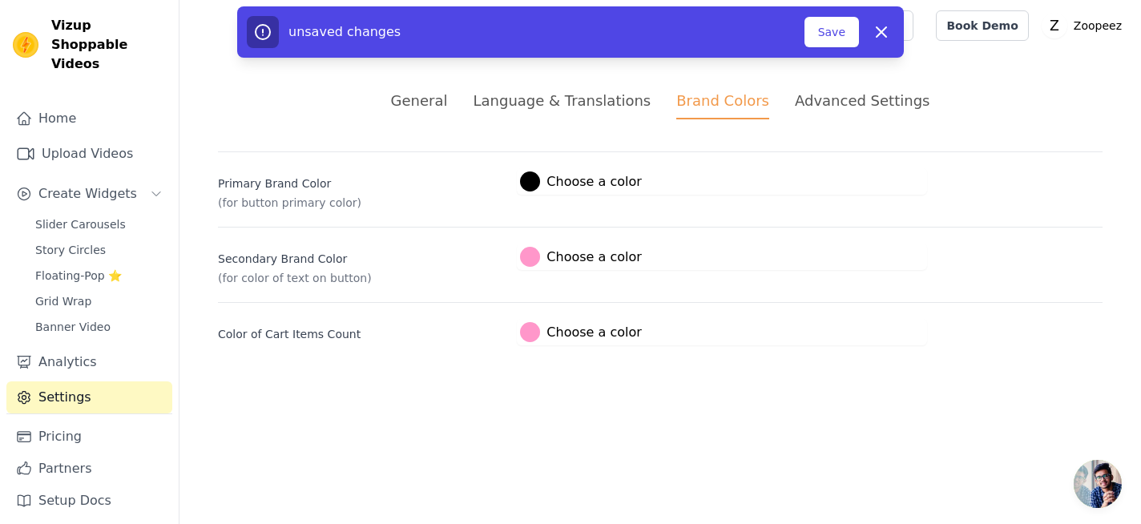
click at [809, 370] on html "Vizup Shoppable Videos Home Upload Videos Create Widgets Slider Carousels Story…" at bounding box center [570, 192] width 1141 height 384
click at [821, 111] on div "Advanced Settings" at bounding box center [862, 101] width 135 height 22
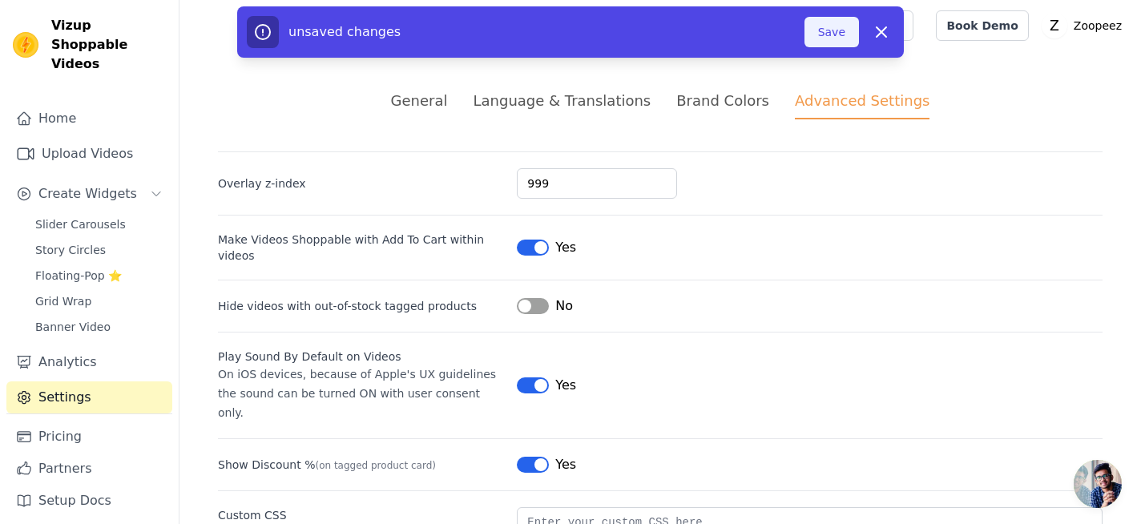
click at [827, 42] on button "Save" at bounding box center [832, 32] width 54 height 30
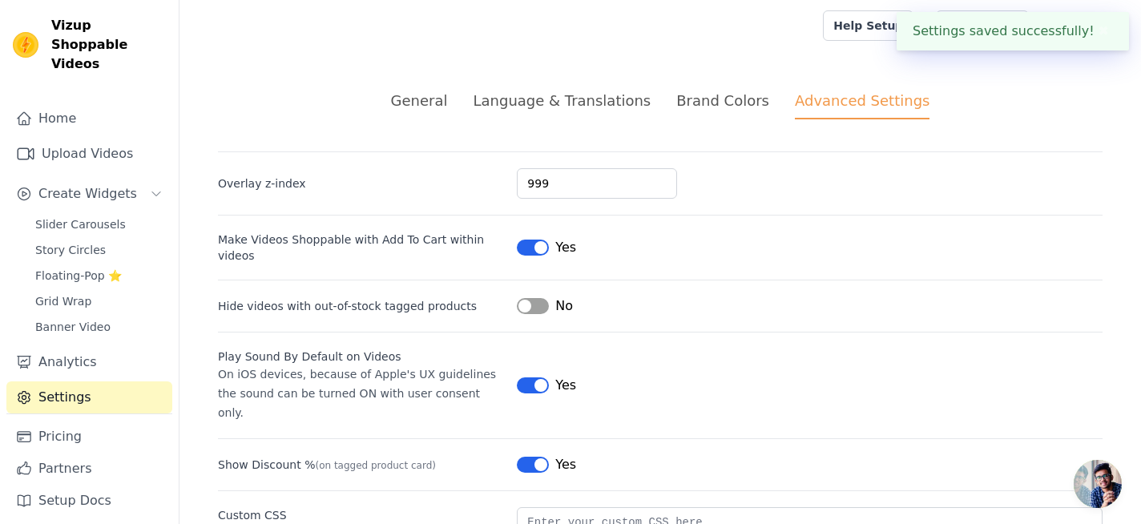
click at [734, 87] on div "General Language & Translations Brand Colors Advanced Settings unsaved changes …" at bounding box center [660, 369] width 962 height 637
click at [734, 97] on div "Brand Colors" at bounding box center [722, 101] width 93 height 22
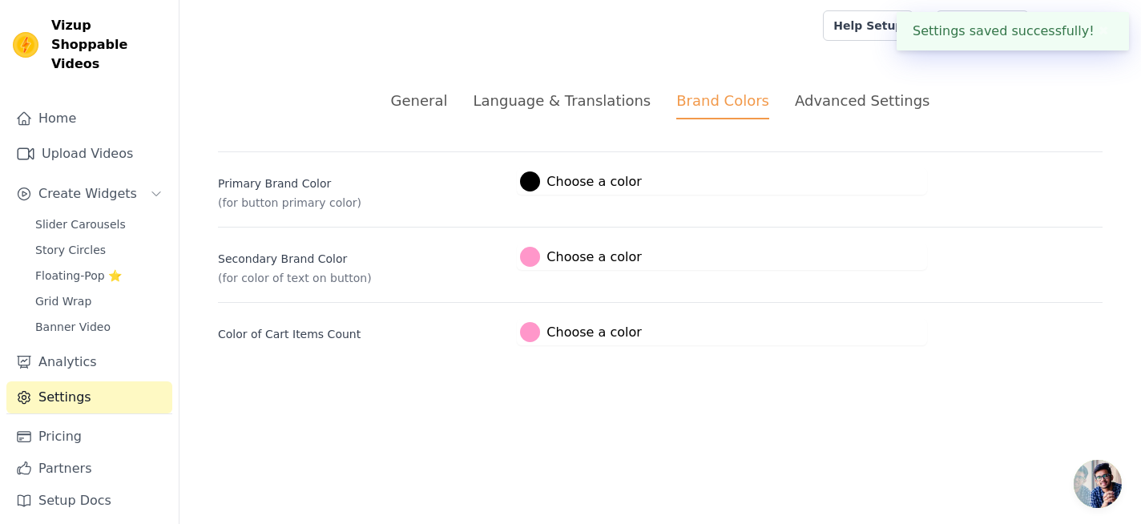
click at [825, 105] on div "Advanced Settings" at bounding box center [862, 101] width 135 height 22
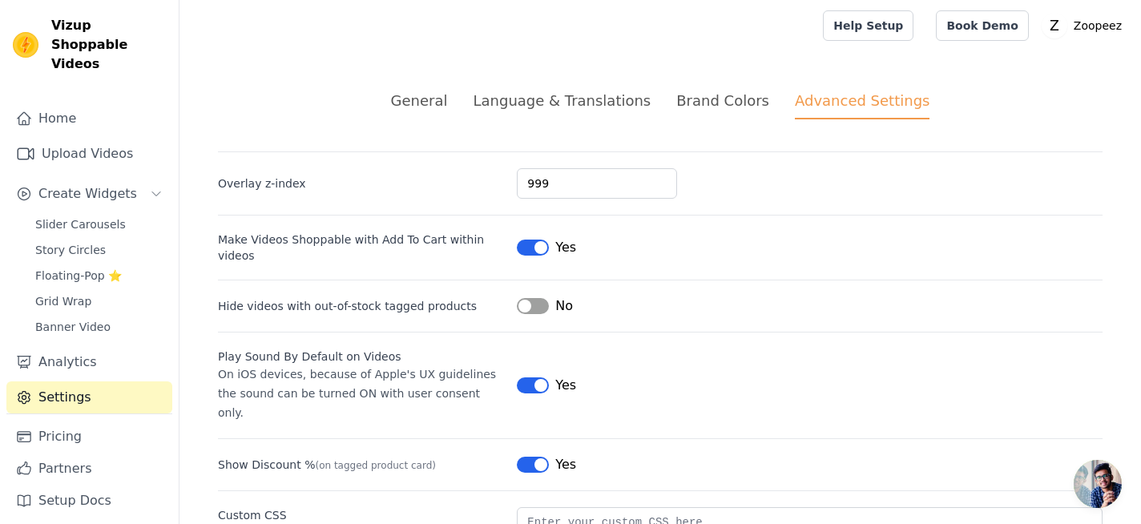
click at [537, 248] on button "Label" at bounding box center [533, 248] width 32 height 16
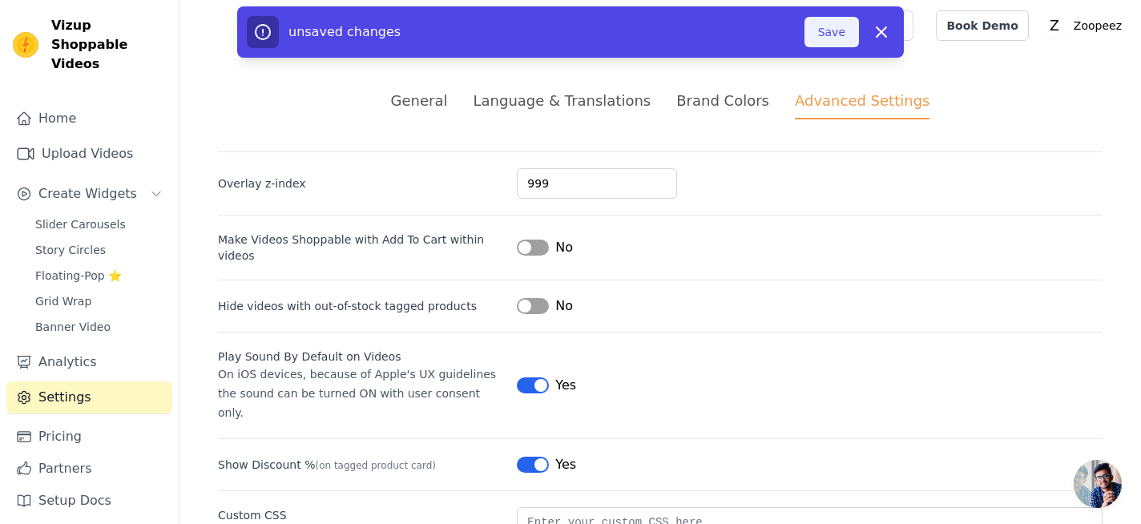
click at [815, 38] on button "Save" at bounding box center [832, 32] width 54 height 30
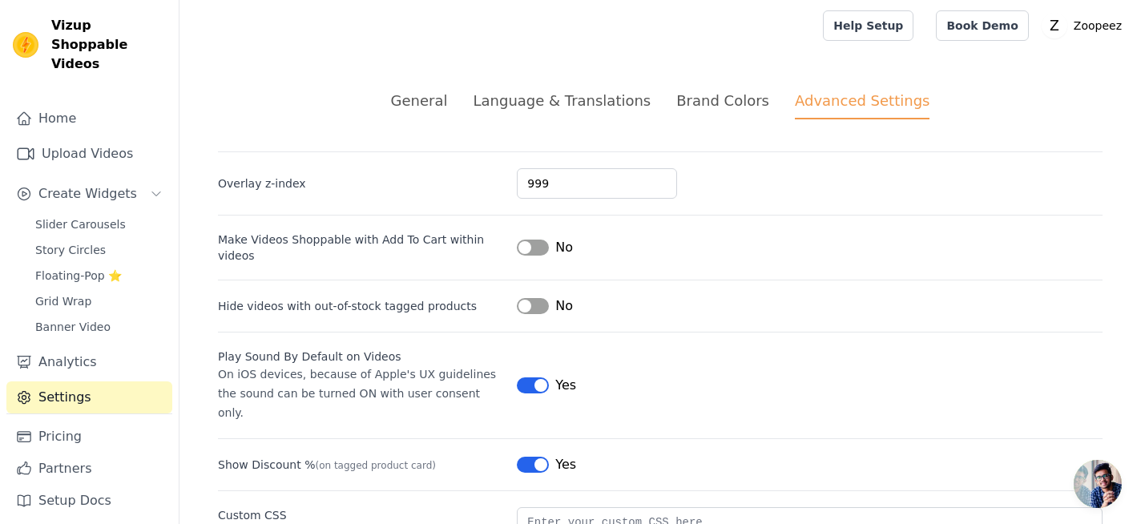
click at [447, 99] on div "General" at bounding box center [419, 101] width 57 height 22
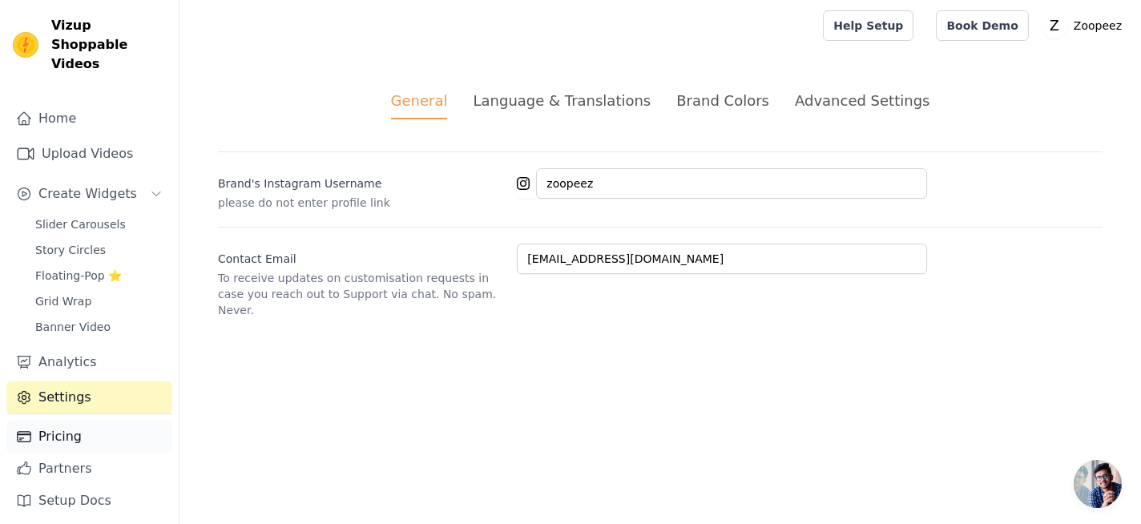
click at [71, 426] on link "Pricing" at bounding box center [89, 437] width 166 height 32
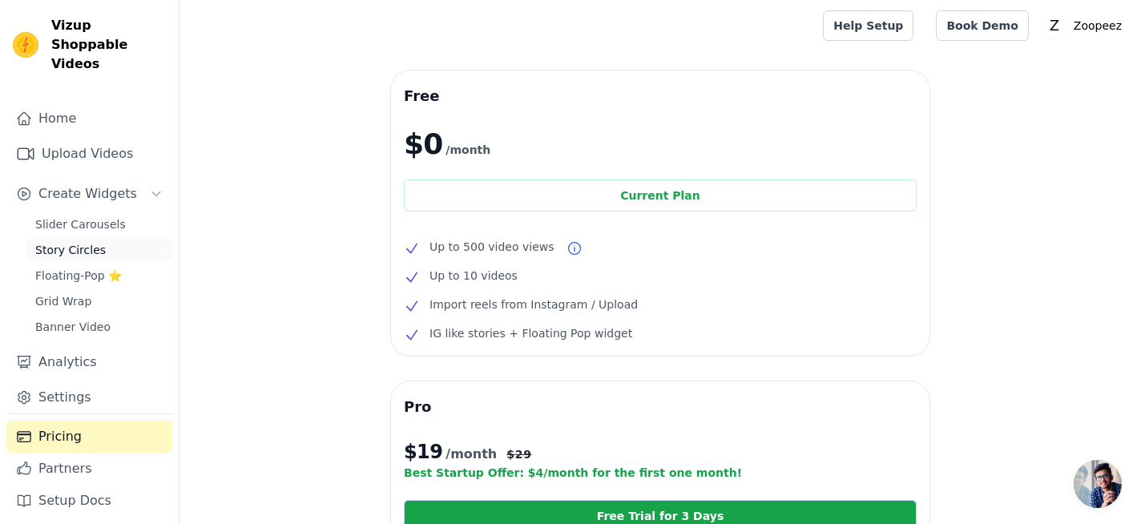
click at [107, 239] on link "Story Circles" at bounding box center [99, 250] width 147 height 22
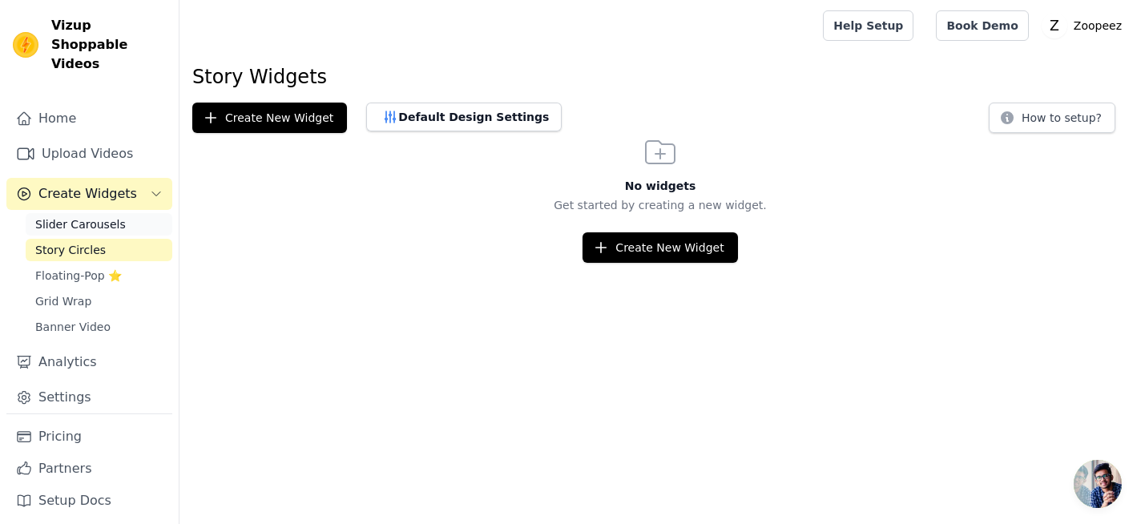
click at [91, 216] on span "Slider Carousels" at bounding box center [80, 224] width 91 height 16
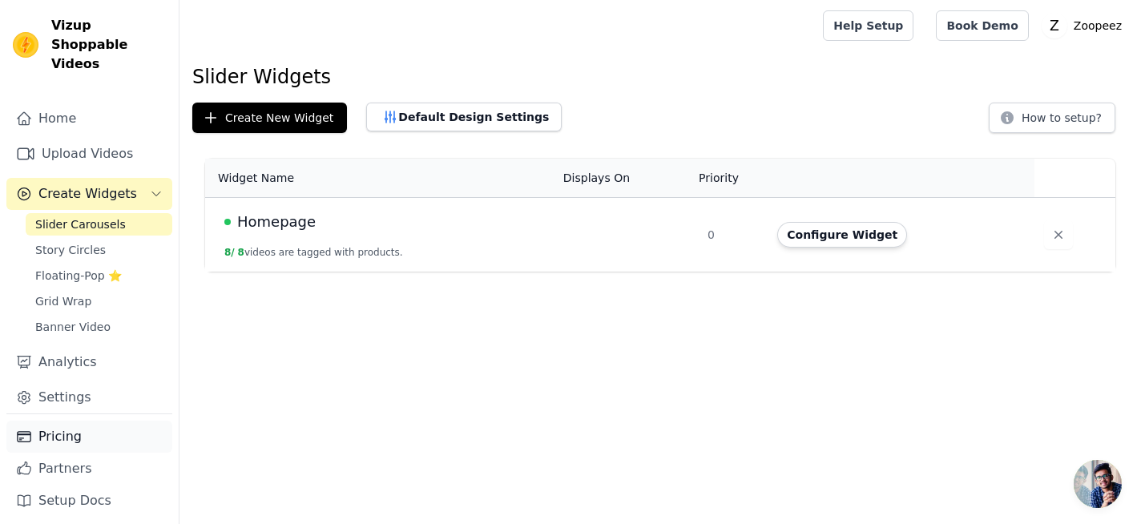
click at [56, 444] on link "Pricing" at bounding box center [89, 437] width 166 height 32
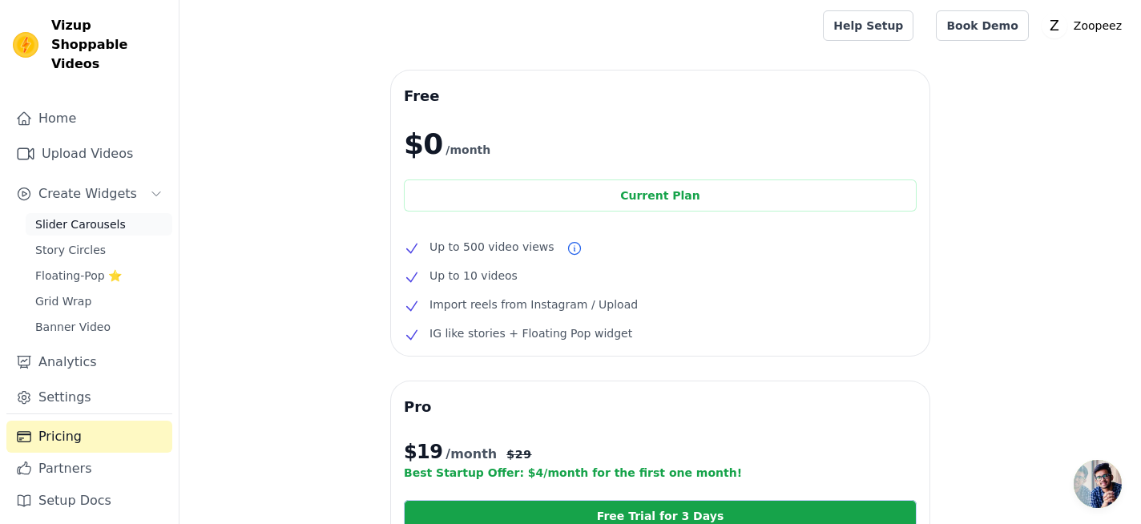
click at [83, 216] on span "Slider Carousels" at bounding box center [80, 224] width 91 height 16
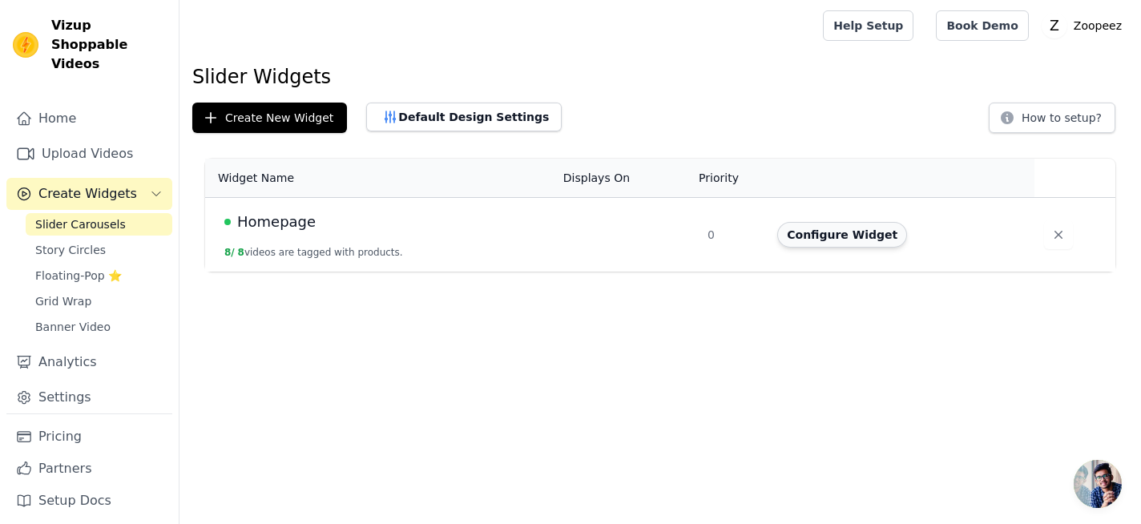
click at [832, 232] on button "Configure Widget" at bounding box center [842, 235] width 130 height 26
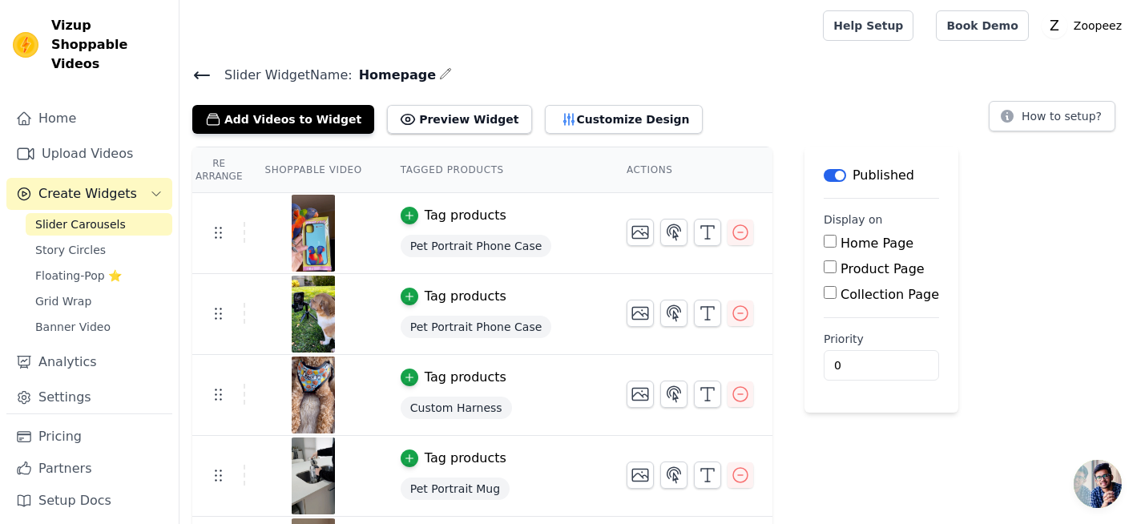
click at [827, 241] on div "Home Page" at bounding box center [881, 243] width 115 height 19
click at [824, 240] on input "Home Page" at bounding box center [830, 241] width 13 height 13
checkbox input "true"
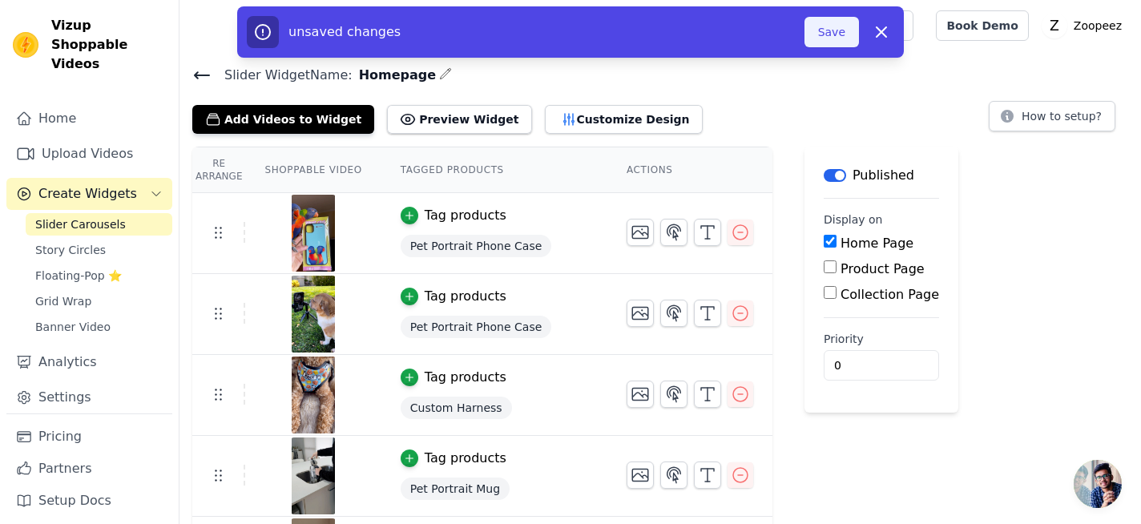
click at [835, 38] on button "Save" at bounding box center [832, 32] width 54 height 30
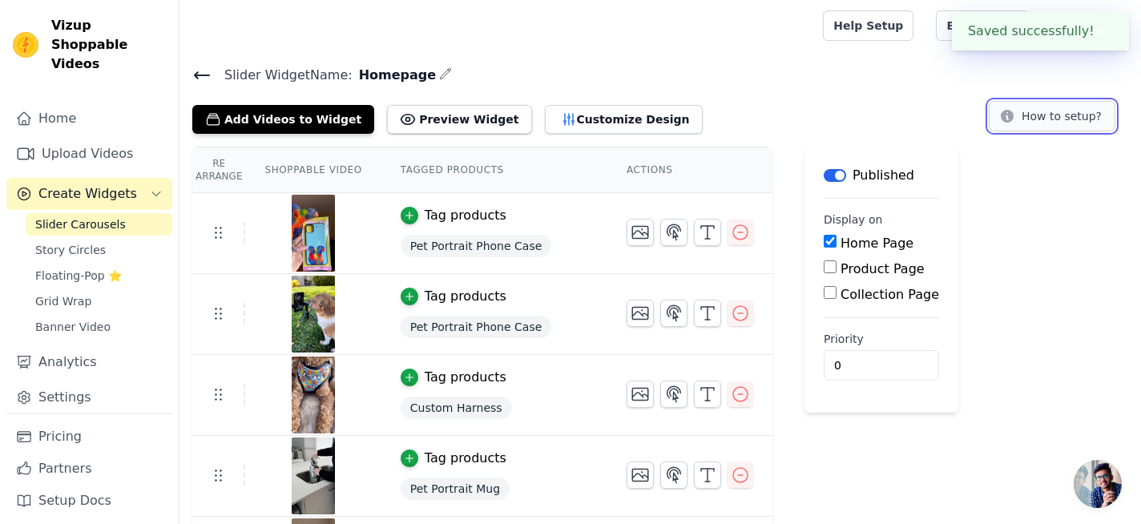
click at [1032, 119] on button "How to setup?" at bounding box center [1052, 116] width 127 height 30
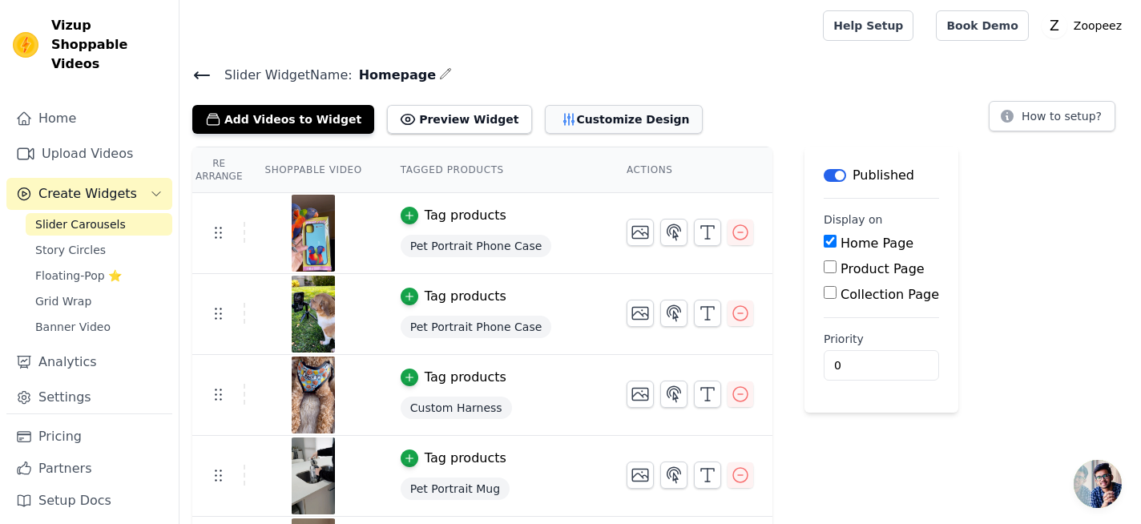
click at [545, 116] on button "Customize Design" at bounding box center [624, 119] width 158 height 29
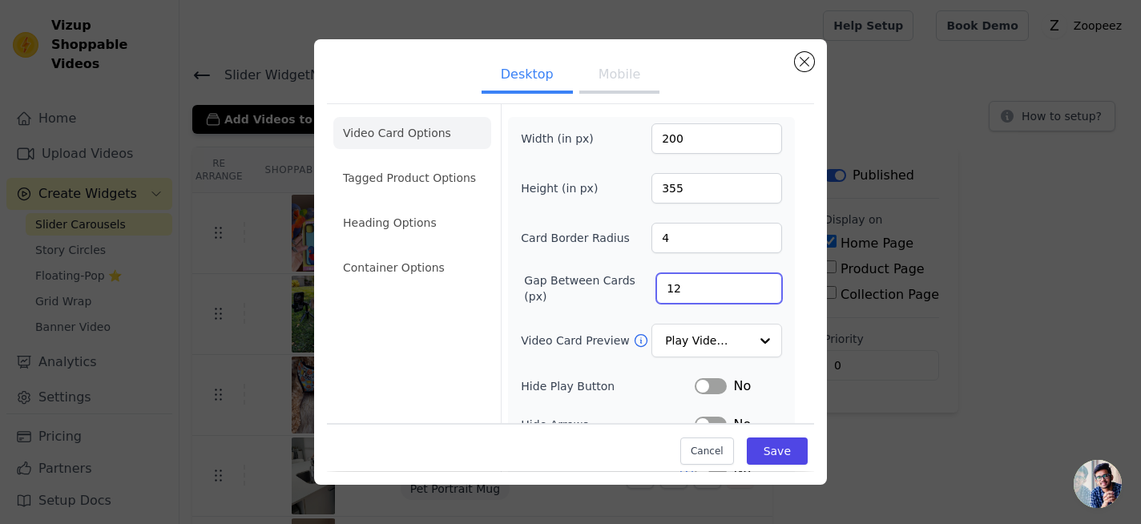
drag, startPoint x: 691, startPoint y: 290, endPoint x: 651, endPoint y: 281, distance: 41.0
click at [651, 281] on div "Gap Between Cards (px) 12" at bounding box center [651, 288] width 261 height 32
type input "20"
drag, startPoint x: 702, startPoint y: 247, endPoint x: 660, endPoint y: 238, distance: 43.4
click at [660, 238] on input "4" at bounding box center [716, 238] width 131 height 30
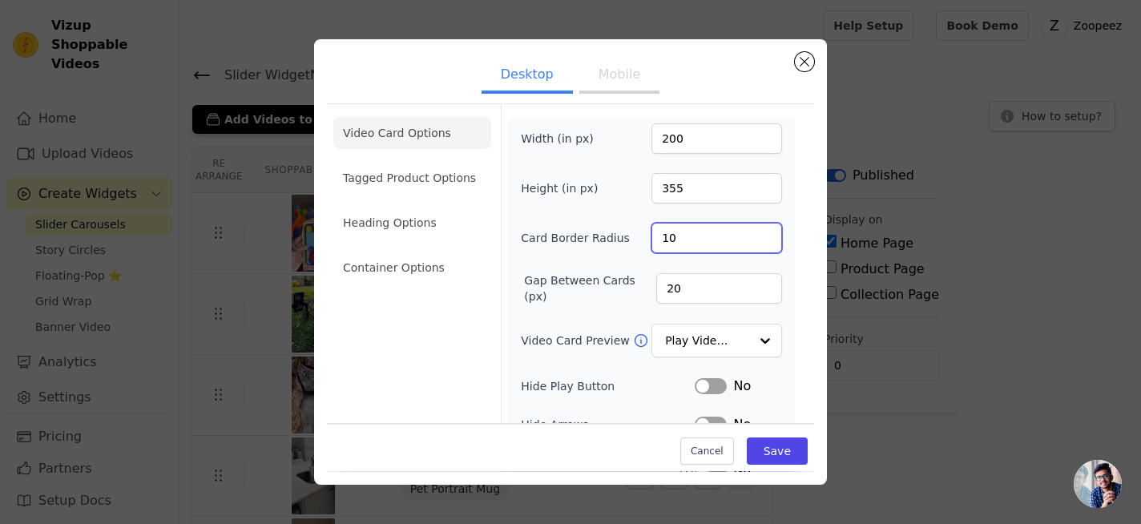
type input "10"
drag, startPoint x: 701, startPoint y: 193, endPoint x: 657, endPoint y: 184, distance: 44.9
click at [657, 184] on input "355" at bounding box center [716, 188] width 131 height 30
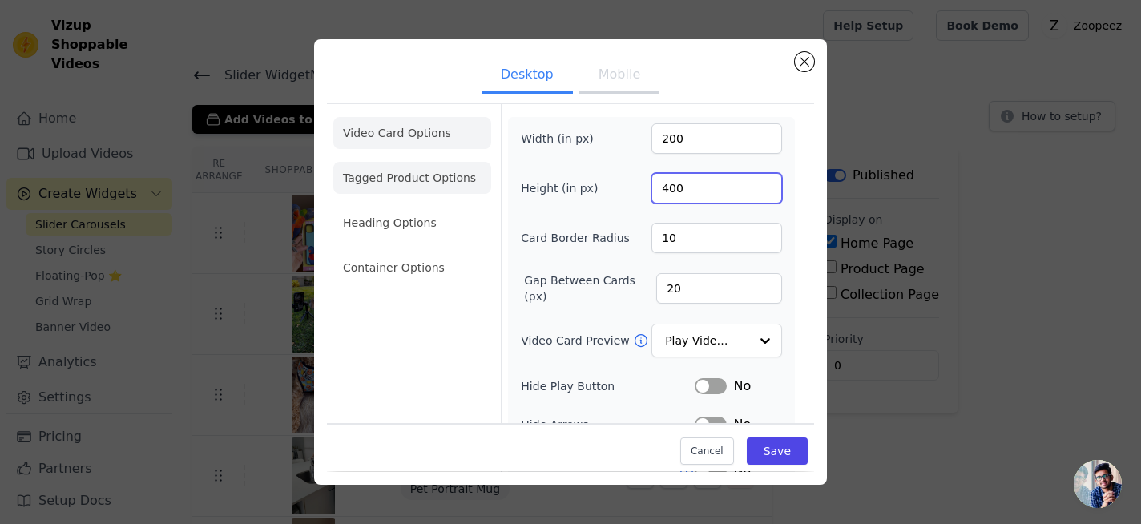
type input "400"
click at [419, 252] on li "Tagged Product Options" at bounding box center [412, 268] width 158 height 32
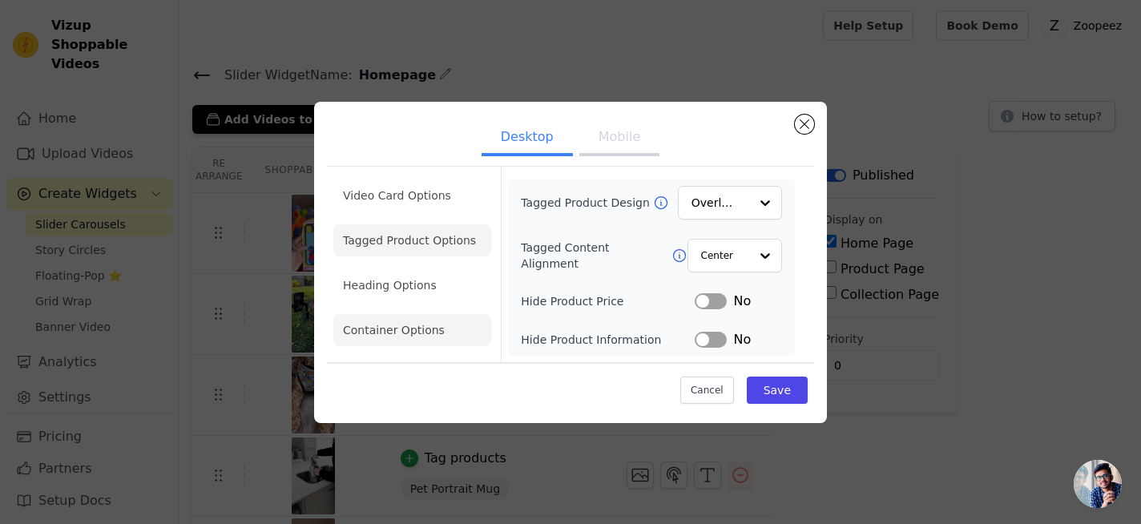
click at [415, 323] on li "Container Options" at bounding box center [412, 330] width 158 height 32
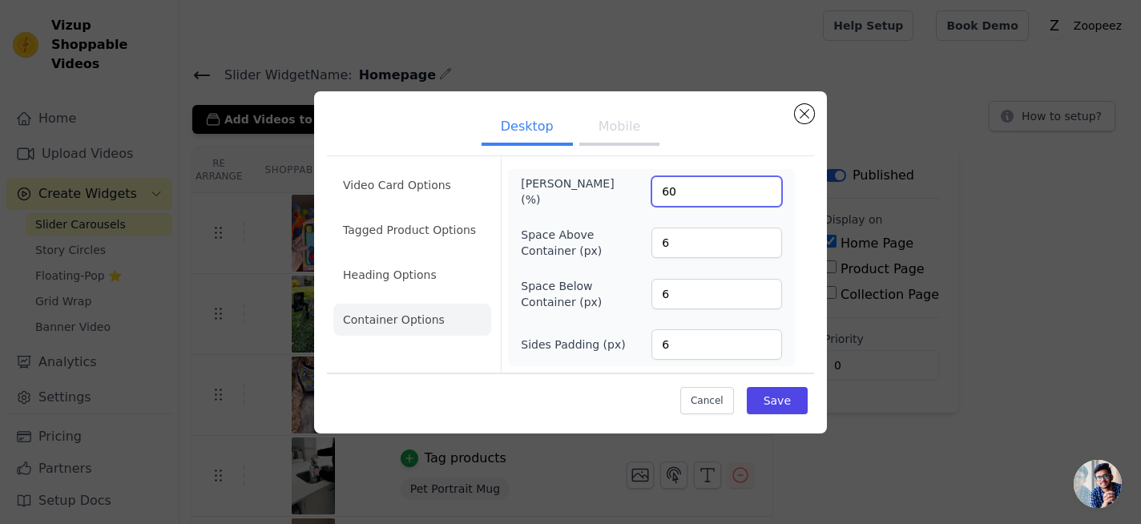
drag, startPoint x: 692, startPoint y: 195, endPoint x: 639, endPoint y: 189, distance: 53.2
click at [639, 189] on div "[PERSON_NAME] (%) 60" at bounding box center [651, 191] width 261 height 32
type input "80"
click at [770, 402] on button "Save" at bounding box center [777, 400] width 61 height 27
